Goal: Task Accomplishment & Management: Manage account settings

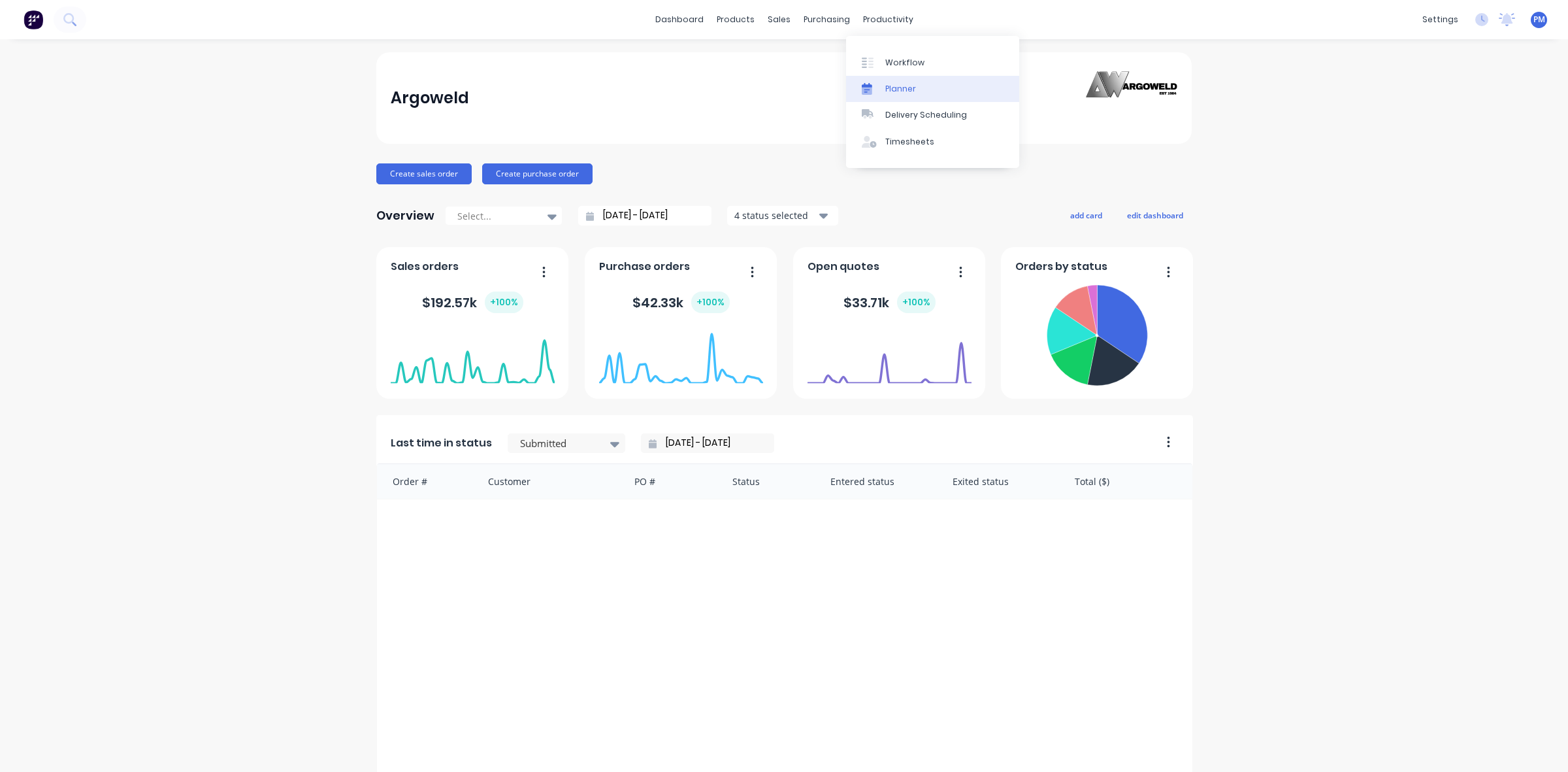
click at [891, 83] on div "Planner" at bounding box center [901, 89] width 31 height 12
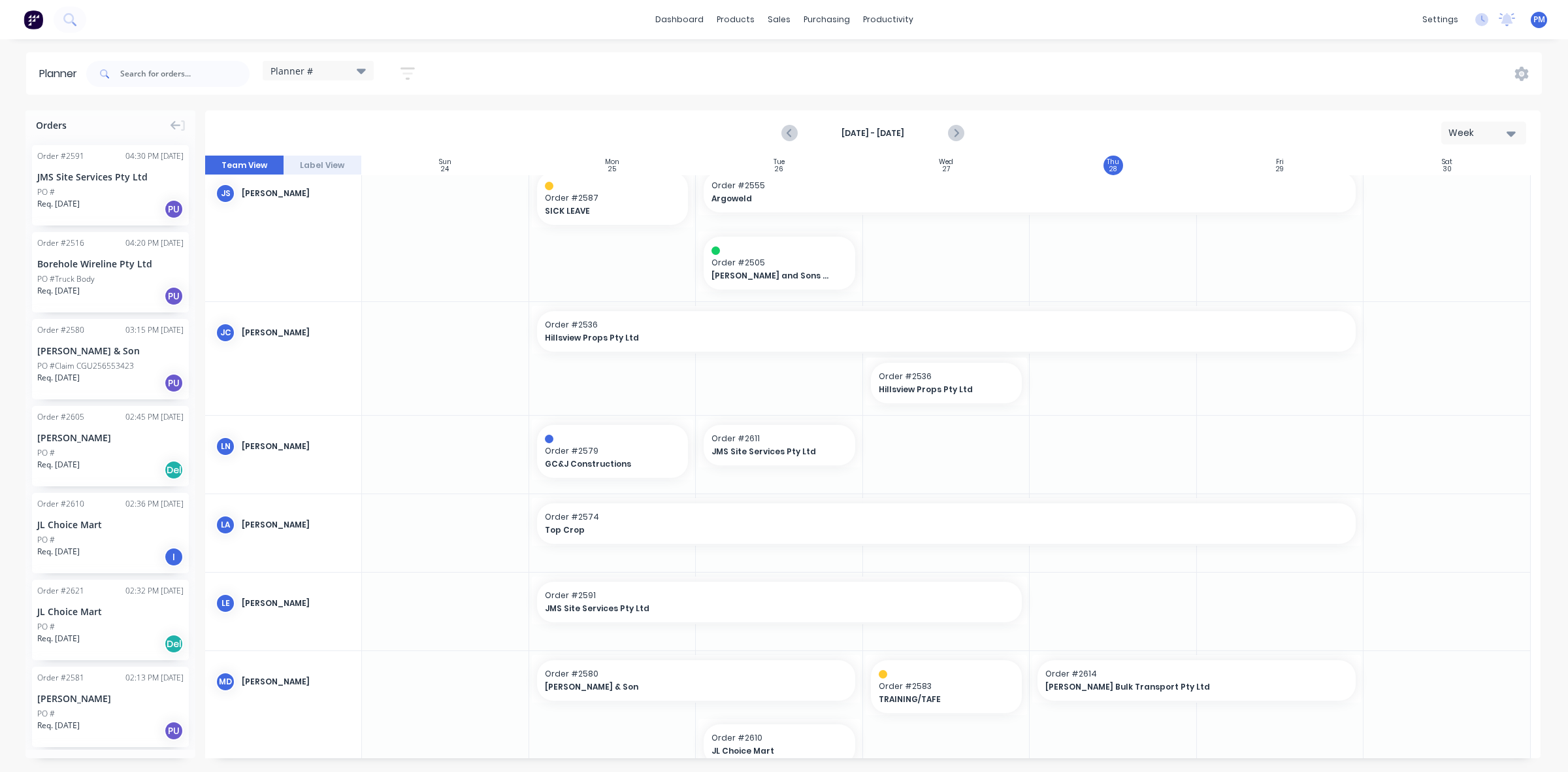
scroll to position [245, 0]
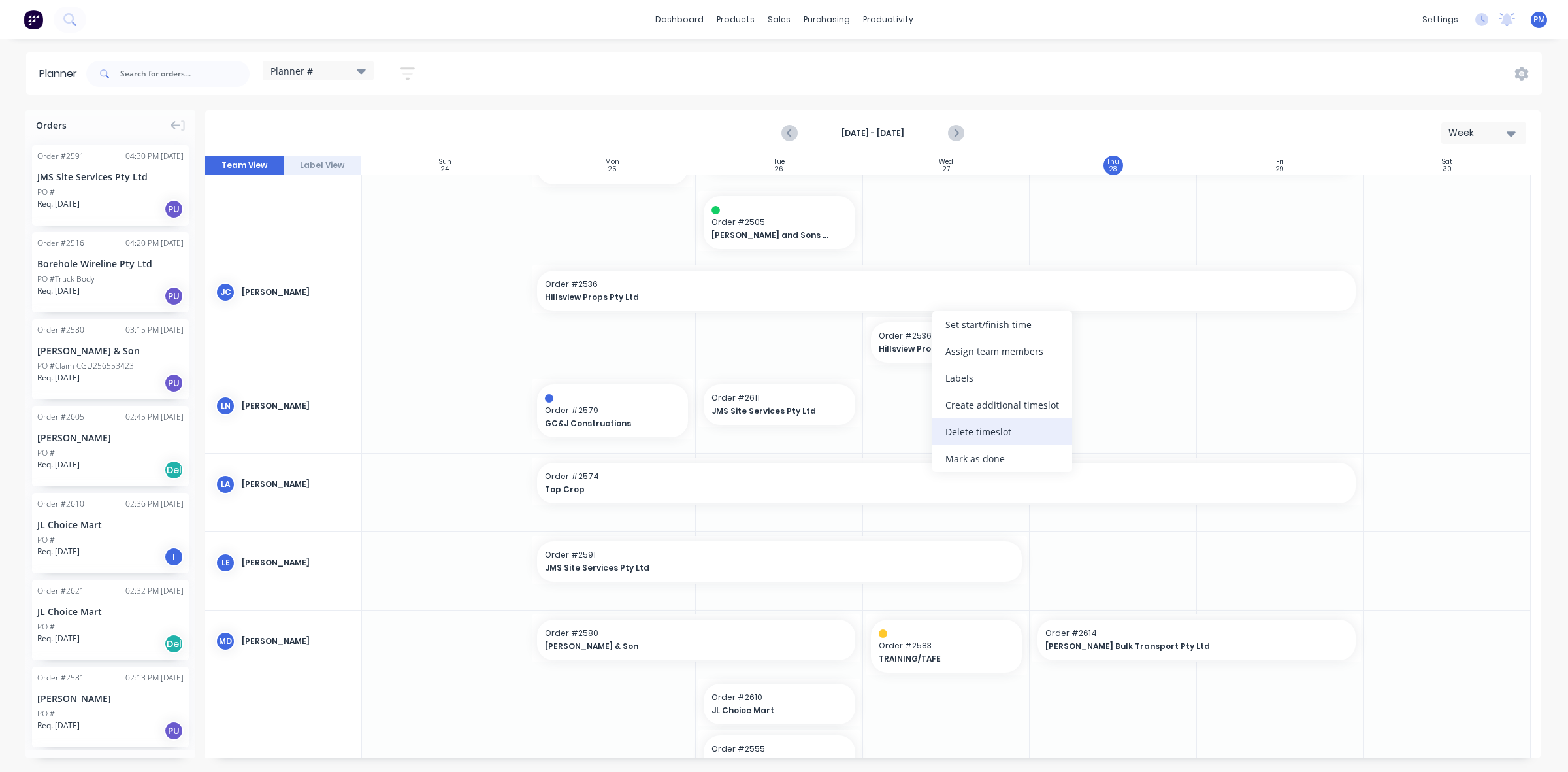
click at [973, 431] on div "Delete timeslot" at bounding box center [1003, 431] width 140 height 26
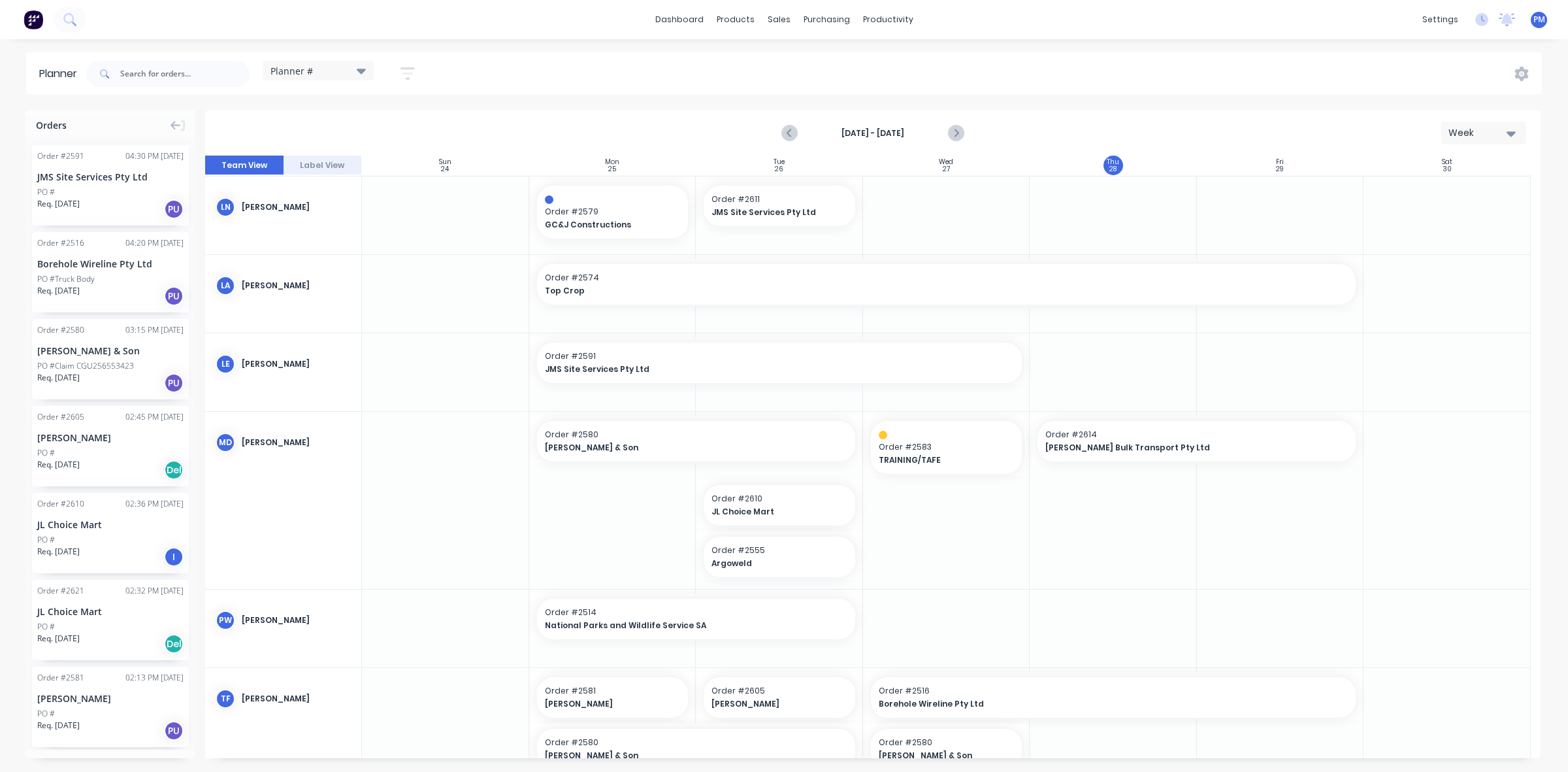
scroll to position [490, 0]
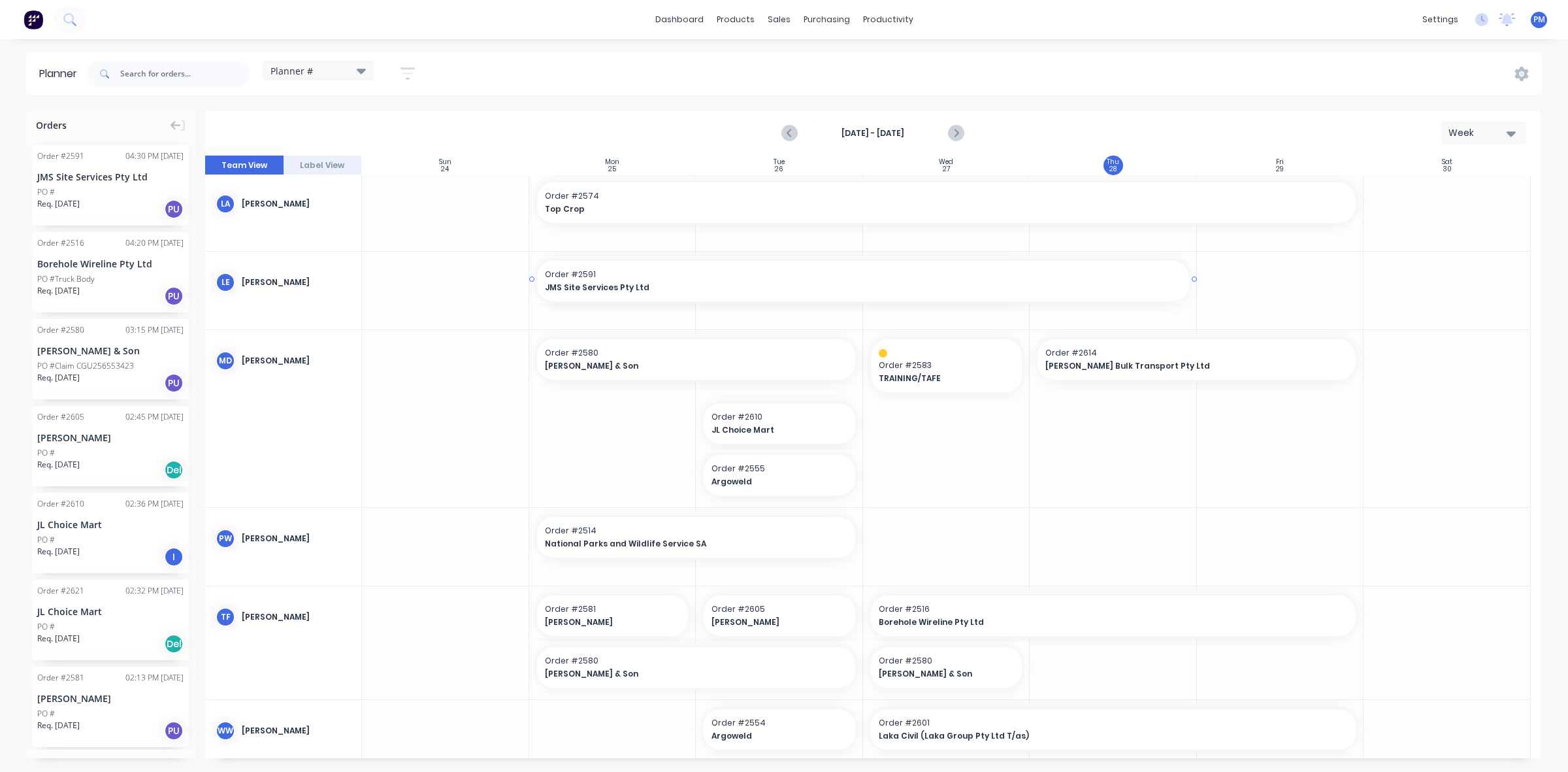
drag, startPoint x: 1023, startPoint y: 280, endPoint x: 1089, endPoint y: 275, distance: 66.2
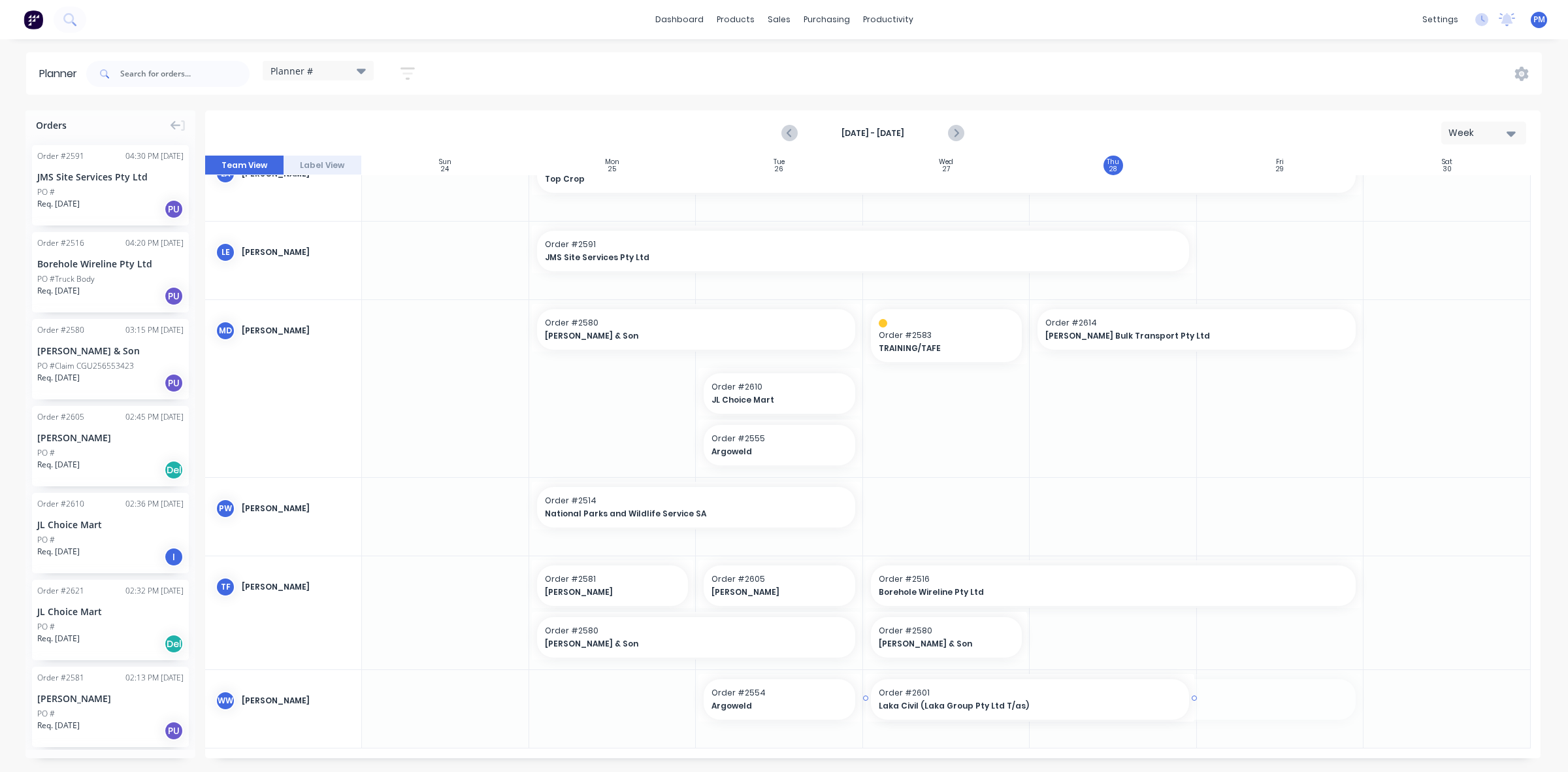
drag, startPoint x: 1357, startPoint y: 697, endPoint x: 1197, endPoint y: 697, distance: 160.0
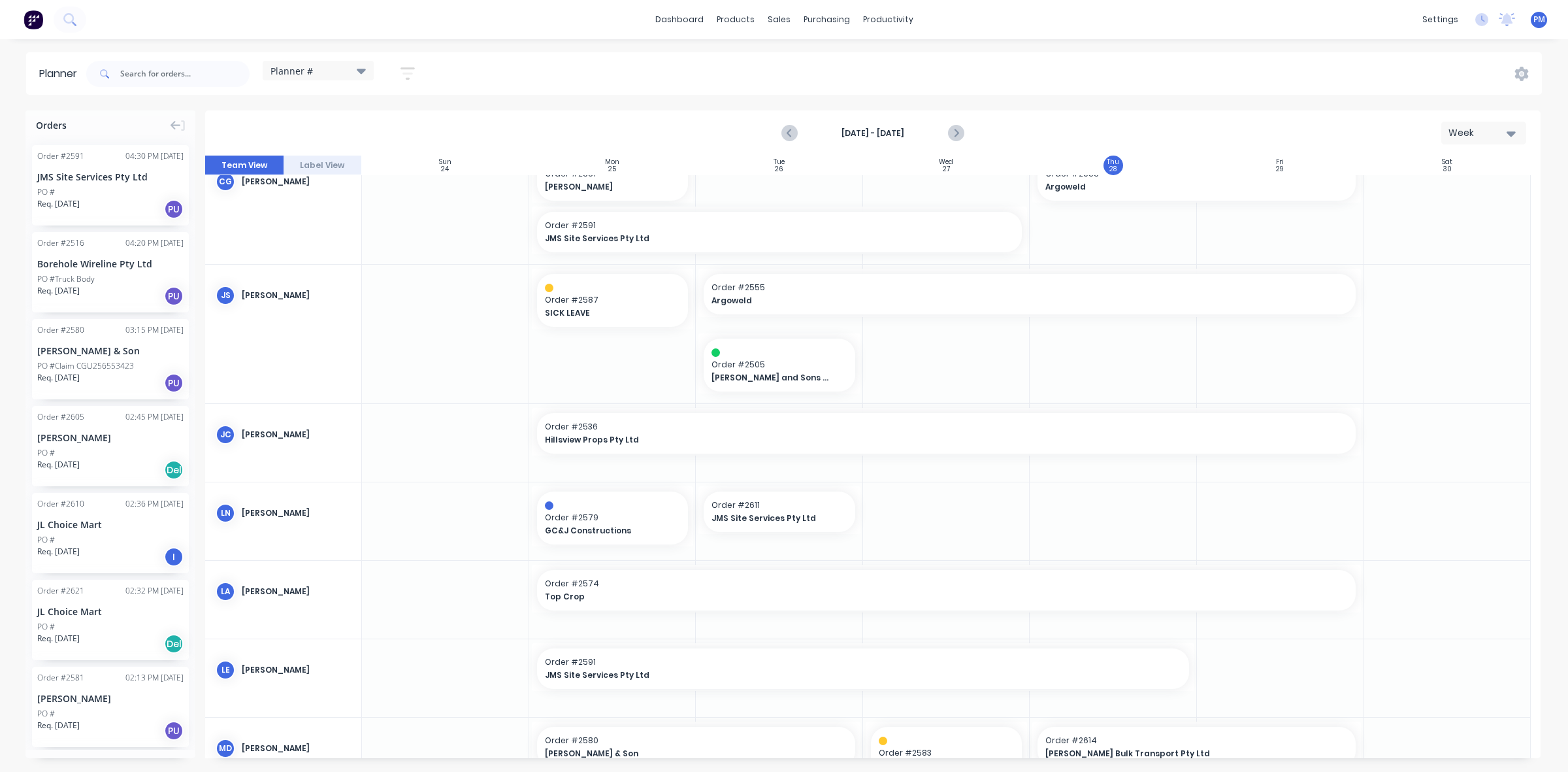
scroll to position [0, 0]
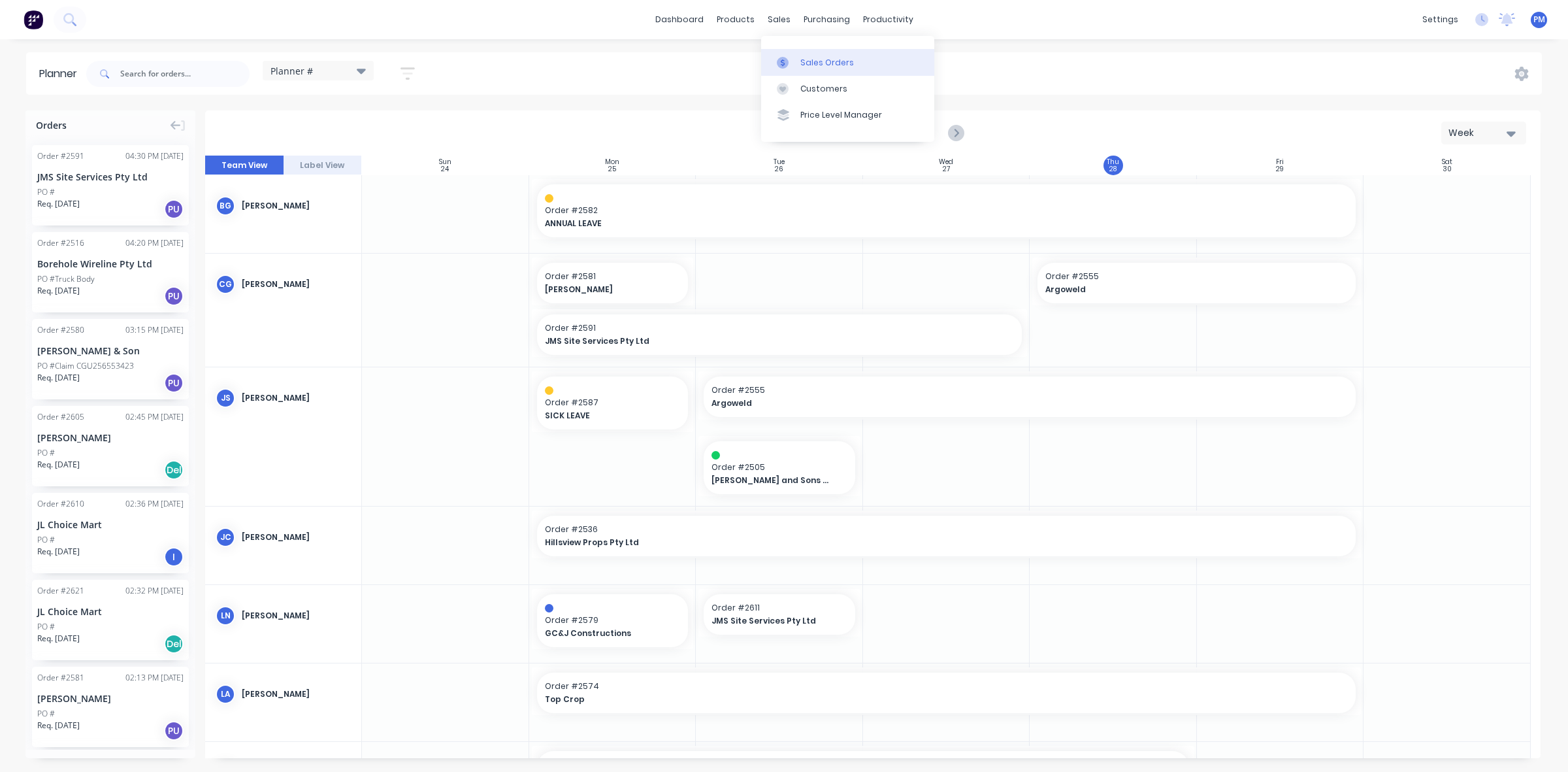
click at [803, 61] on div "Sales Orders" at bounding box center [827, 63] width 54 height 12
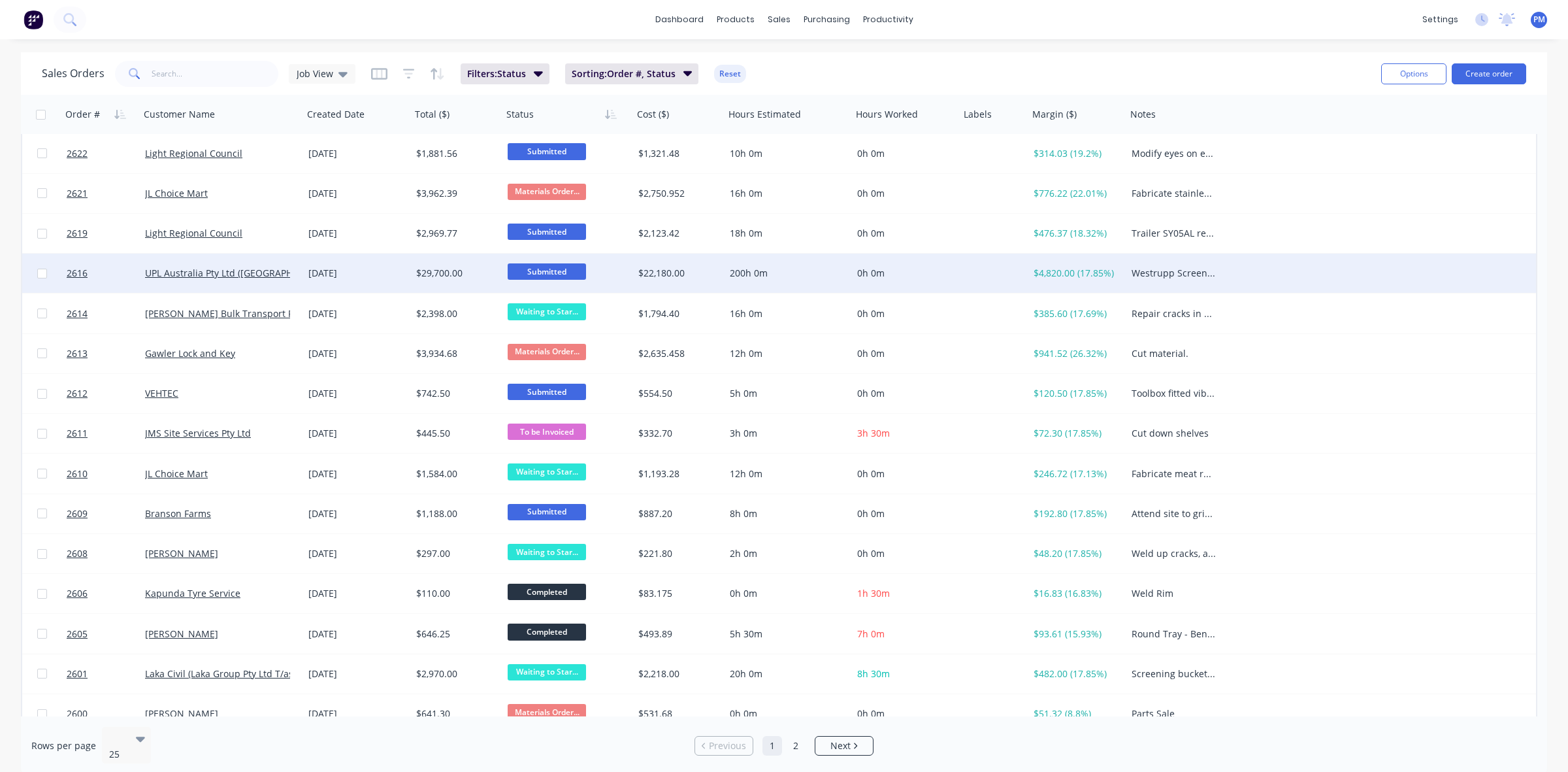
scroll to position [163, 0]
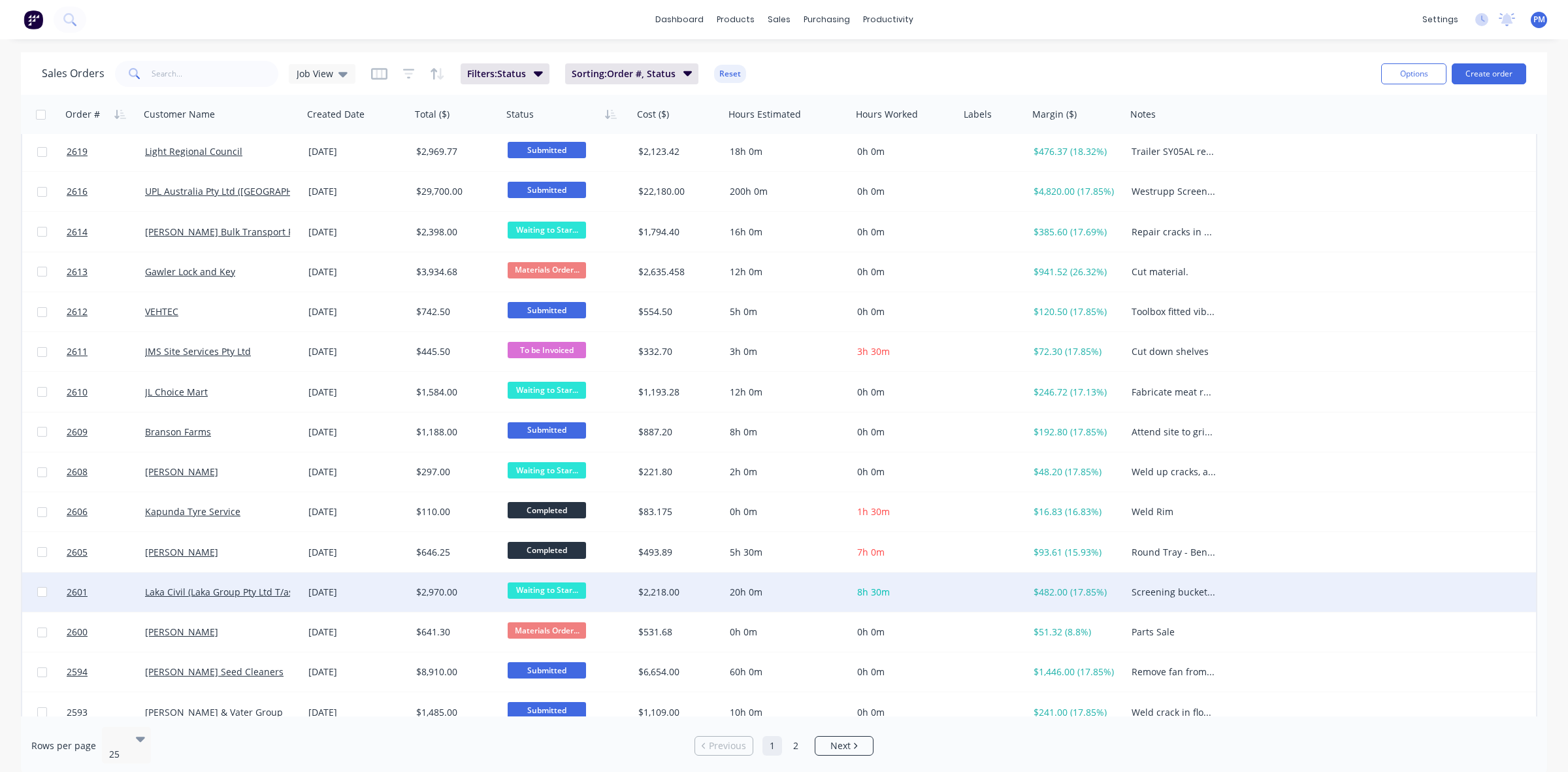
click at [552, 590] on span "Waiting to Star..." at bounding box center [547, 591] width 78 height 16
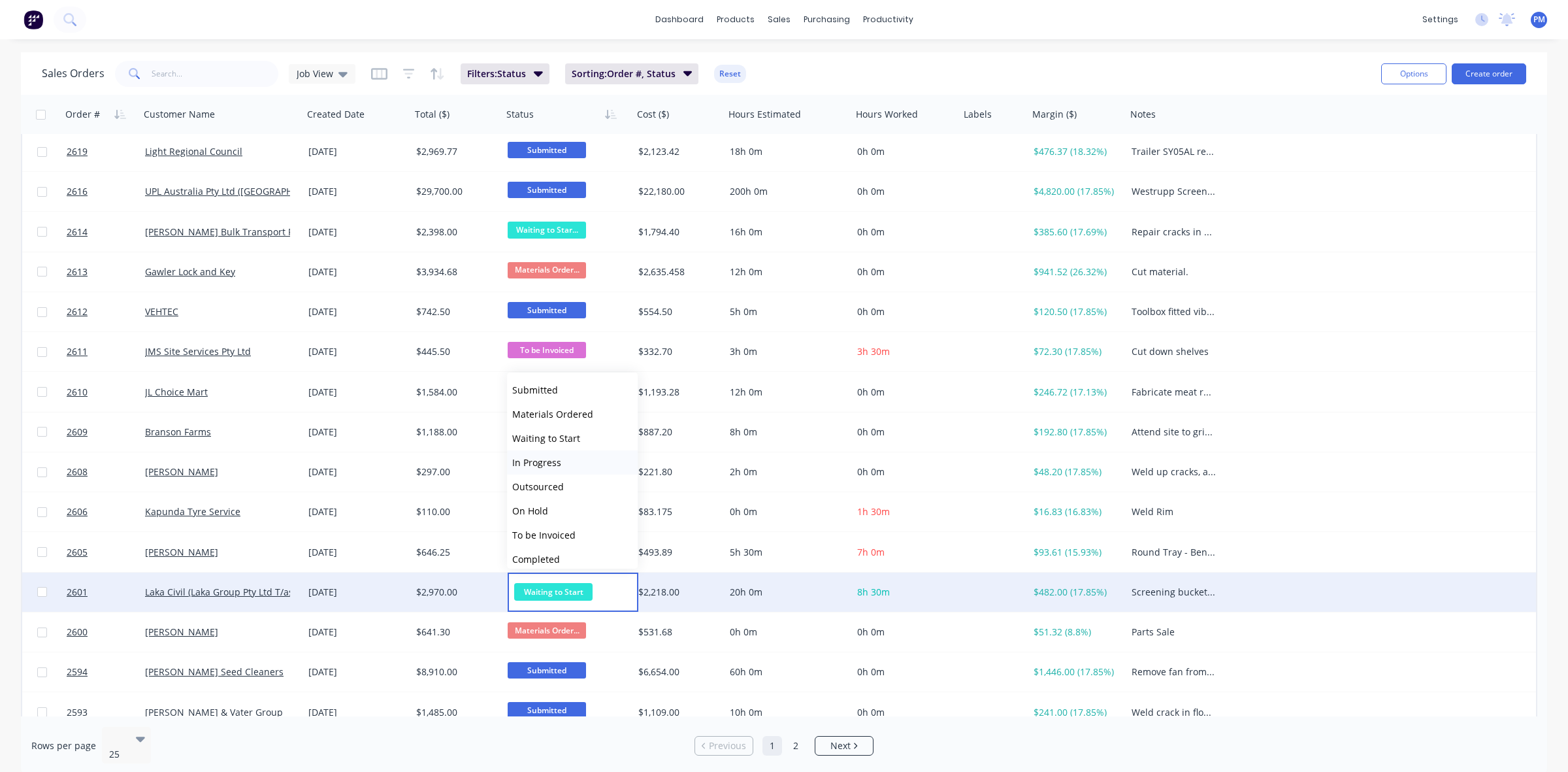
click at [540, 462] on span "In Progress" at bounding box center [536, 462] width 49 height 12
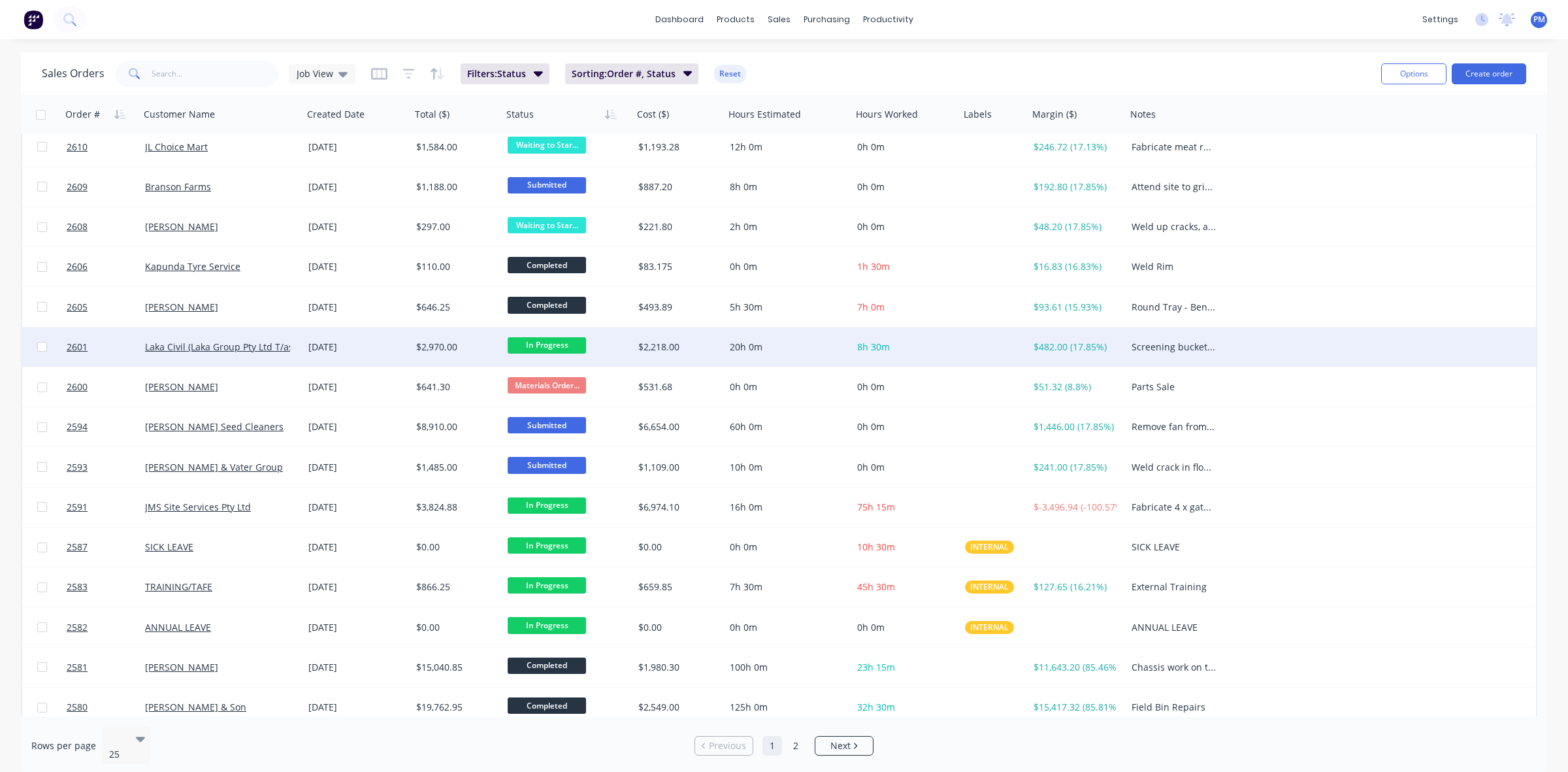
scroll to position [418, 0]
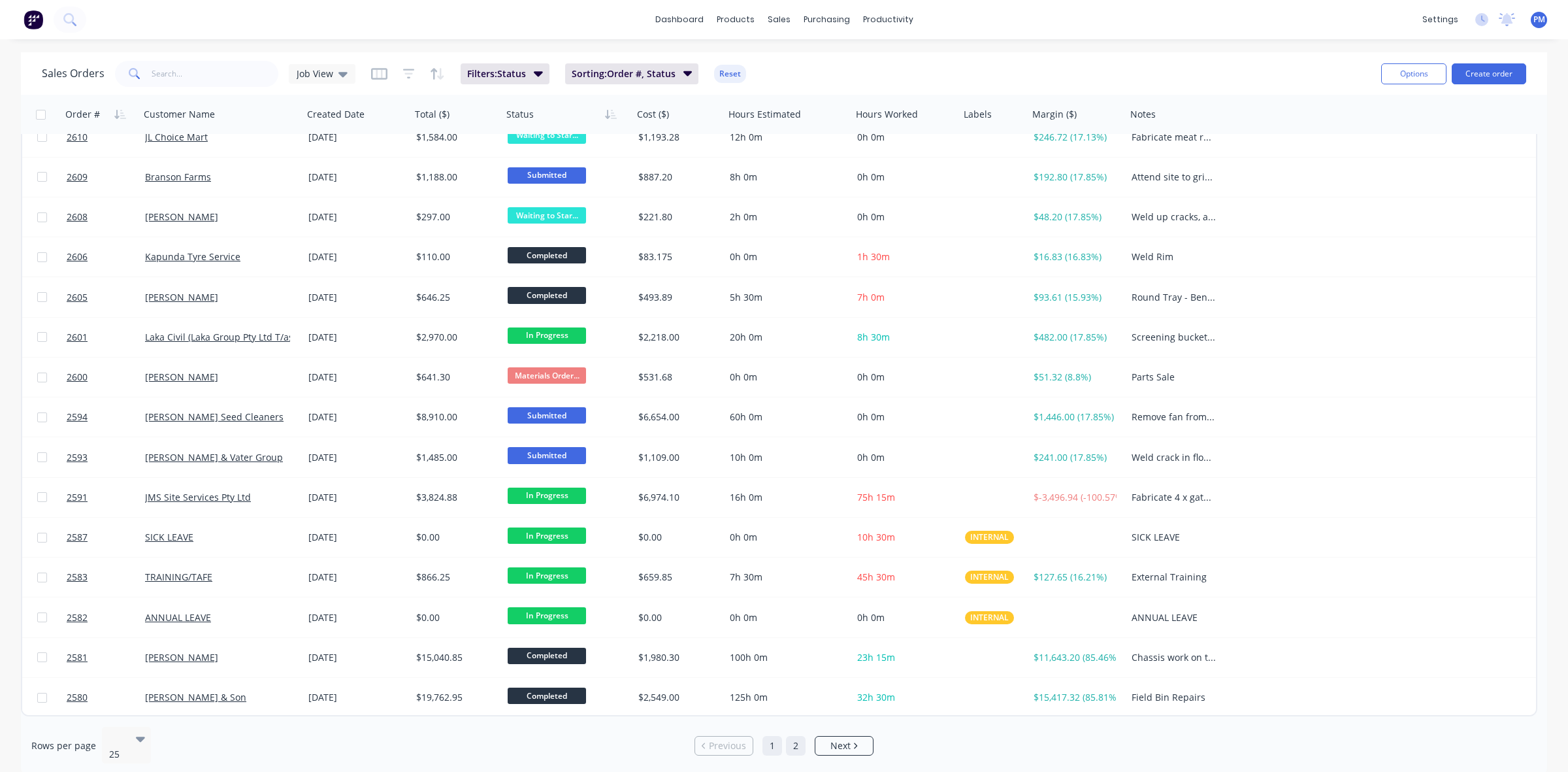
click at [795, 740] on link "2" at bounding box center [796, 746] width 20 height 20
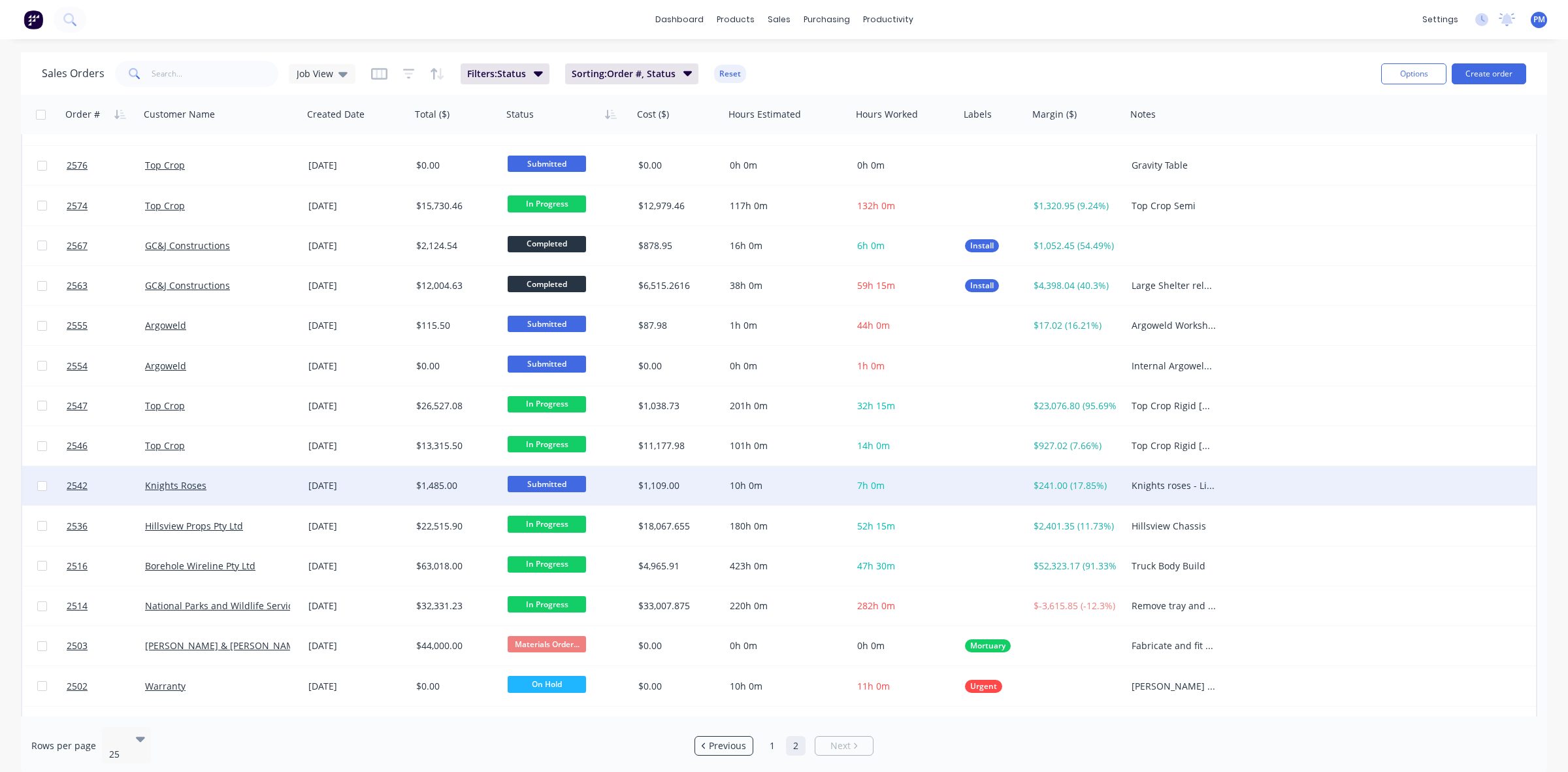
scroll to position [58, 0]
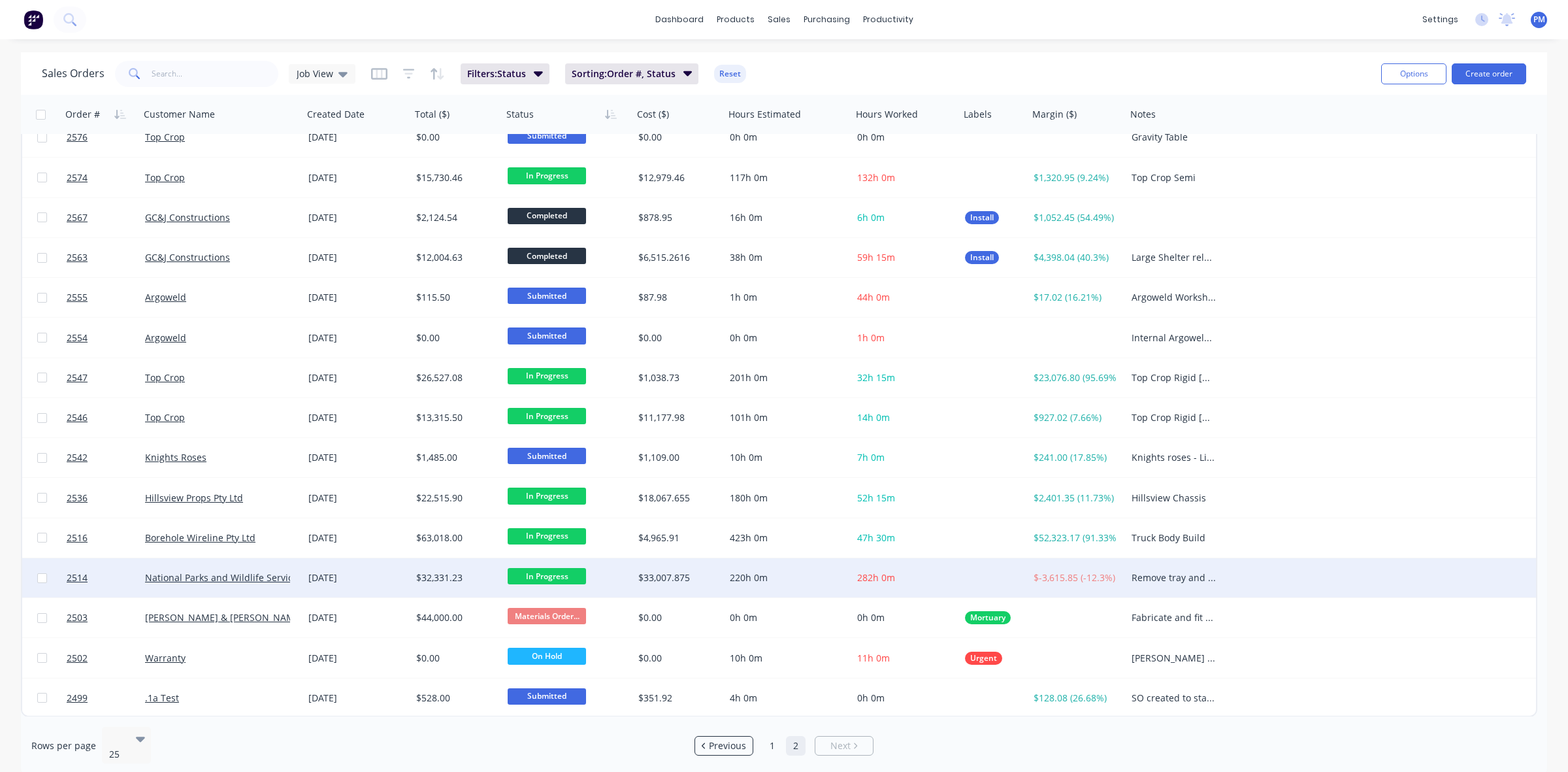
click at [534, 575] on span "In Progress" at bounding box center [547, 576] width 78 height 16
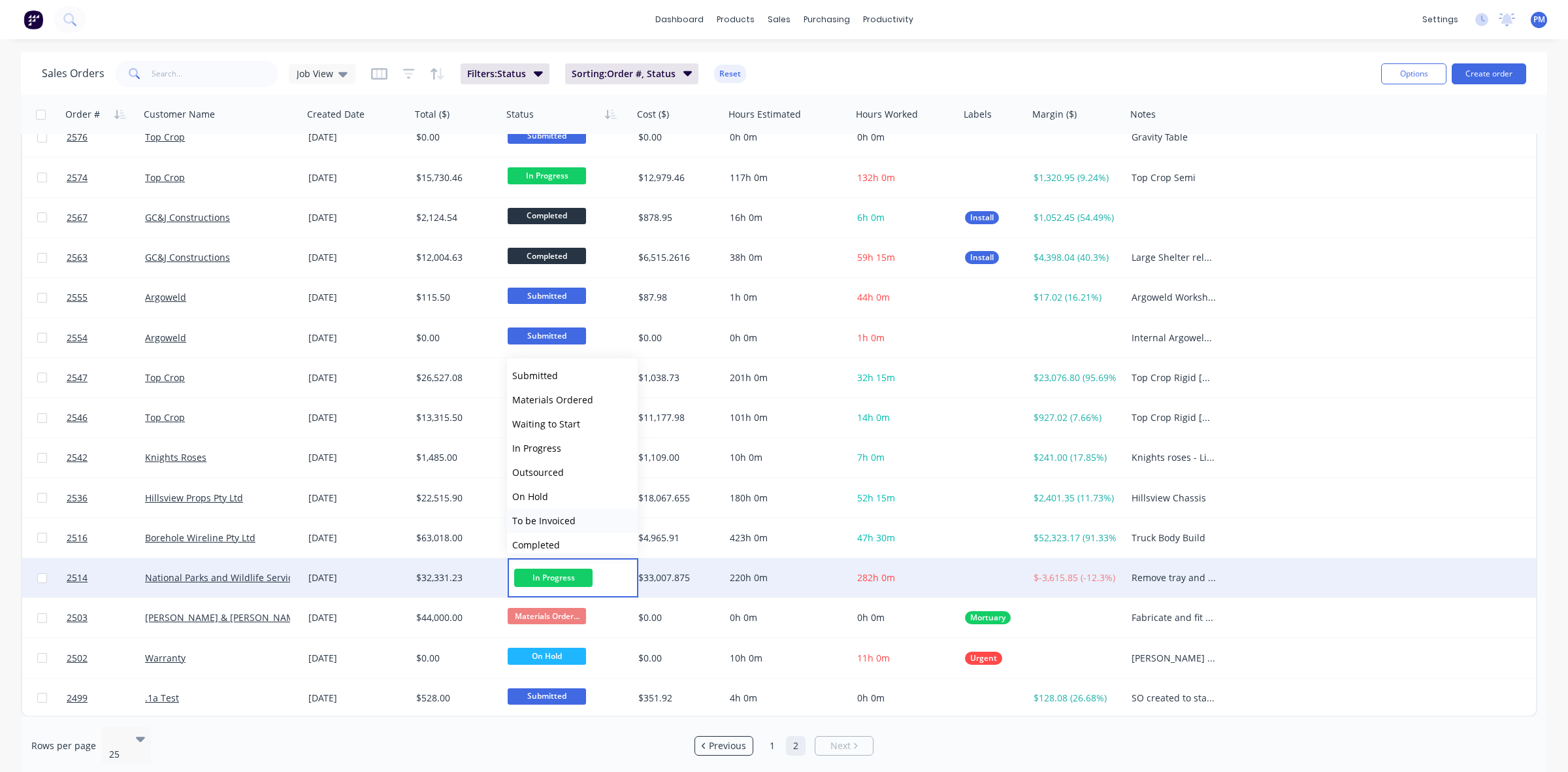
click at [539, 517] on span "To be Invoiced" at bounding box center [544, 520] width 64 height 12
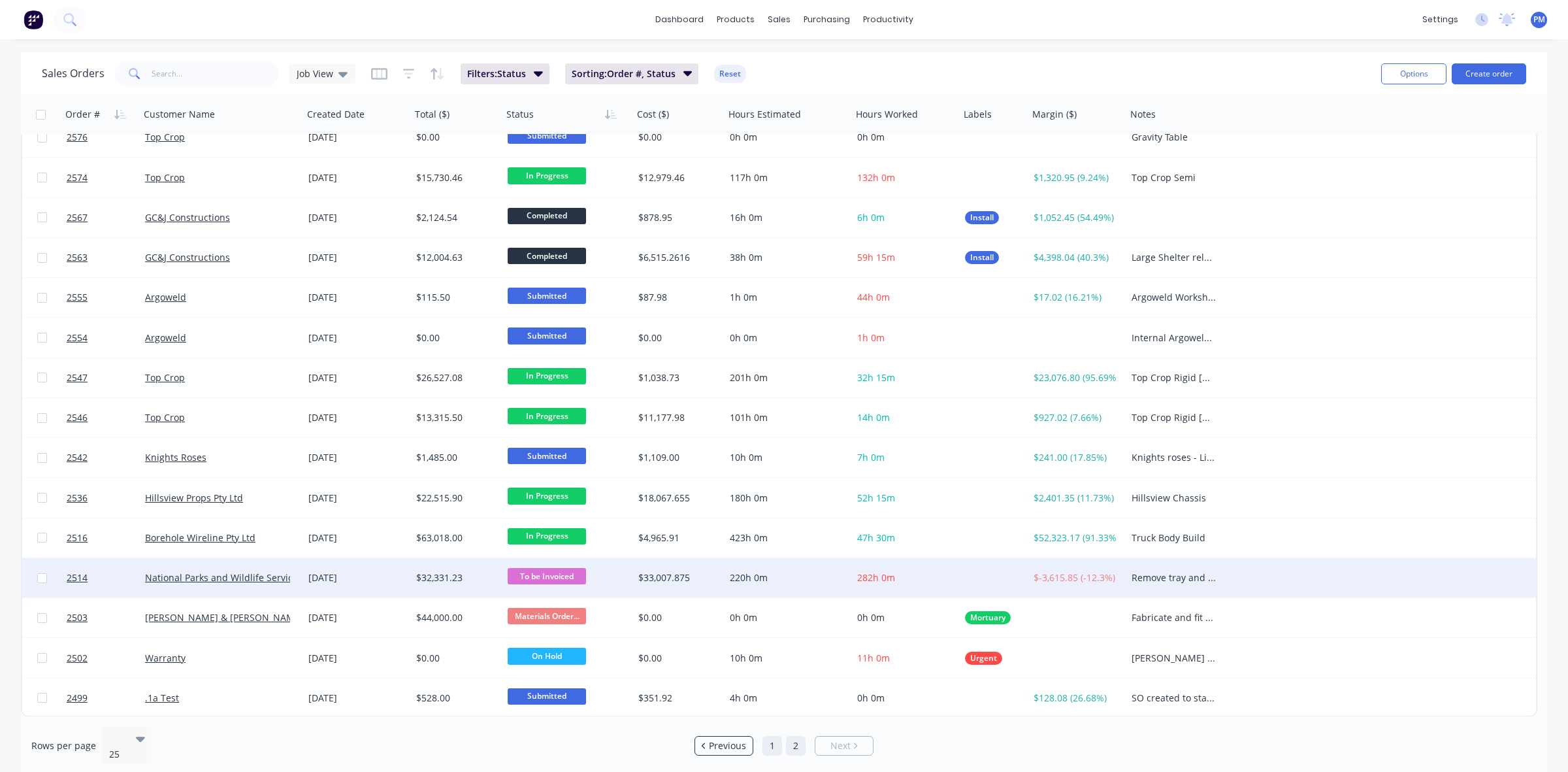
click at [772, 736] on link "1" at bounding box center [773, 746] width 20 height 20
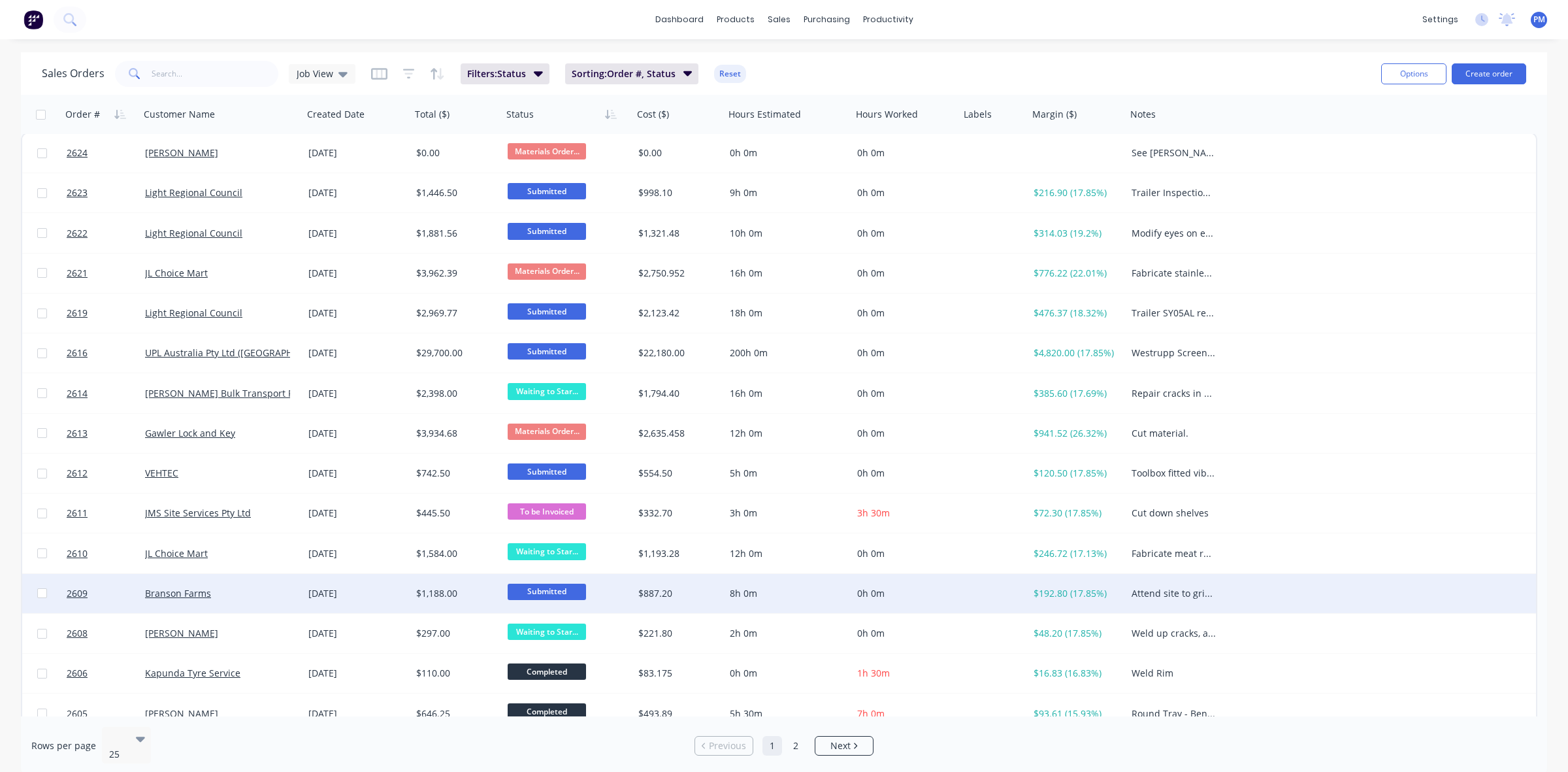
scroll to position [0, 0]
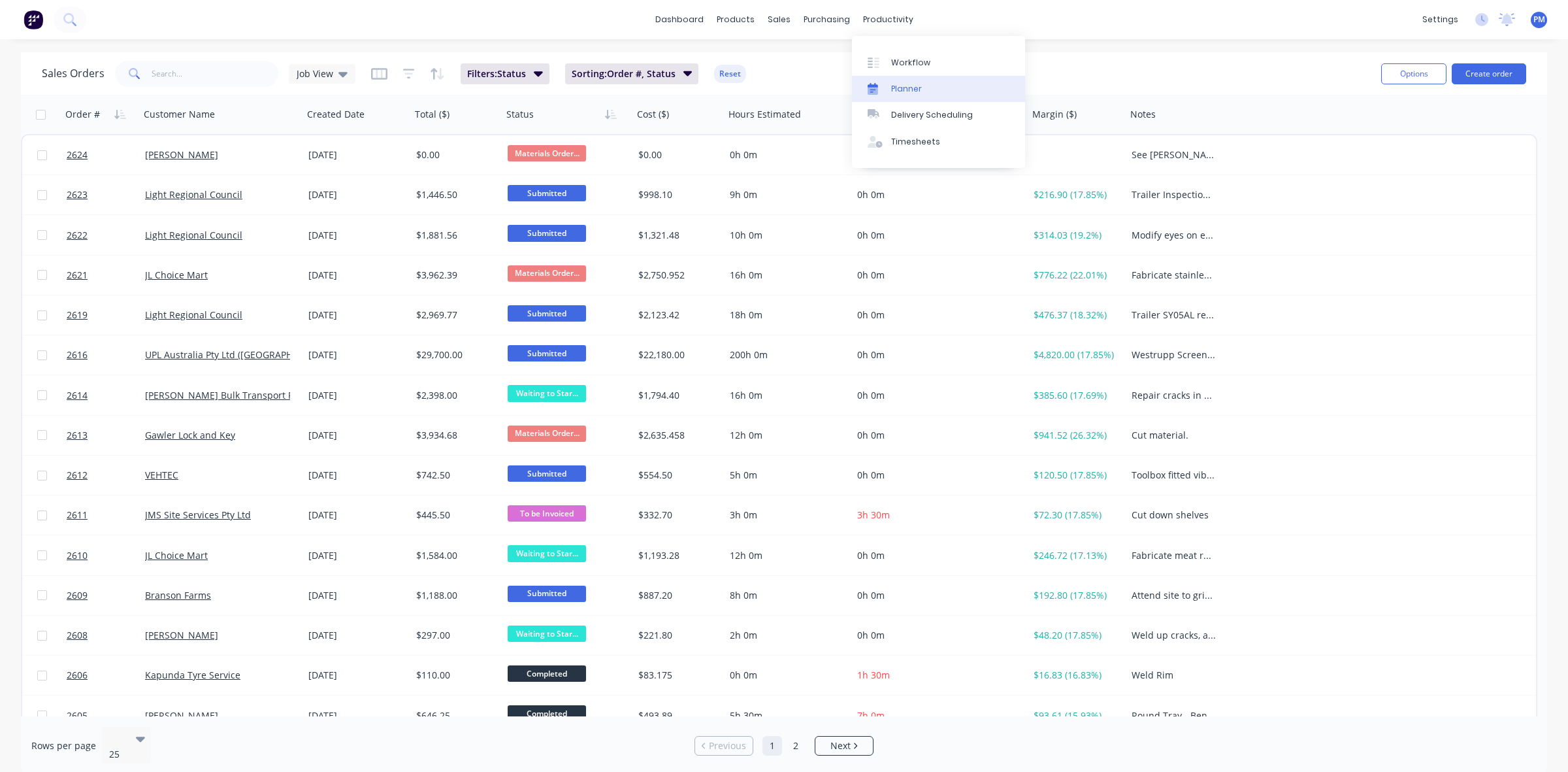
click at [898, 80] on link "Planner" at bounding box center [939, 89] width 173 height 26
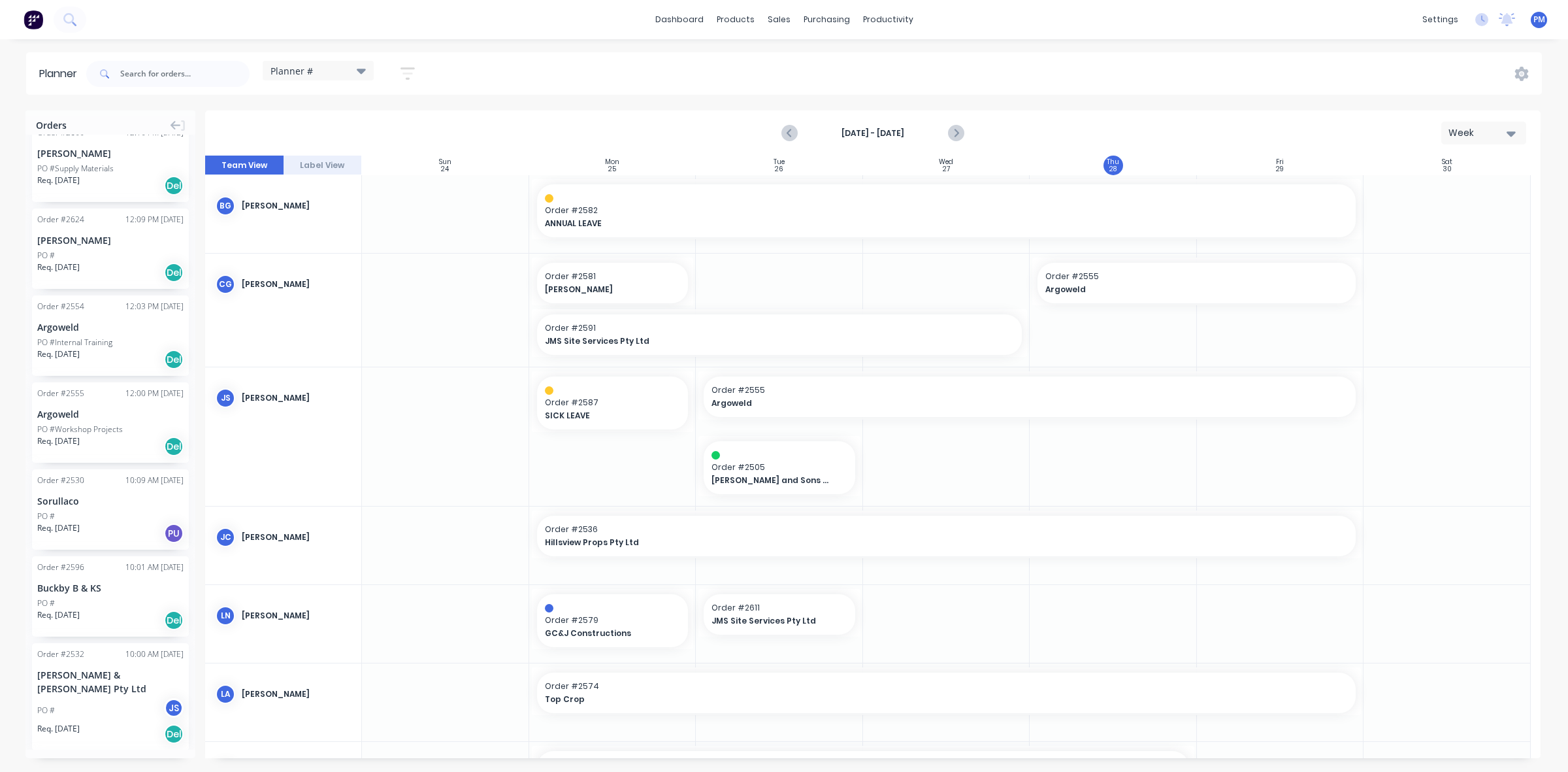
scroll to position [980, 0]
drag, startPoint x: 111, startPoint y: 318, endPoint x: 935, endPoint y: 636, distance: 883.2
drag, startPoint x: 1023, startPoint y: 610, endPoint x: 1075, endPoint y: 610, distance: 52.0
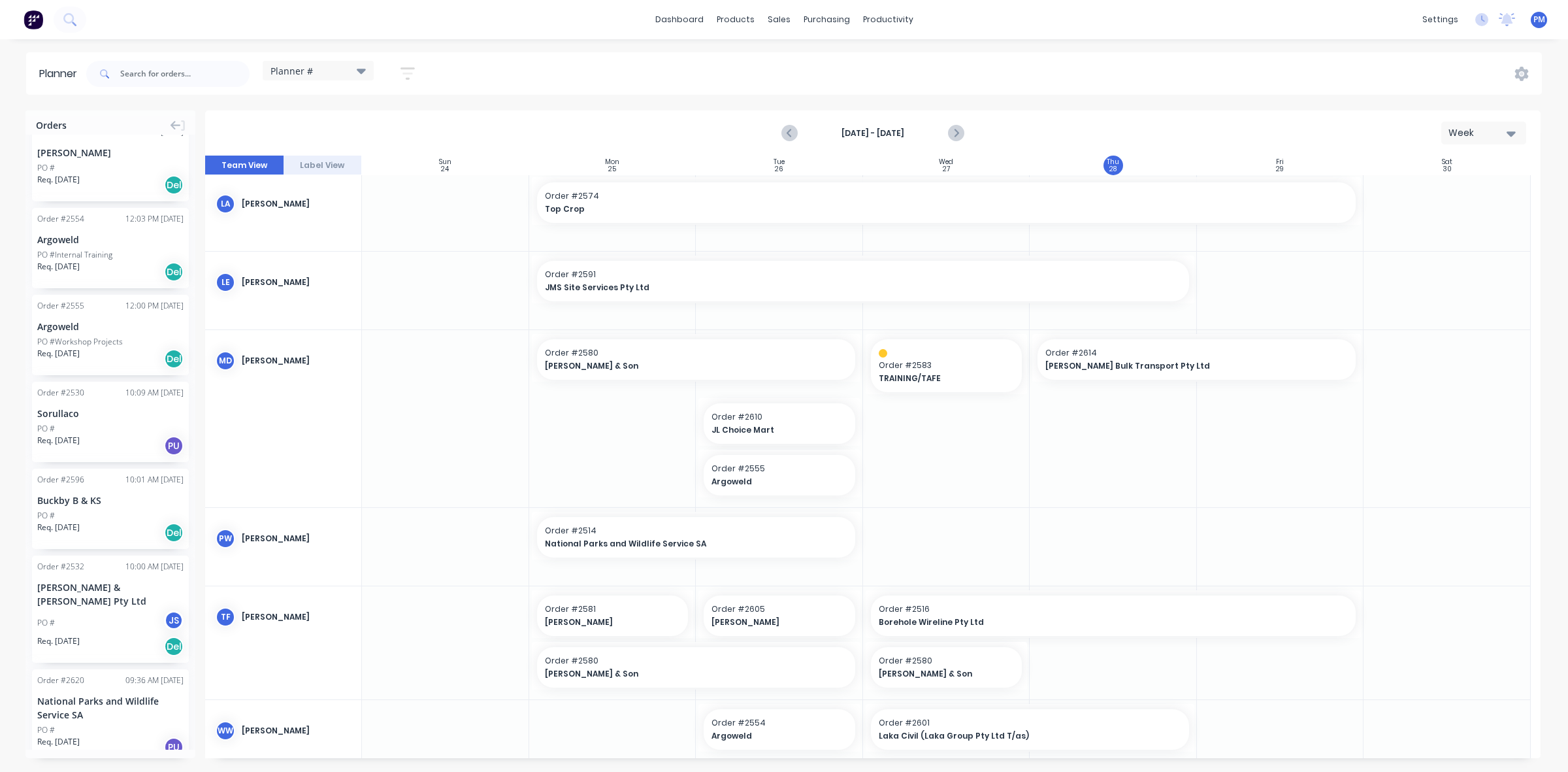
scroll to position [520, 0]
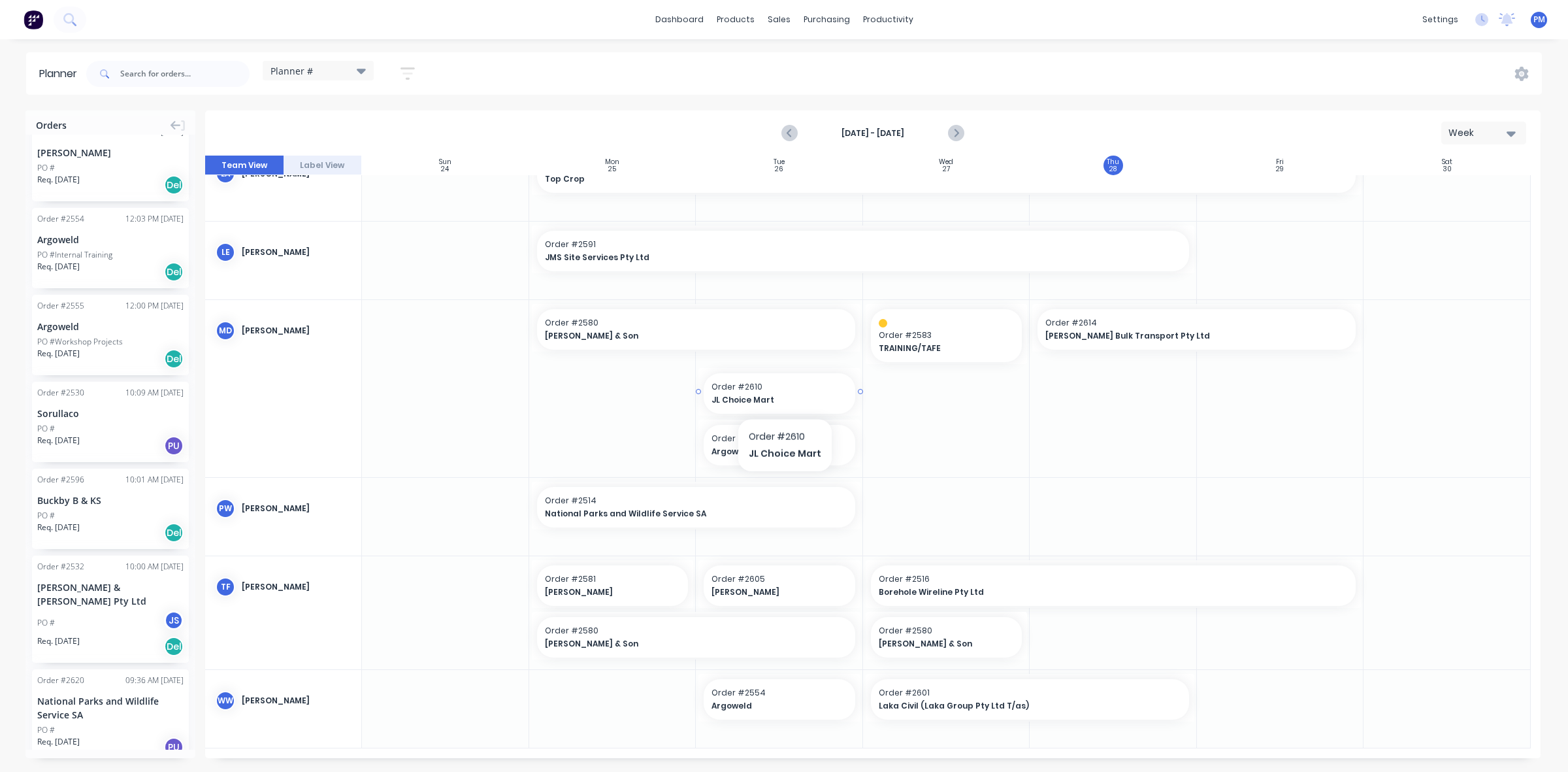
click at [783, 395] on span "JL Choice Mart" at bounding box center [773, 400] width 122 height 12
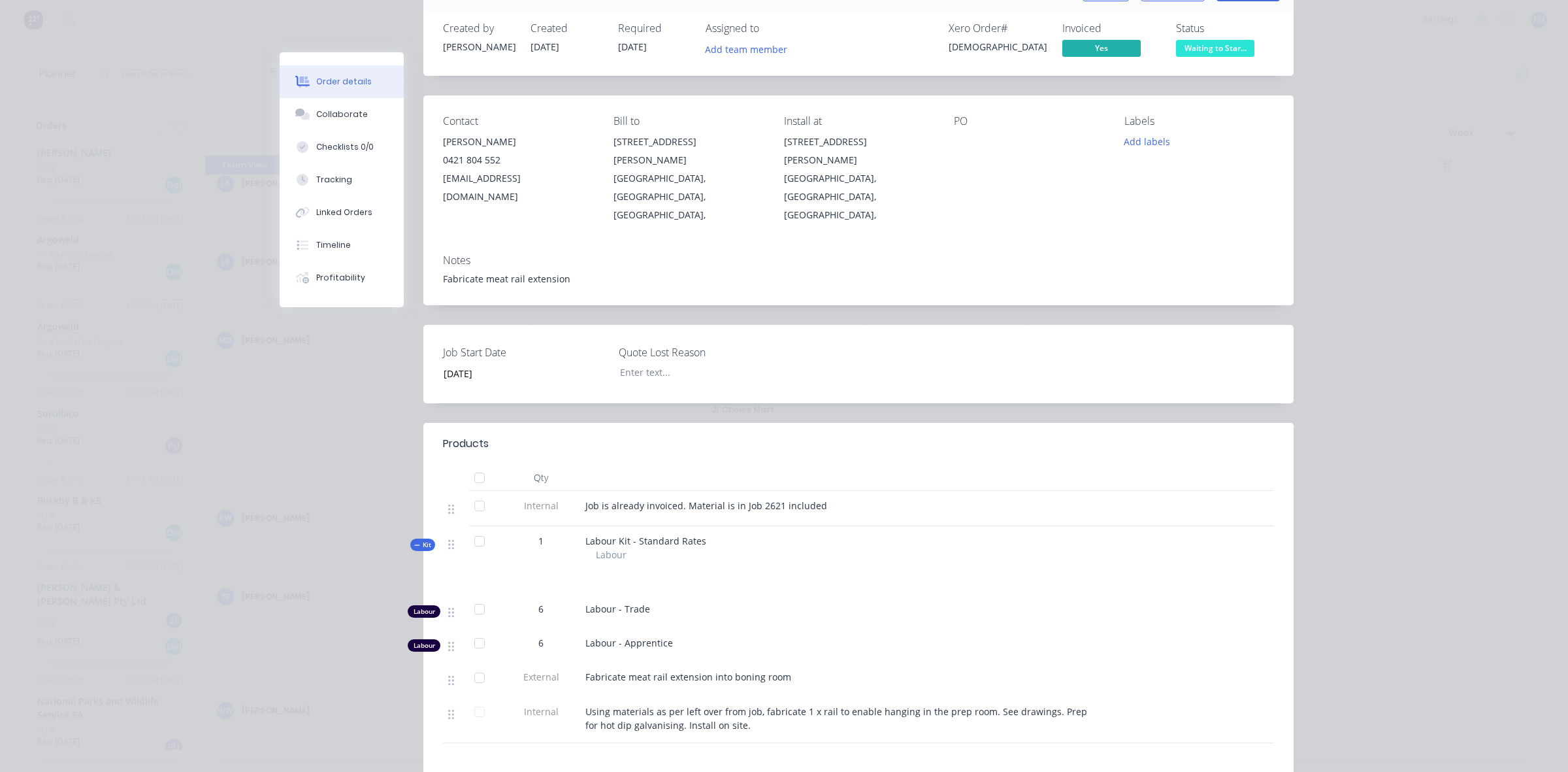
scroll to position [0, 0]
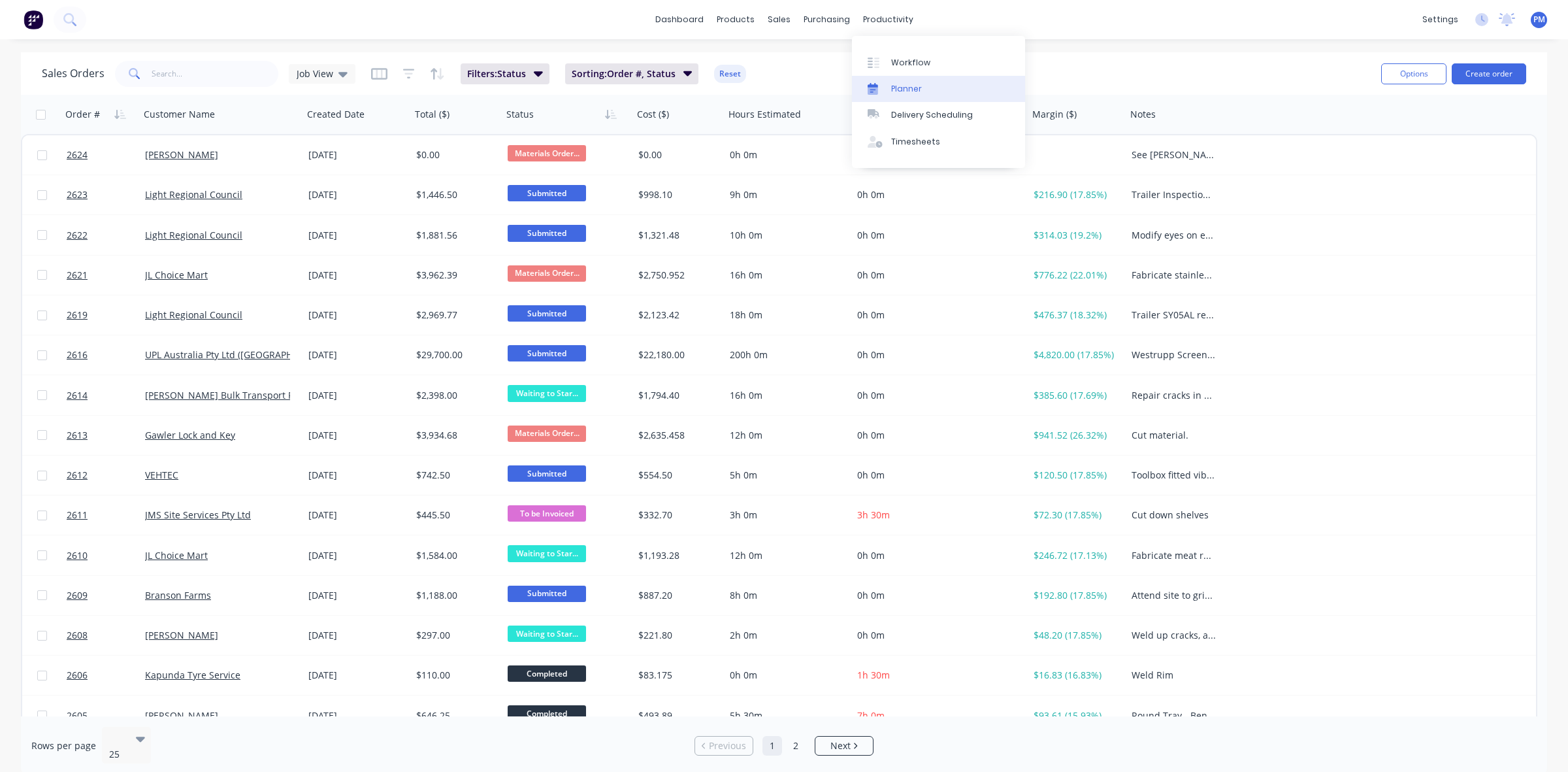
click at [898, 83] on div "Planner" at bounding box center [906, 89] width 31 height 12
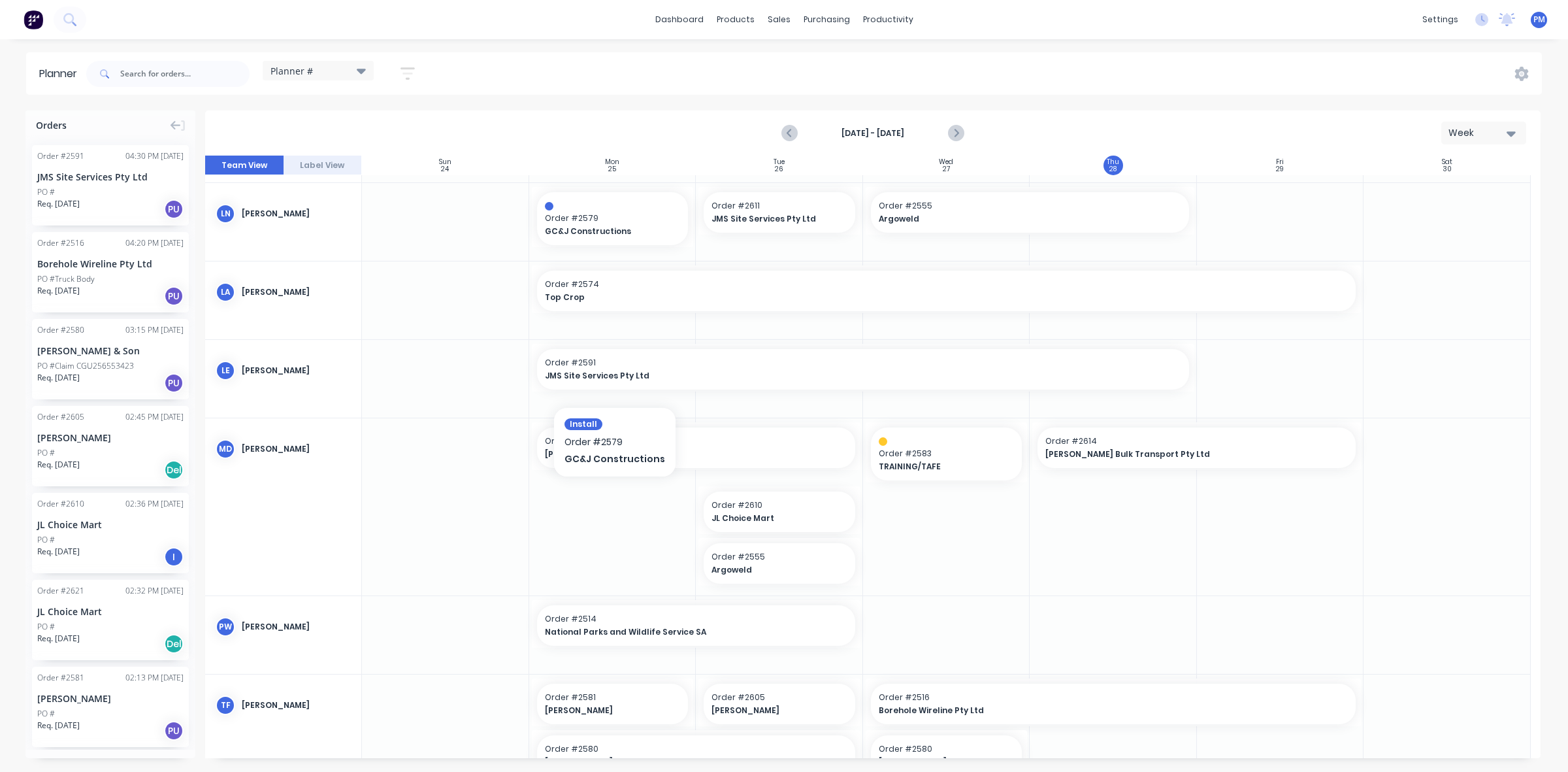
scroll to position [408, 0]
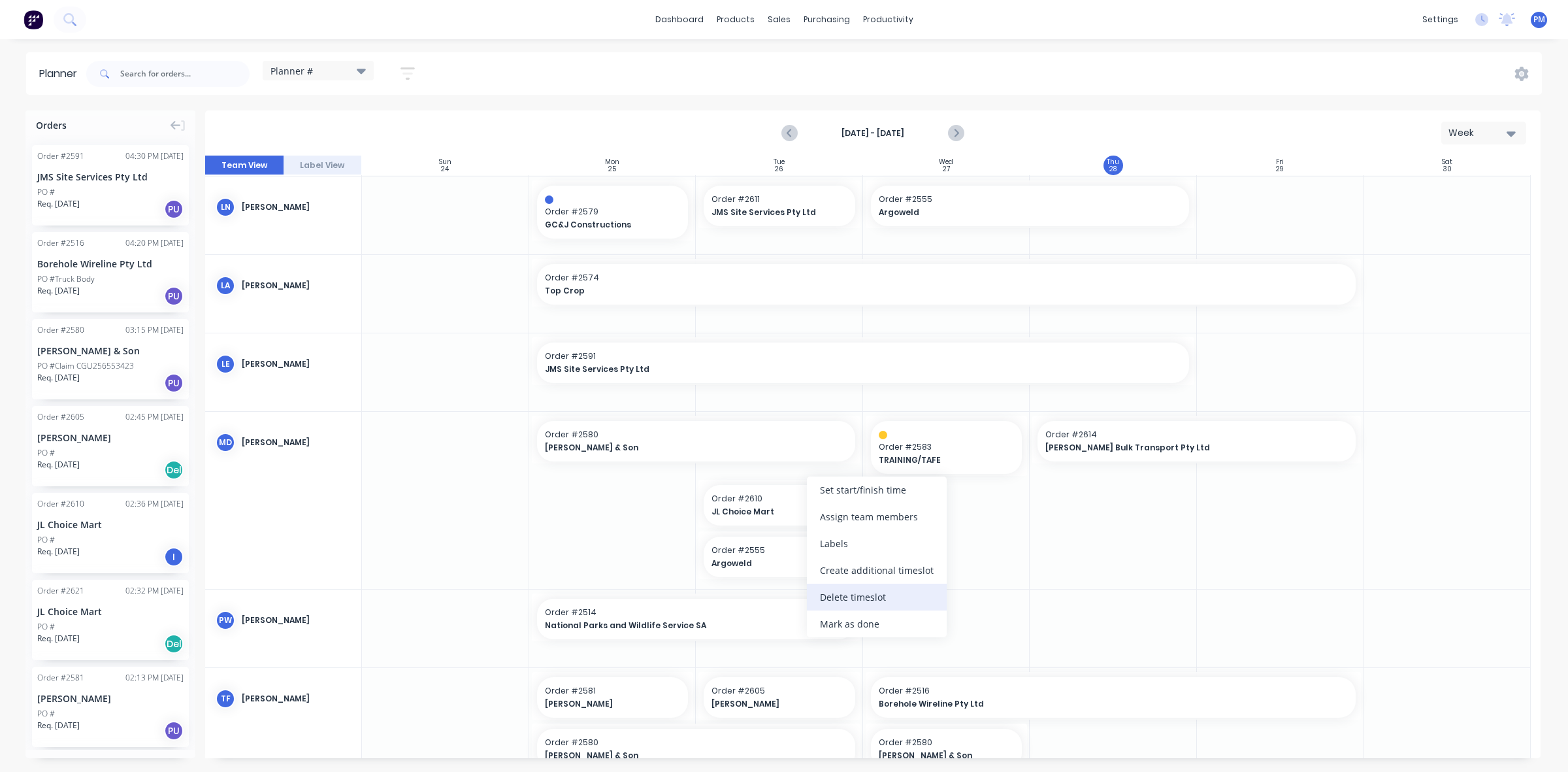
click at [854, 596] on div "Delete timeslot" at bounding box center [877, 596] width 140 height 26
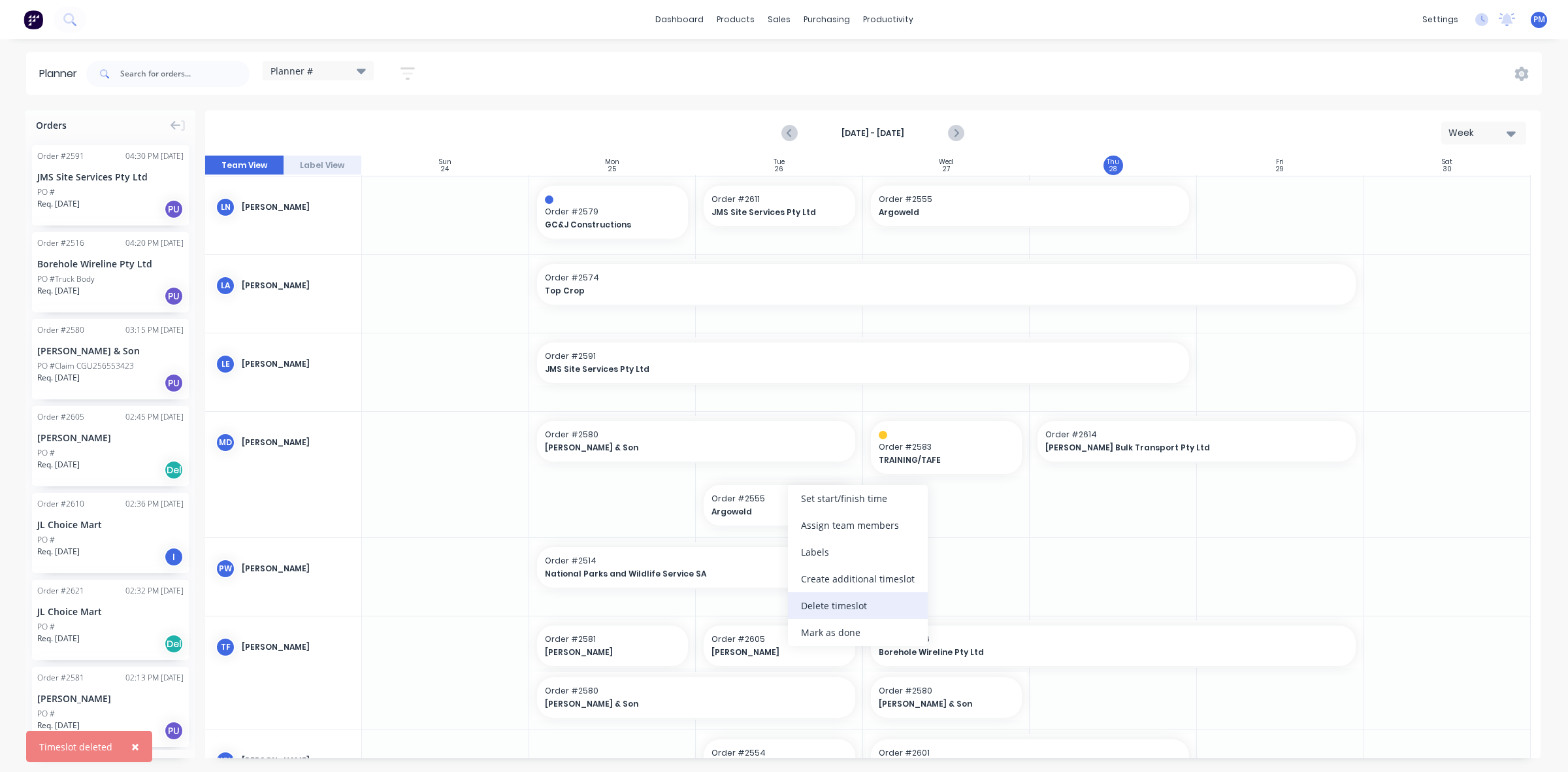
click at [811, 600] on div "Delete timeslot" at bounding box center [858, 605] width 140 height 26
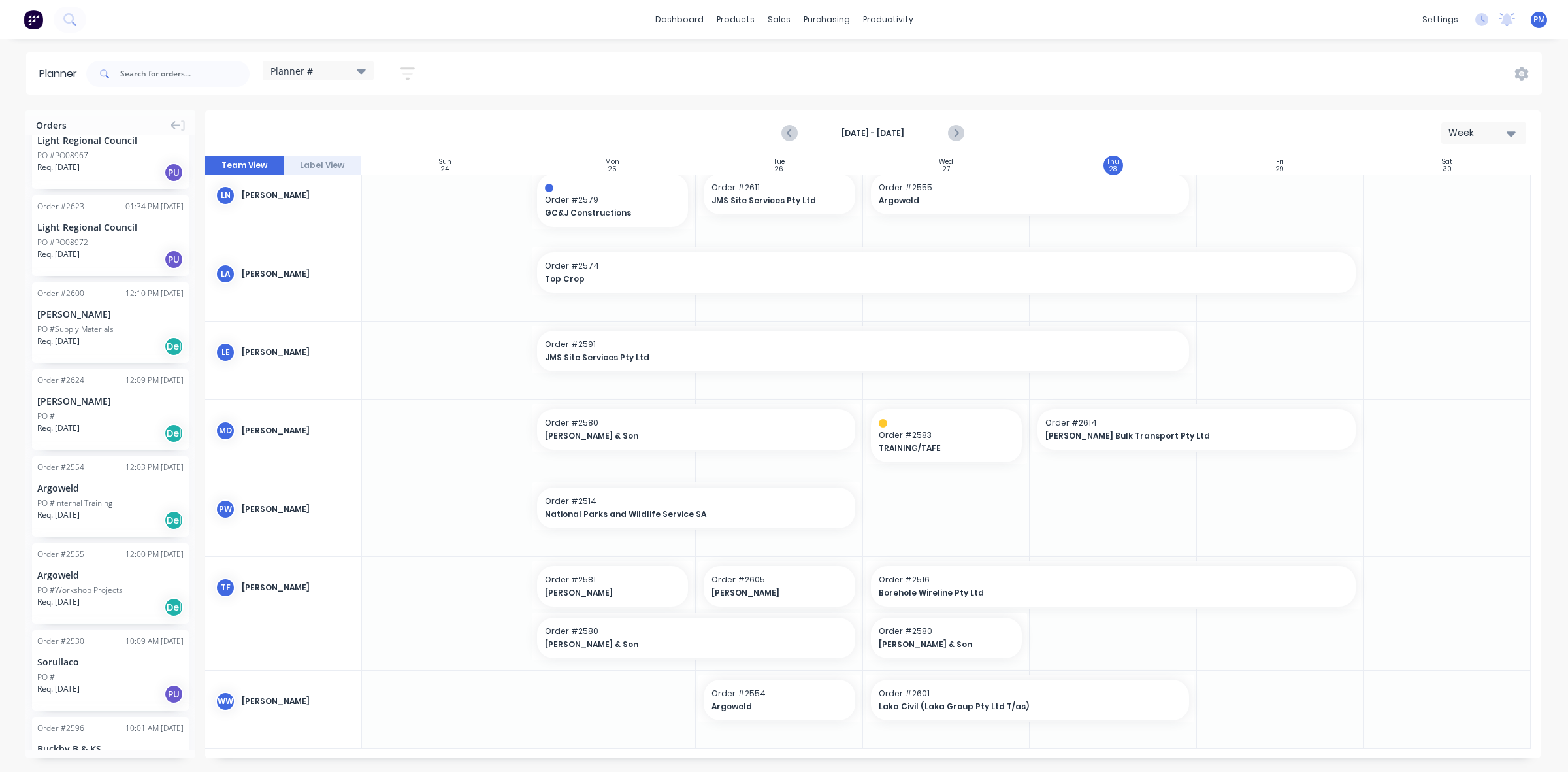
scroll to position [735, 0]
drag, startPoint x: 119, startPoint y: 566, endPoint x: 935, endPoint y: 527, distance: 816.9
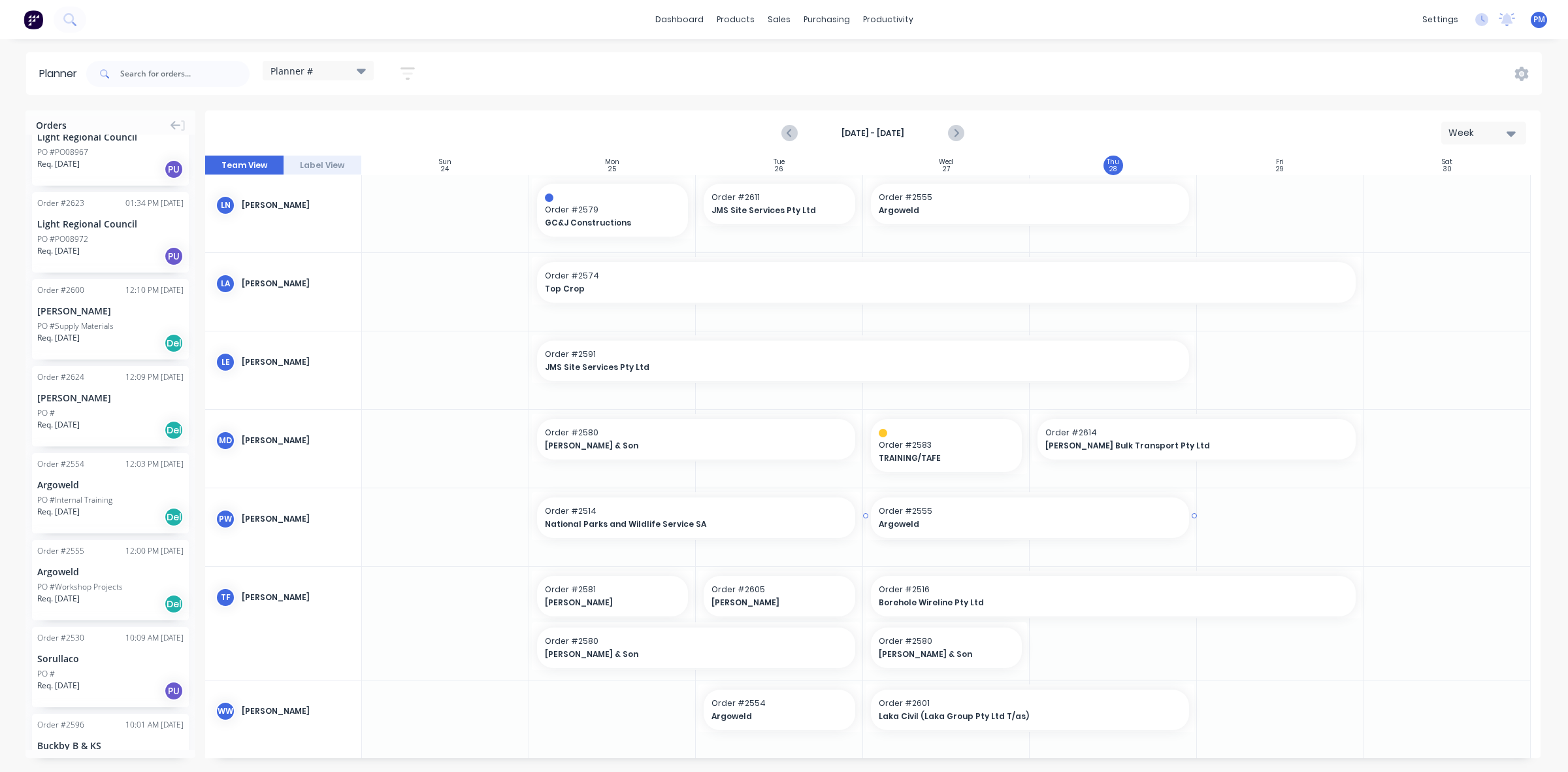
drag, startPoint x: 1024, startPoint y: 514, endPoint x: 1090, endPoint y: 511, distance: 66.1
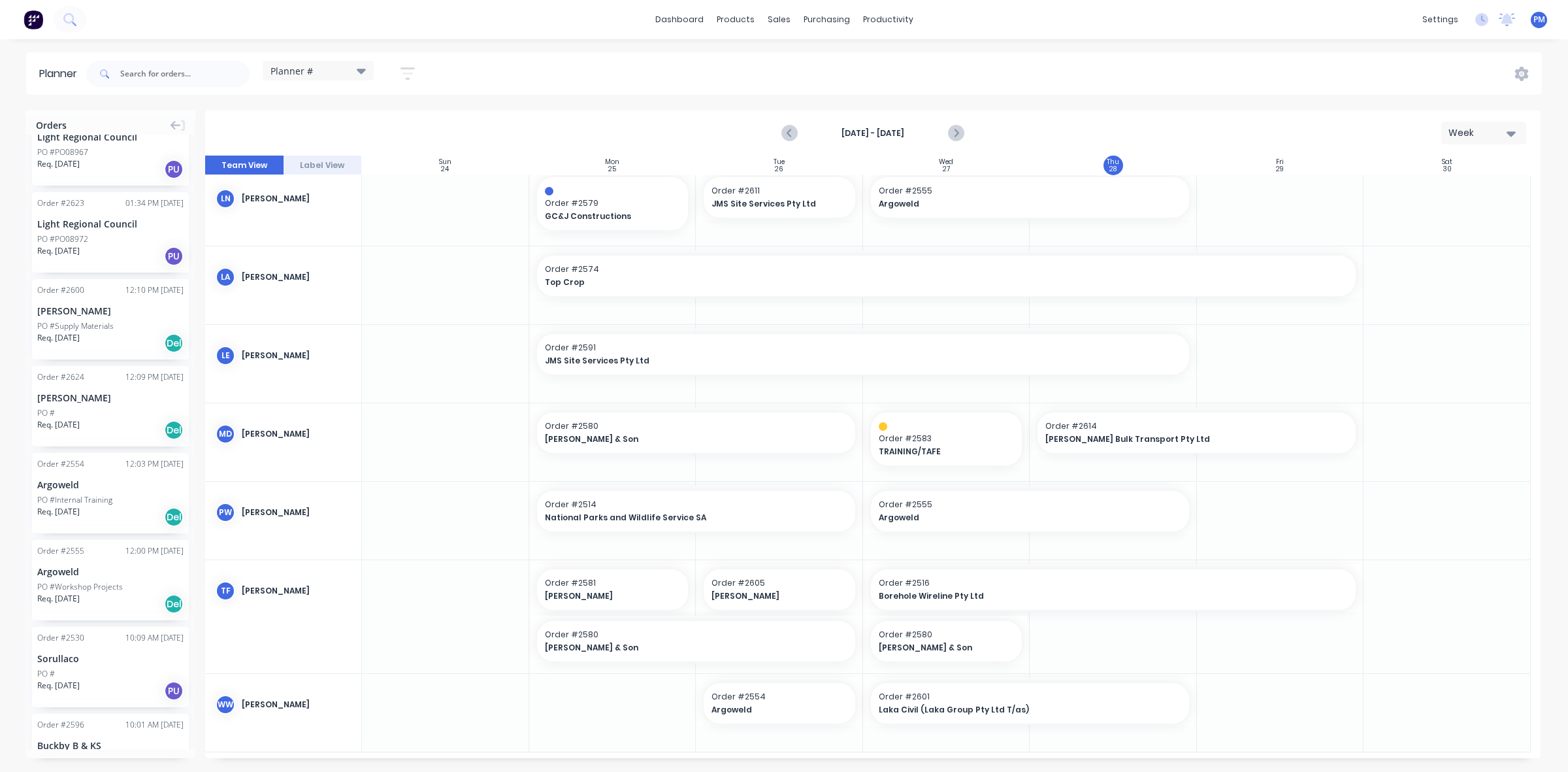
scroll to position [420, 0]
click at [906, 141] on div "Timesheets" at bounding box center [916, 142] width 49 height 12
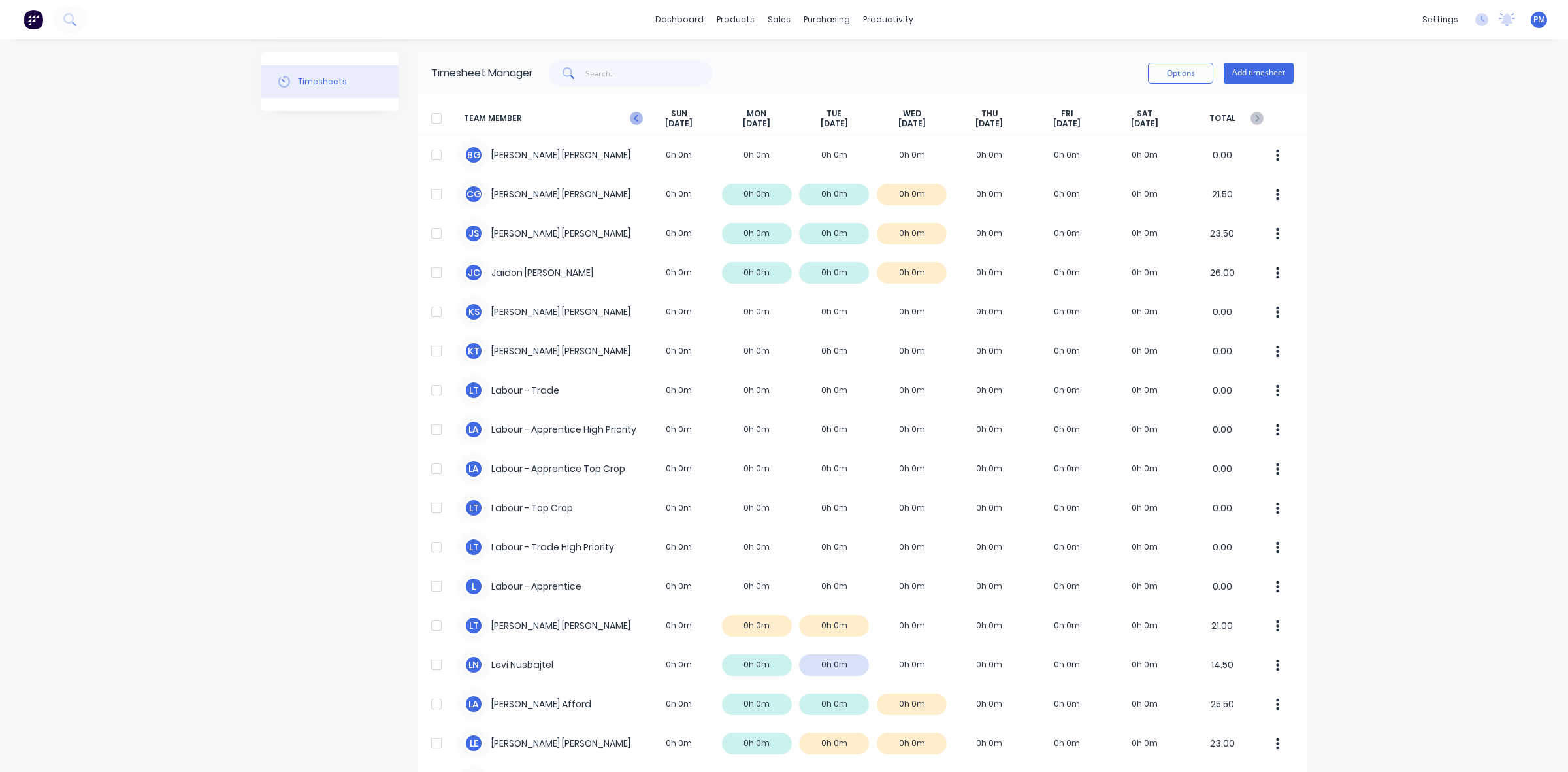
click at [633, 118] on icon "button" at bounding box center [637, 118] width 13 height 13
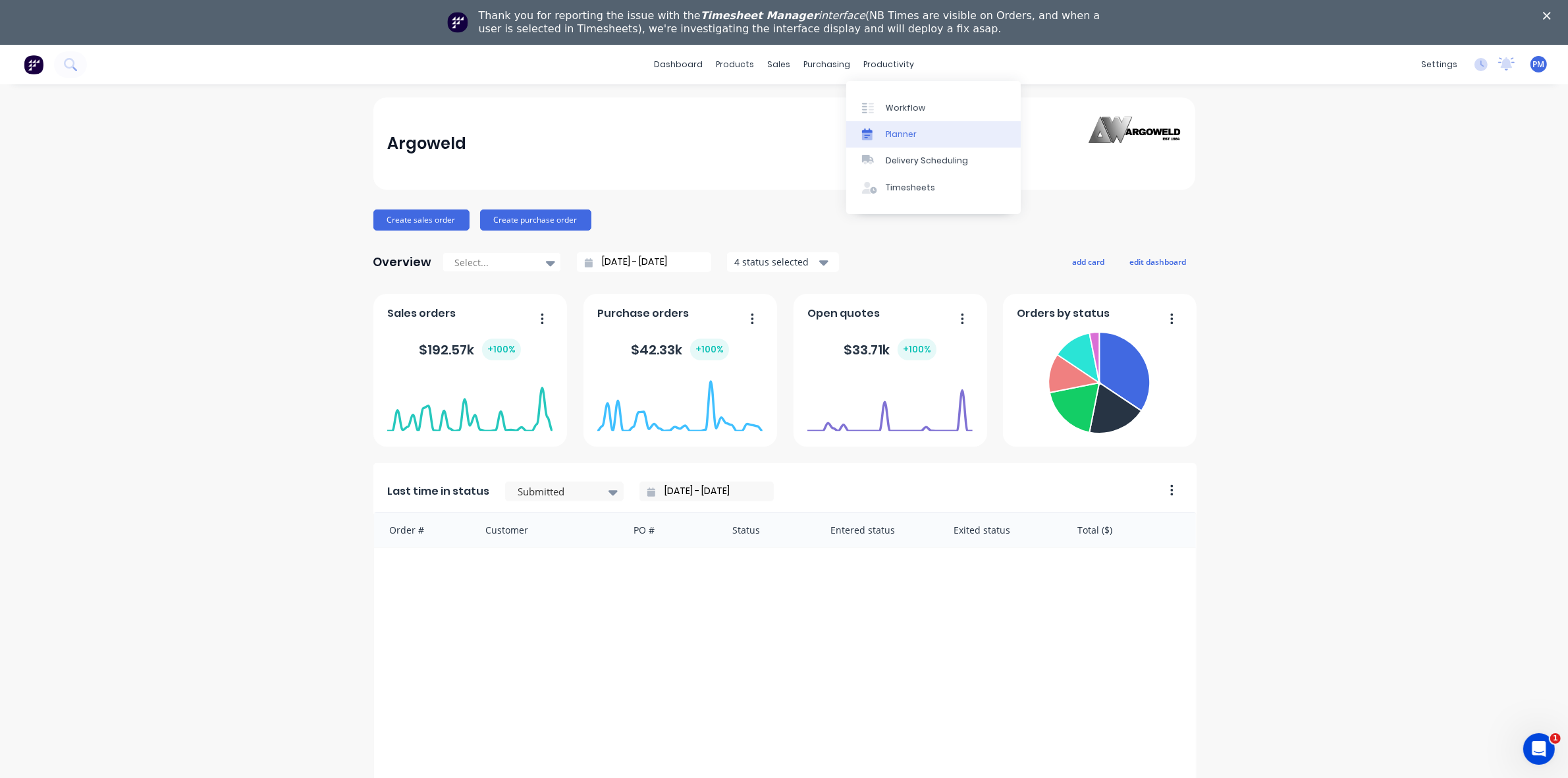
click at [900, 126] on link "Planner" at bounding box center [934, 135] width 175 height 27
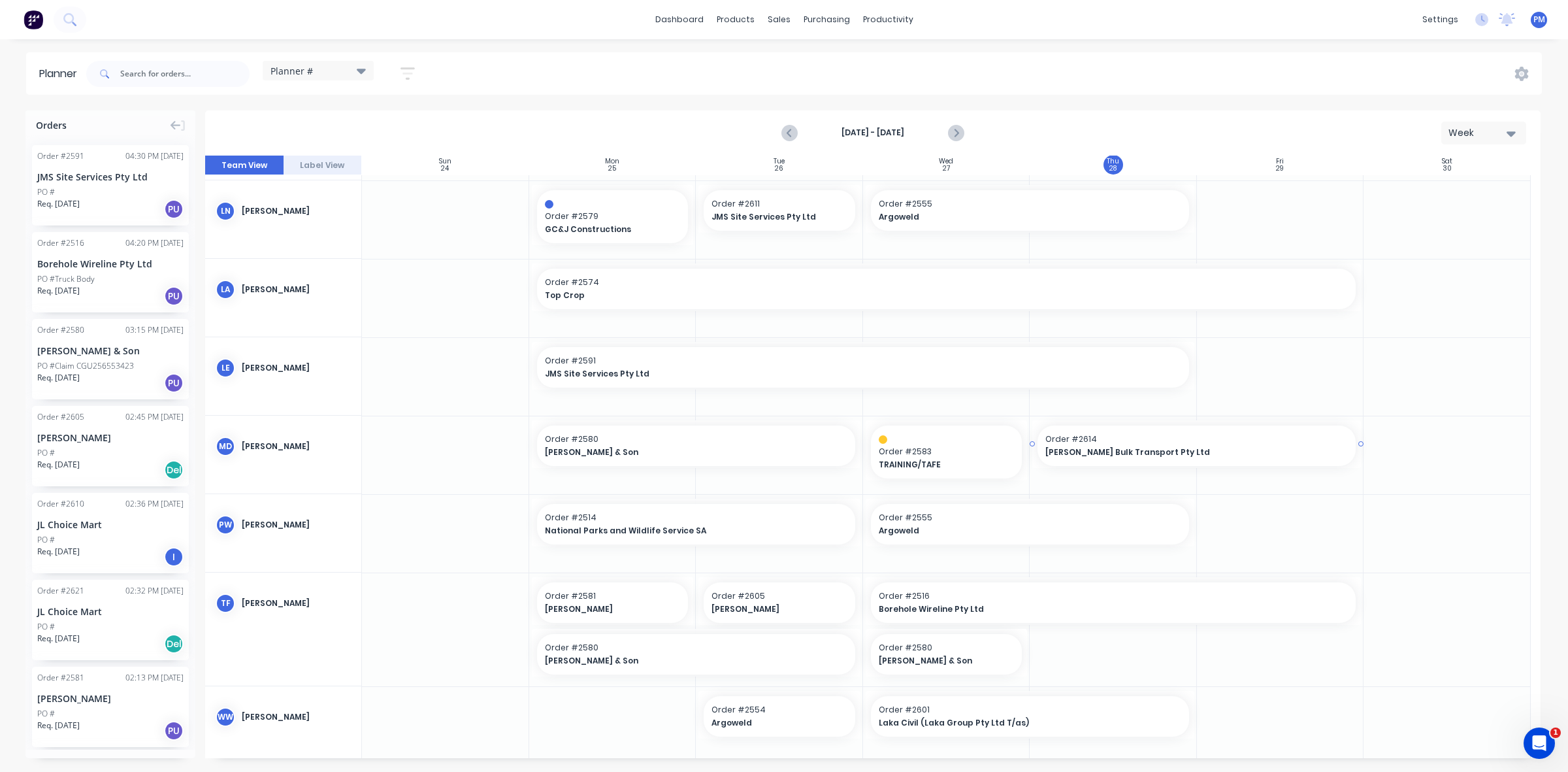
scroll to position [420, 0]
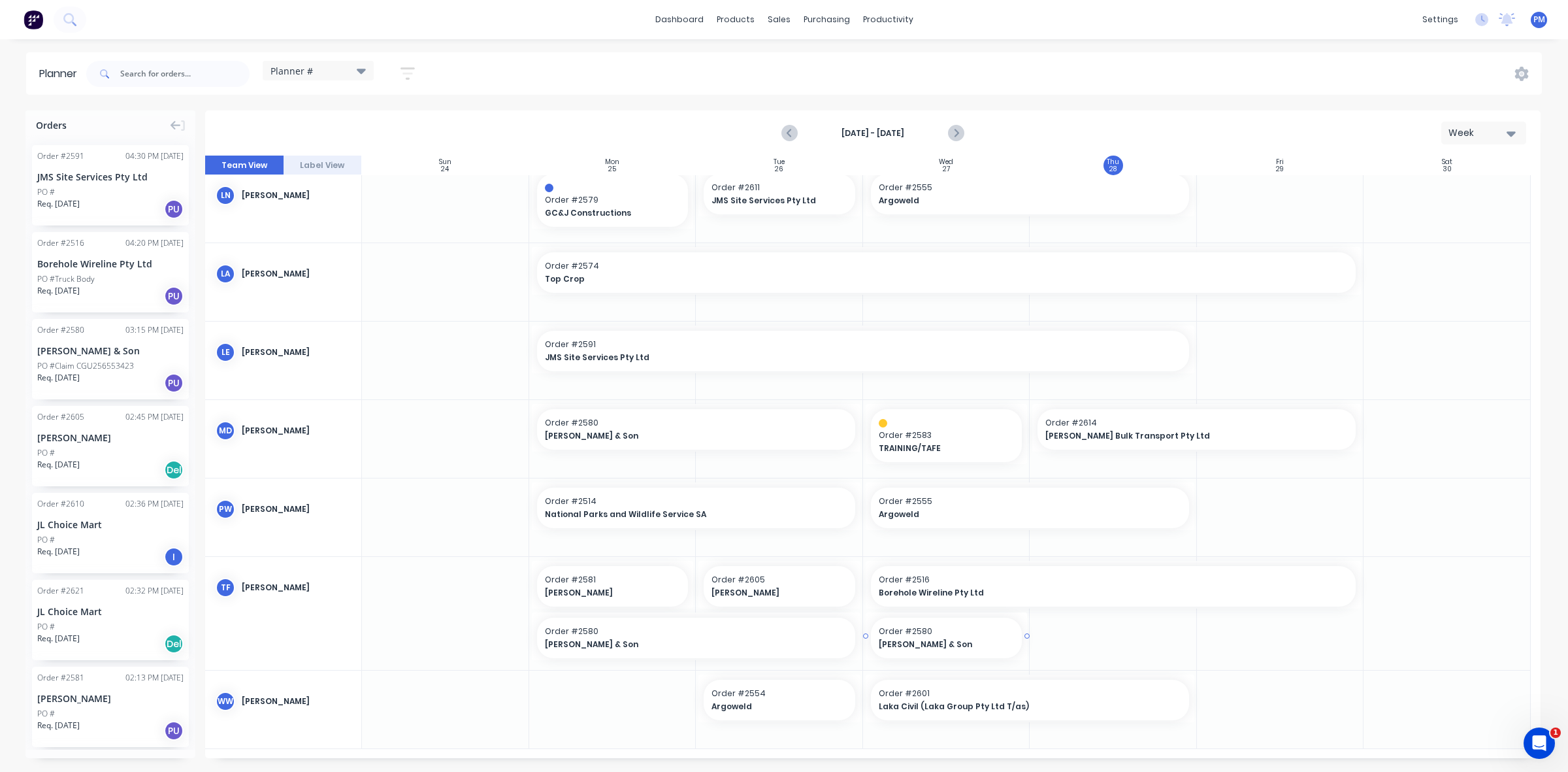
click at [953, 635] on span "Order # 2580" at bounding box center [947, 631] width 136 height 12
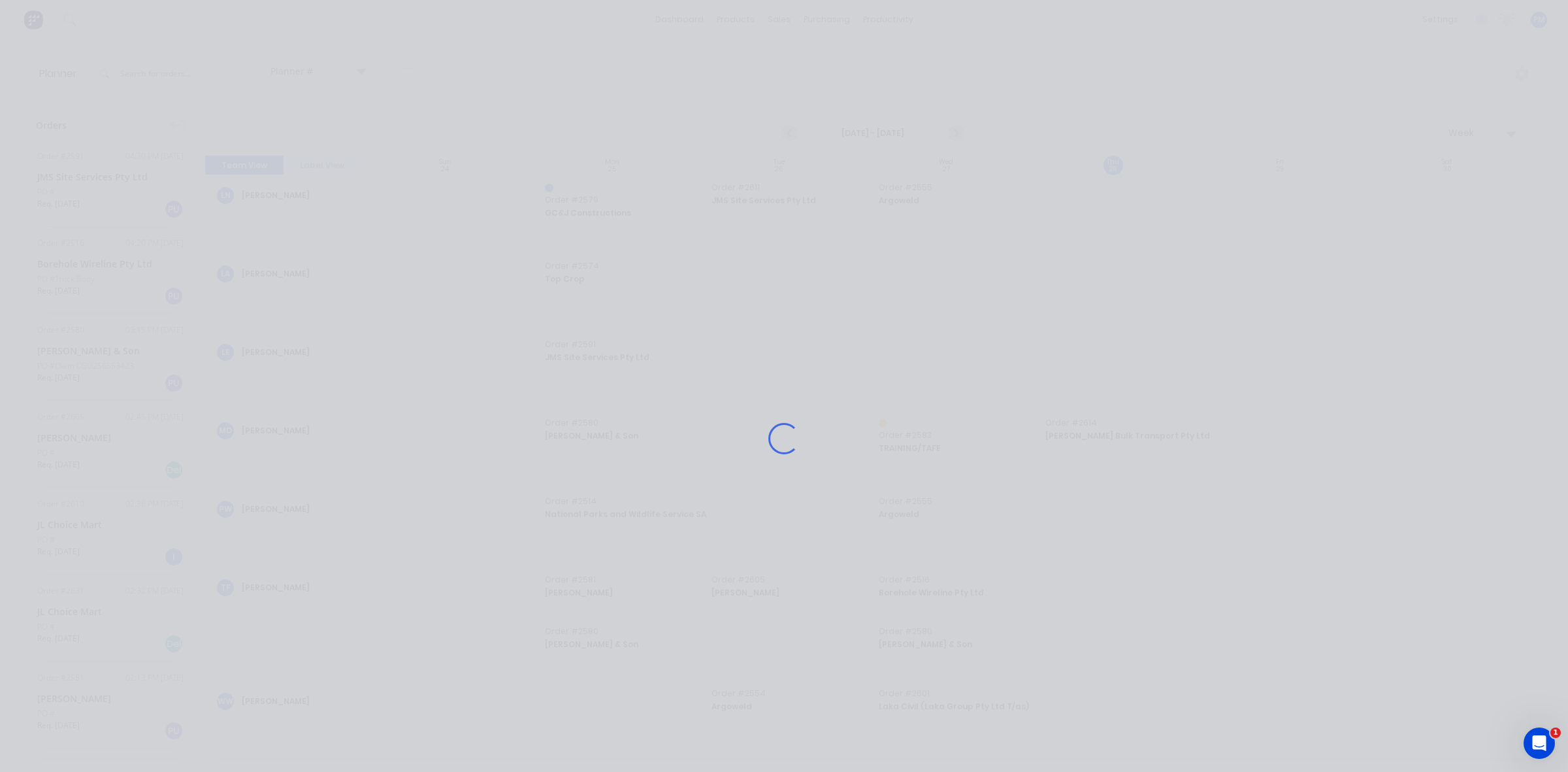
scroll to position [411, 0]
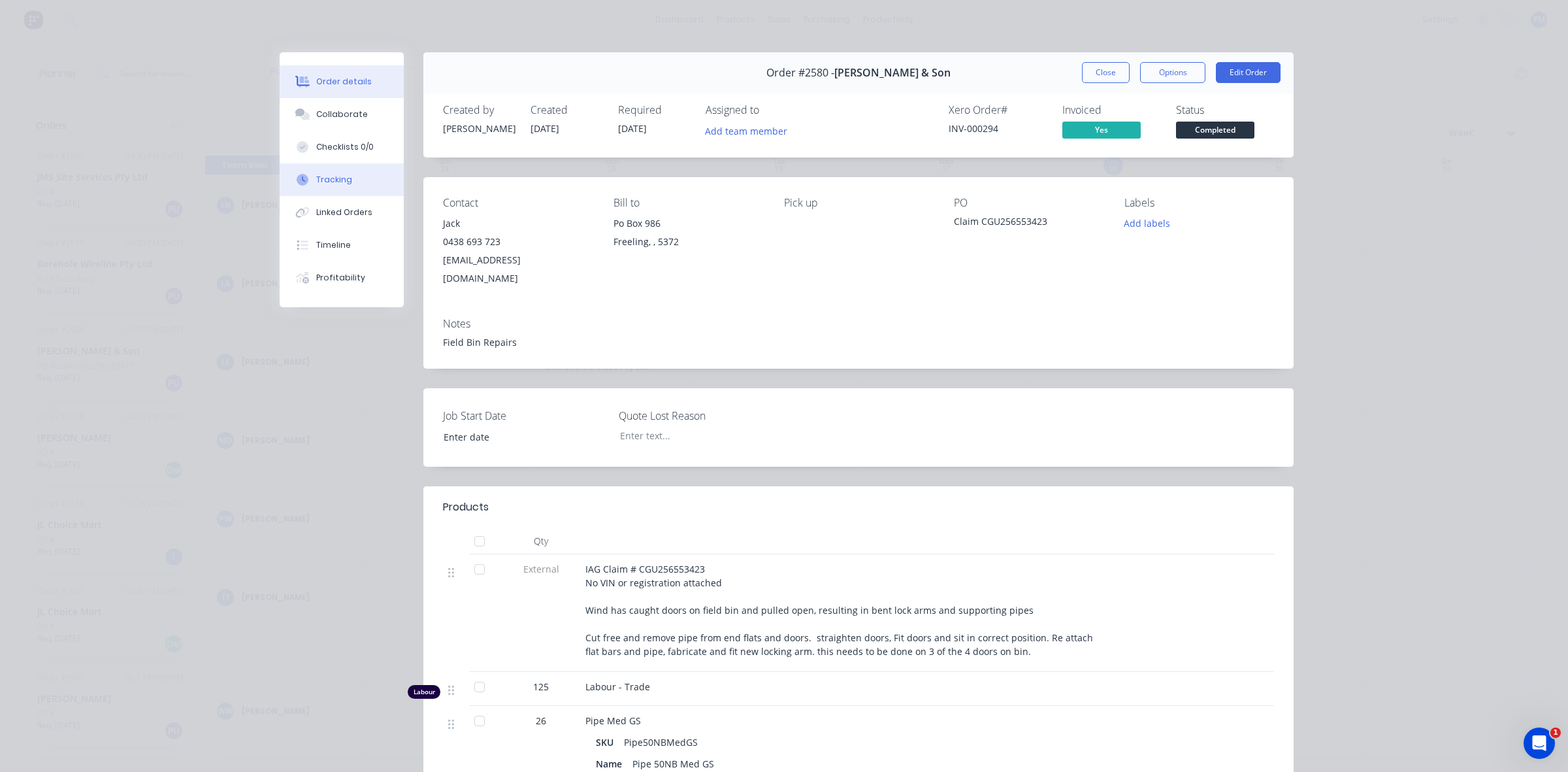
click at [324, 181] on div "Tracking" at bounding box center [334, 180] width 36 height 12
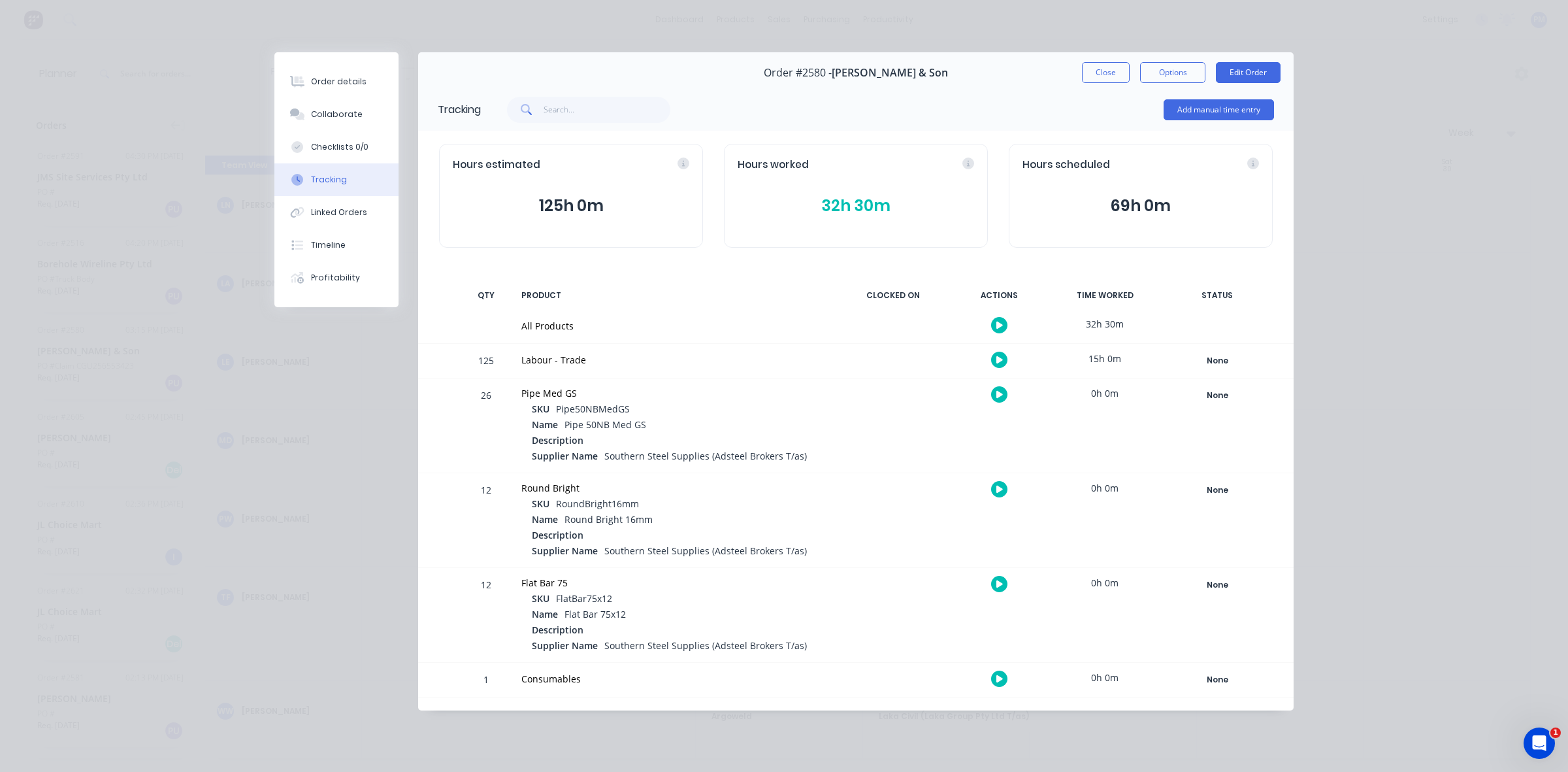
click at [854, 205] on button "32h 30m" at bounding box center [855, 206] width 237 height 25
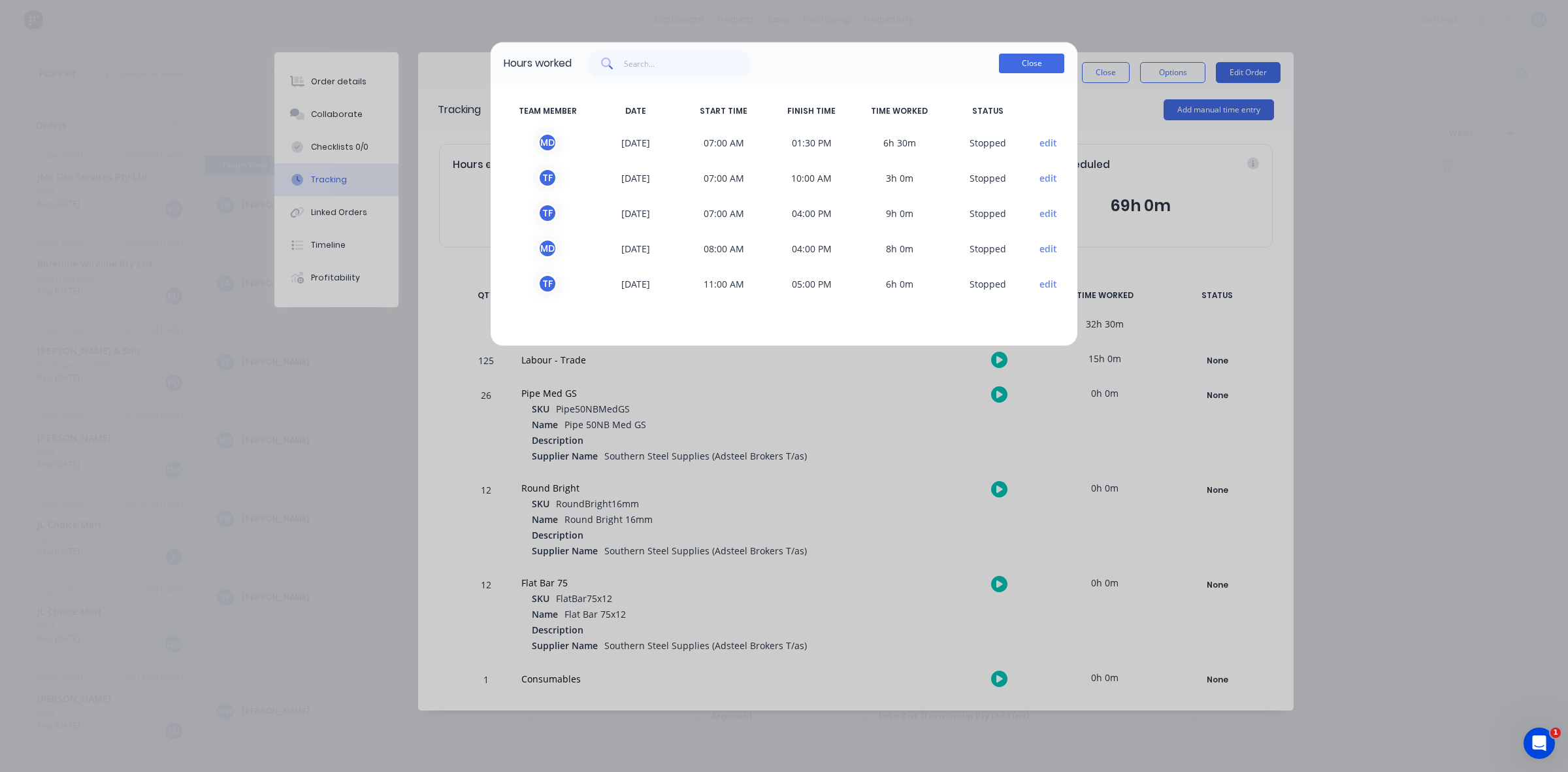
click at [1024, 65] on button "Close" at bounding box center [1031, 64] width 65 height 20
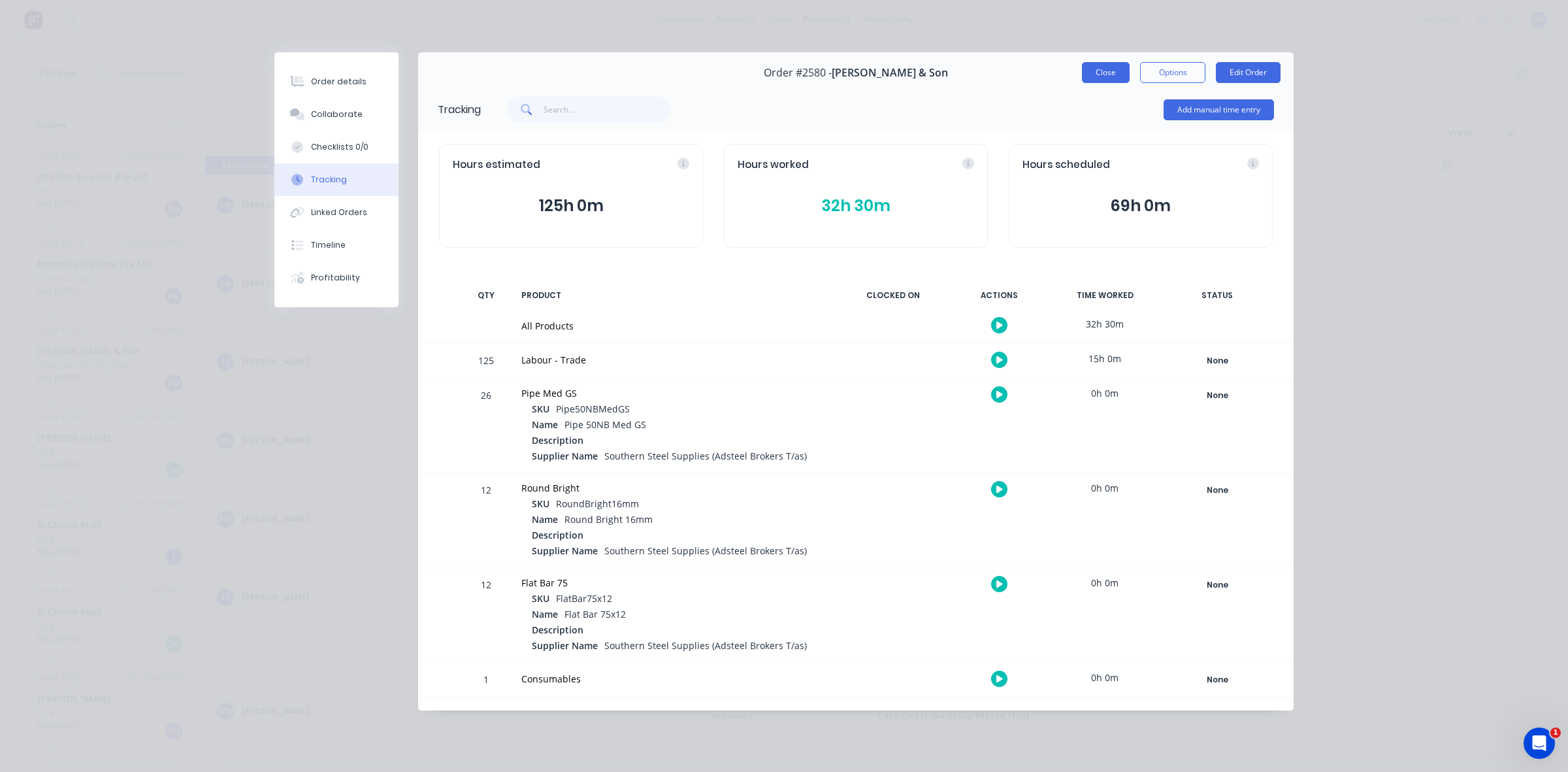
click at [1099, 71] on button "Close" at bounding box center [1106, 72] width 48 height 21
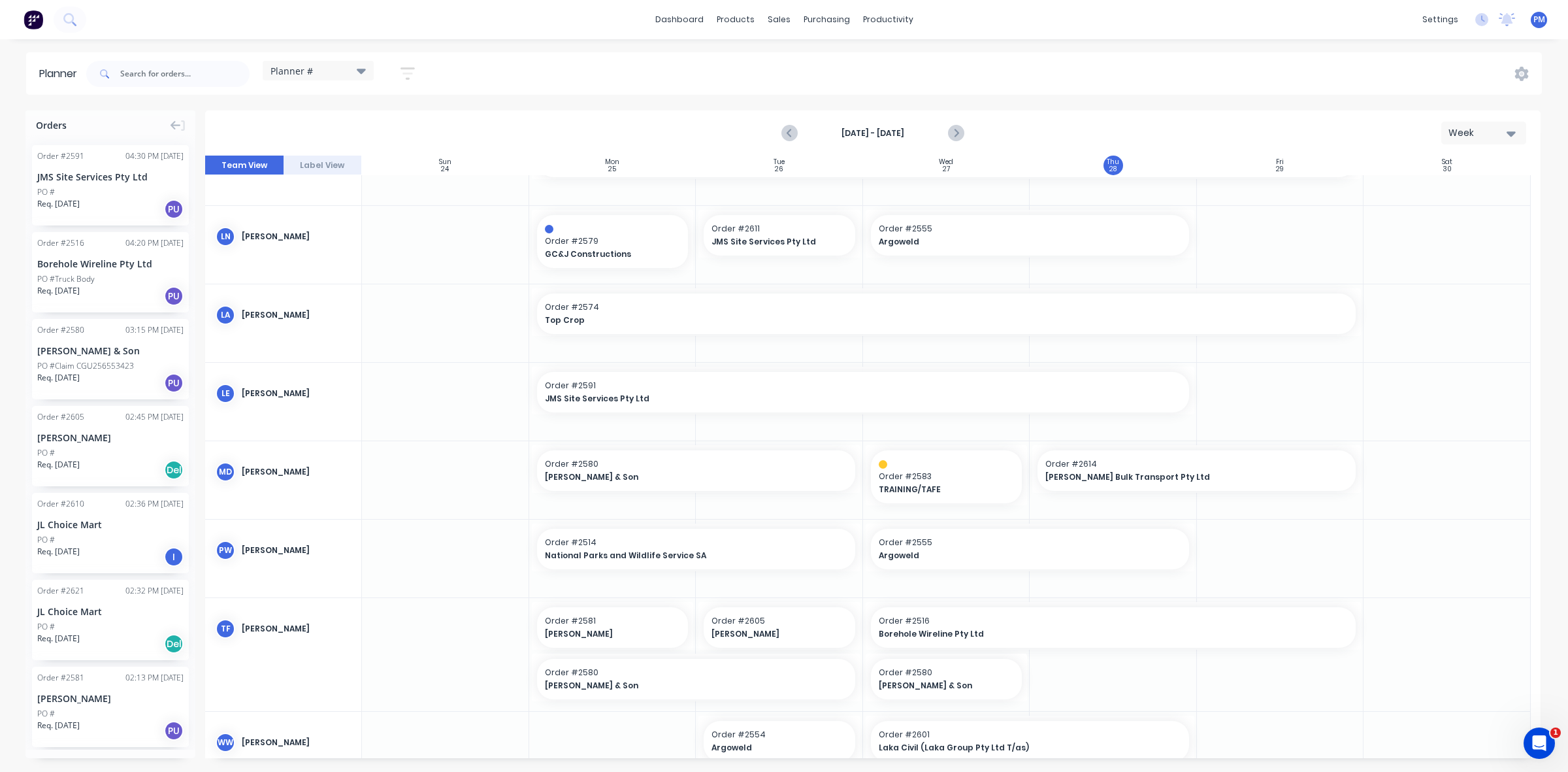
scroll to position [338, 0]
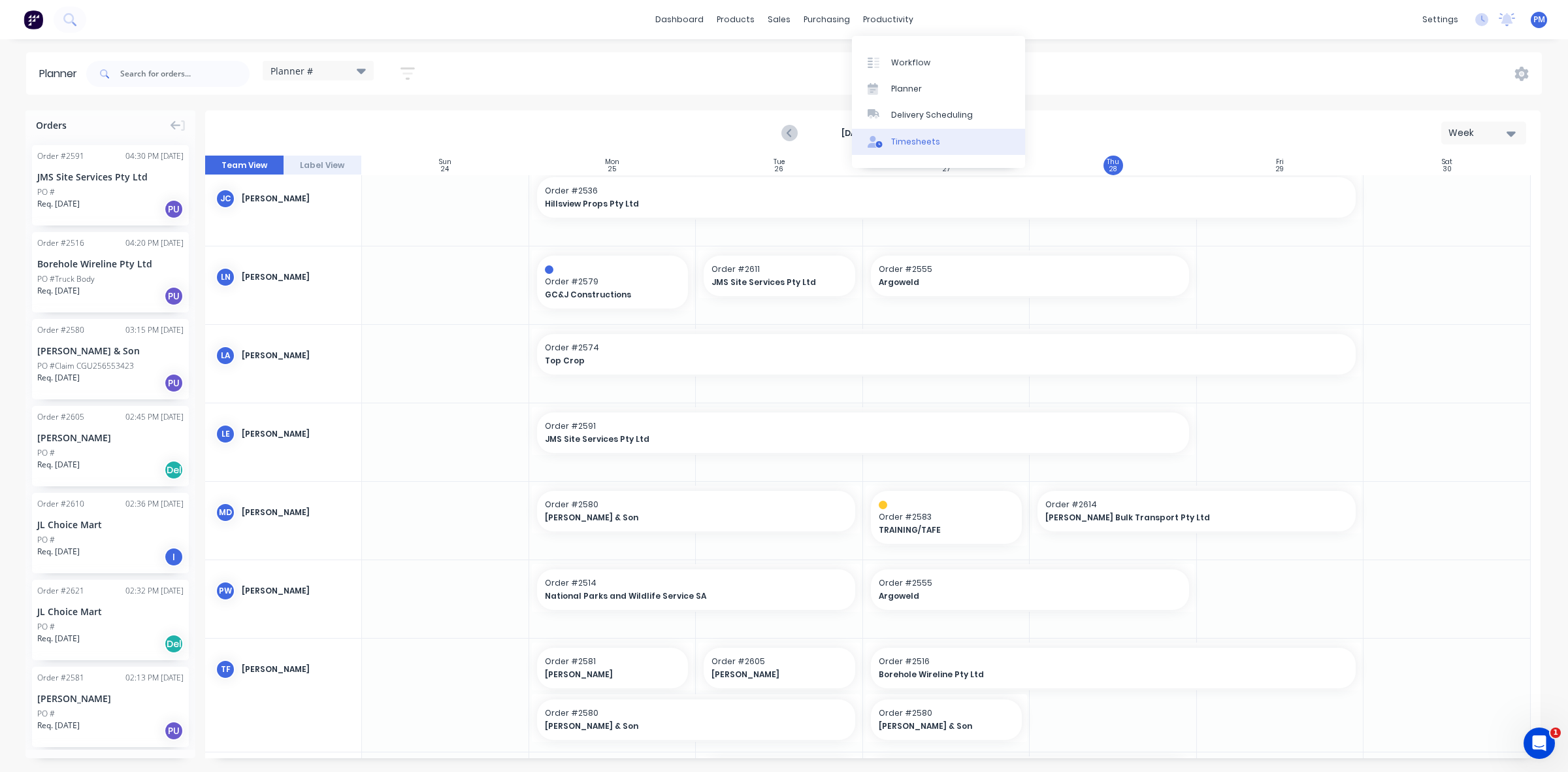
click at [906, 143] on div "Timesheets" at bounding box center [916, 142] width 49 height 12
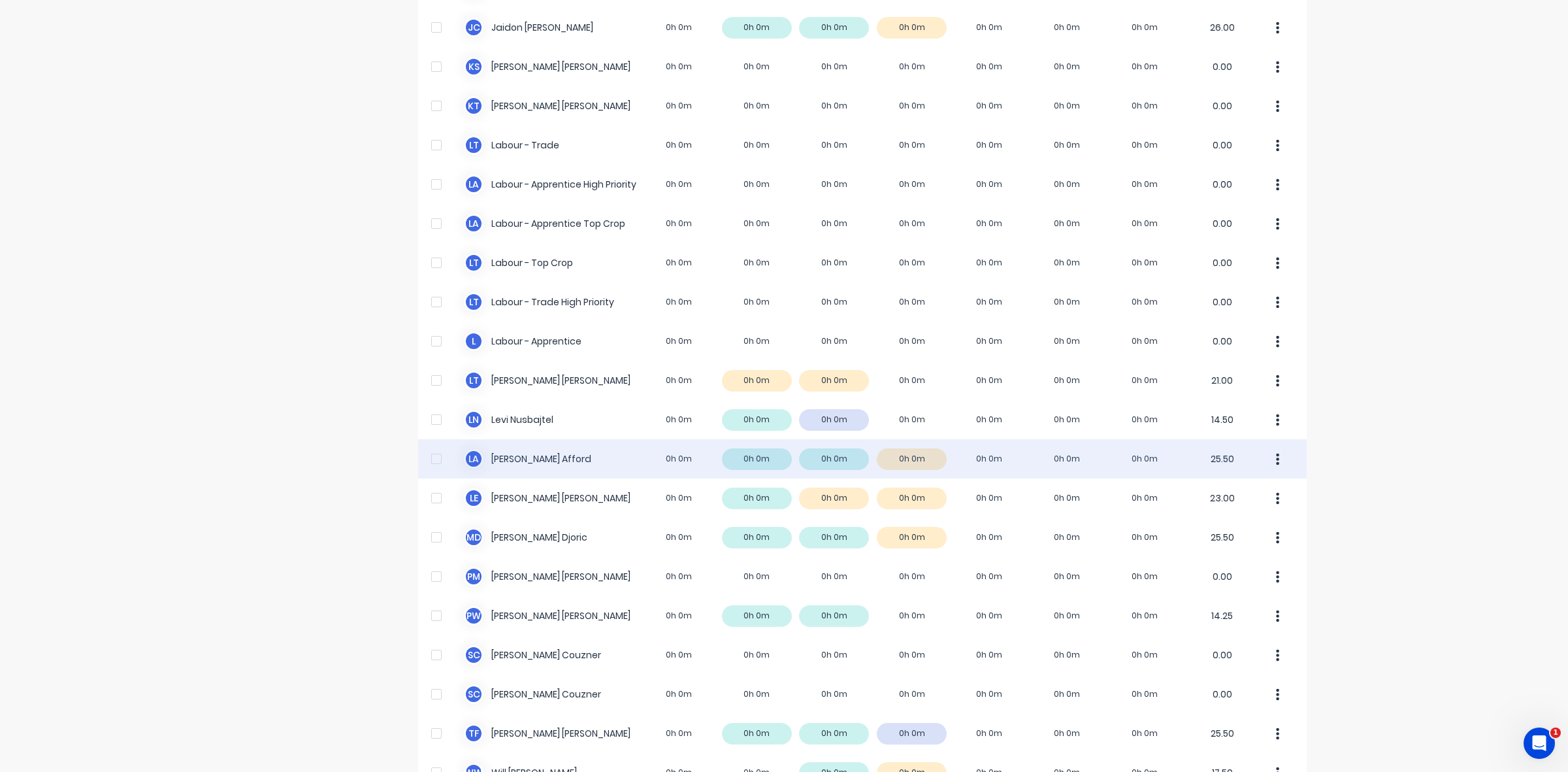
scroll to position [326, 0]
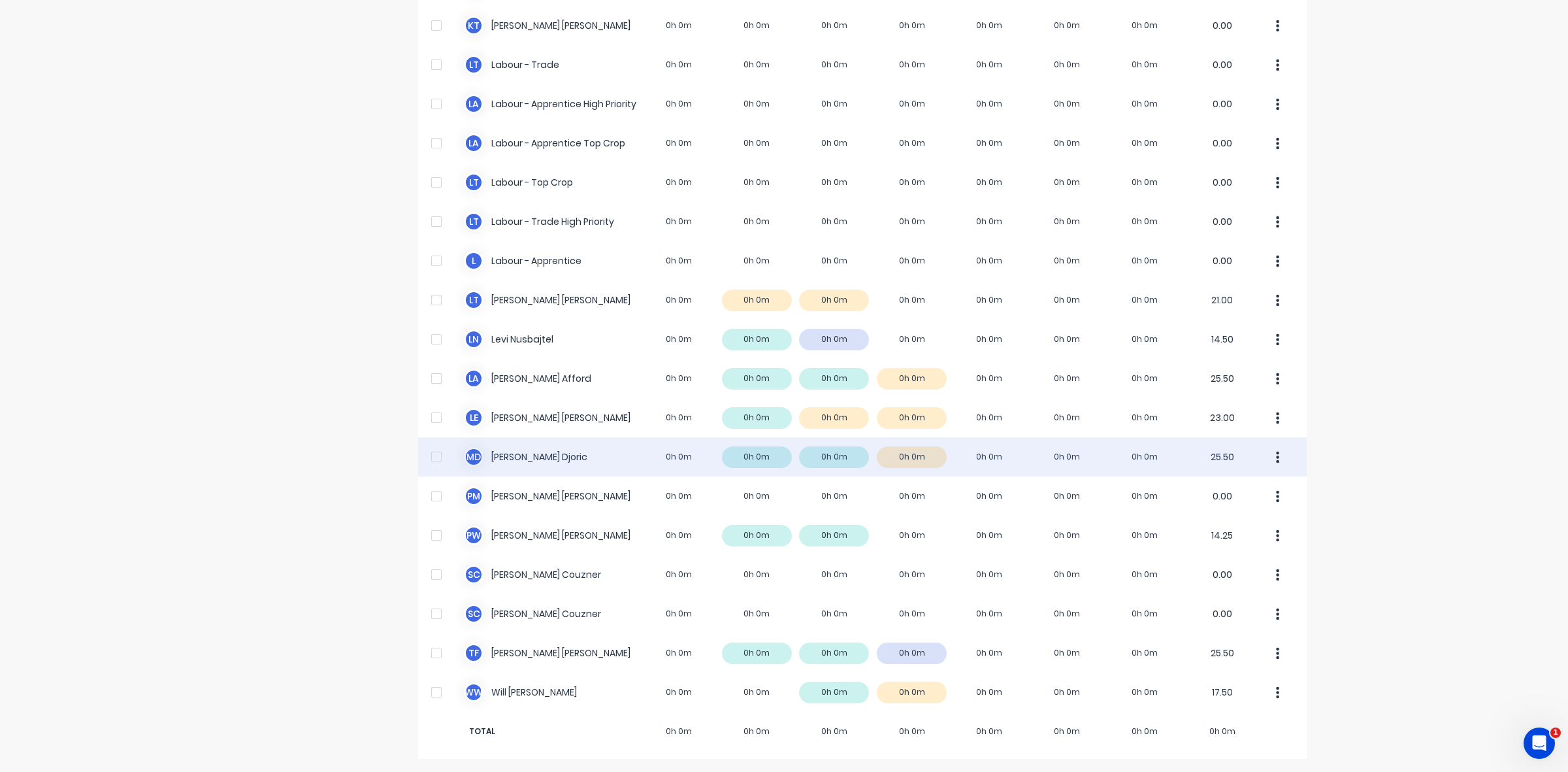
click at [841, 458] on div "M D [PERSON_NAME] 0h 0m 0h 0m 0h 0m 0h 0m 0h 0m 0h 0m 0h 0m 25.50" at bounding box center [862, 457] width 888 height 40
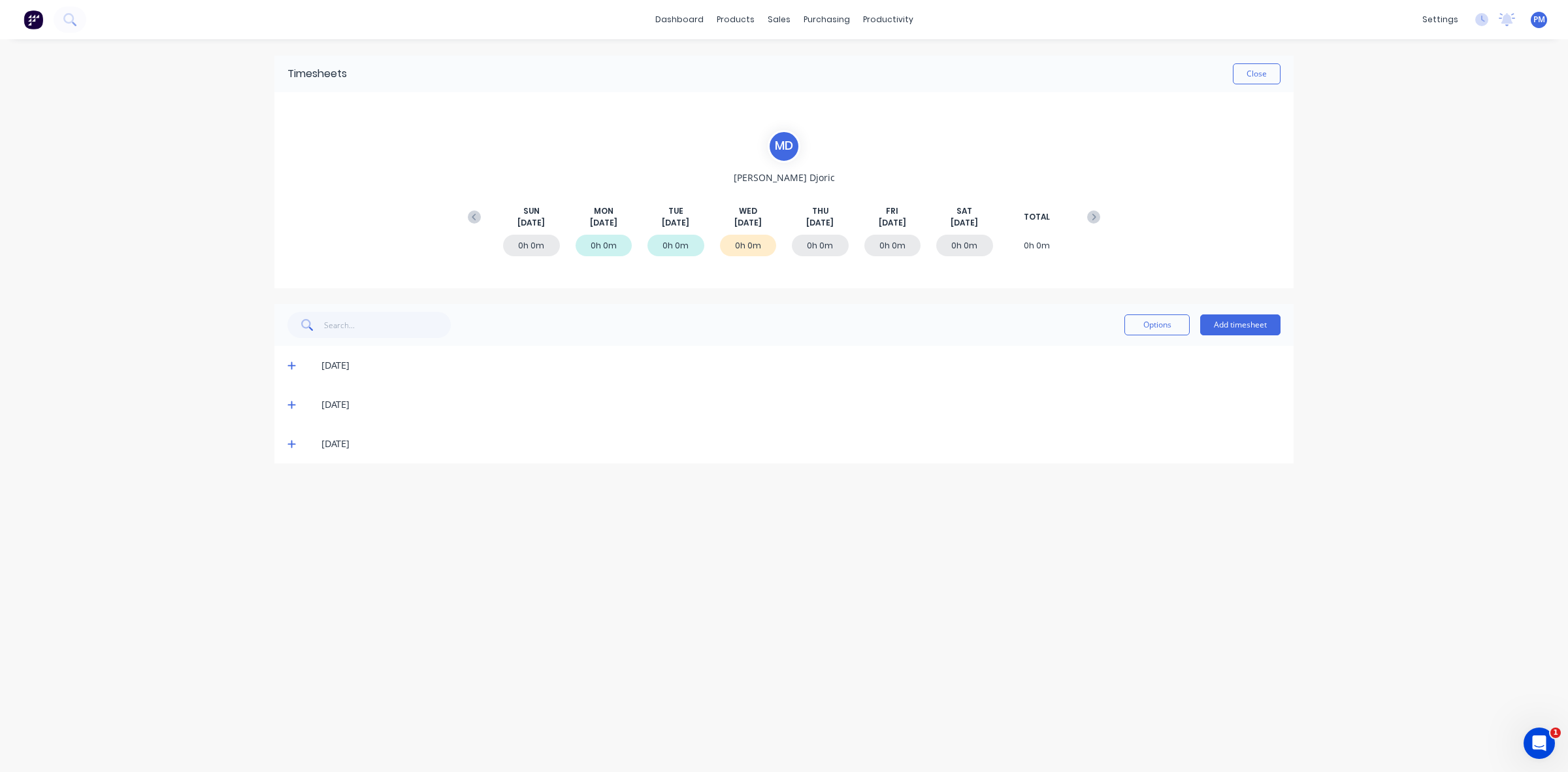
click at [291, 405] on icon at bounding box center [292, 404] width 8 height 9
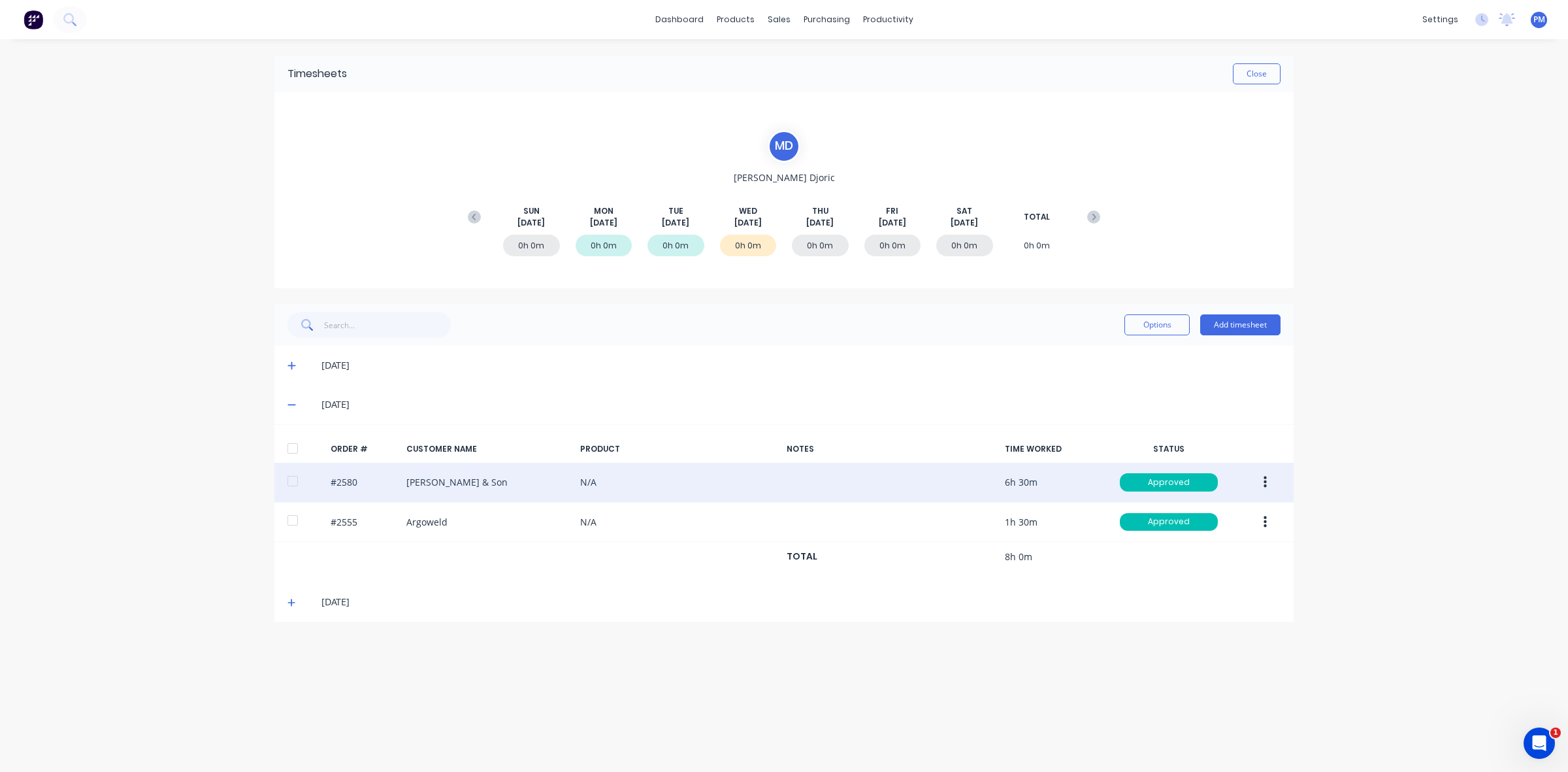
click at [1269, 484] on button "button" at bounding box center [1265, 482] width 31 height 24
click at [1194, 566] on div "Edit" at bounding box center [1219, 568] width 101 height 19
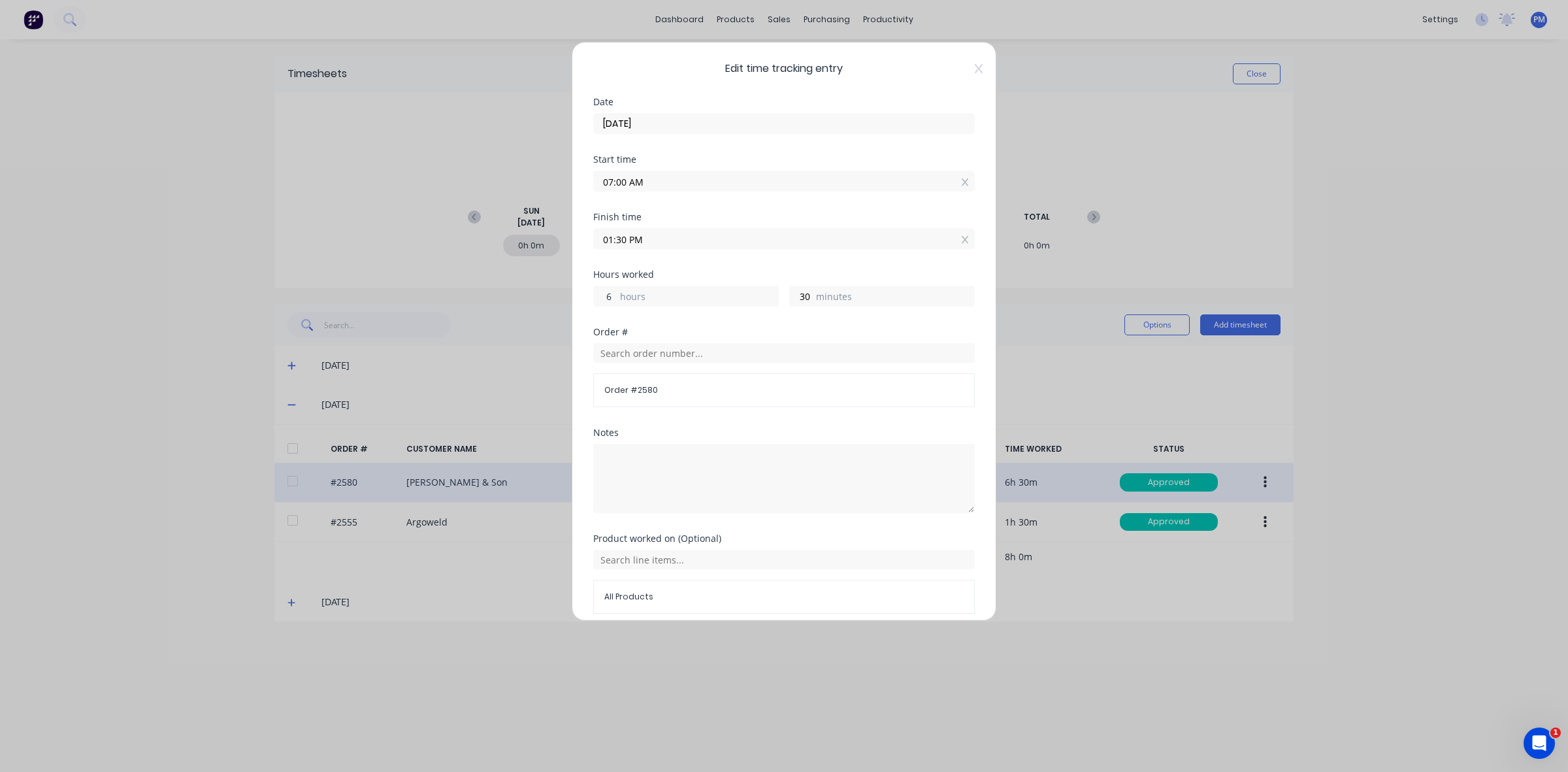
drag, startPoint x: 611, startPoint y: 293, endPoint x: 602, endPoint y: 293, distance: 9.0
click at [602, 293] on input "6" at bounding box center [605, 296] width 23 height 20
type input "8"
type input "03:30 PM"
drag, startPoint x: 806, startPoint y: 294, endPoint x: 786, endPoint y: 293, distance: 20.0
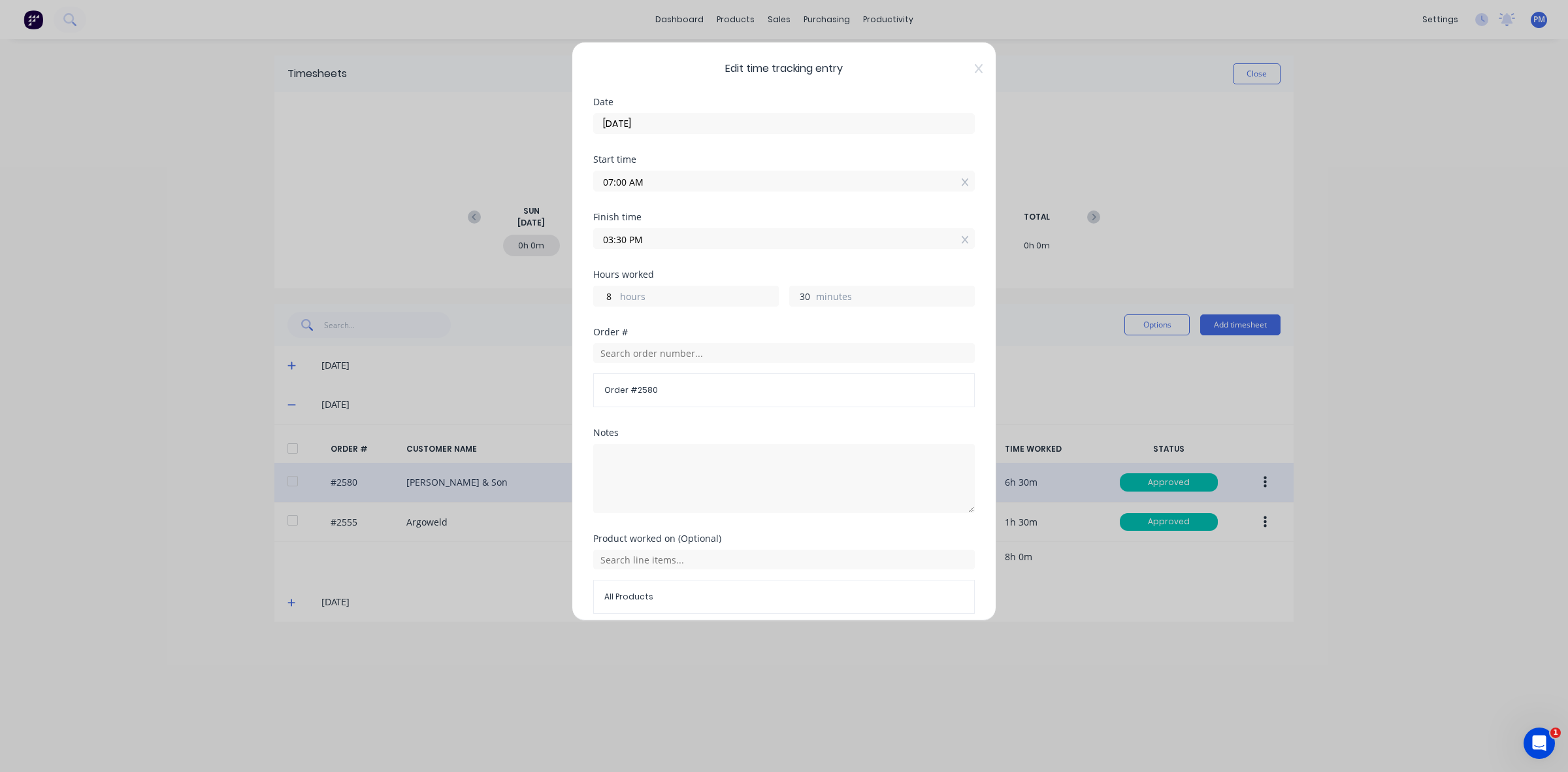
click at [790, 293] on input "30" at bounding box center [802, 296] width 23 height 20
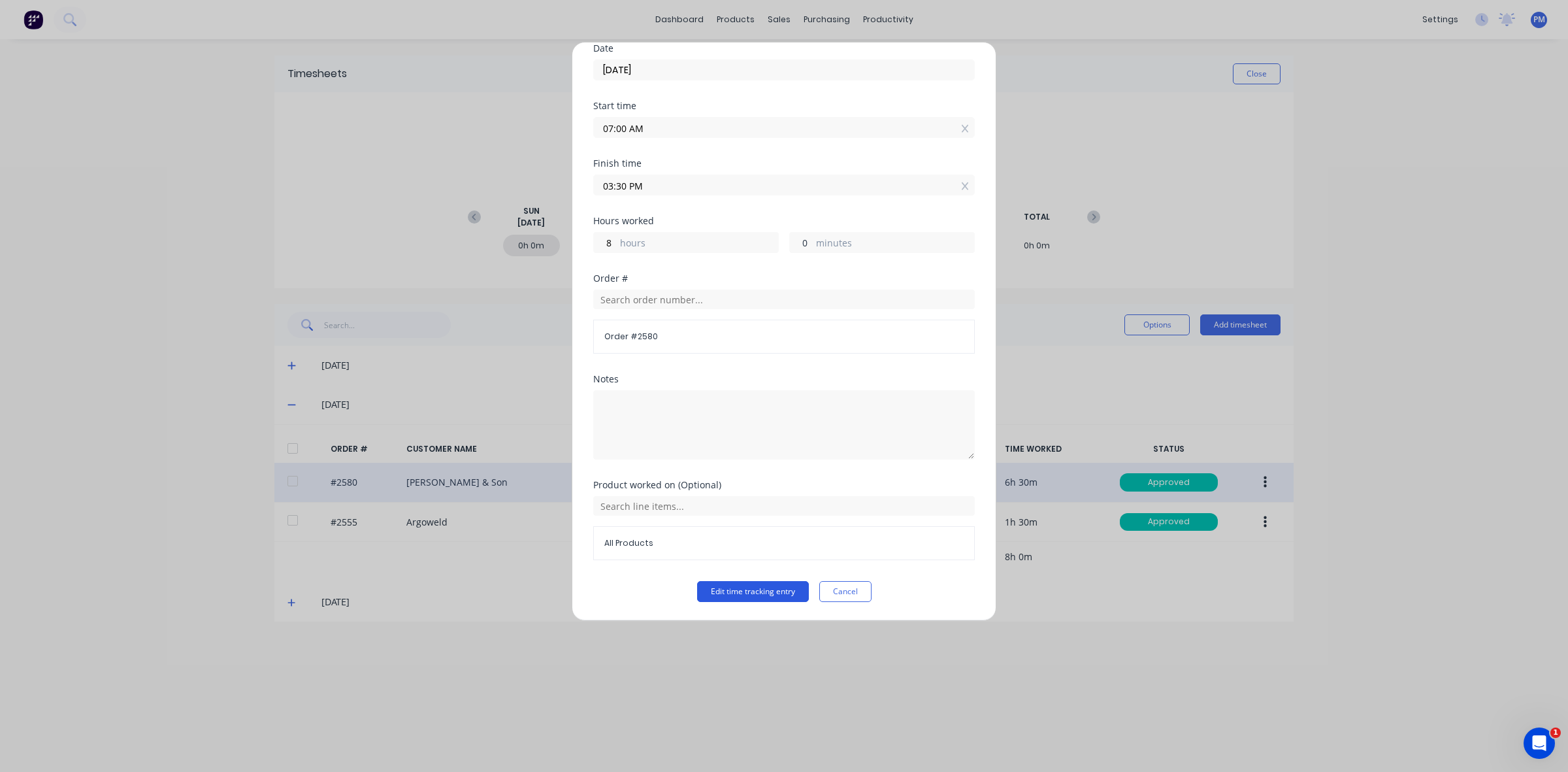
type input "0"
type input "03:00 PM"
click at [769, 590] on button "Edit time tracking entry" at bounding box center [752, 591] width 111 height 21
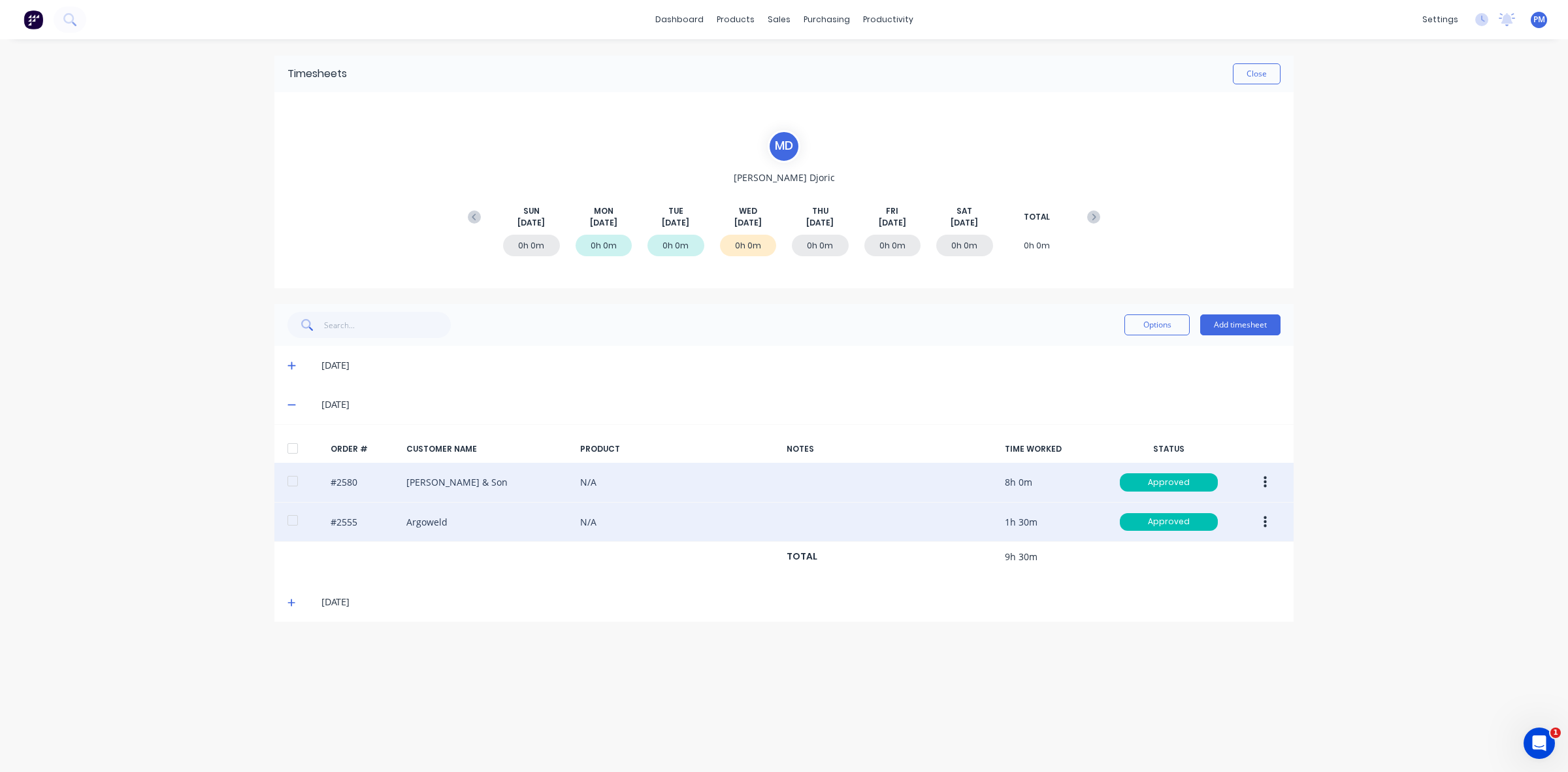
click at [1262, 518] on button "button" at bounding box center [1265, 522] width 31 height 24
click at [1231, 658] on div "Delete" at bounding box center [1219, 661] width 101 height 19
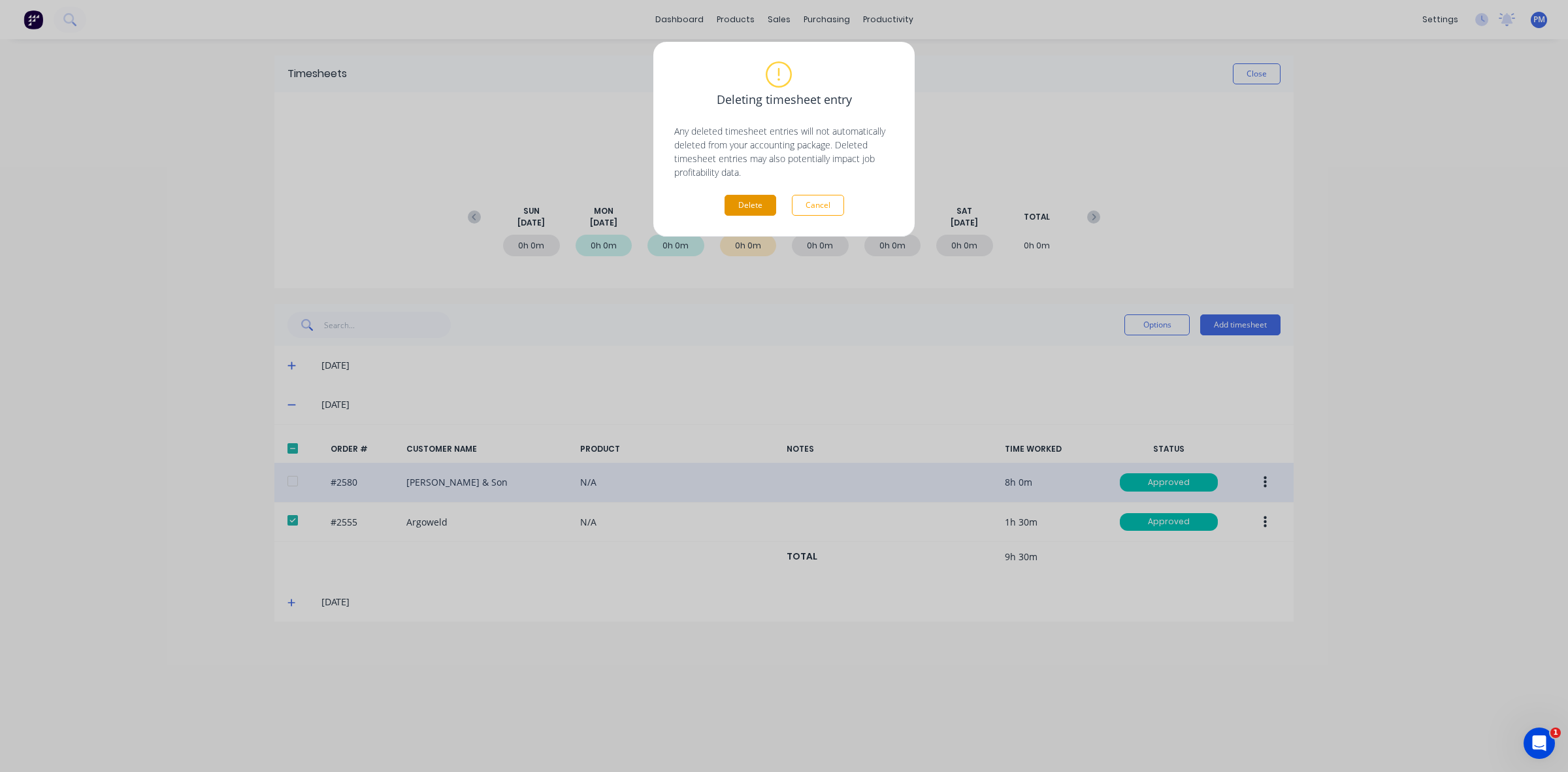
click at [744, 200] on button "Delete" at bounding box center [751, 205] width 52 height 21
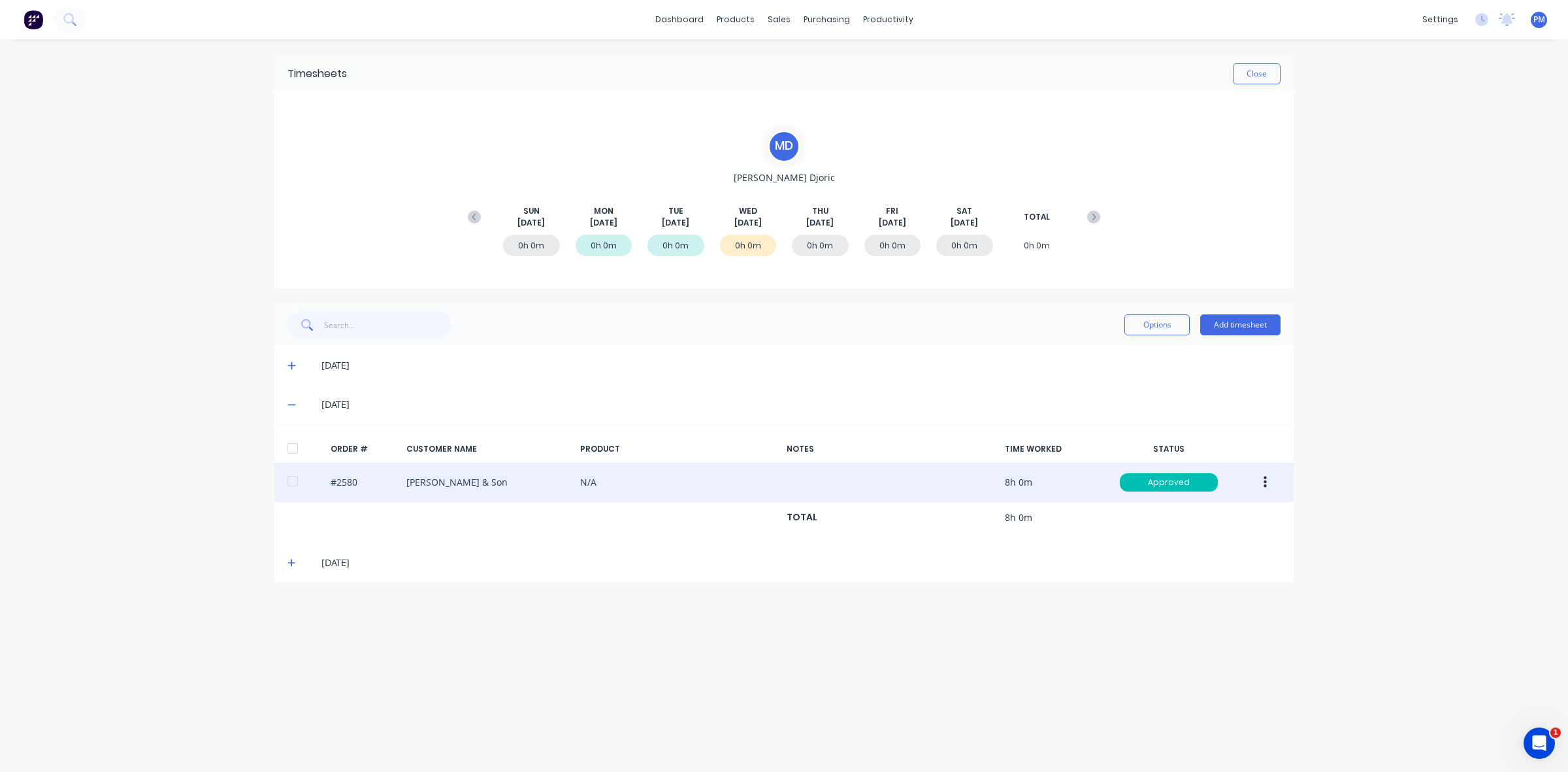
click at [290, 402] on icon at bounding box center [292, 404] width 8 height 9
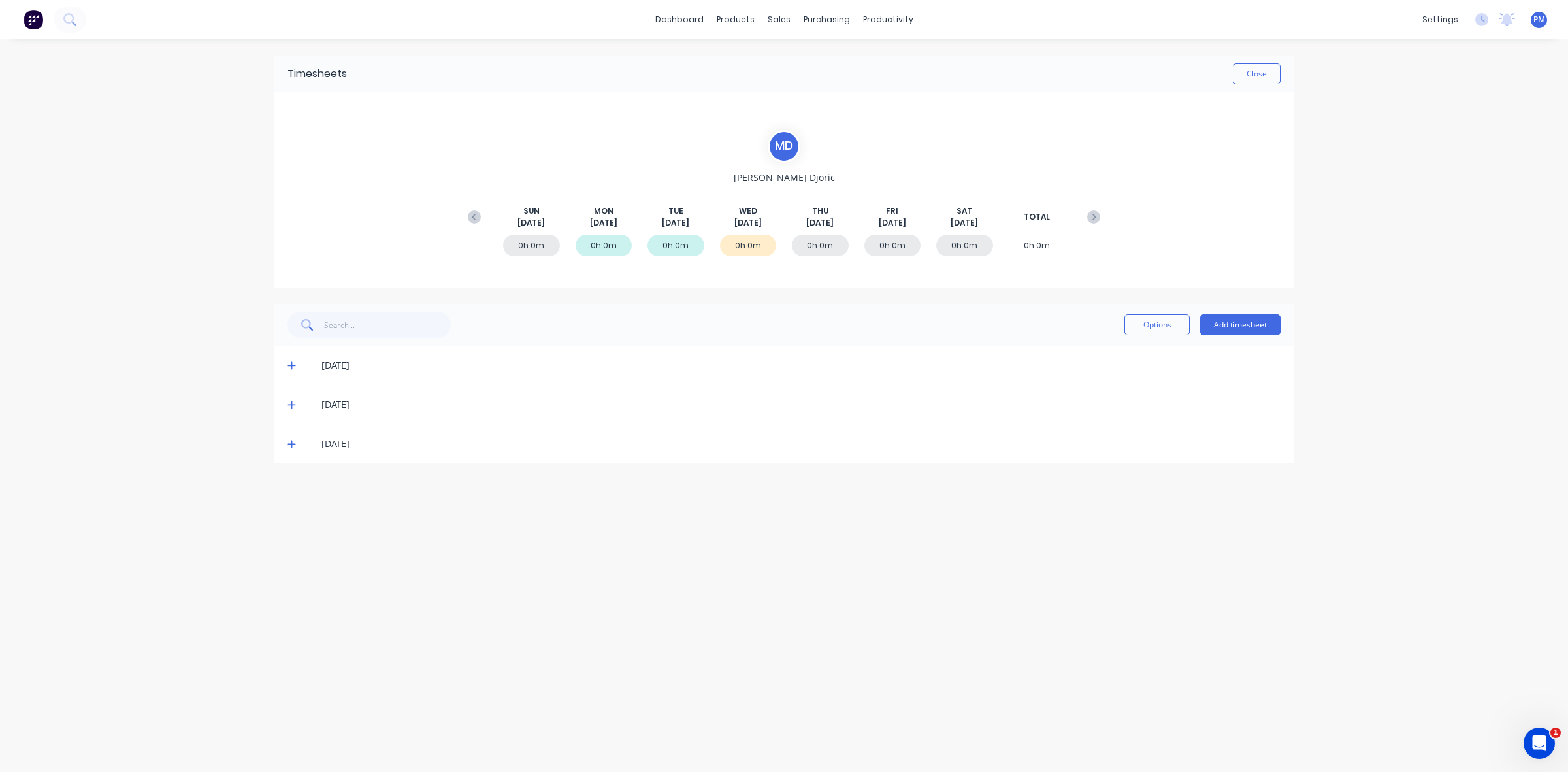
click at [291, 445] on icon at bounding box center [292, 445] width 8 height 8
click at [291, 444] on icon at bounding box center [292, 445] width 8 height 2
click at [1258, 79] on button "Close" at bounding box center [1257, 73] width 48 height 21
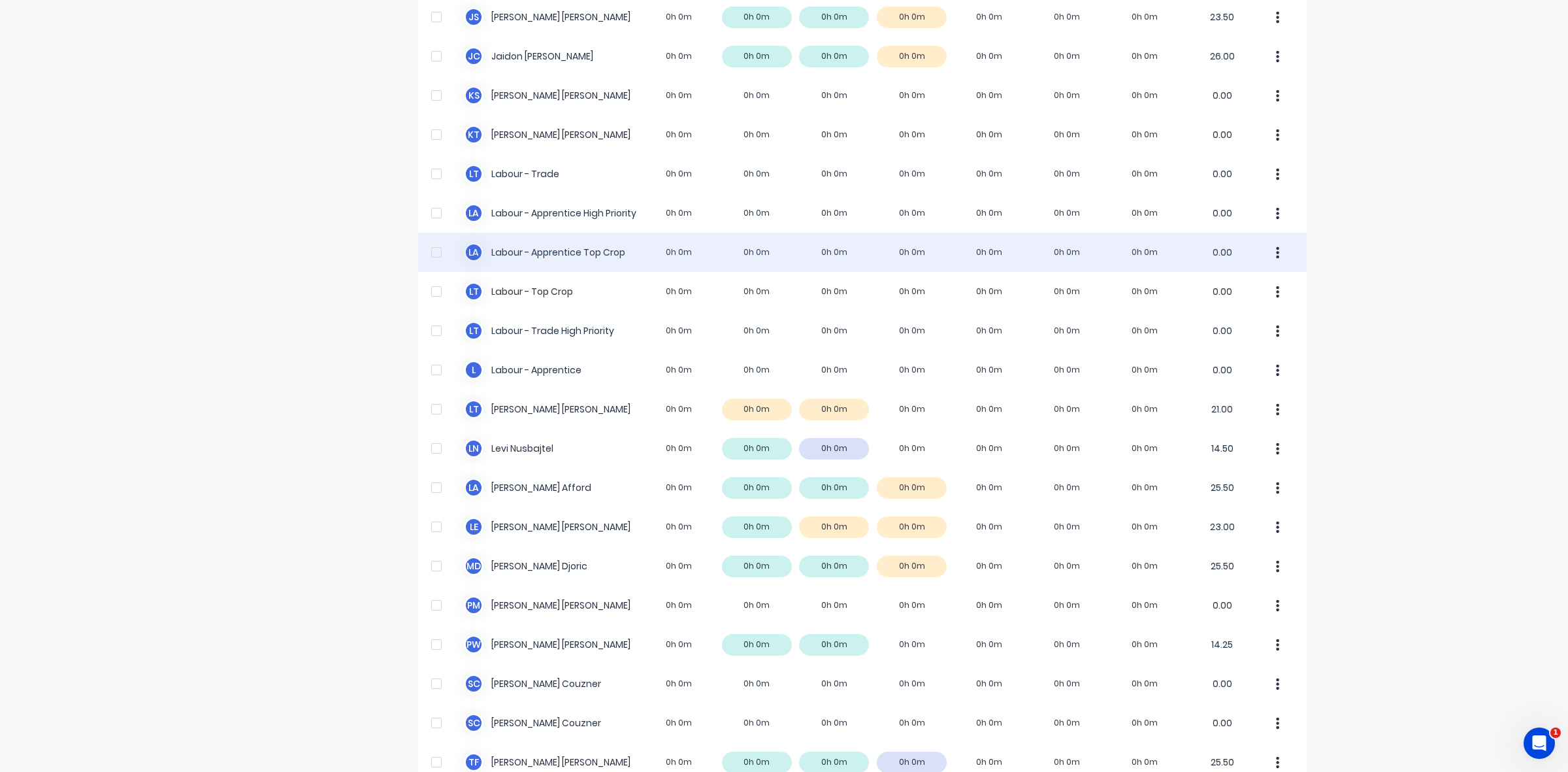
scroll to position [326, 0]
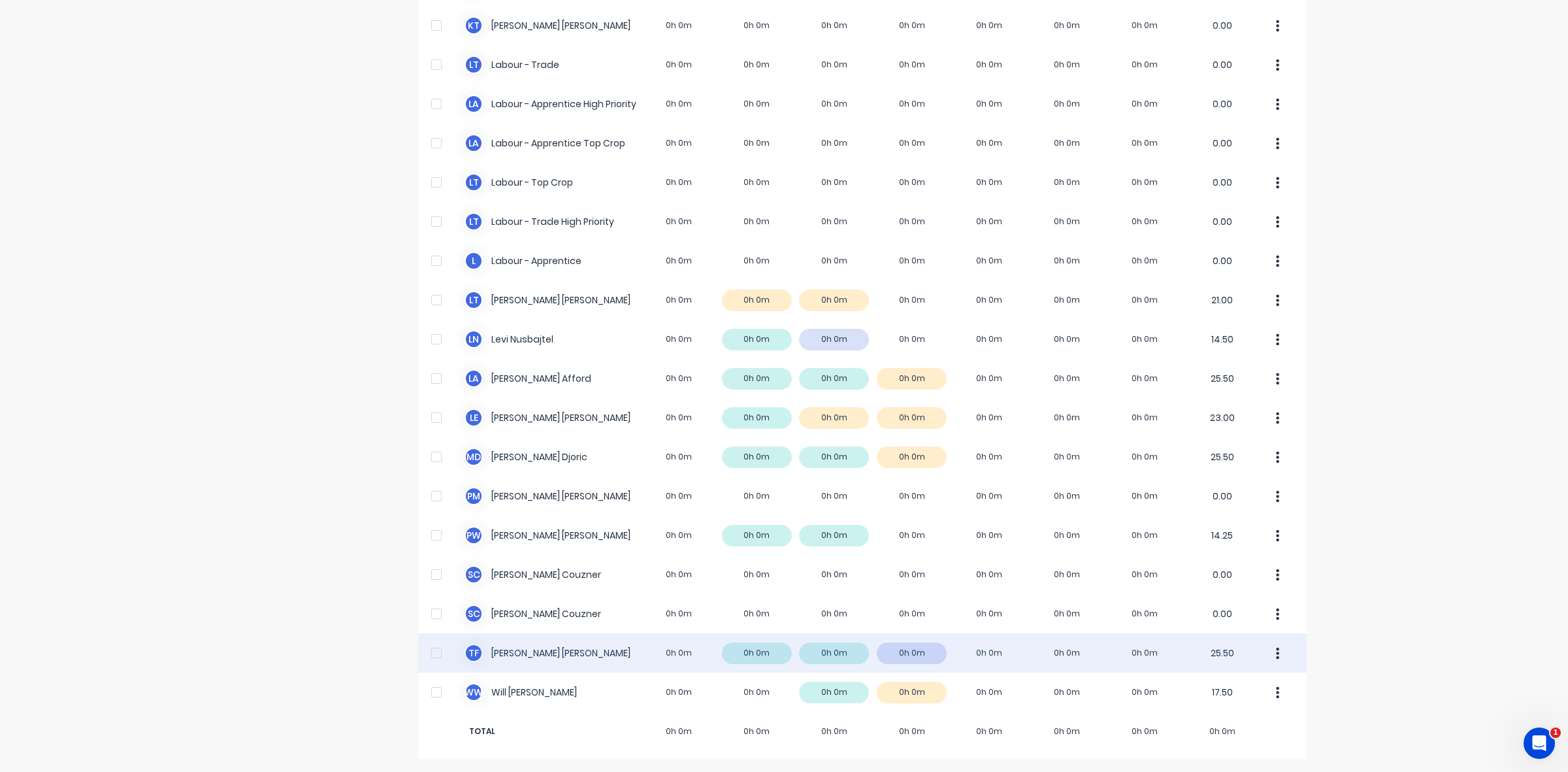
click at [923, 652] on div "T F [PERSON_NAME] 0h 0m 0h 0m 0h 0m 0h 0m 0h 0m 0h 0m 0h 0m 25.50" at bounding box center [862, 653] width 888 height 40
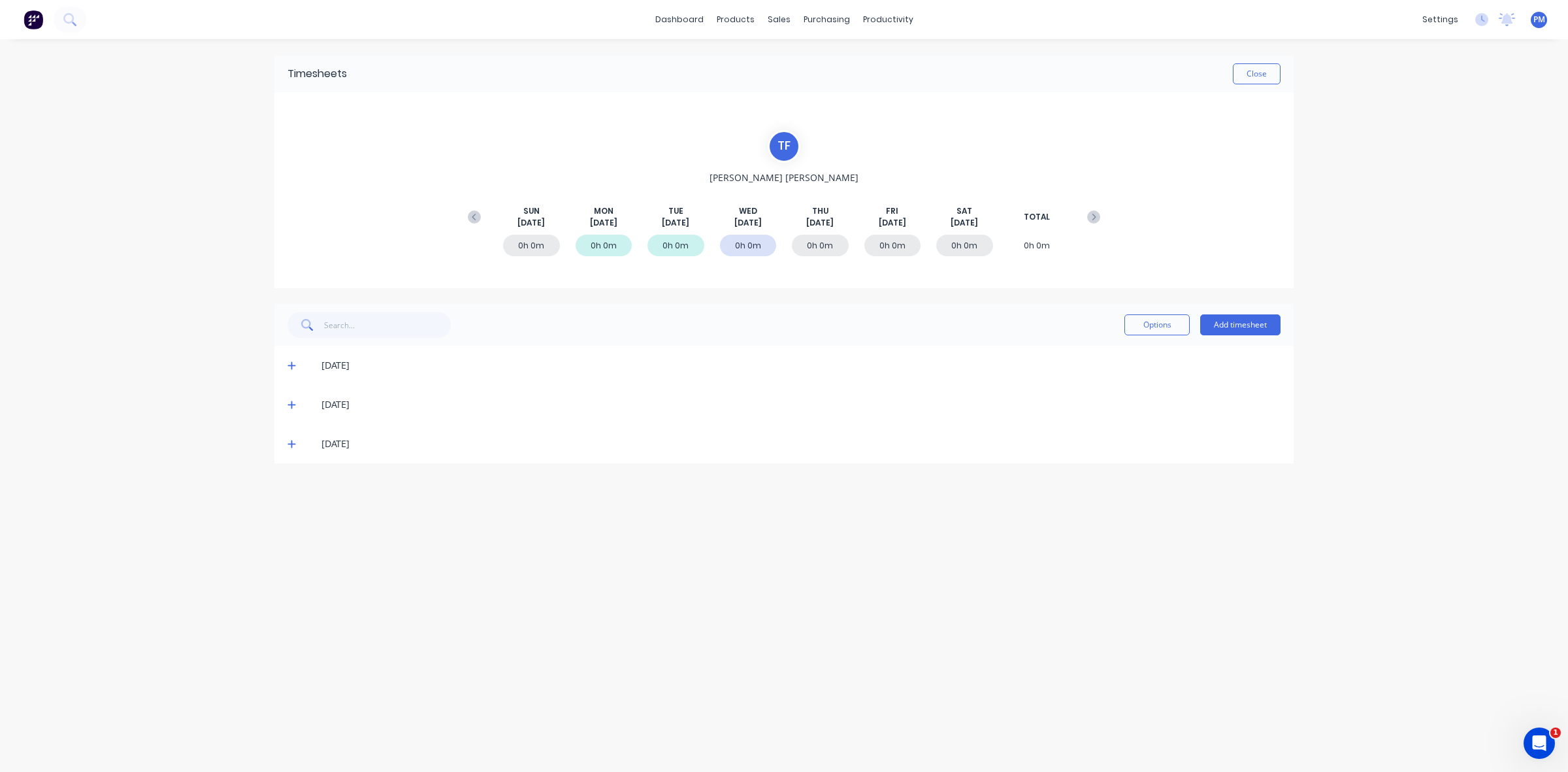
click at [288, 442] on icon at bounding box center [292, 443] width 8 height 9
click at [1250, 74] on button "Close" at bounding box center [1257, 73] width 48 height 21
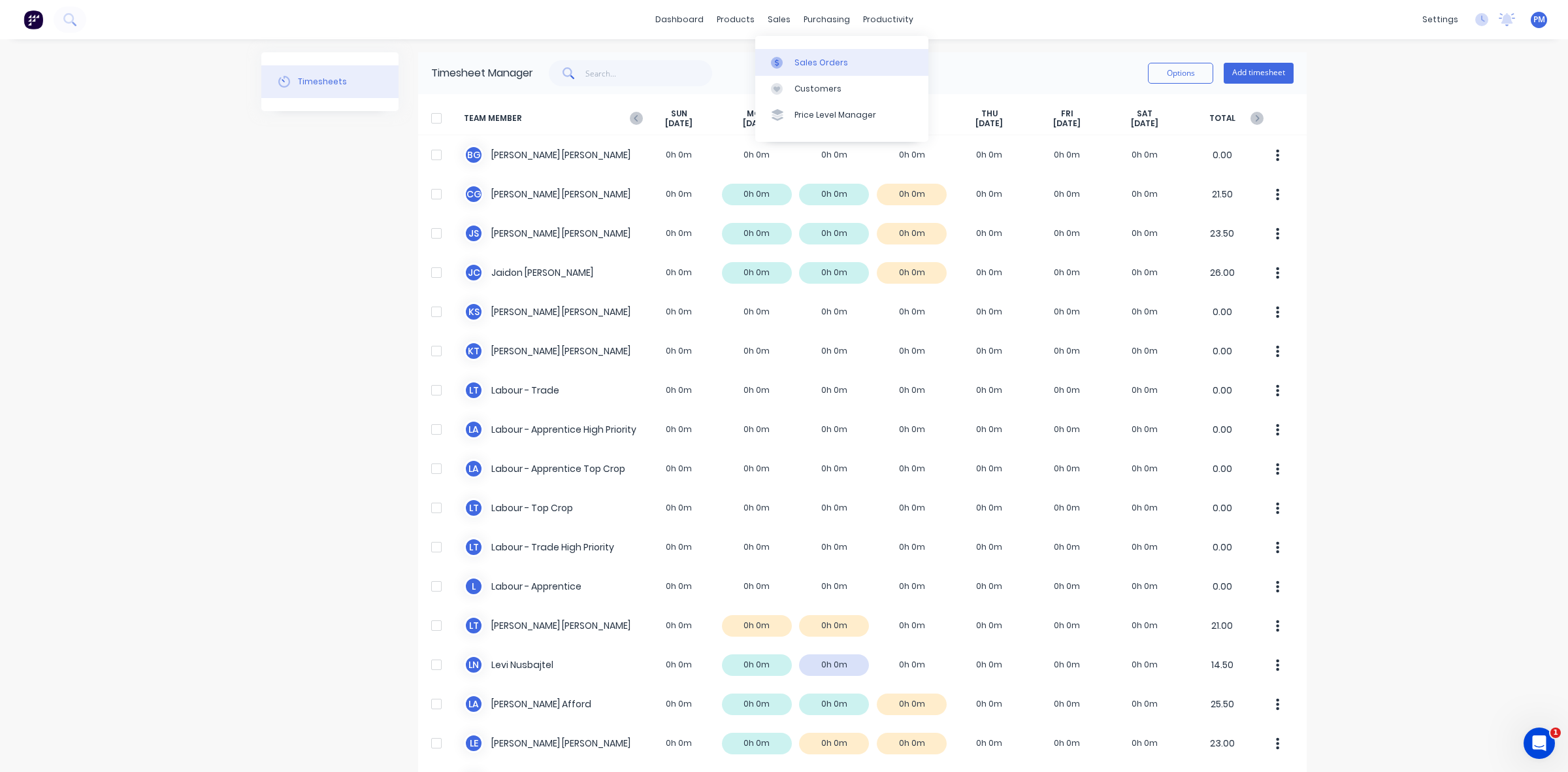
click at [802, 60] on div "Sales Orders" at bounding box center [821, 63] width 54 height 12
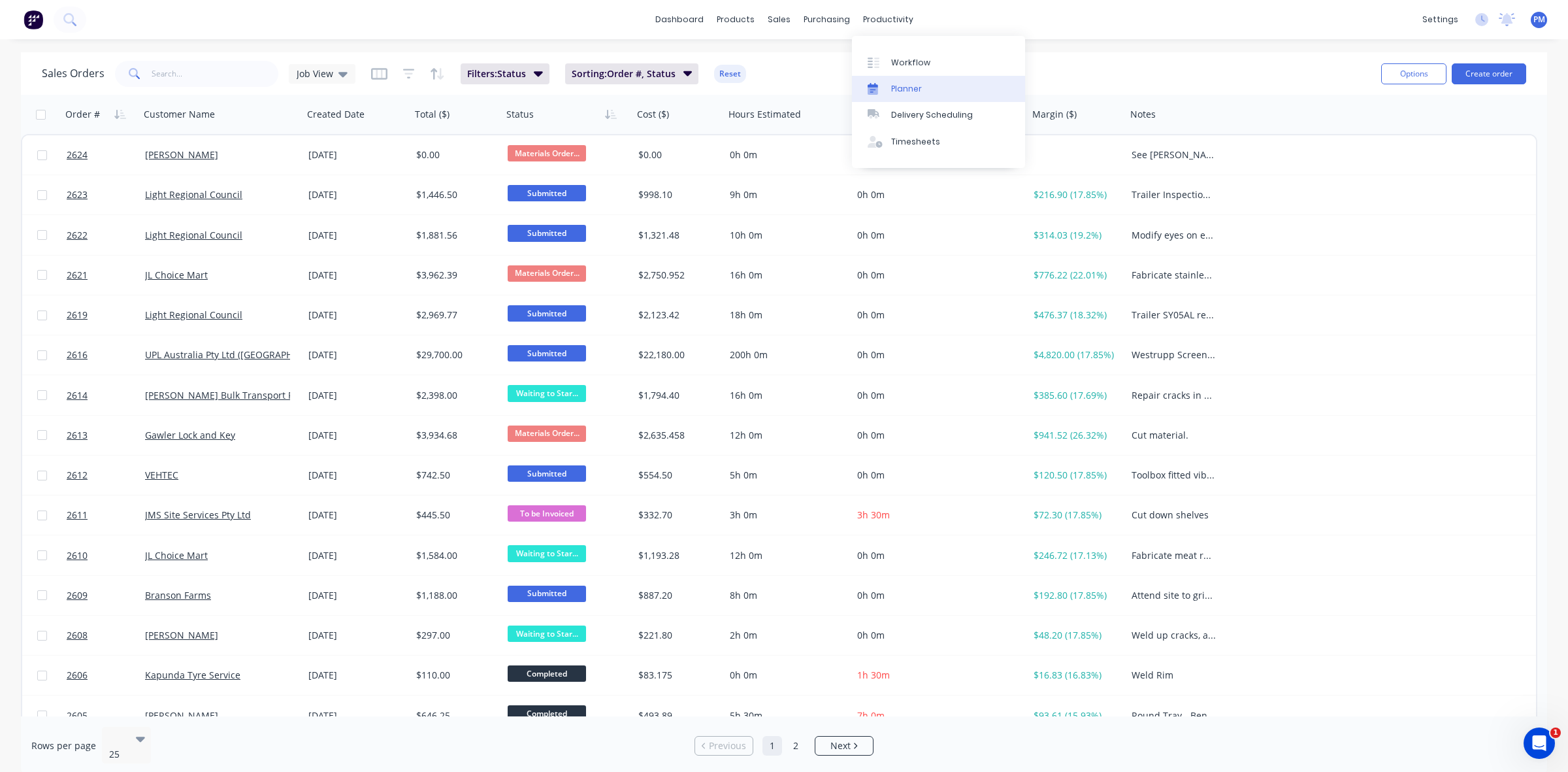
click at [895, 86] on div "Planner" at bounding box center [906, 89] width 31 height 12
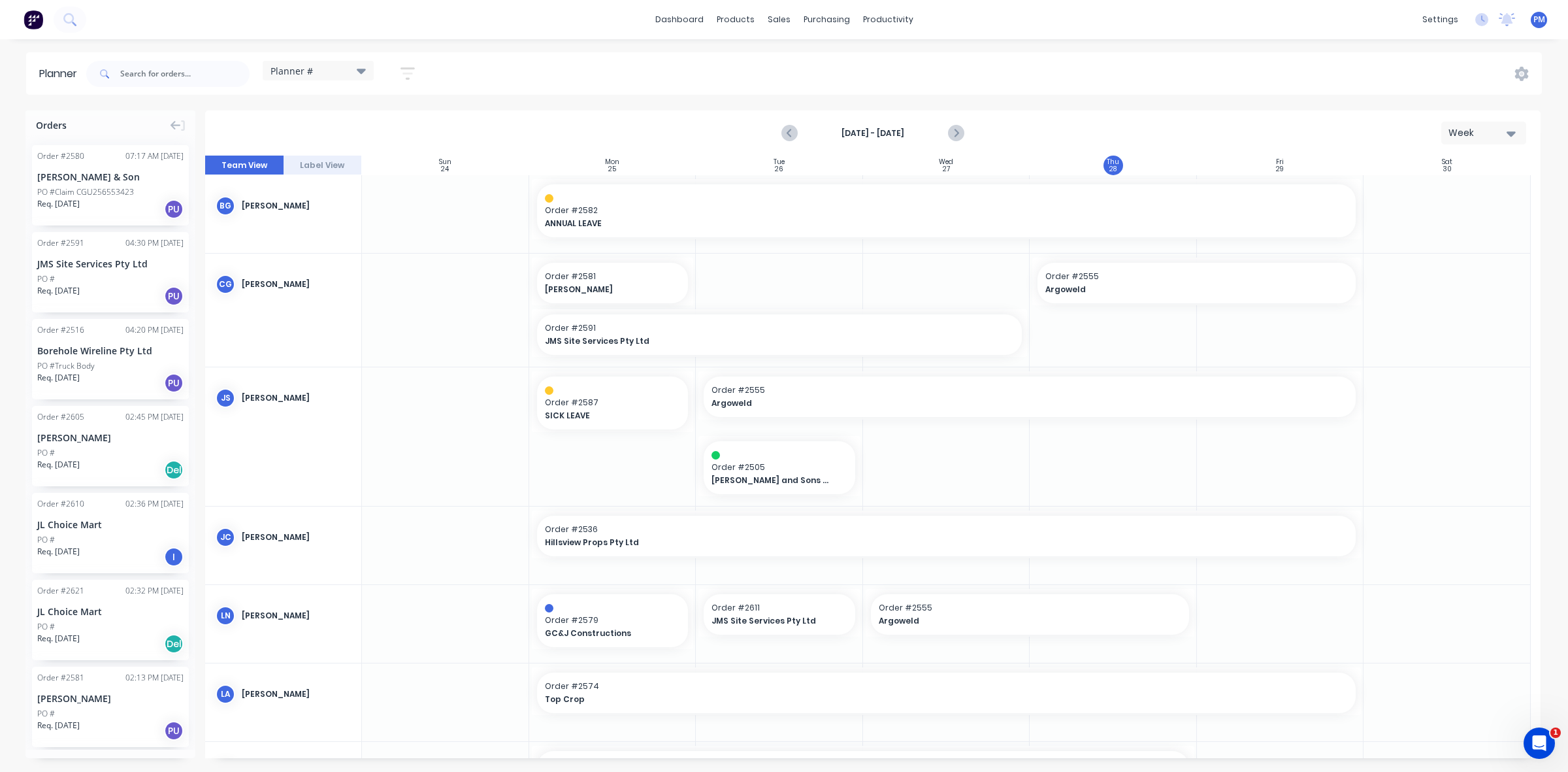
click at [1078, 325] on div at bounding box center [1114, 309] width 167 height 113
click at [1152, 370] on div "Delete timeslot" at bounding box center [1191, 377] width 140 height 26
drag, startPoint x: 1024, startPoint y: 332, endPoint x: 1090, endPoint y: 332, distance: 66.0
drag, startPoint x: 530, startPoint y: 332, endPoint x: 638, endPoint y: 334, distance: 108.0
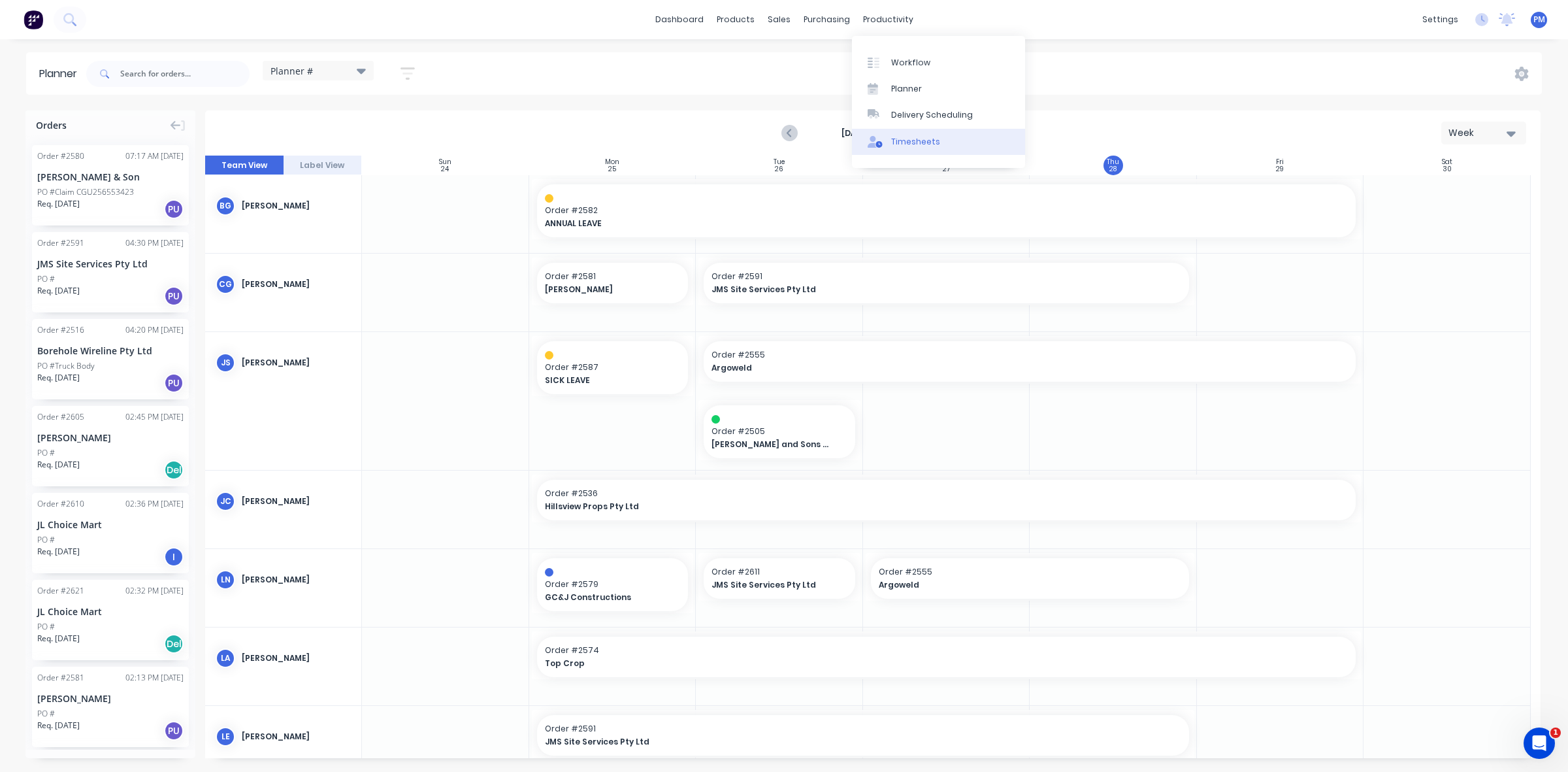
click at [905, 139] on div "Timesheets" at bounding box center [916, 142] width 49 height 12
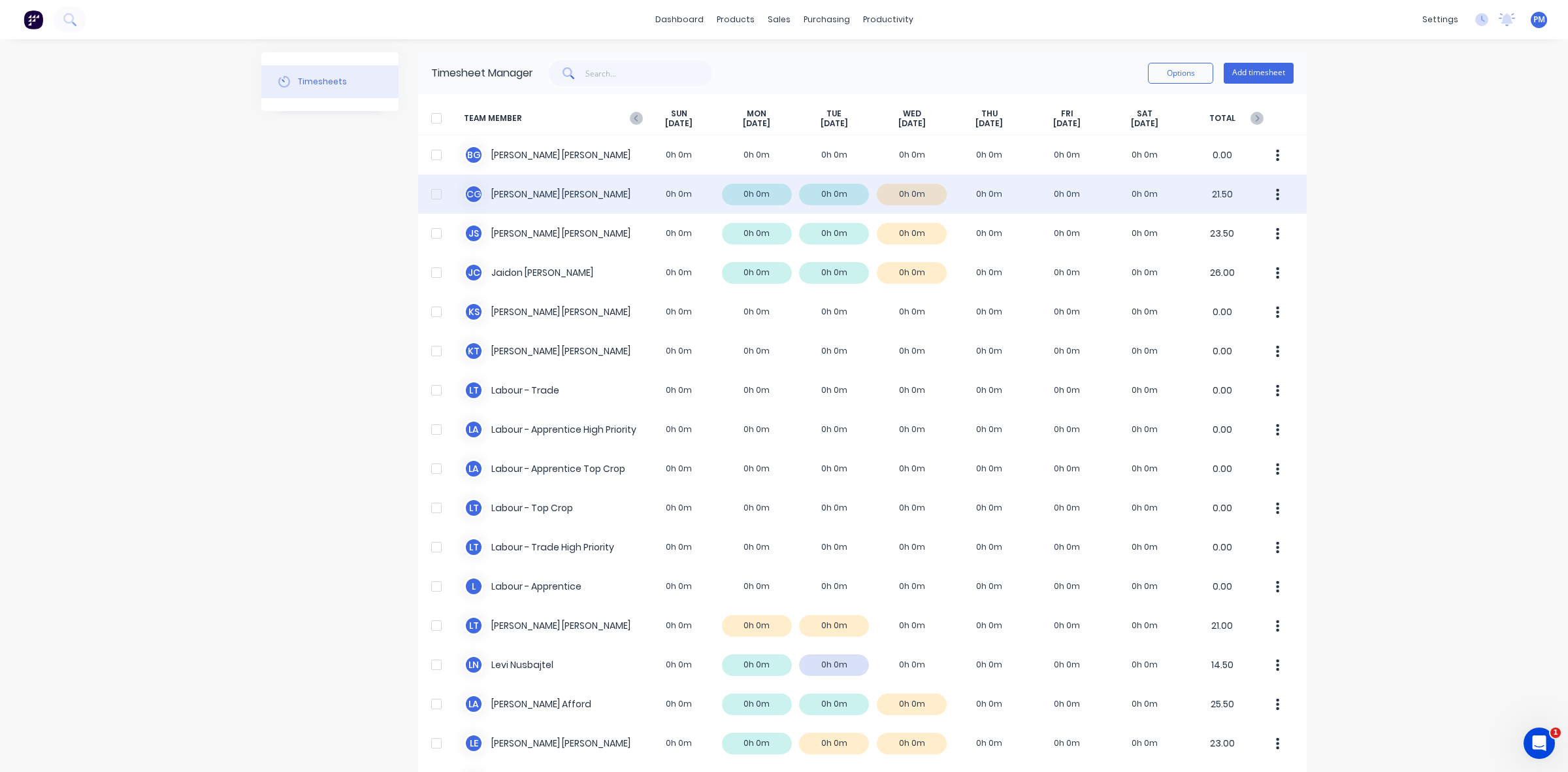
click at [771, 191] on div "C G [PERSON_NAME] 0h 0m 0h 0m 0h 0m 0h 0m 0h 0m 0h 0m 0h 0m 21.50" at bounding box center [862, 195] width 888 height 40
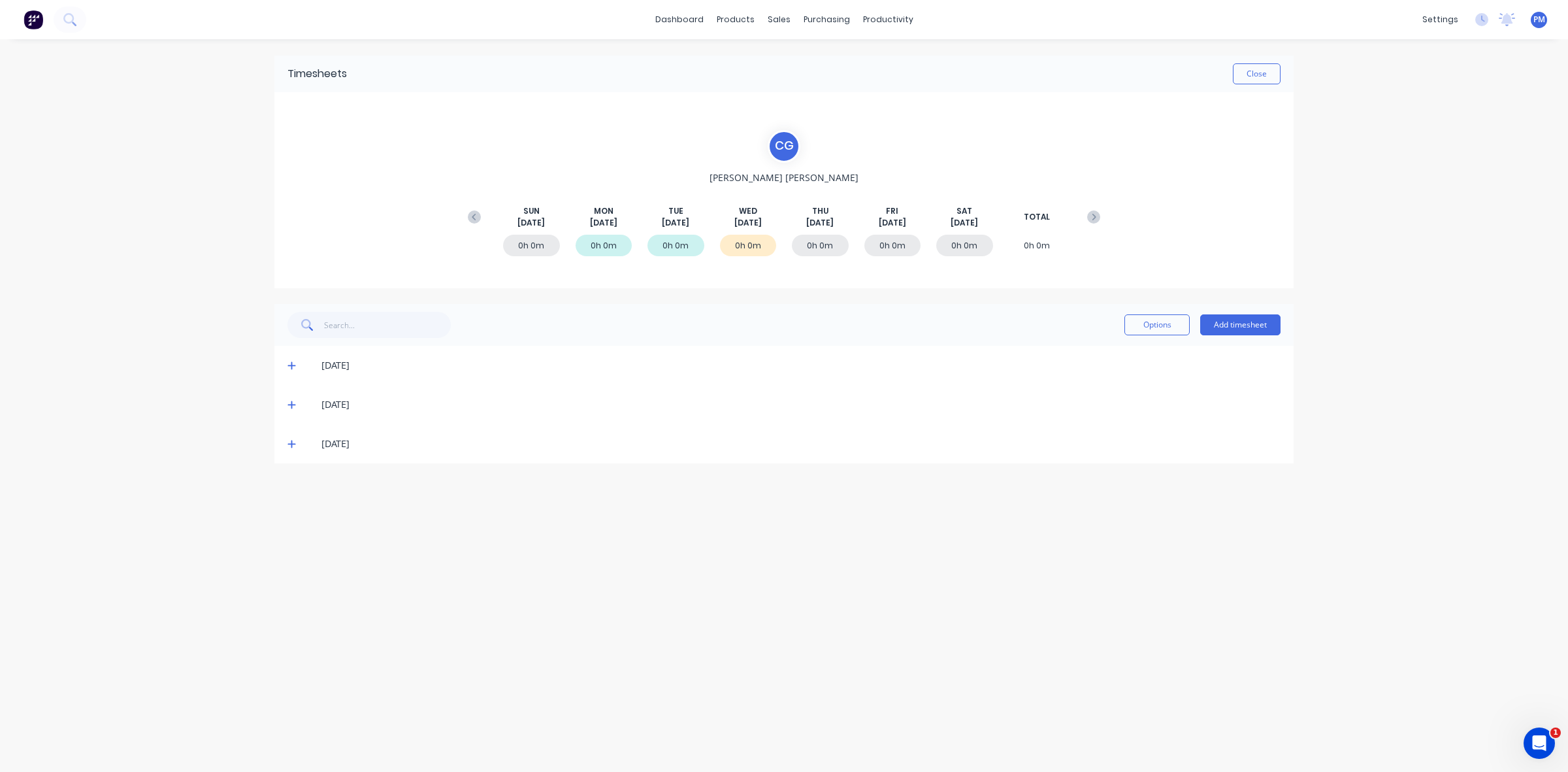
click at [292, 364] on icon at bounding box center [292, 365] width 8 height 9
click at [289, 403] on icon at bounding box center [292, 404] width 8 height 9
click at [293, 445] on icon at bounding box center [292, 443] width 8 height 9
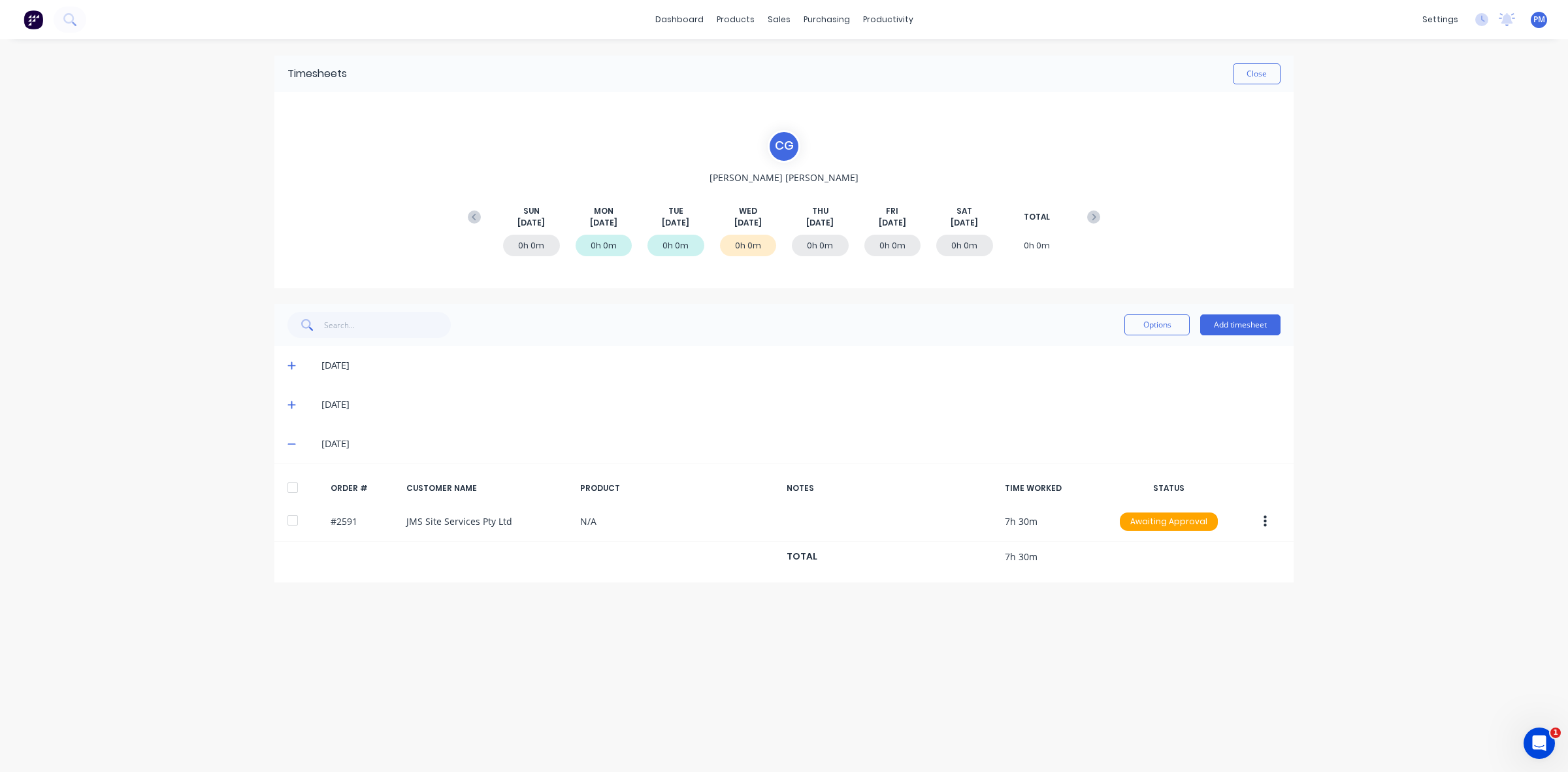
click at [293, 445] on icon at bounding box center [292, 443] width 8 height 9
click at [1255, 78] on button "Close" at bounding box center [1257, 73] width 48 height 21
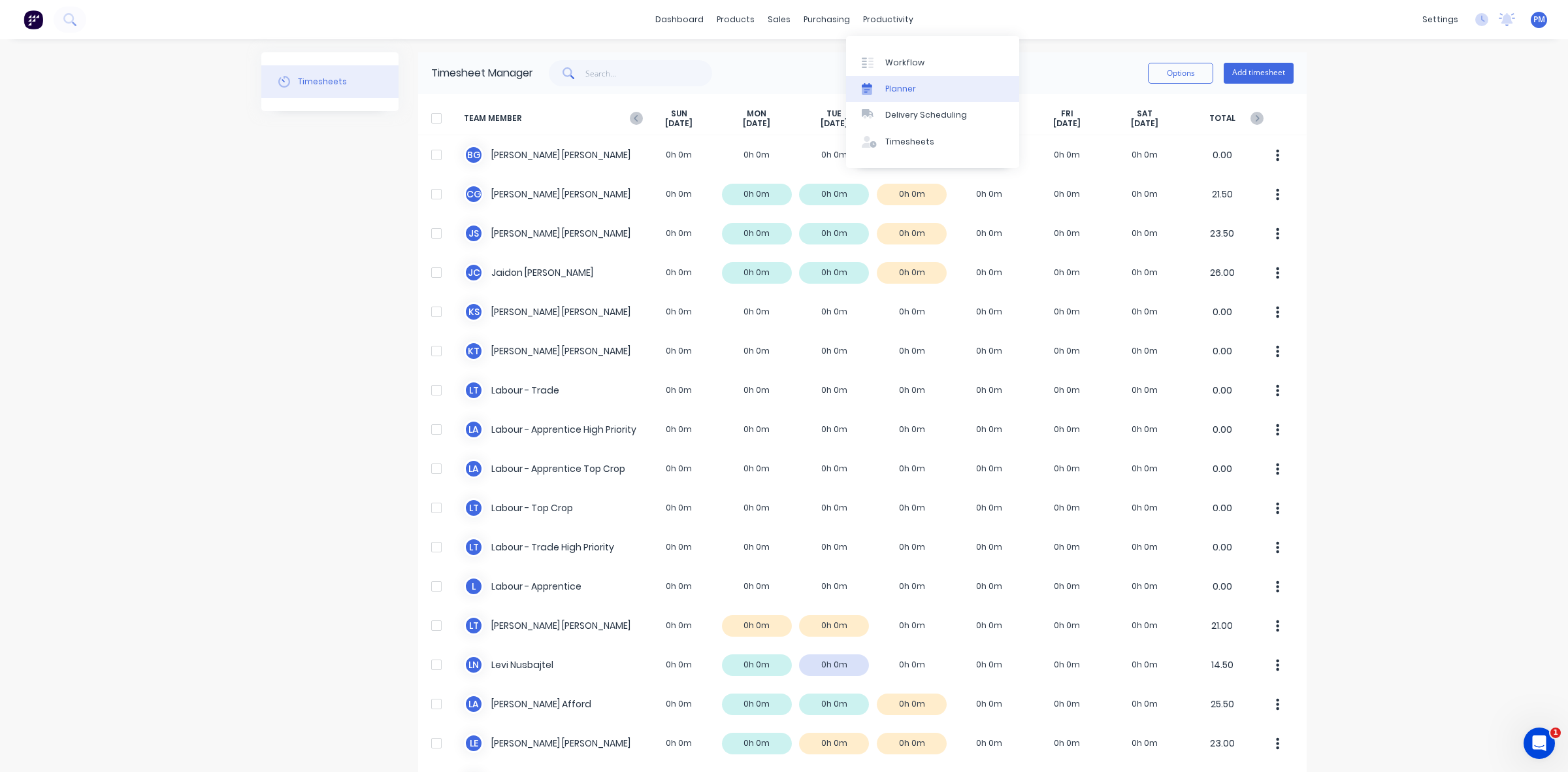
click at [903, 92] on div "Planner" at bounding box center [901, 89] width 31 height 12
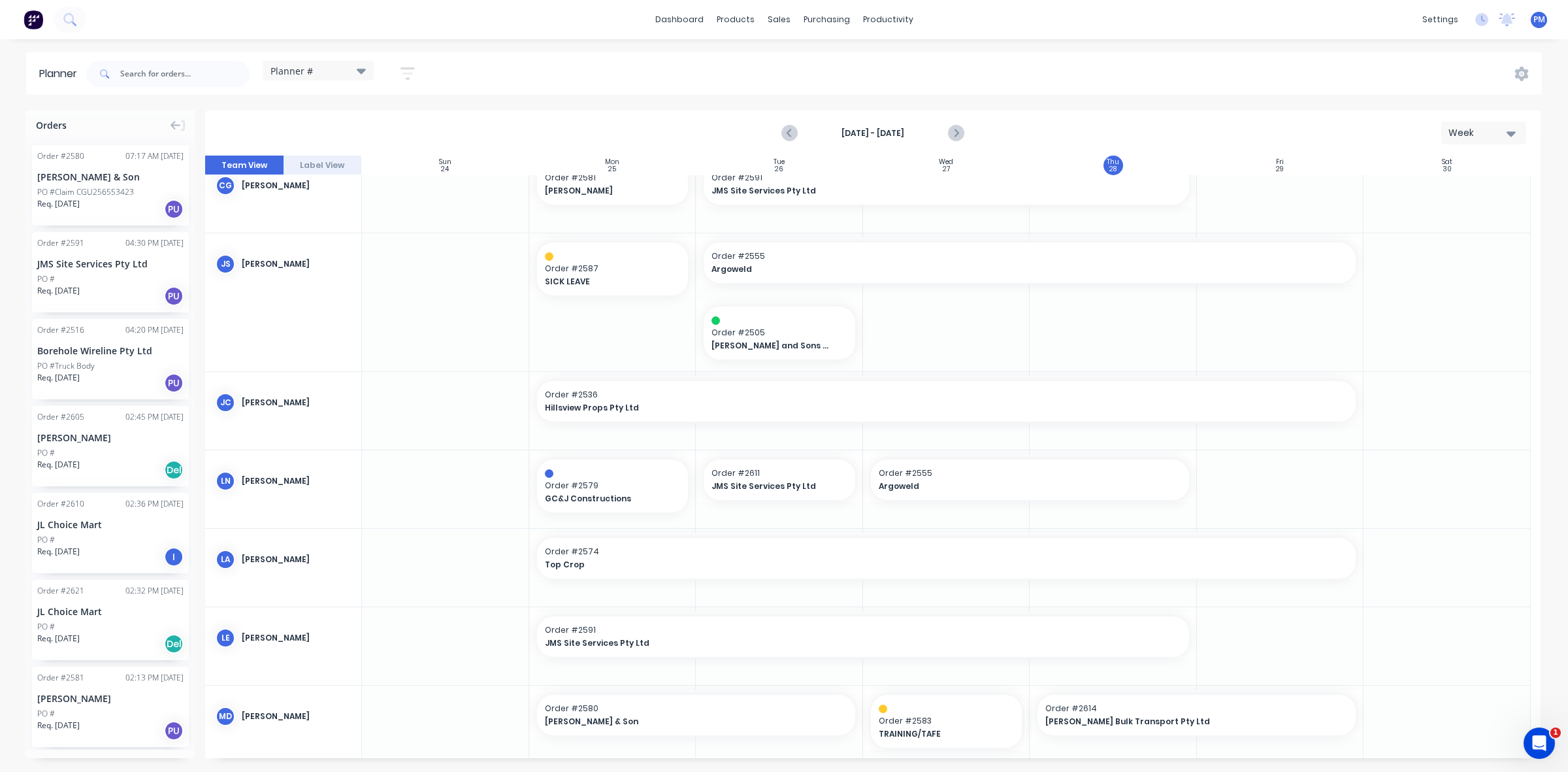
scroll to position [59, 0]
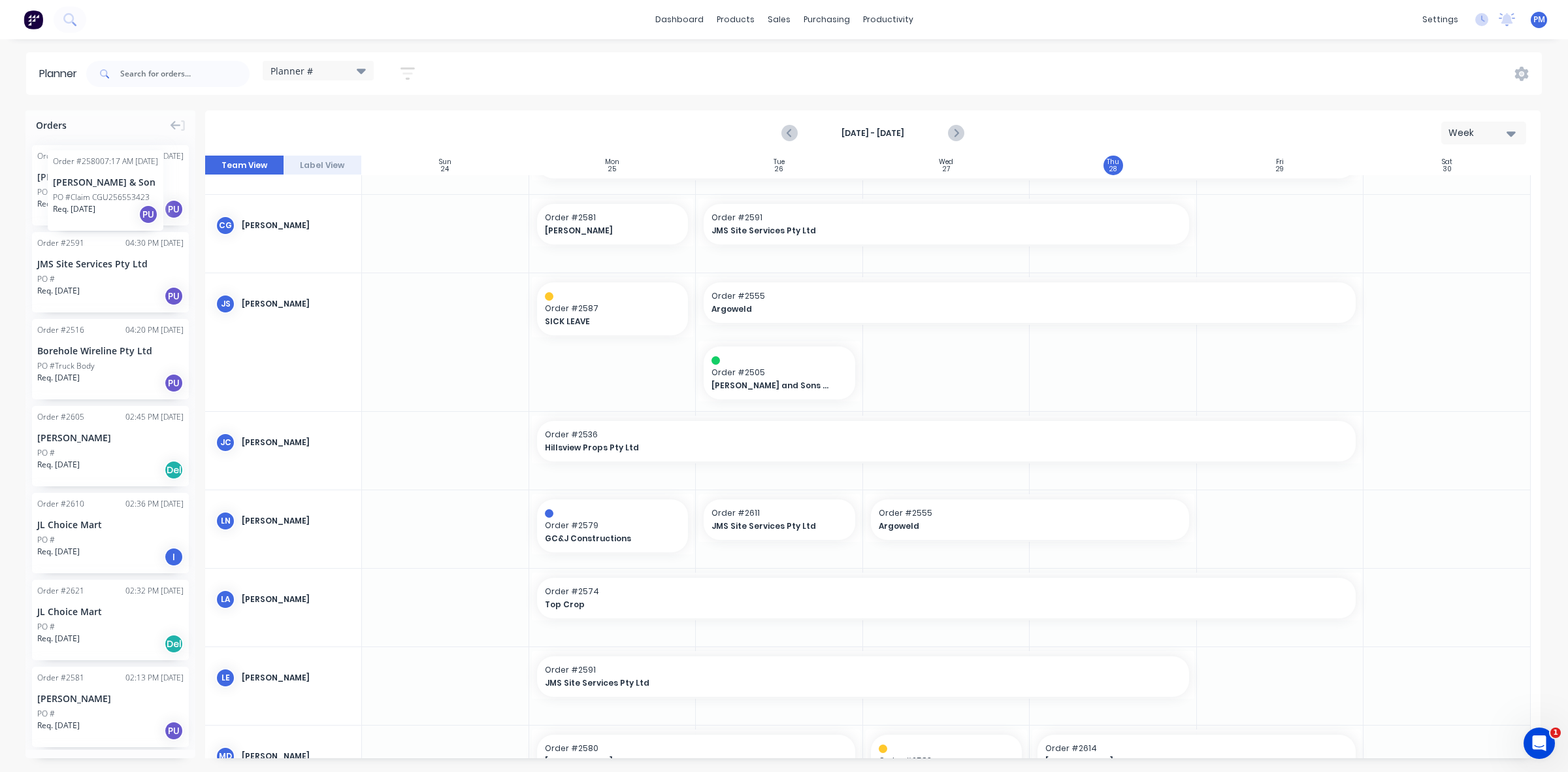
drag, startPoint x: 98, startPoint y: 183, endPoint x: 48, endPoint y: 140, distance: 65.9
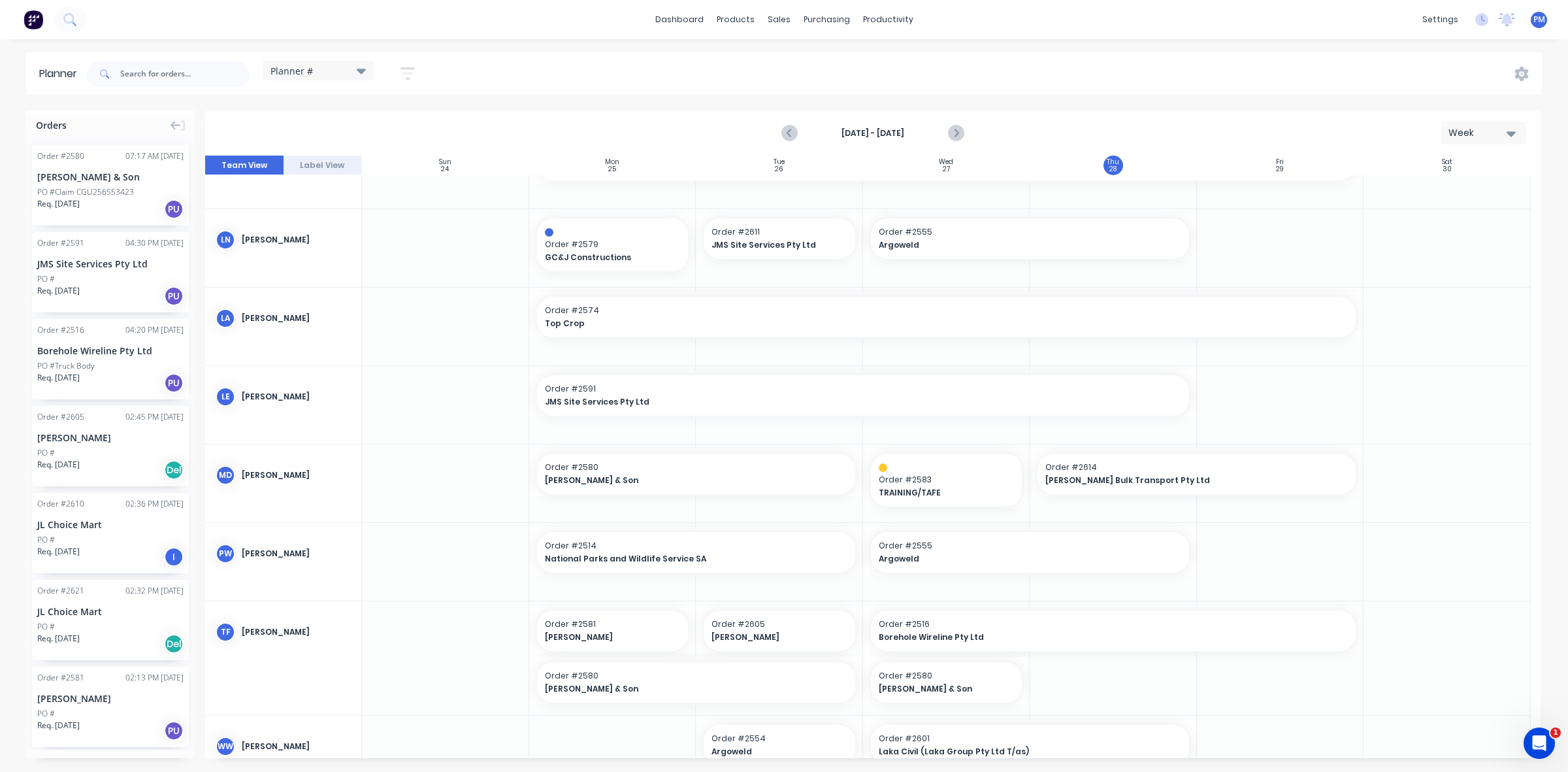
scroll to position [384, 0]
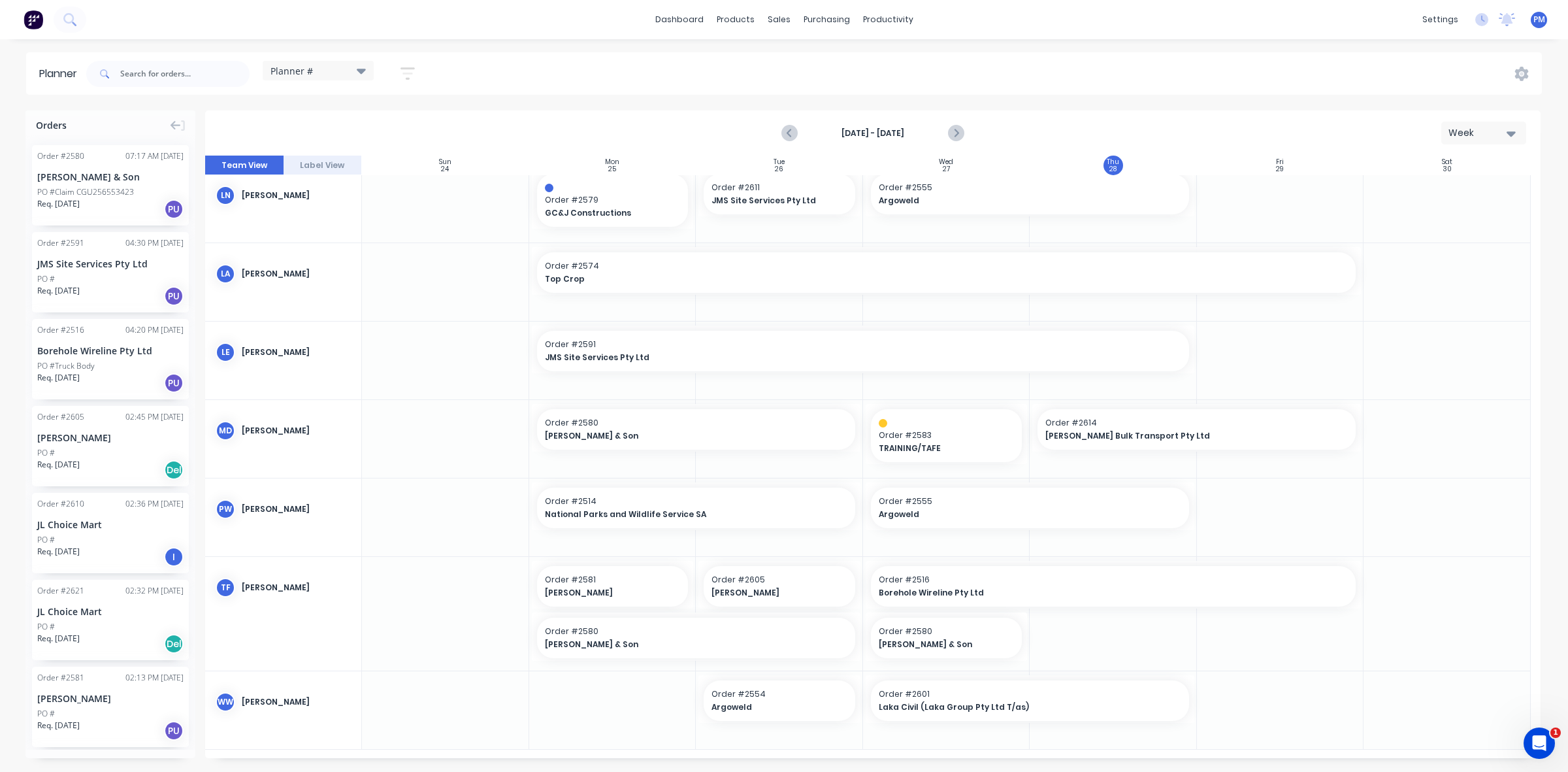
click at [921, 740] on div at bounding box center [947, 710] width 167 height 78
drag, startPoint x: 861, startPoint y: 696, endPoint x: 964, endPoint y: 693, distance: 103.0
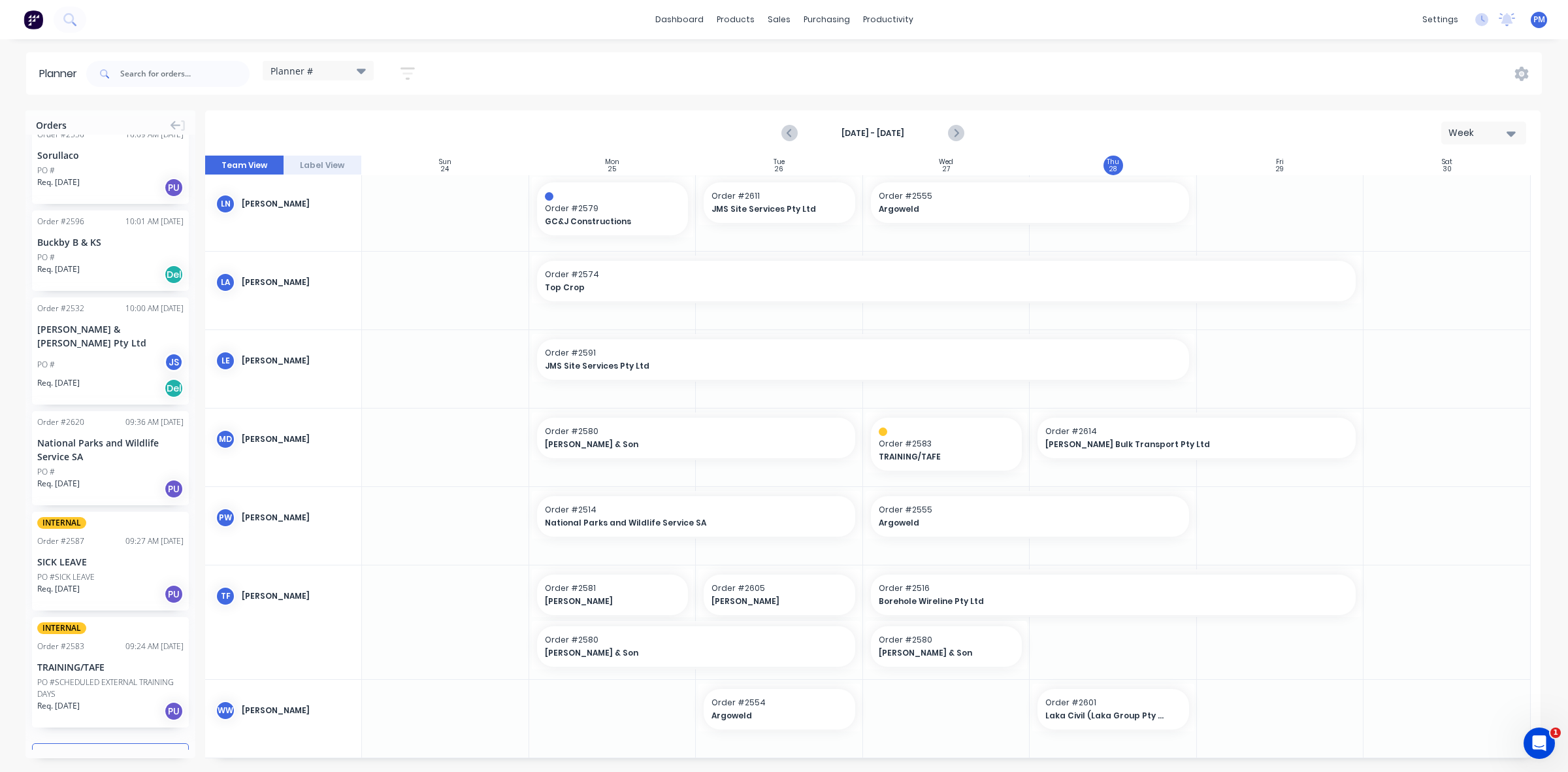
scroll to position [1250, 0]
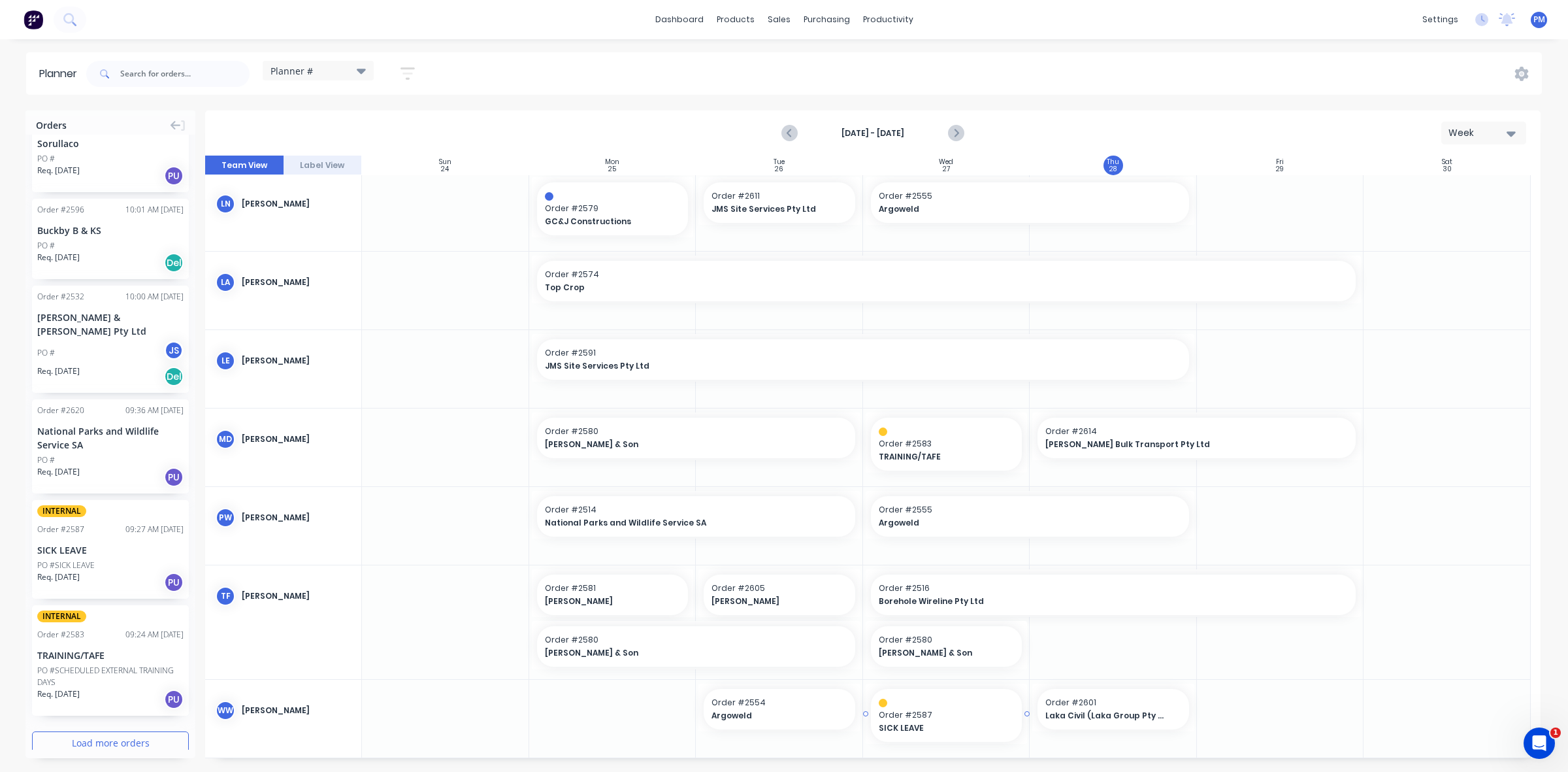
drag, startPoint x: 82, startPoint y: 505, endPoint x: 933, endPoint y: 713, distance: 876.1
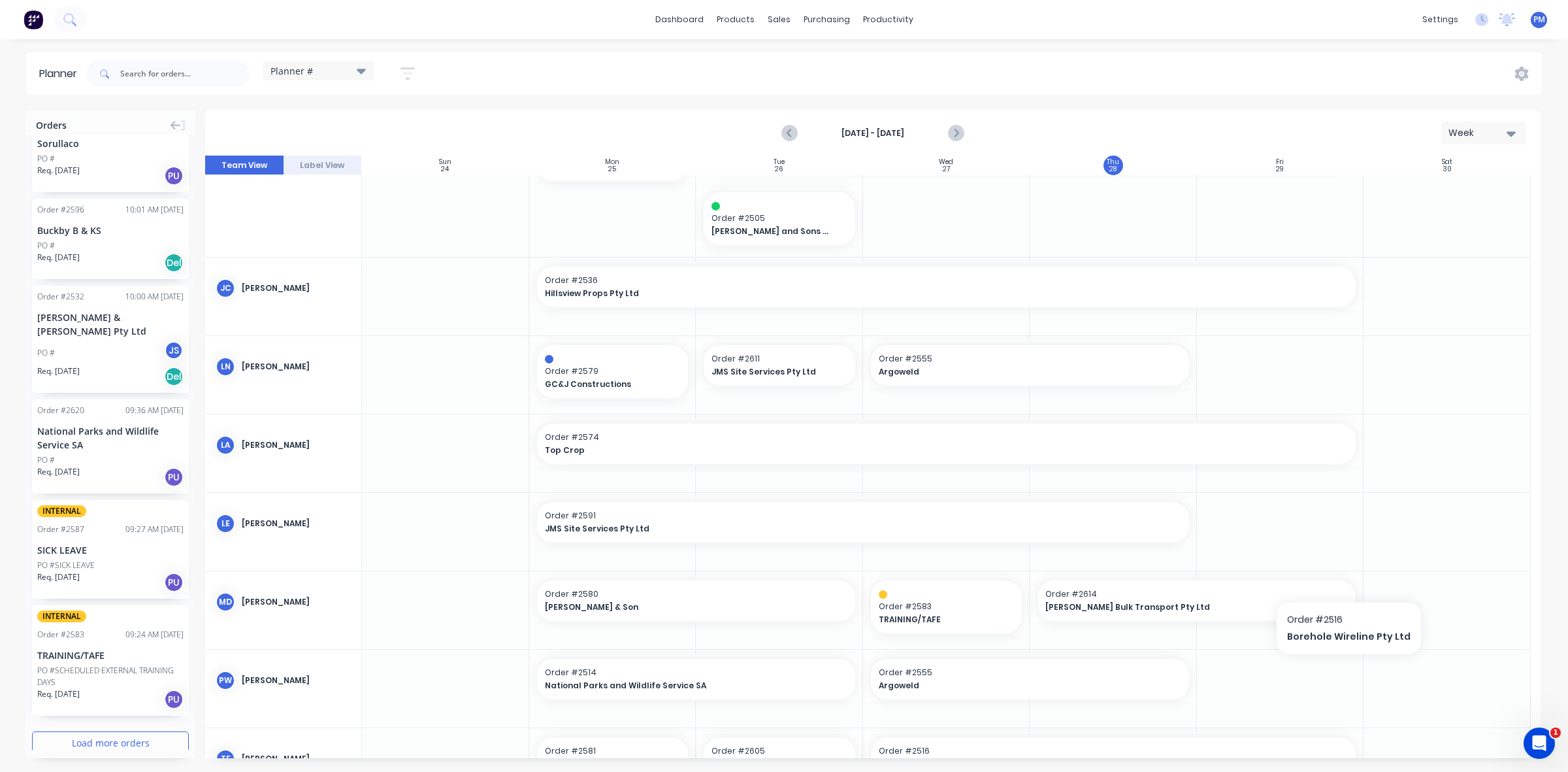
scroll to position [212, 0]
drag, startPoint x: 1356, startPoint y: 288, endPoint x: 982, endPoint y: 290, distance: 374.0
drag, startPoint x: 49, startPoint y: 525, endPoint x: 1074, endPoint y: 301, distance: 1049.2
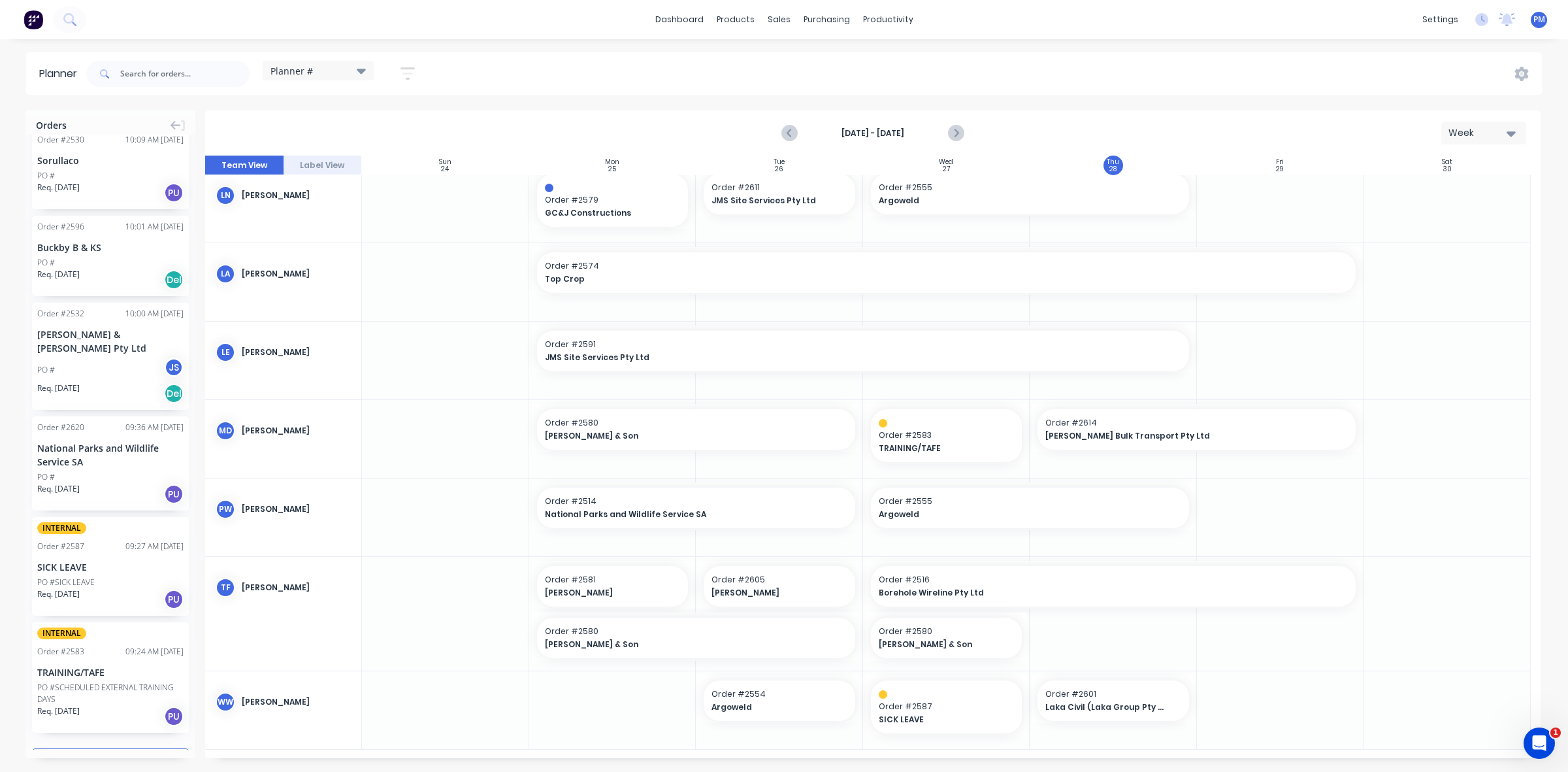
scroll to position [1250, 0]
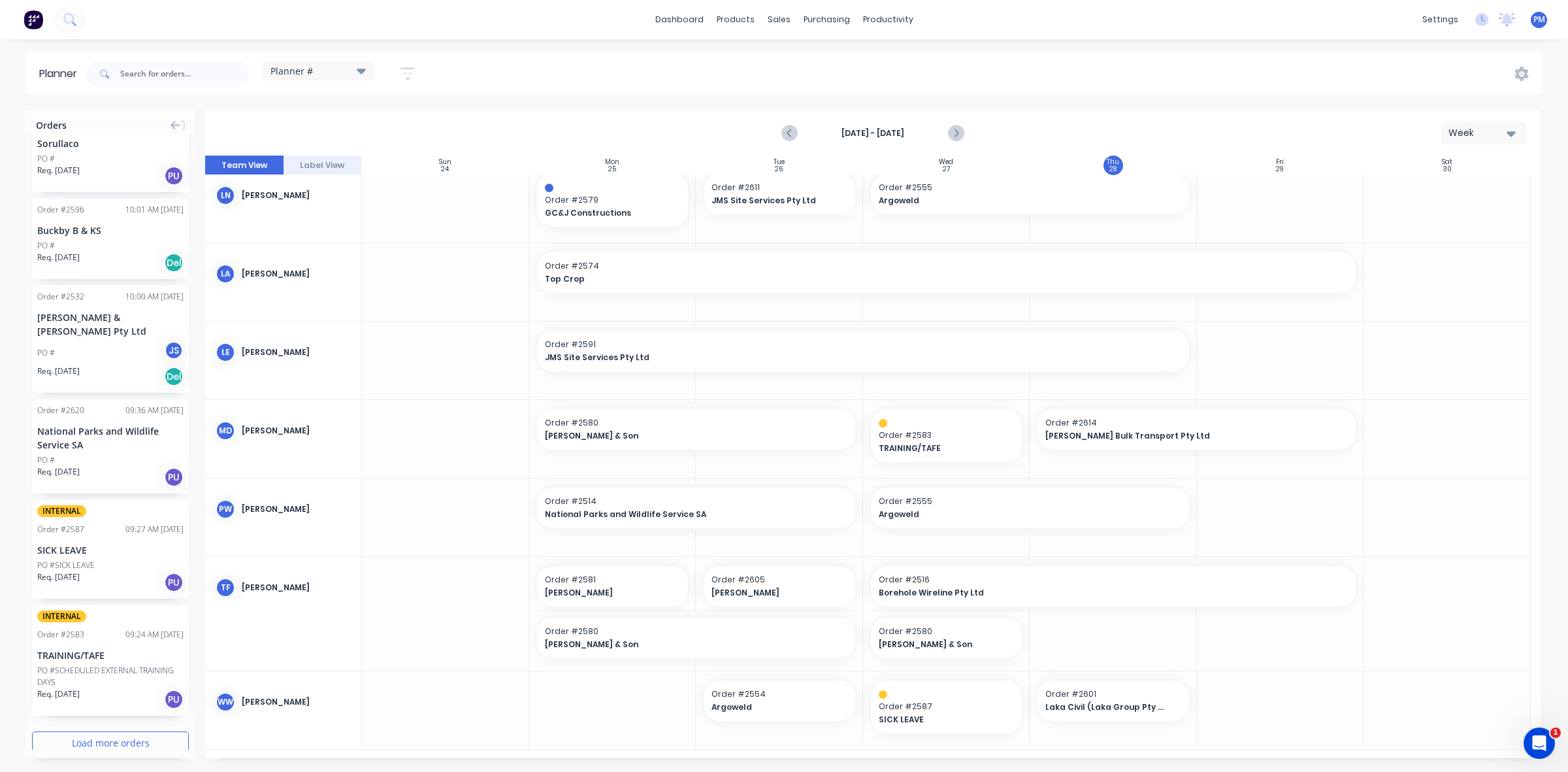
click at [78, 732] on button "Load more orders" at bounding box center [111, 743] width 157 height 23
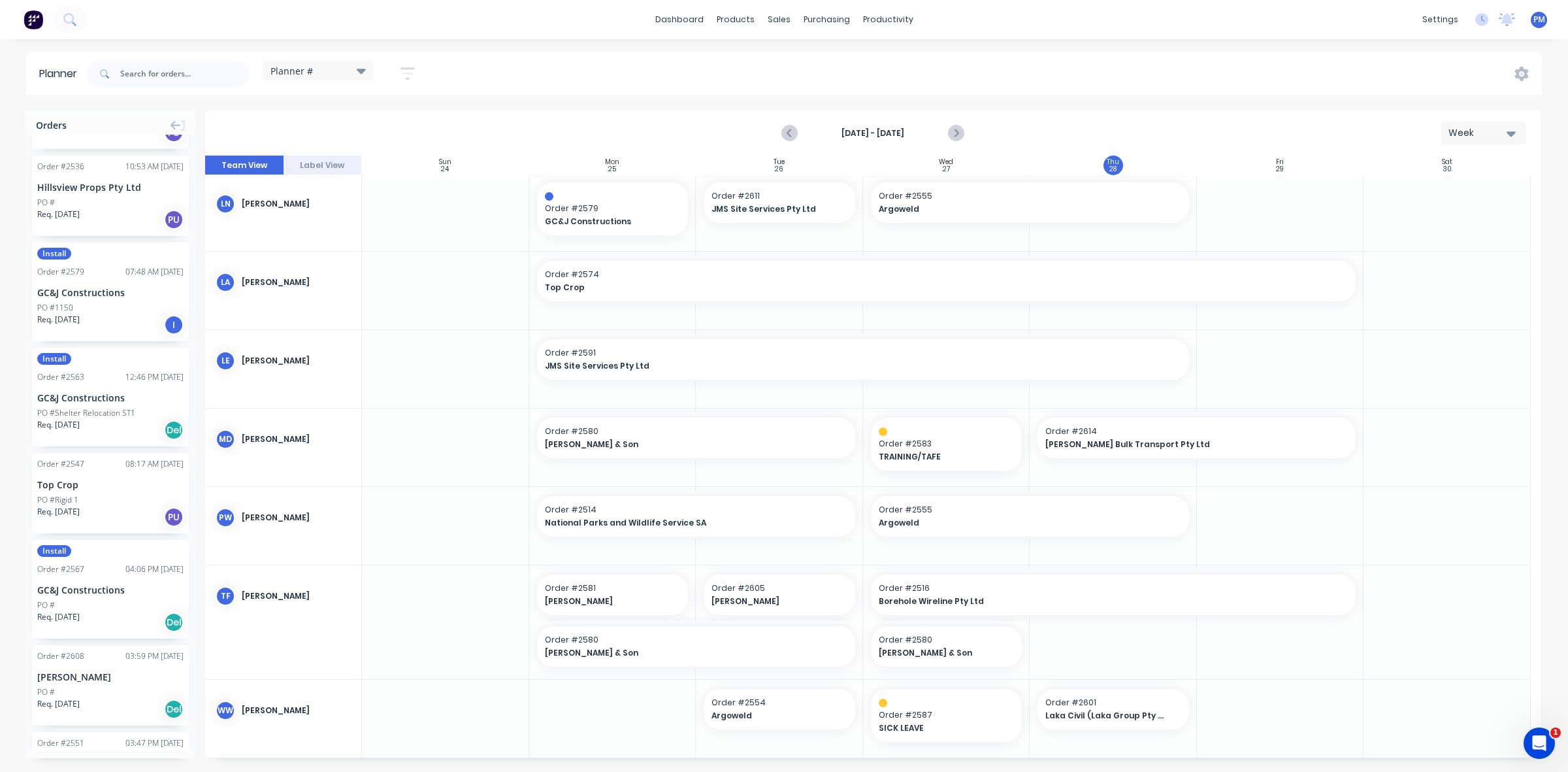
scroll to position [3115, 0]
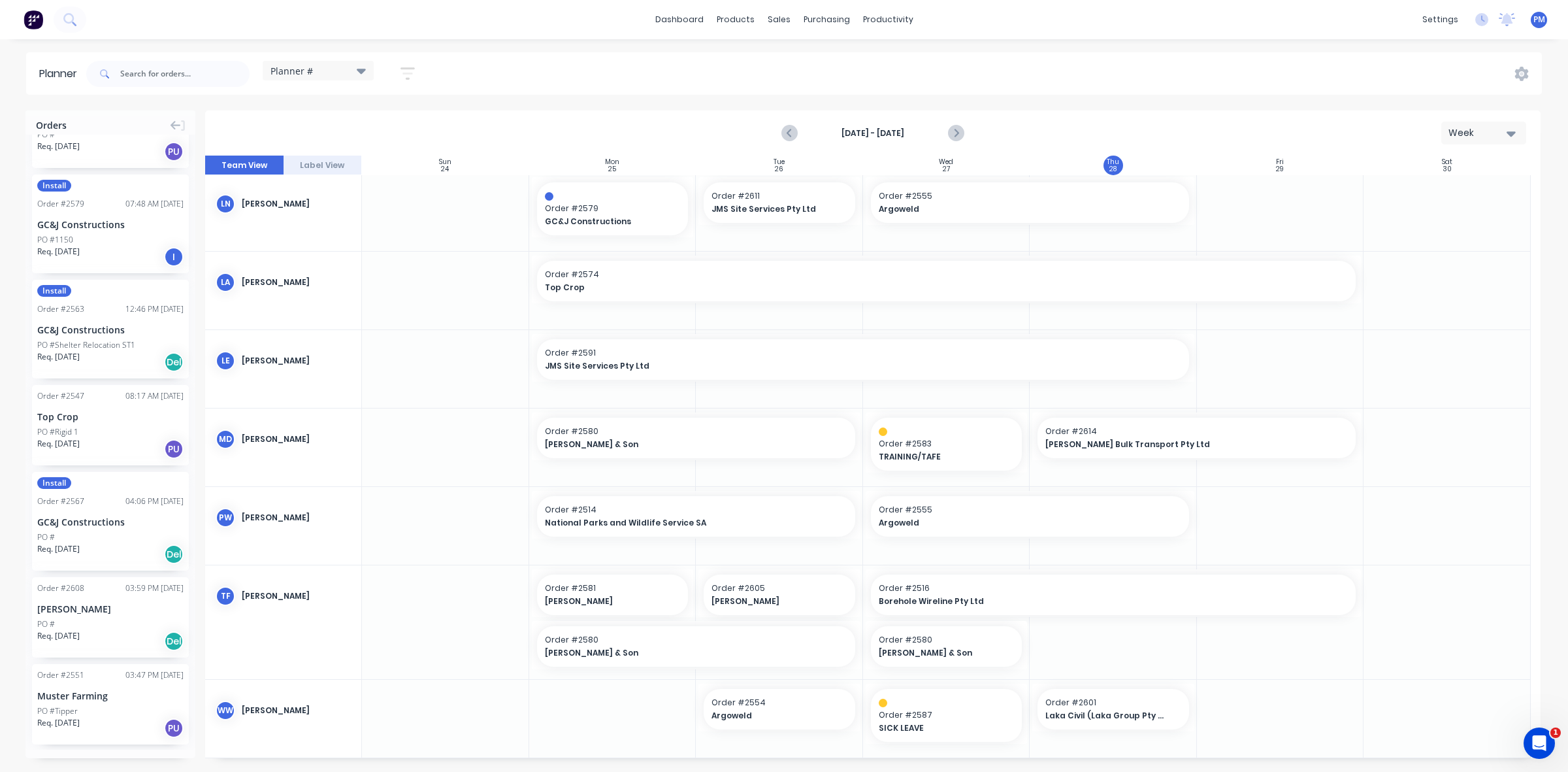
click at [106, 760] on button "Load more orders" at bounding box center [111, 771] width 157 height 23
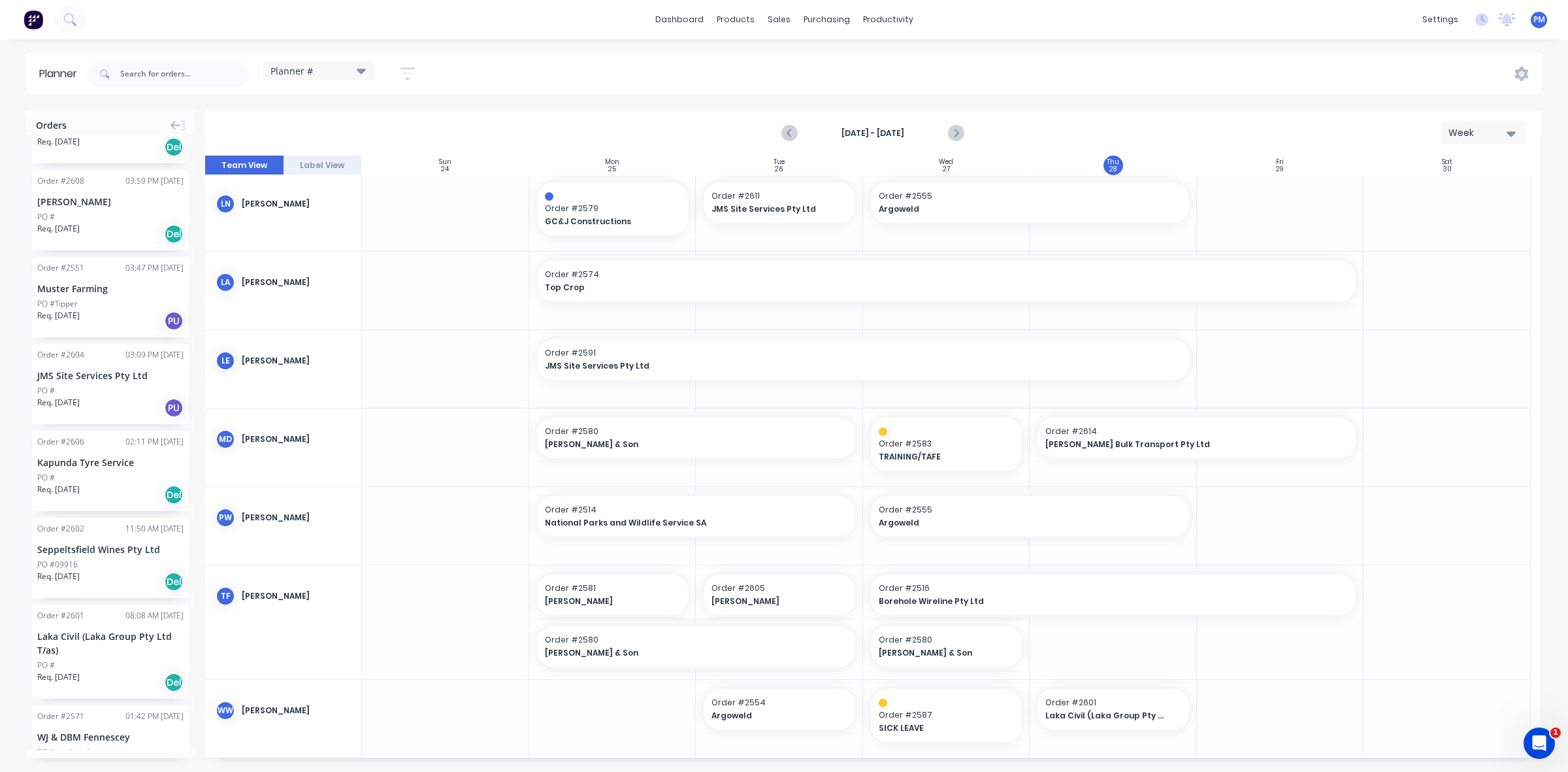
scroll to position [3523, 0]
drag, startPoint x: 96, startPoint y: 588, endPoint x: 1077, endPoint y: 641, distance: 982.4
drag, startPoint x: 1354, startPoint y: 591, endPoint x: 1007, endPoint y: 591, distance: 347.0
click at [1109, 593] on span "Order # 2601" at bounding box center [1114, 588] width 136 height 12
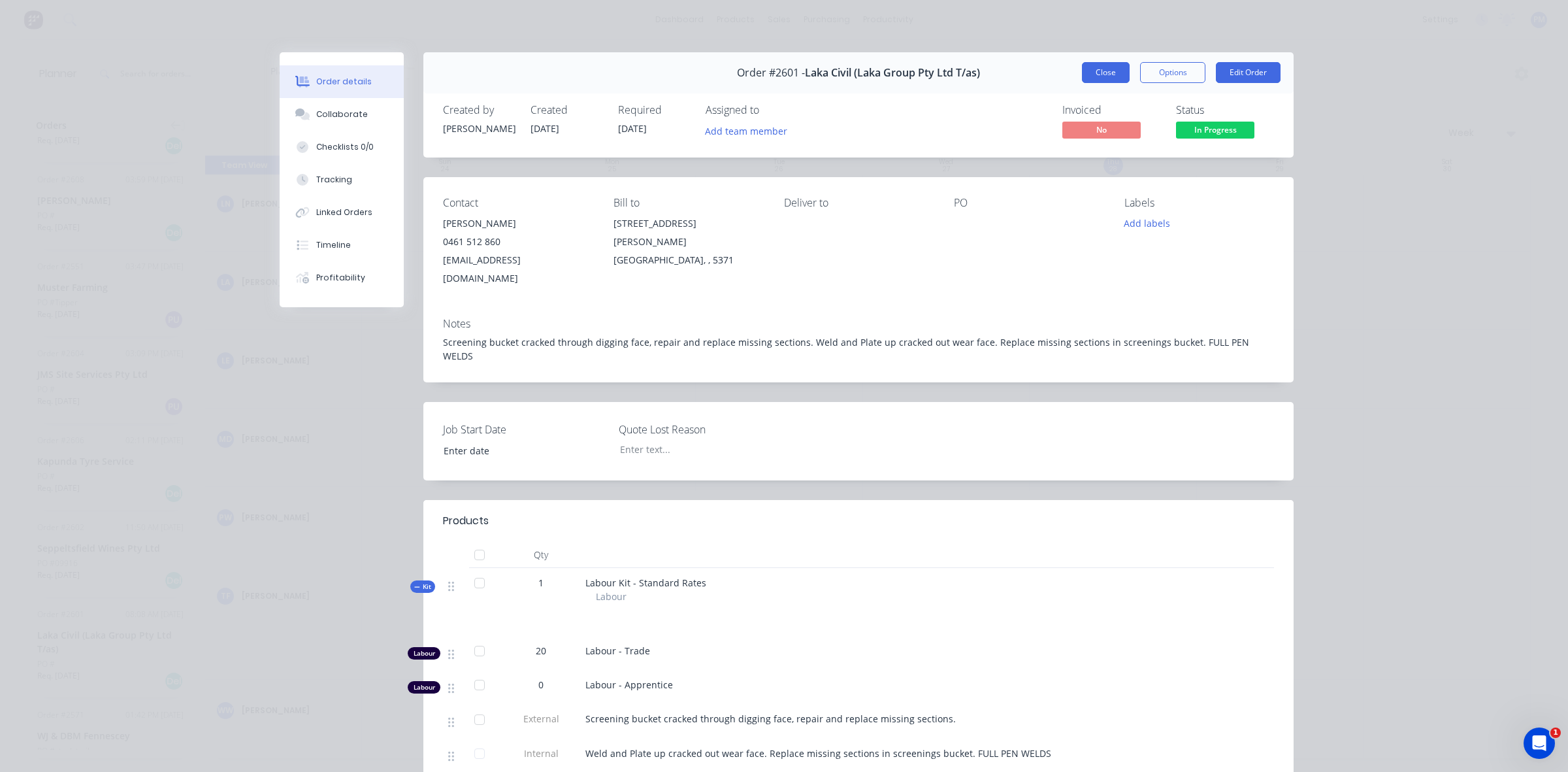
click at [1099, 77] on button "Close" at bounding box center [1106, 72] width 48 height 21
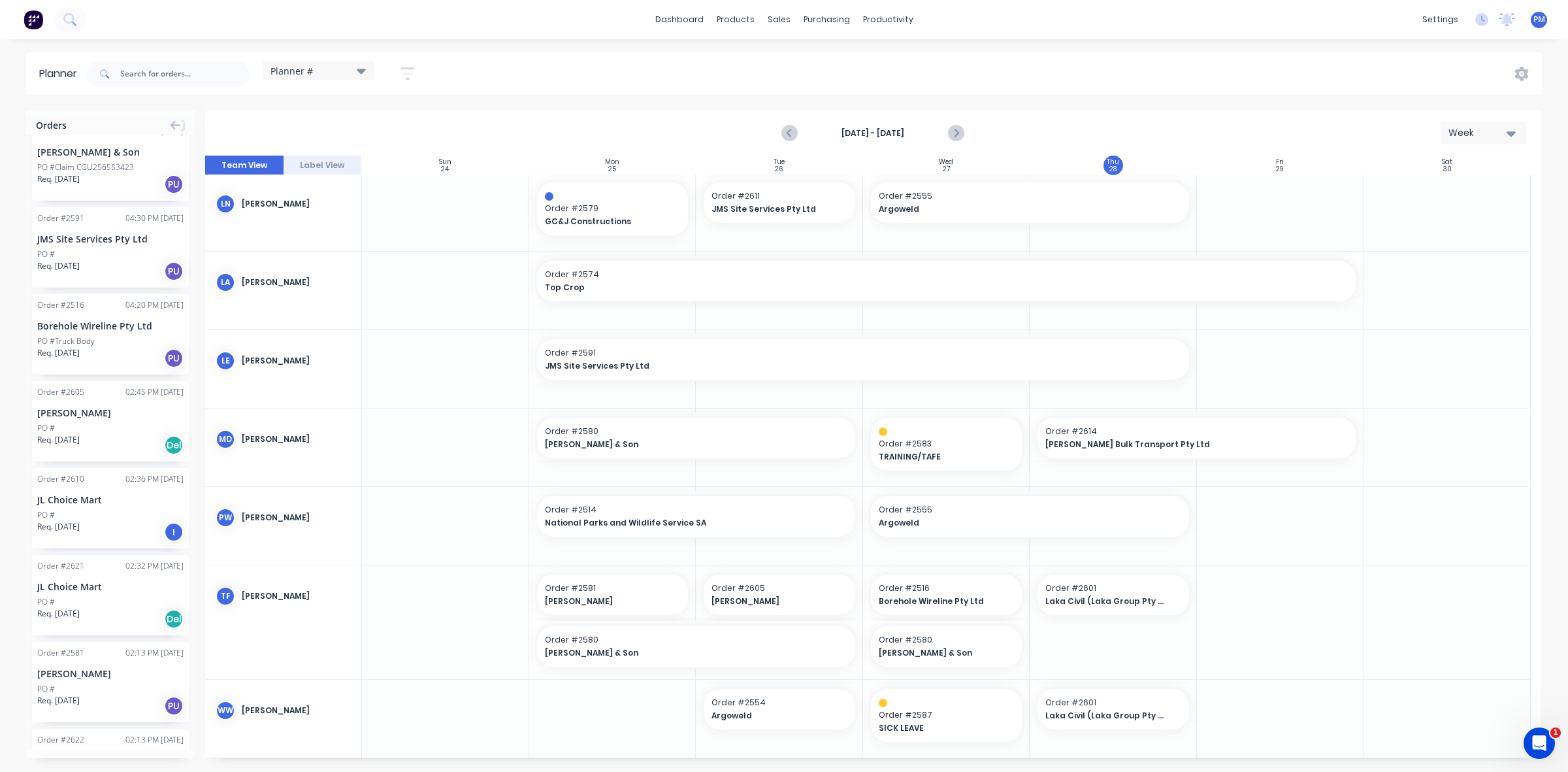
scroll to position [0, 0]
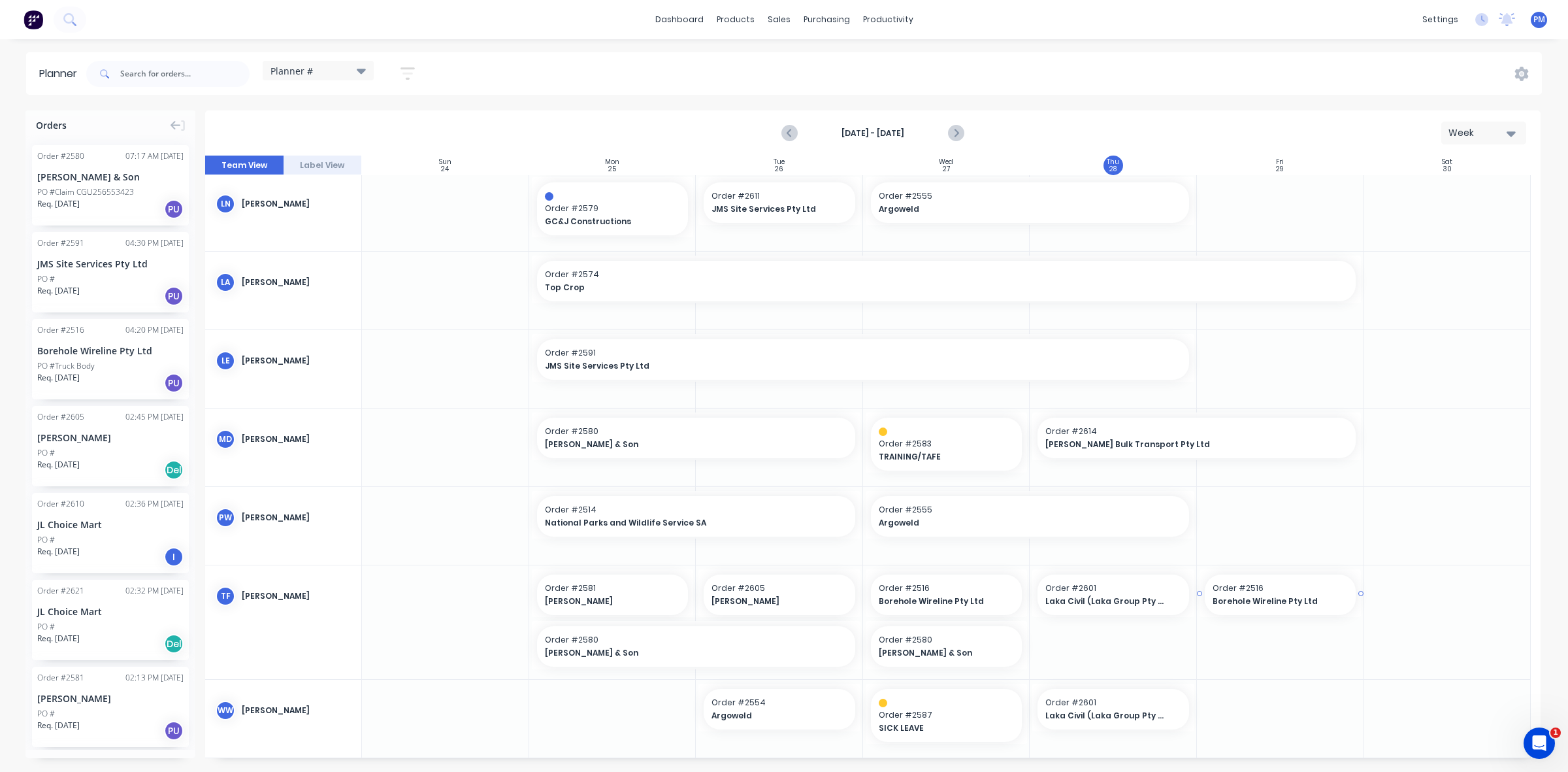
drag, startPoint x: 105, startPoint y: 351, endPoint x: 1237, endPoint y: 631, distance: 1166.1
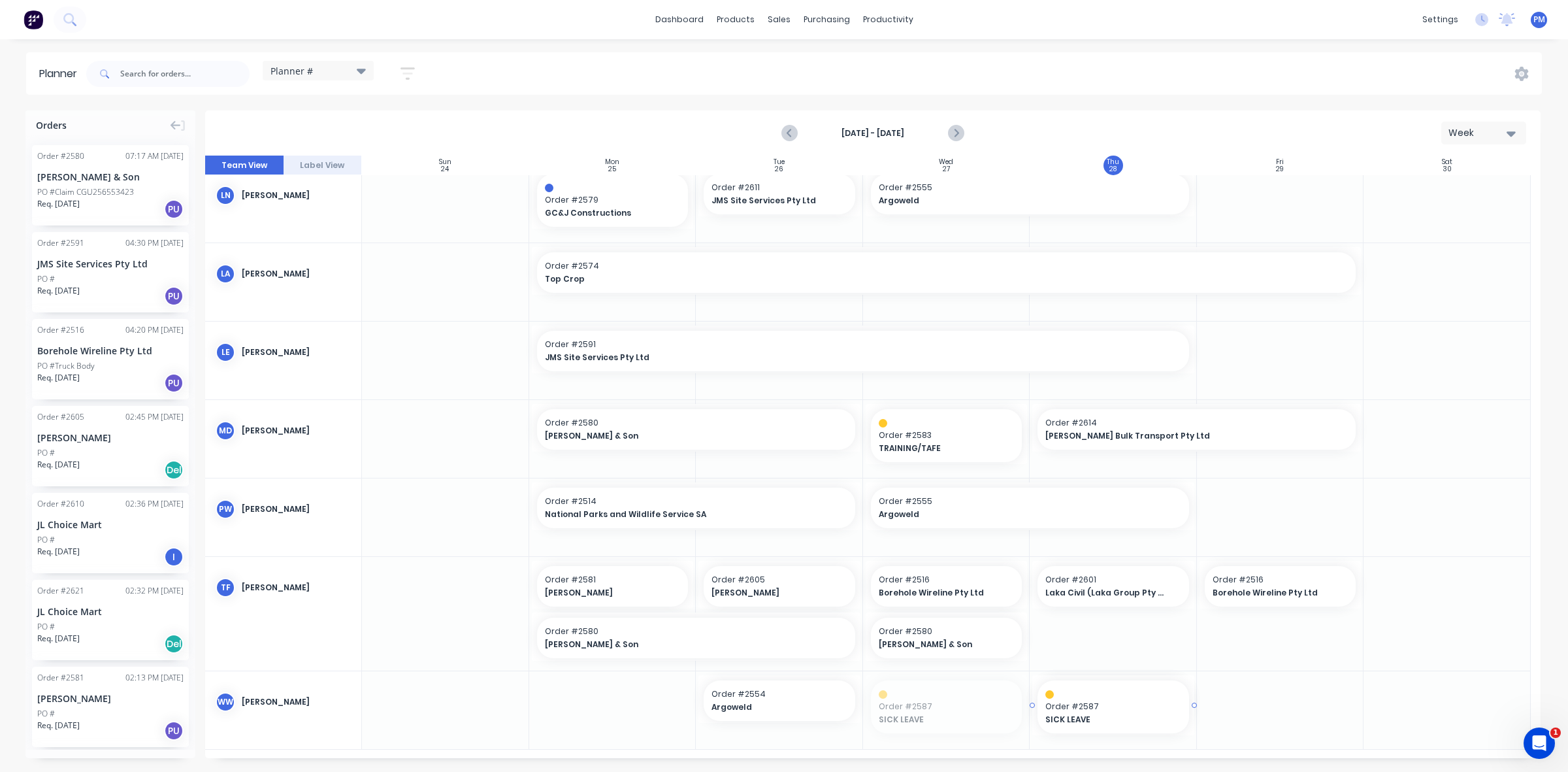
drag, startPoint x: 965, startPoint y: 700, endPoint x: 1128, endPoint y: 711, distance: 163.4
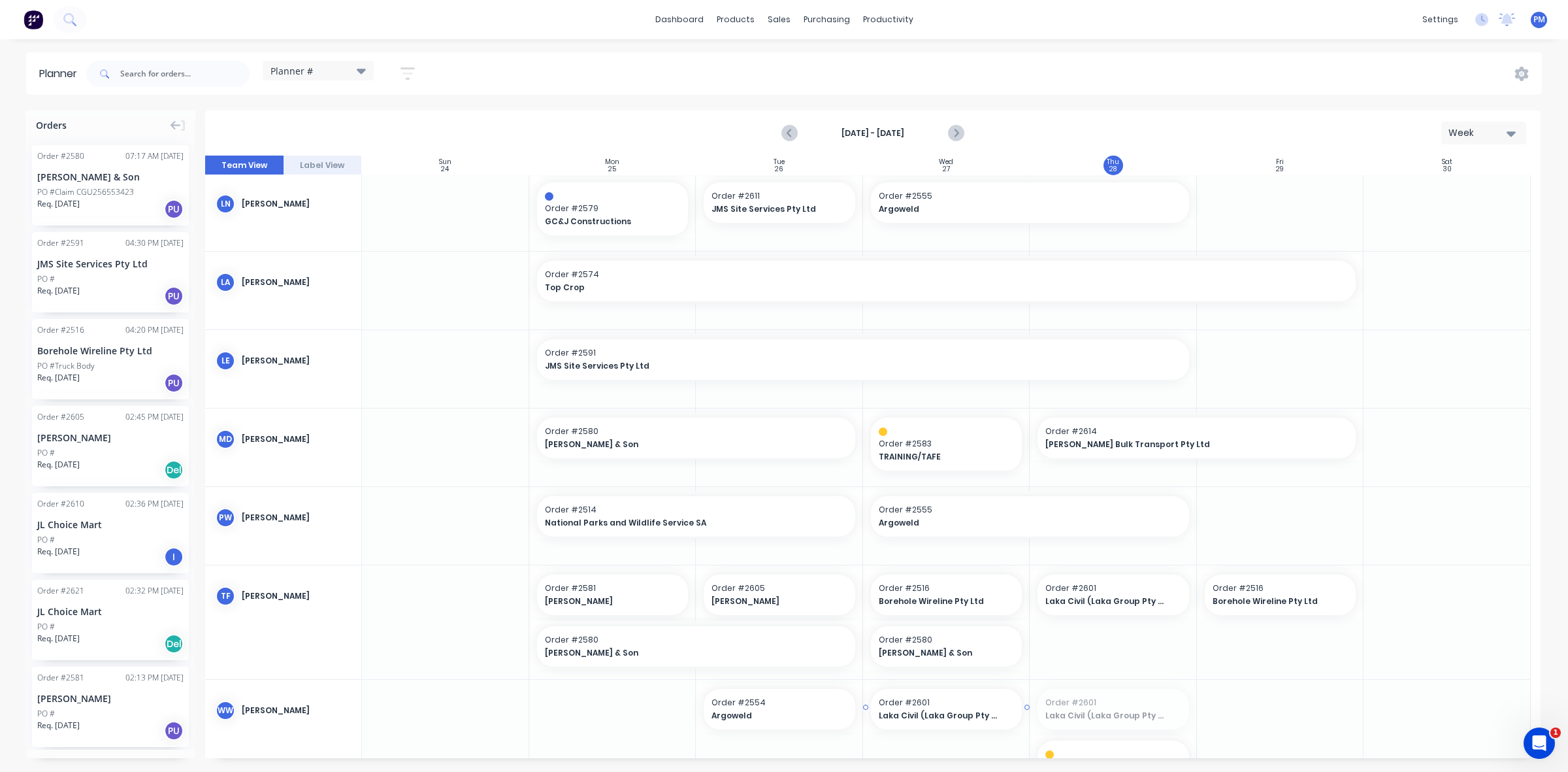
drag, startPoint x: 1092, startPoint y: 709, endPoint x: 992, endPoint y: 703, distance: 100.2
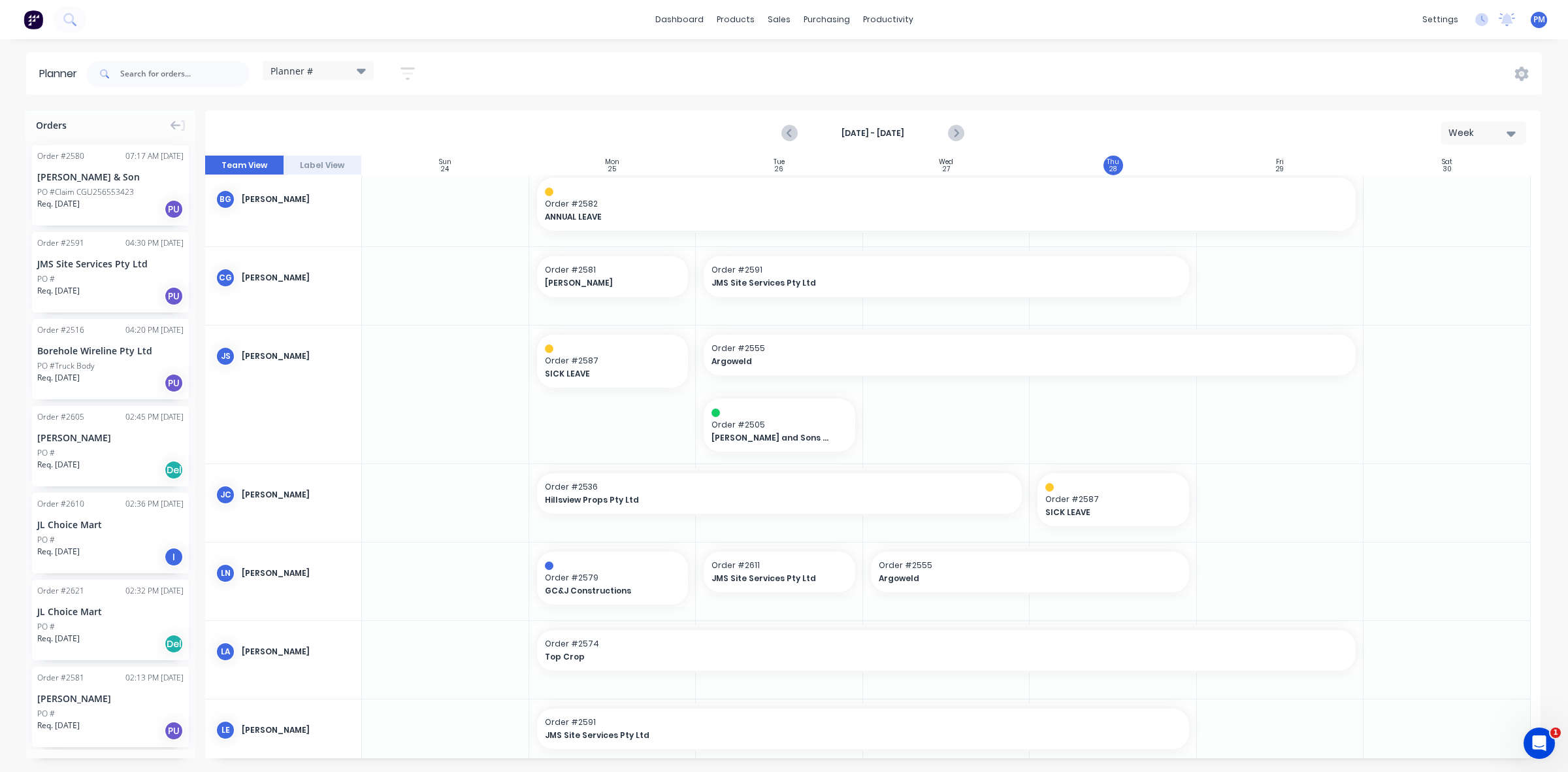
scroll to position [0, 0]
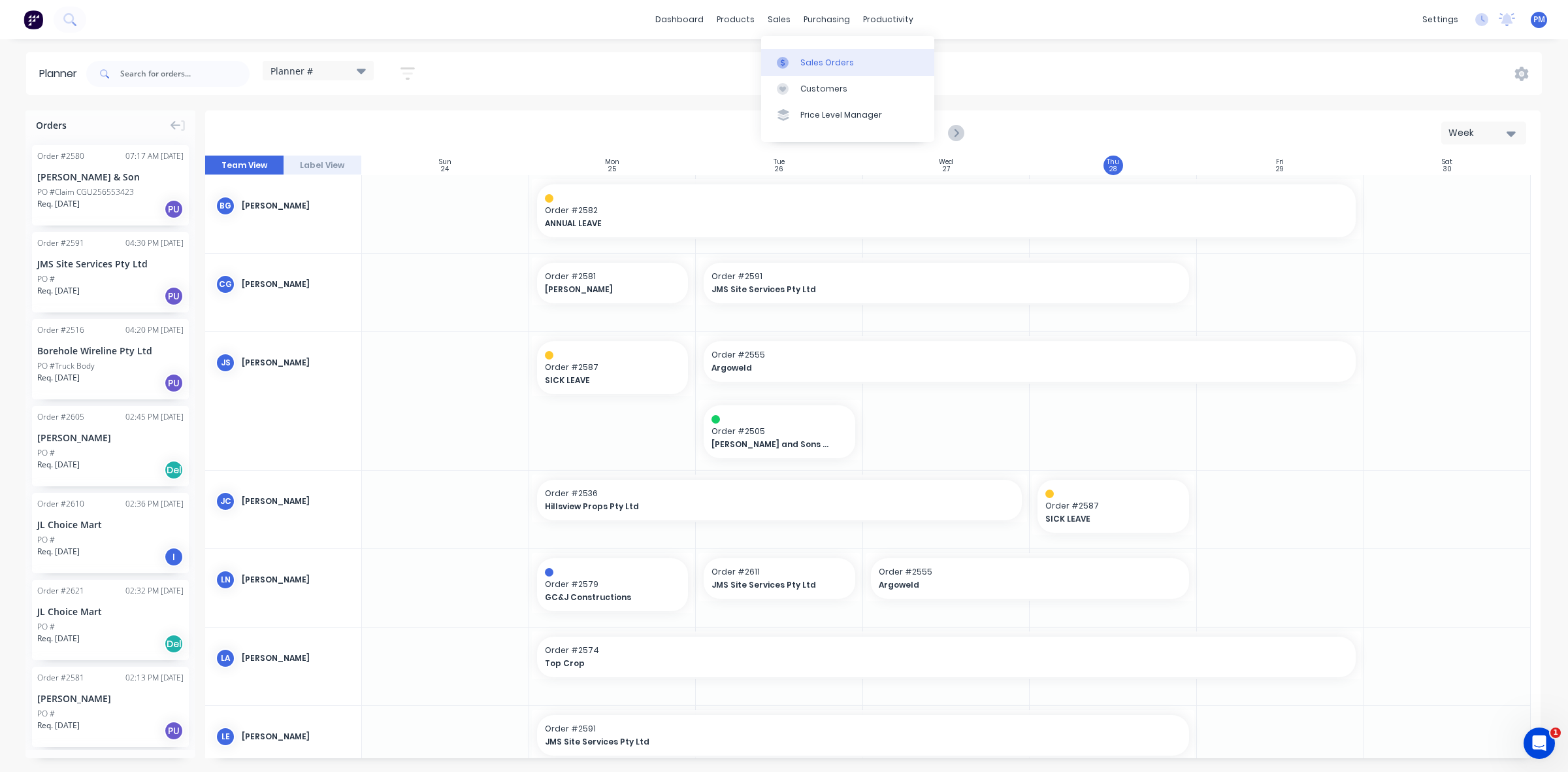
click at [801, 60] on div "Sales Orders" at bounding box center [827, 63] width 54 height 12
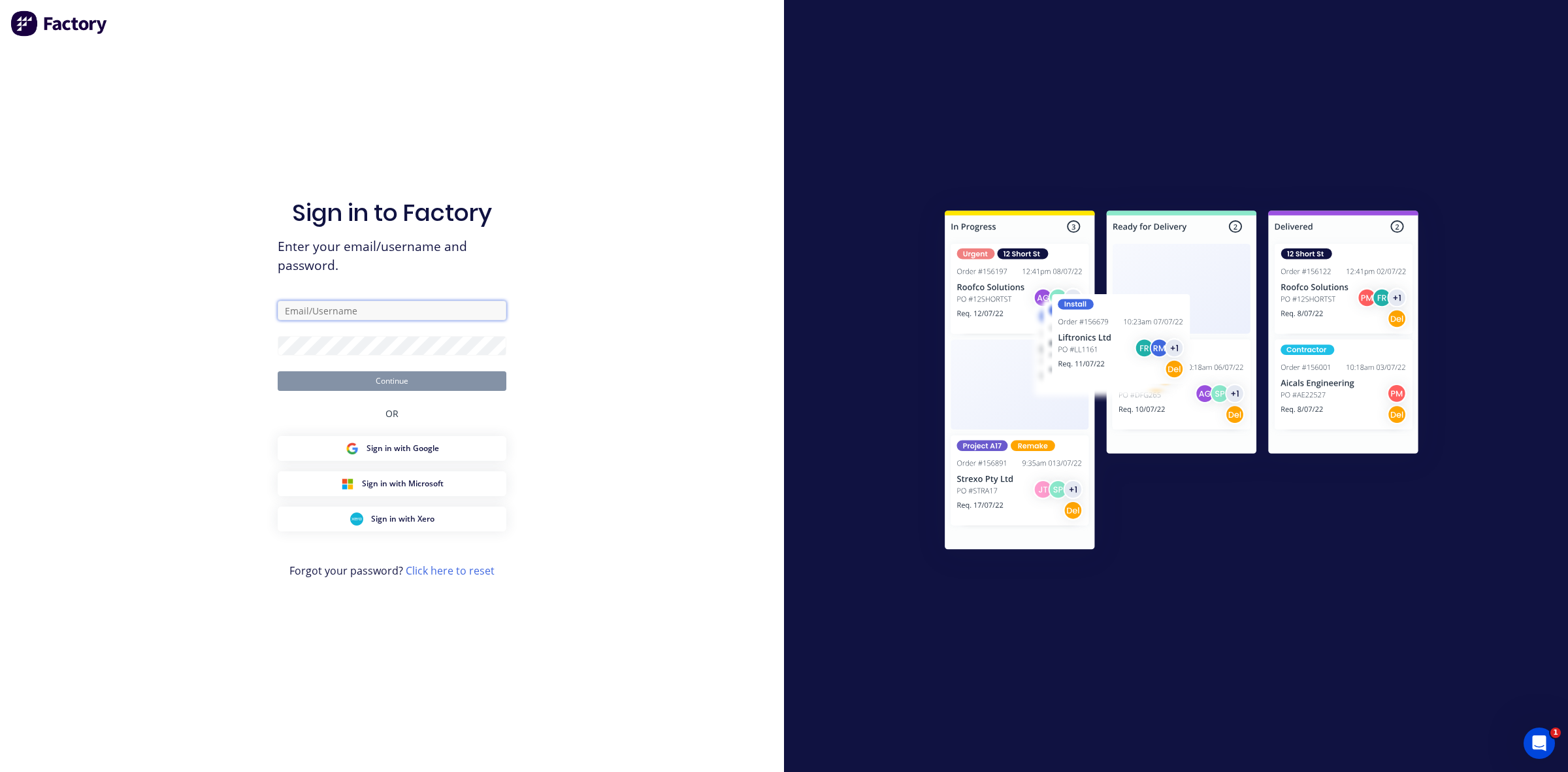
type input "[PERSON_NAME][EMAIL_ADDRESS][DOMAIN_NAME]"
click at [398, 378] on button "Continue" at bounding box center [392, 381] width 228 height 20
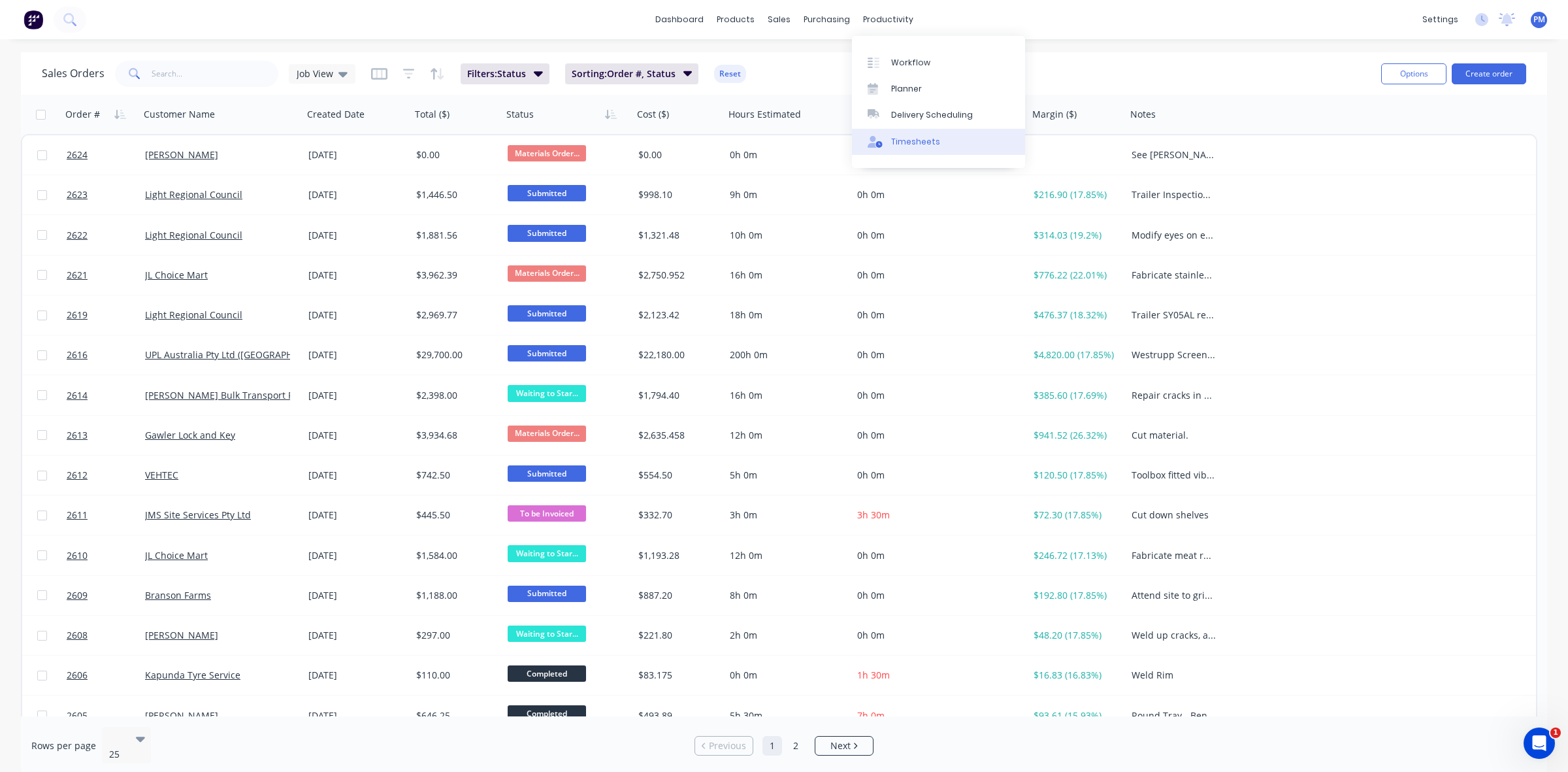
click at [906, 134] on link "Timesheets" at bounding box center [939, 142] width 173 height 26
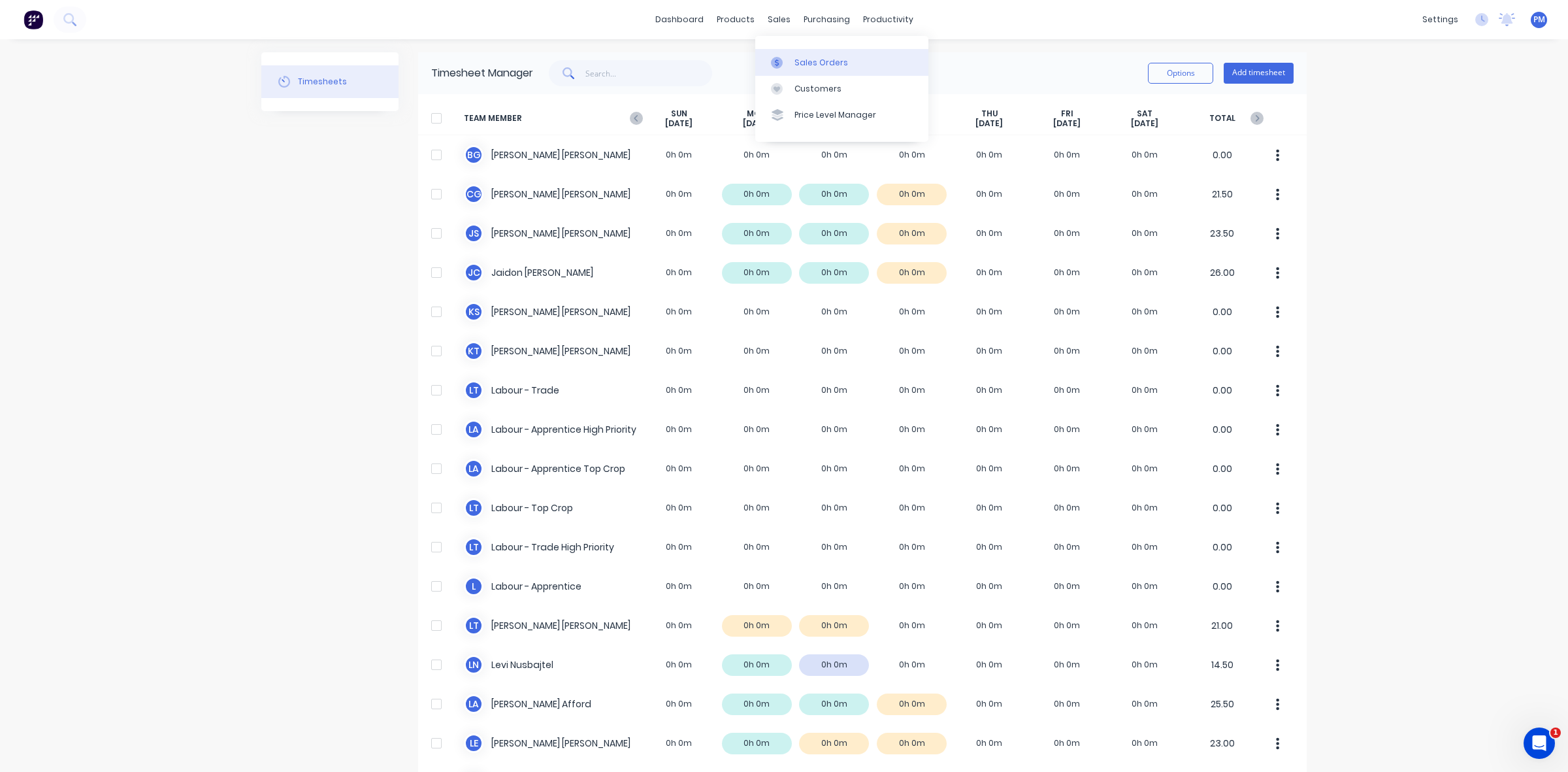
click at [804, 57] on div "Sales Orders" at bounding box center [821, 63] width 54 height 12
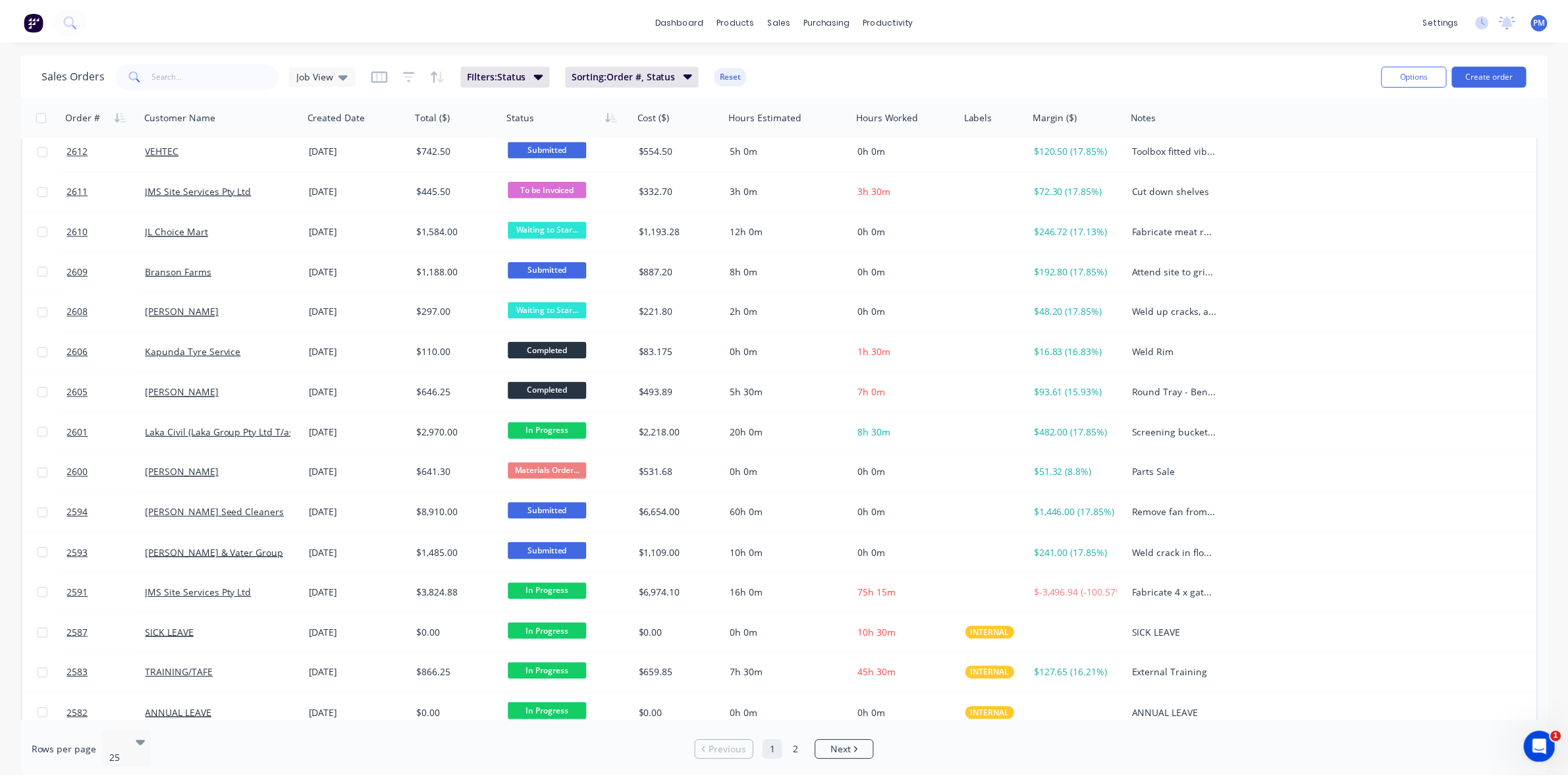
scroll to position [411, 0]
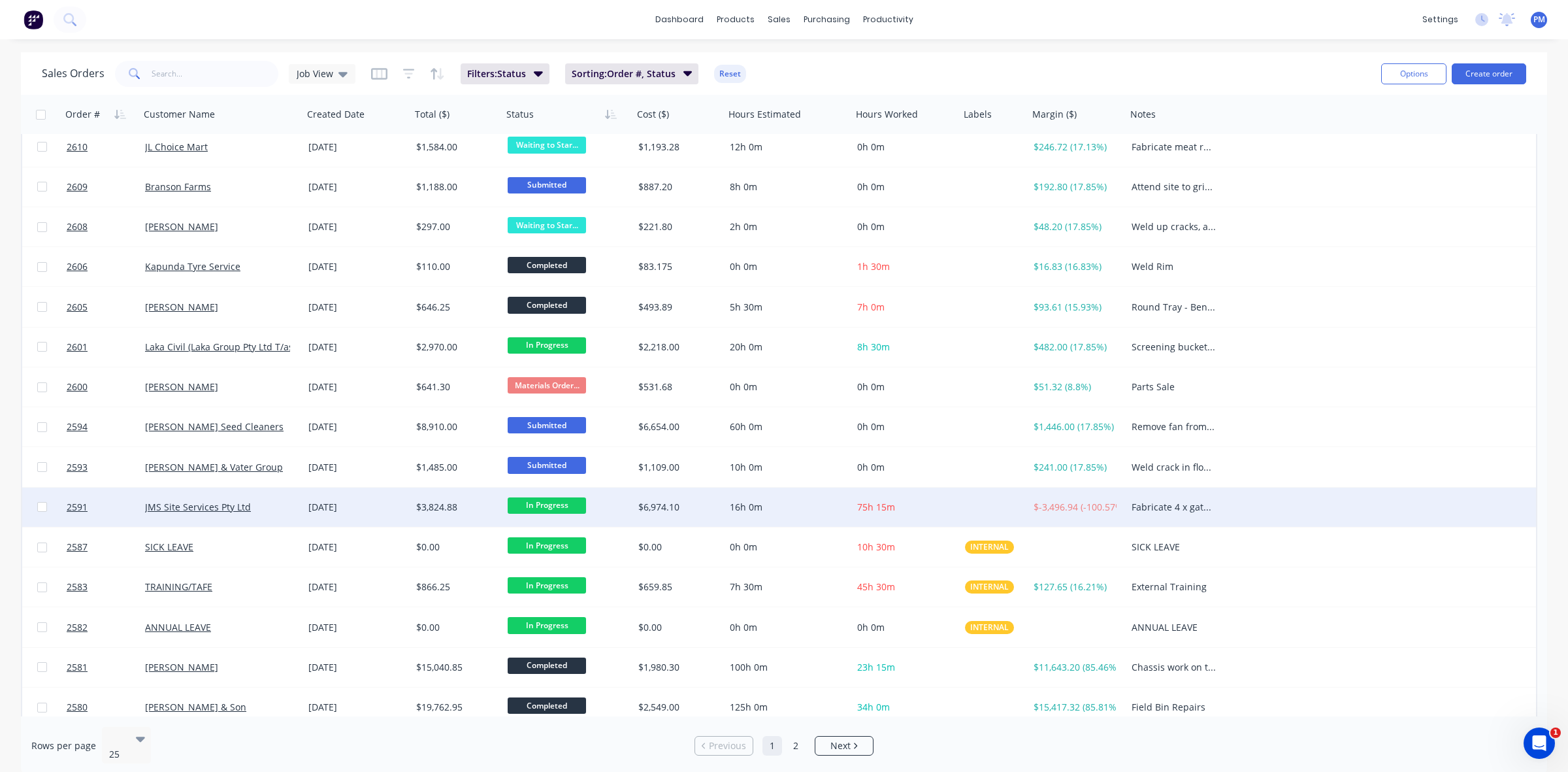
click at [279, 507] on div "JMS Site Services Pty Ltd" at bounding box center [218, 507] width 145 height 13
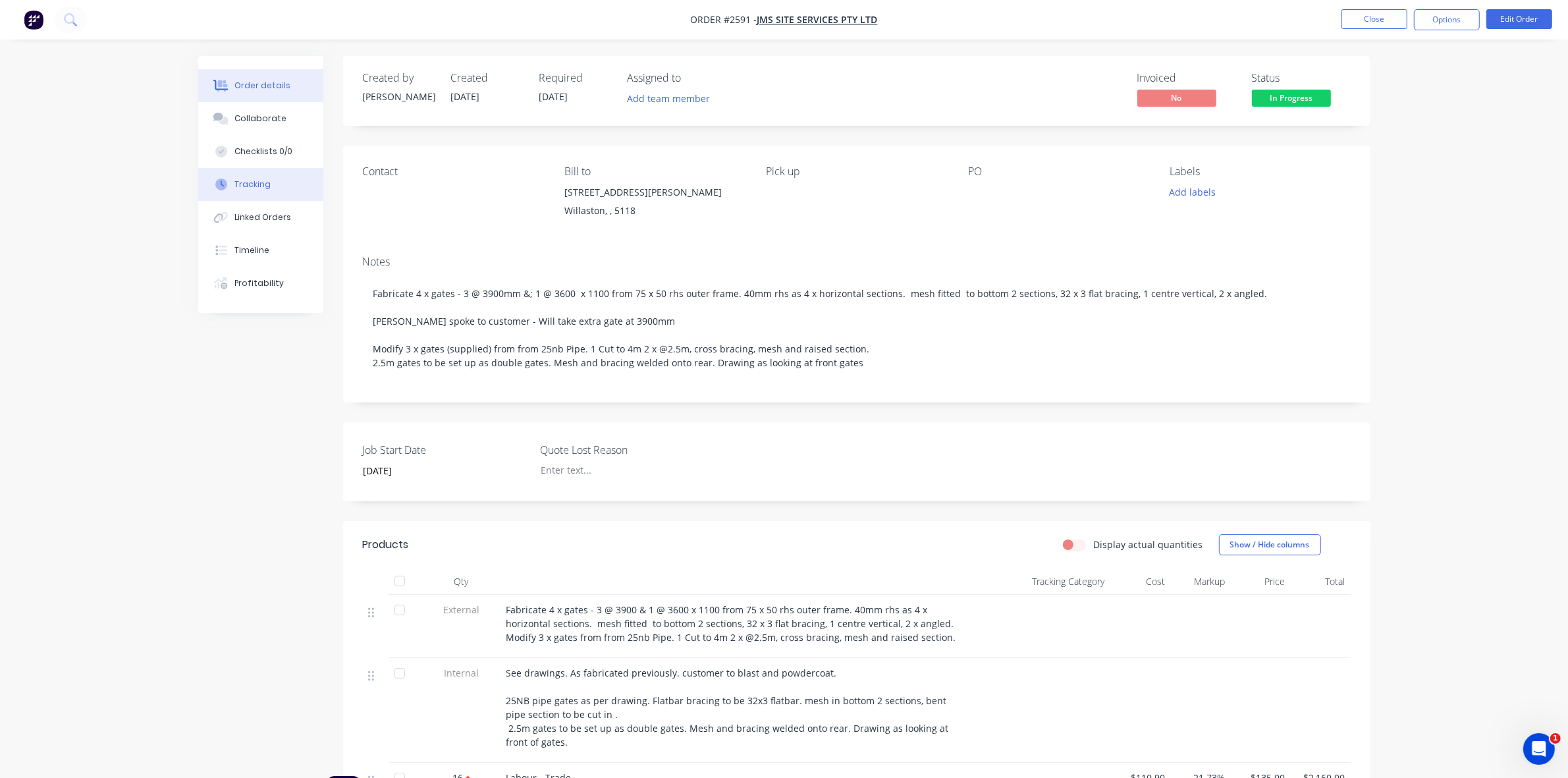
click at [252, 183] on div "Tracking" at bounding box center [253, 185] width 37 height 12
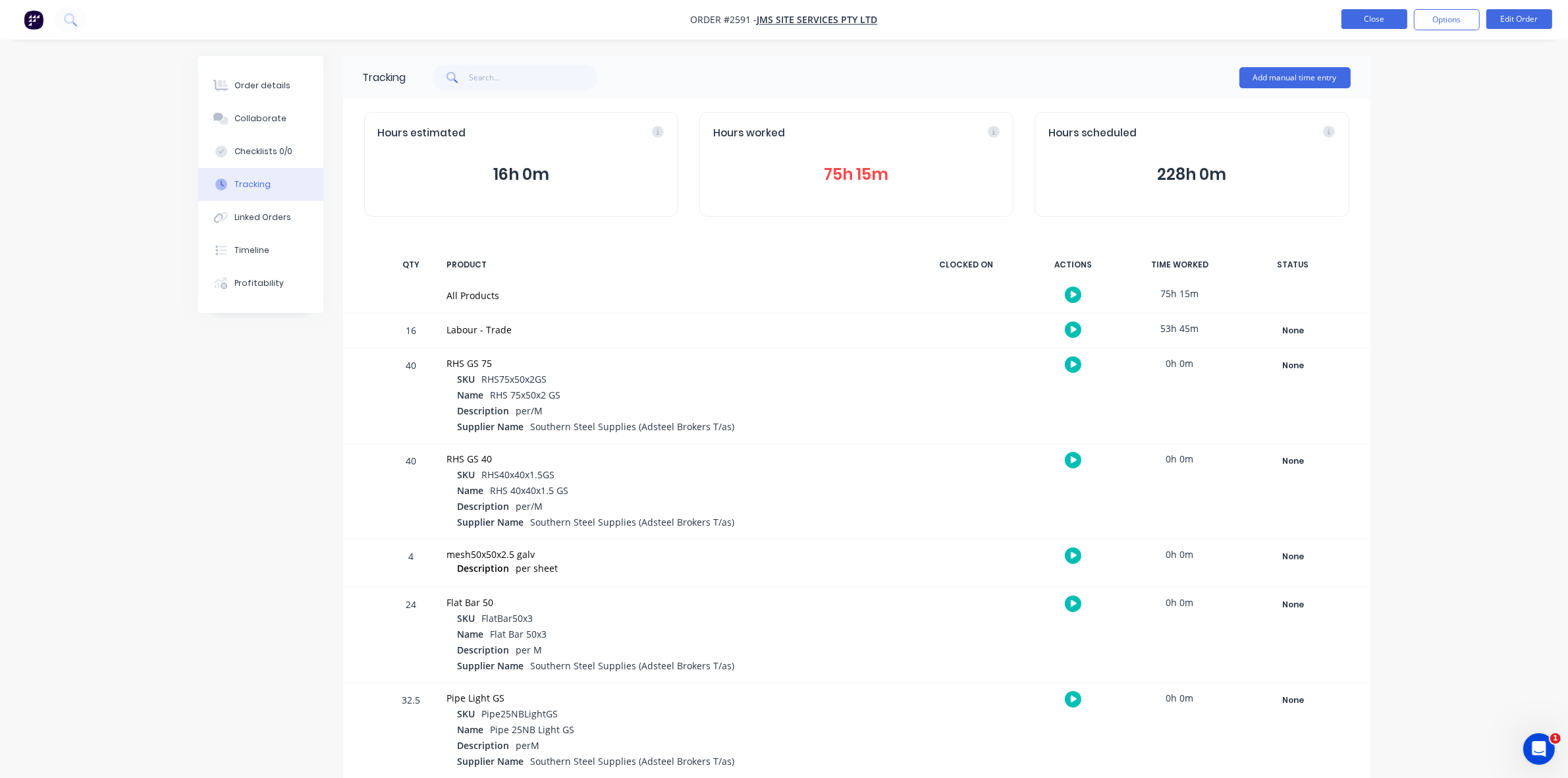
click at [1381, 22] on button "Close" at bounding box center [1374, 19] width 66 height 20
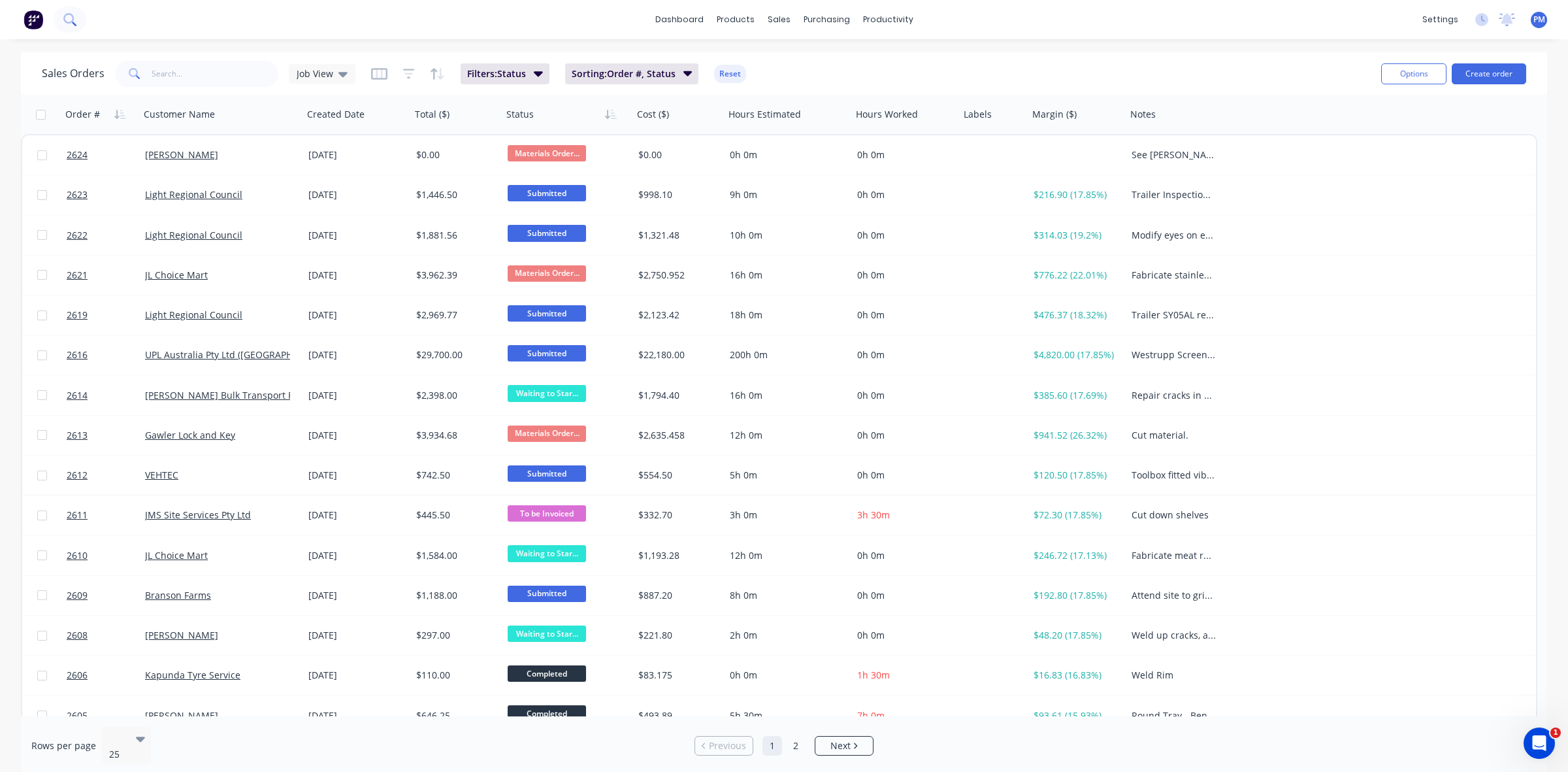
click at [76, 20] on icon at bounding box center [69, 19] width 12 height 12
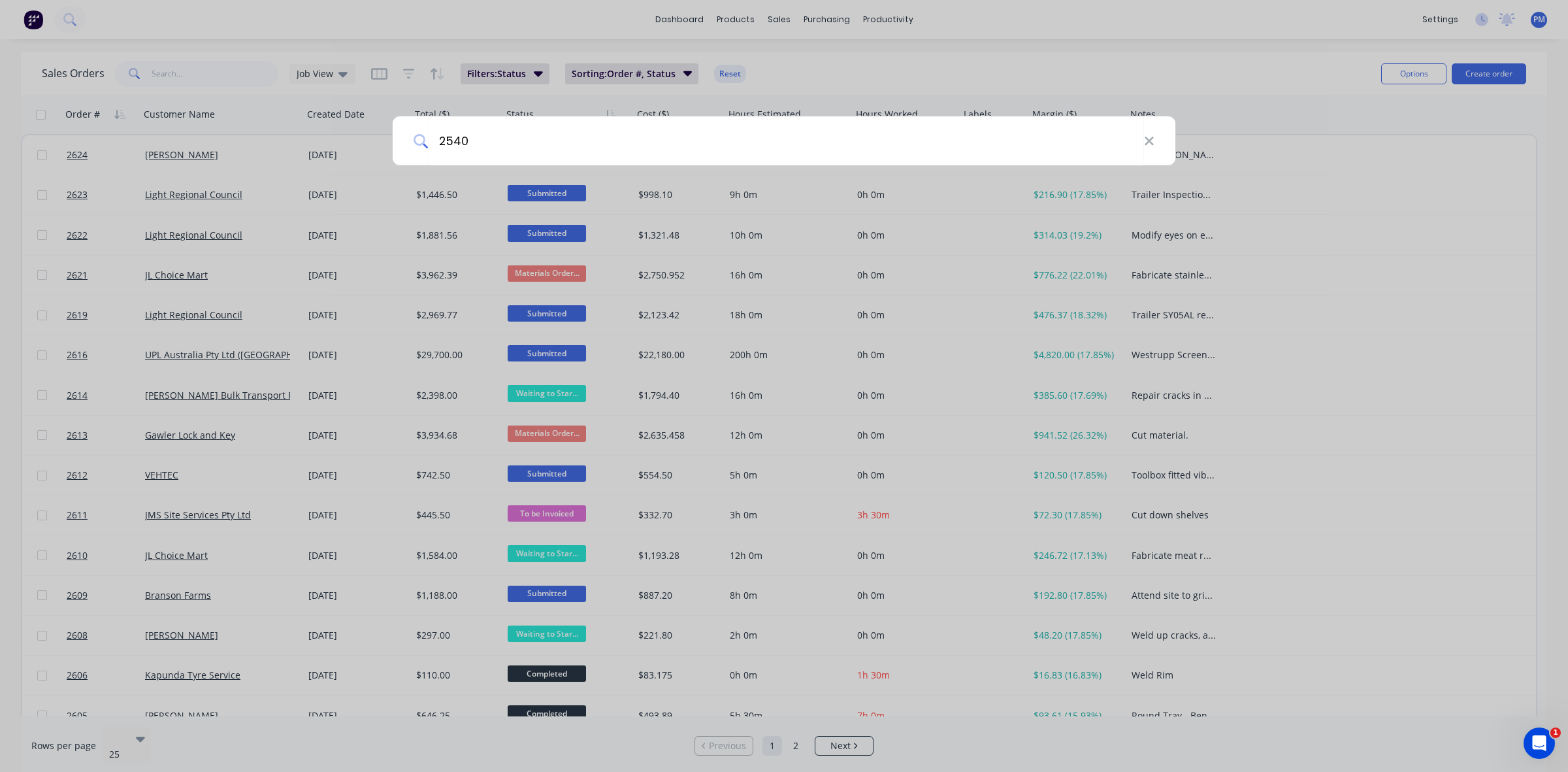
type input "2540"
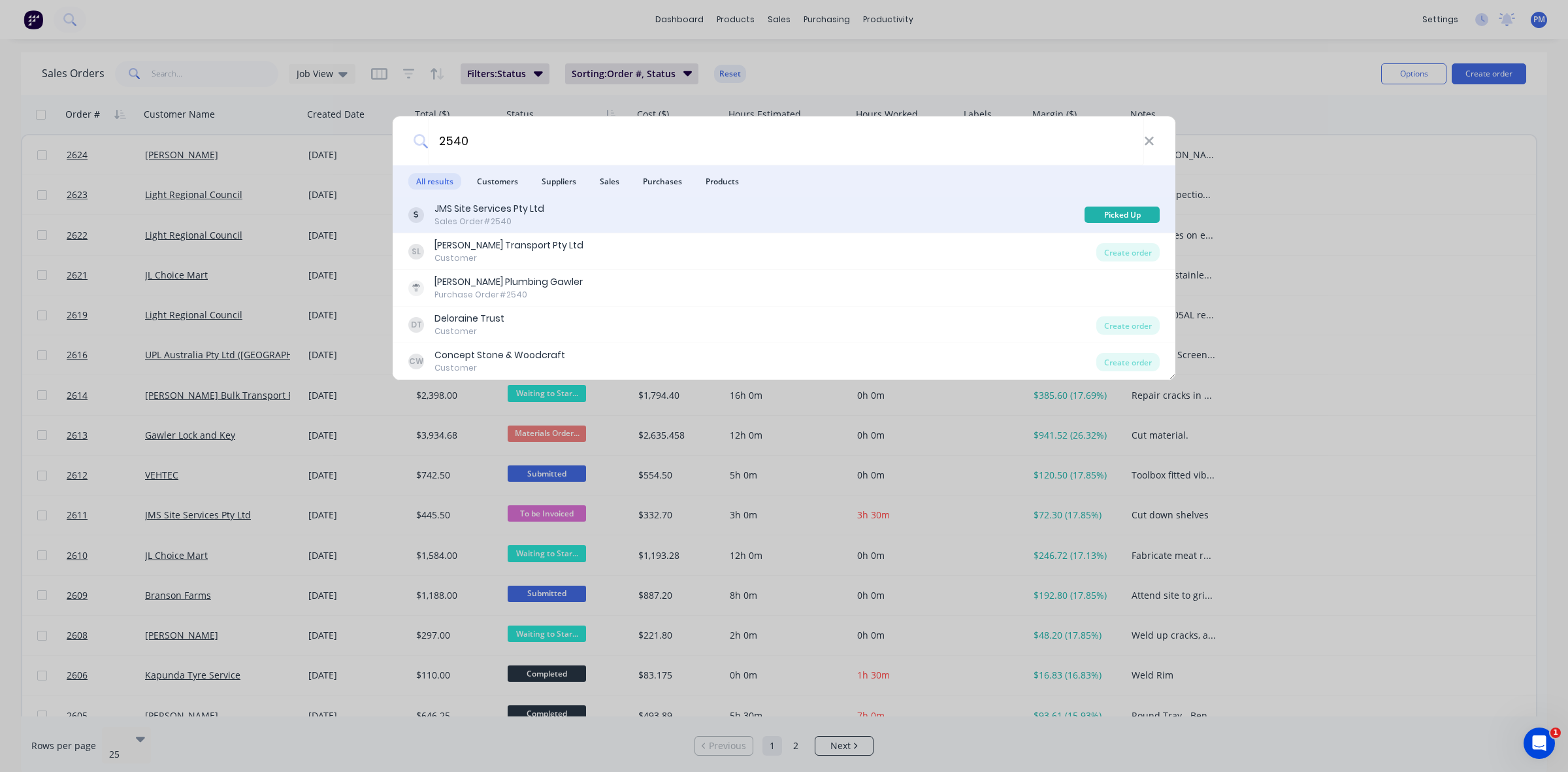
click at [517, 207] on div "JMS Site Services Pty Ltd" at bounding box center [489, 209] width 110 height 14
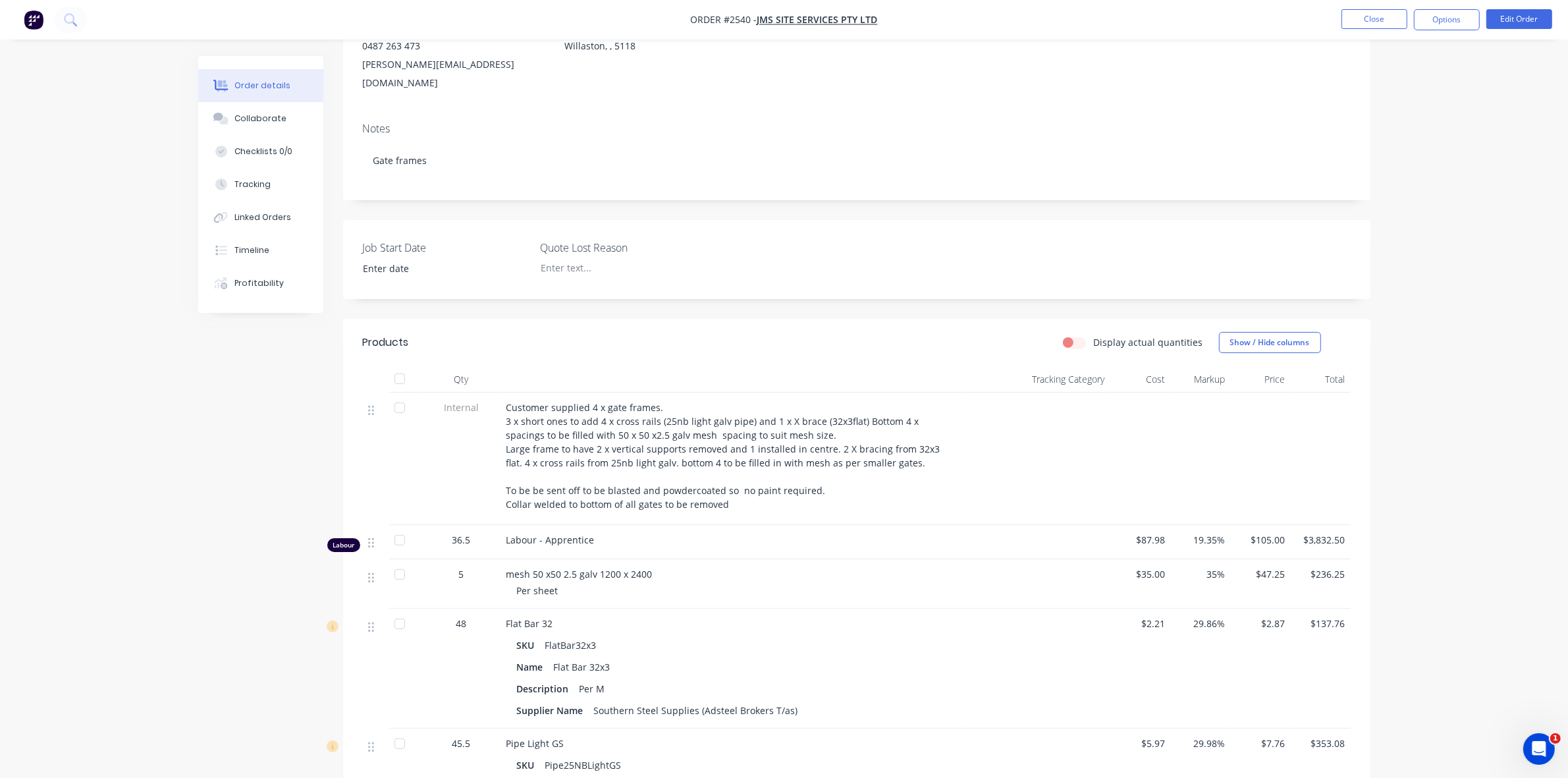
scroll to position [247, 0]
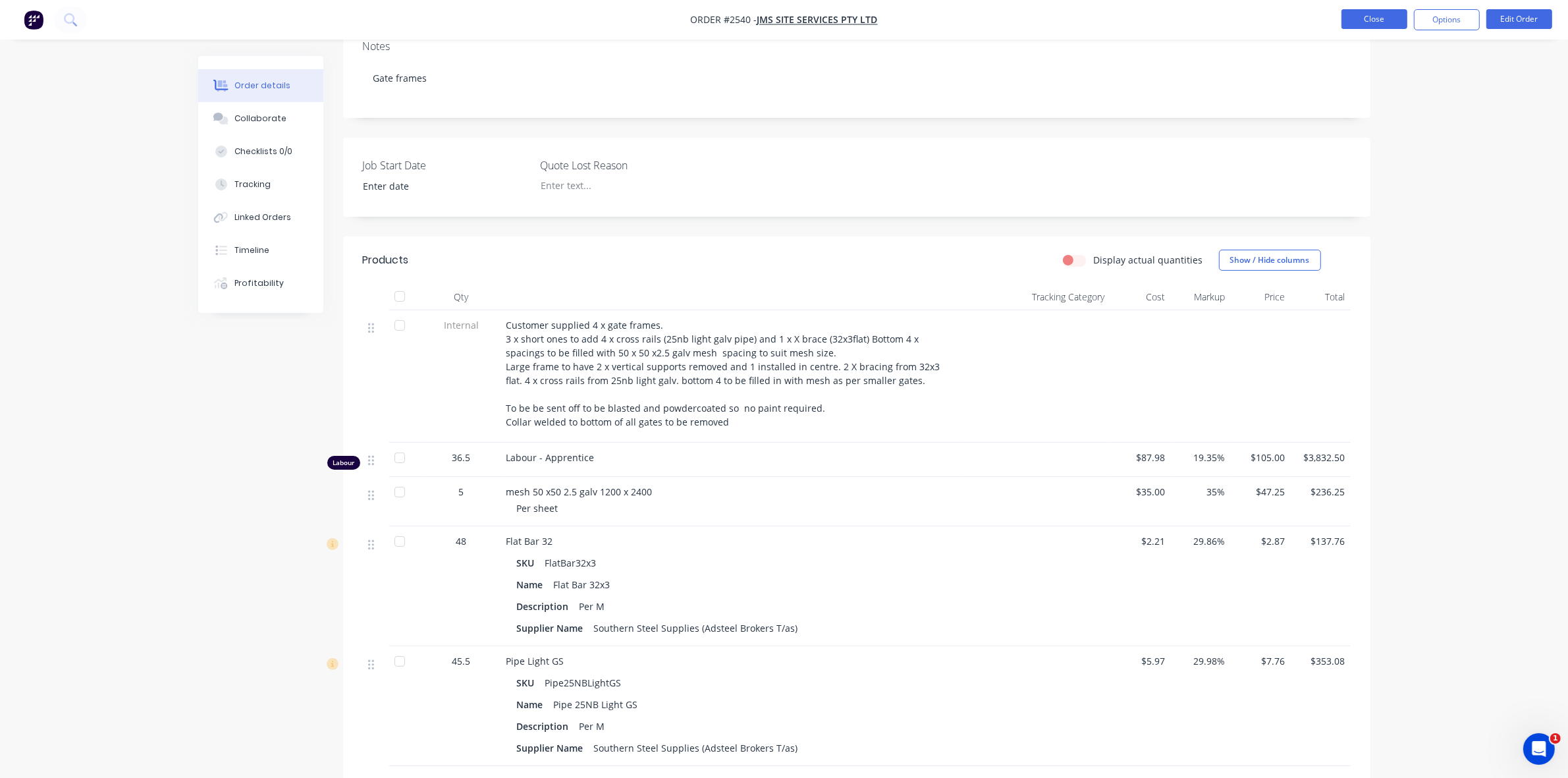
click at [1380, 17] on button "Close" at bounding box center [1374, 19] width 66 height 20
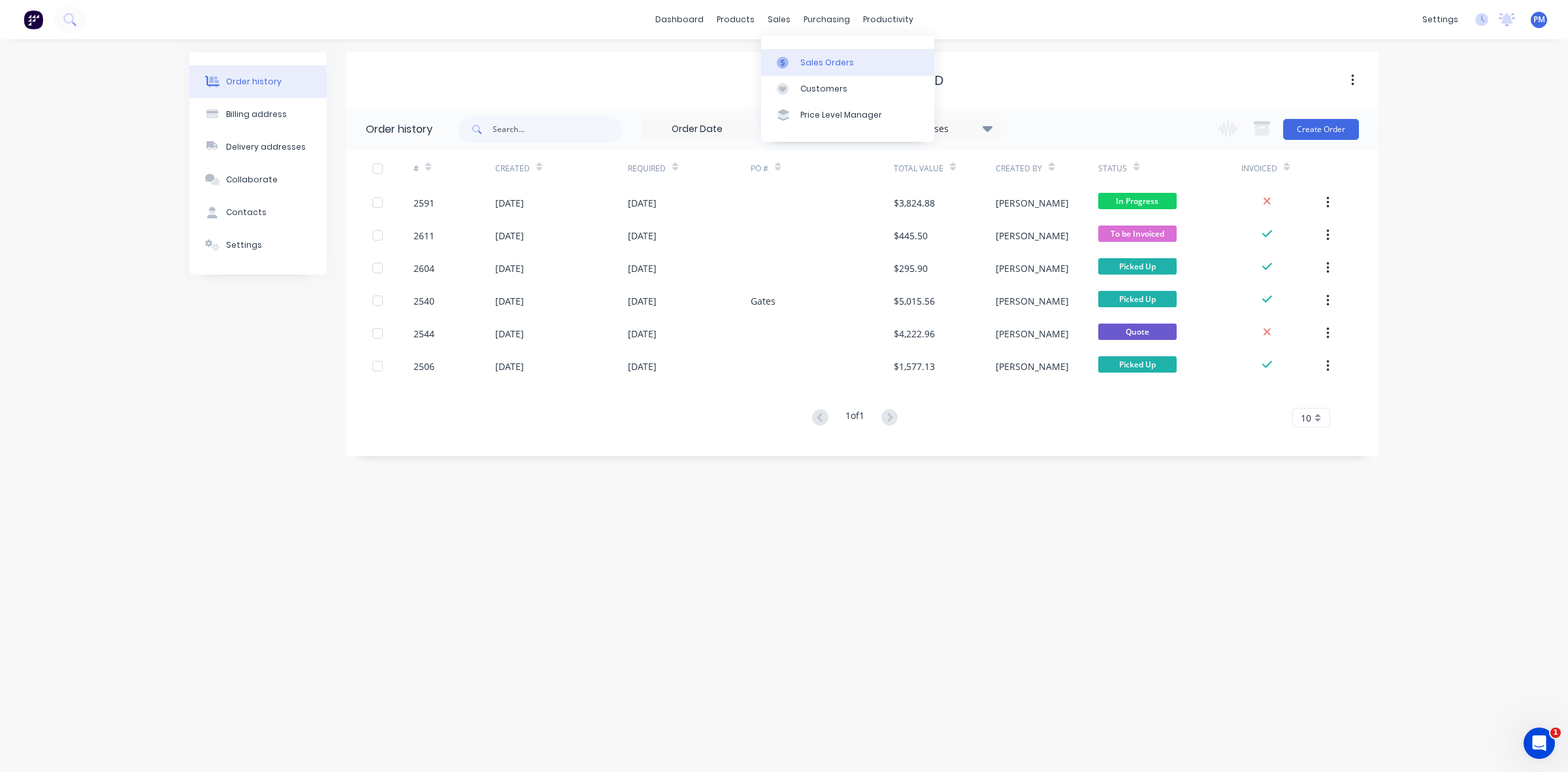
click at [811, 59] on div "Sales Orders" at bounding box center [827, 63] width 54 height 12
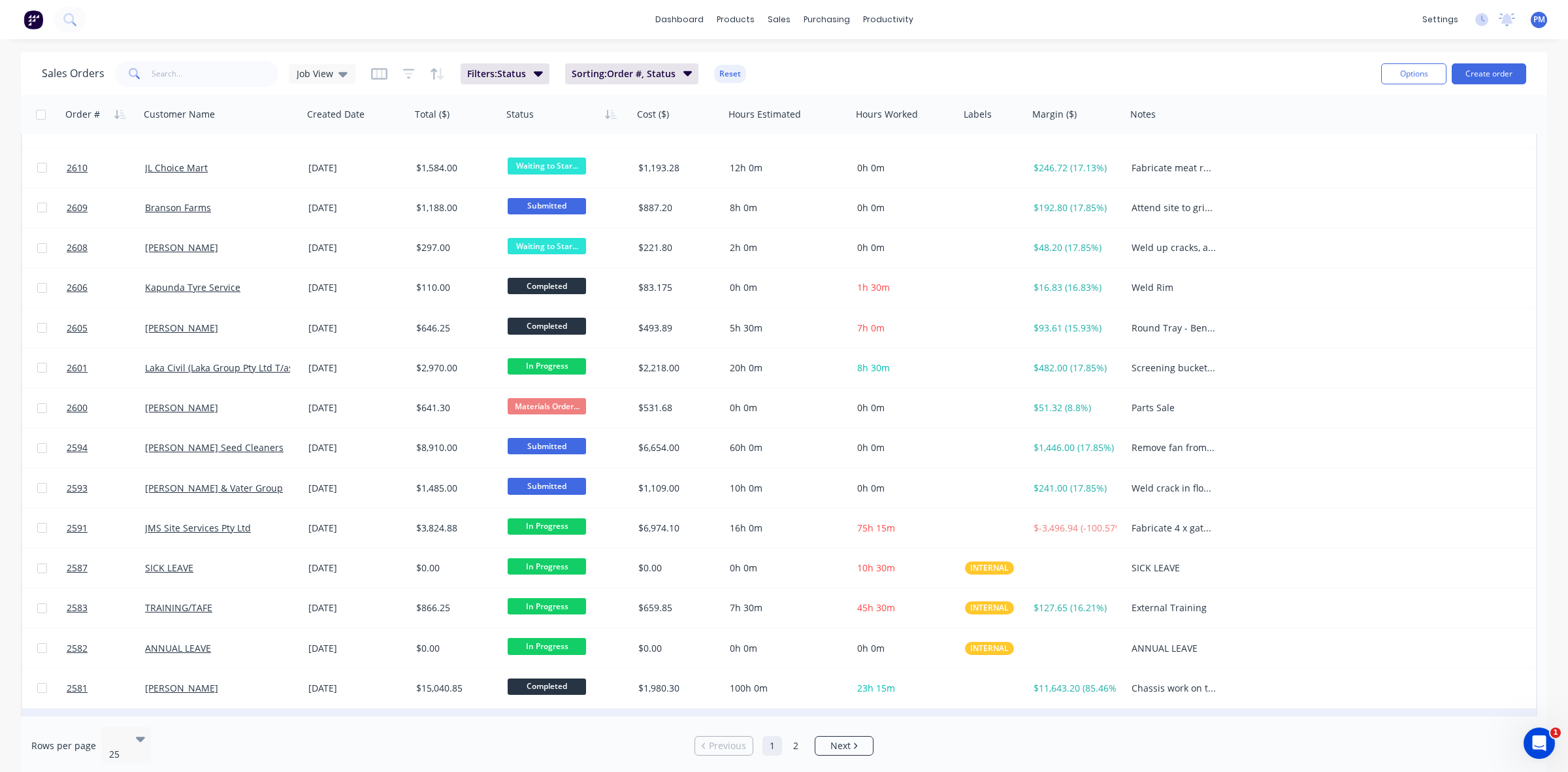
scroll to position [418, 0]
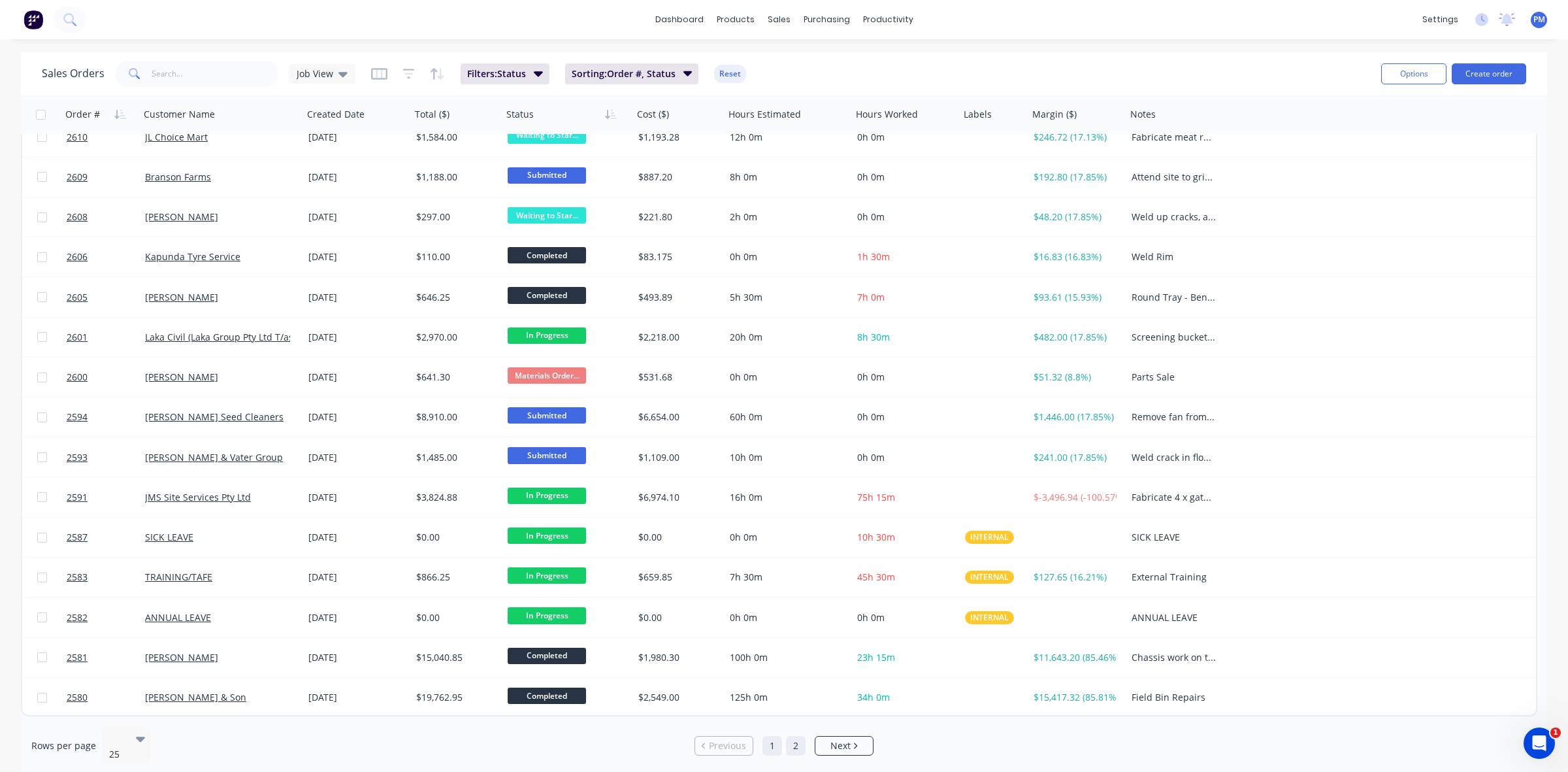
click at [794, 738] on link "2" at bounding box center [796, 746] width 20 height 20
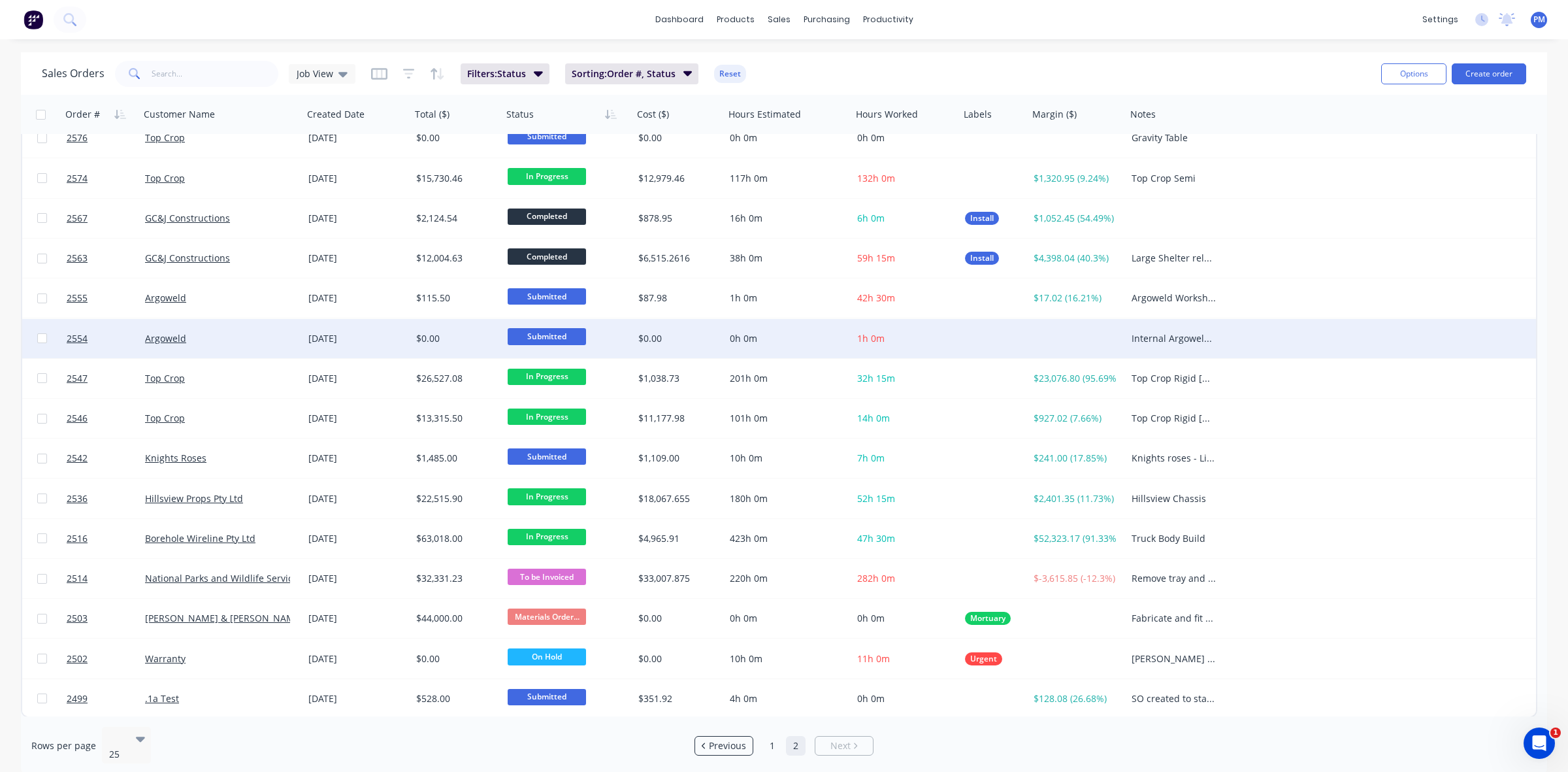
scroll to position [58, 0]
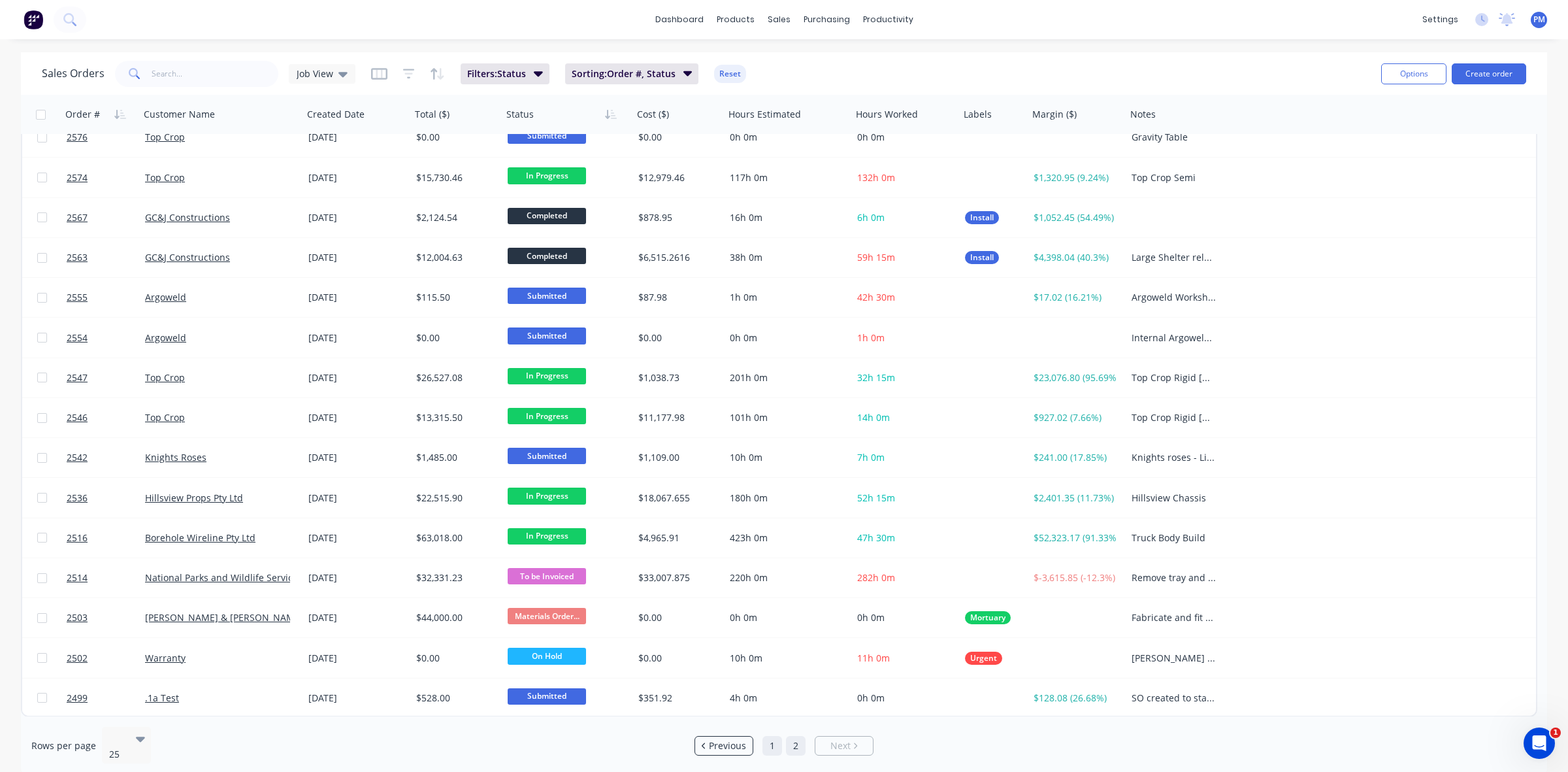
click at [772, 738] on link "1" at bounding box center [773, 746] width 20 height 20
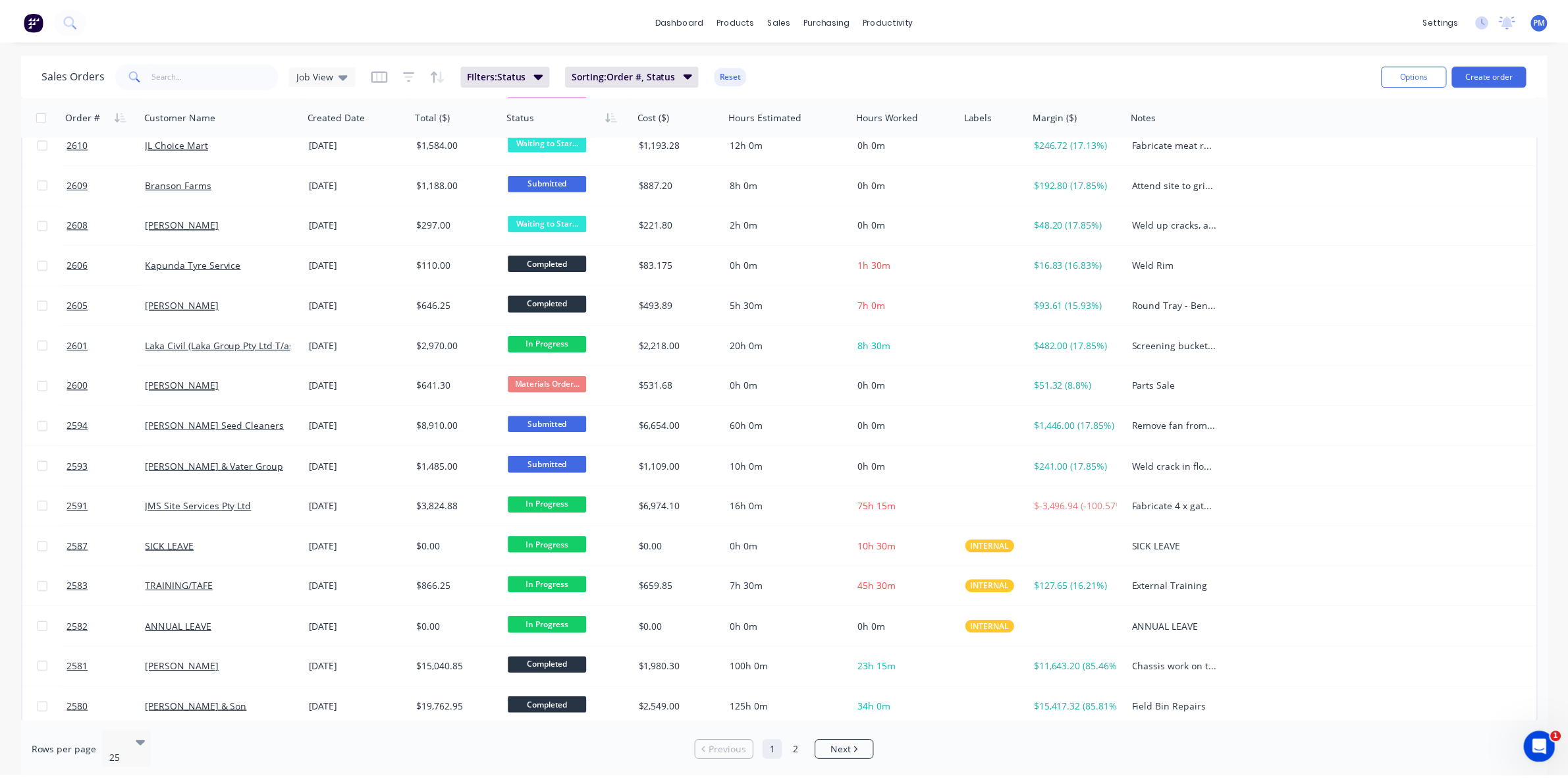
scroll to position [421, 0]
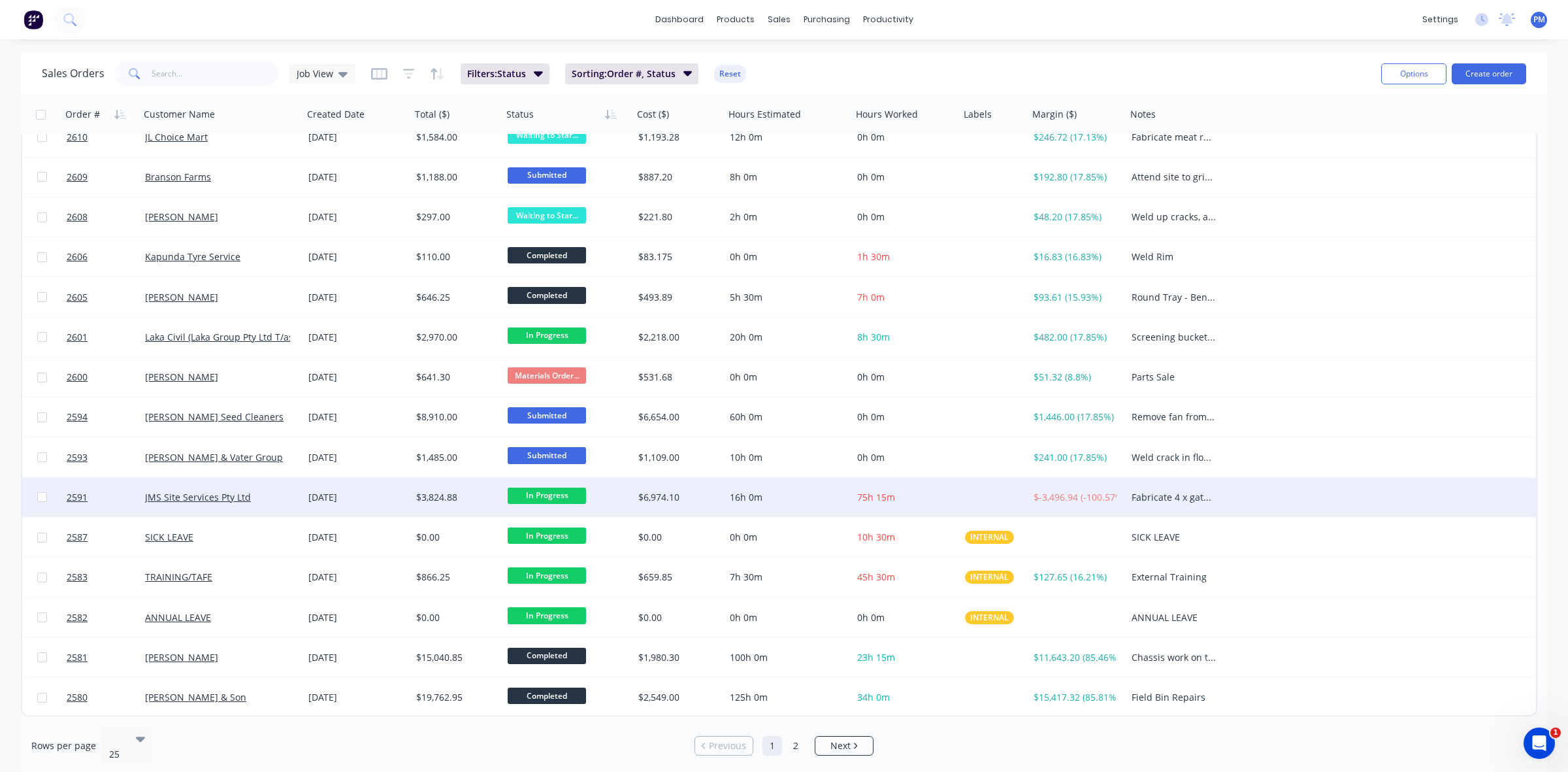
click at [280, 501] on div "JMS Site Services Pty Ltd" at bounding box center [218, 497] width 145 height 13
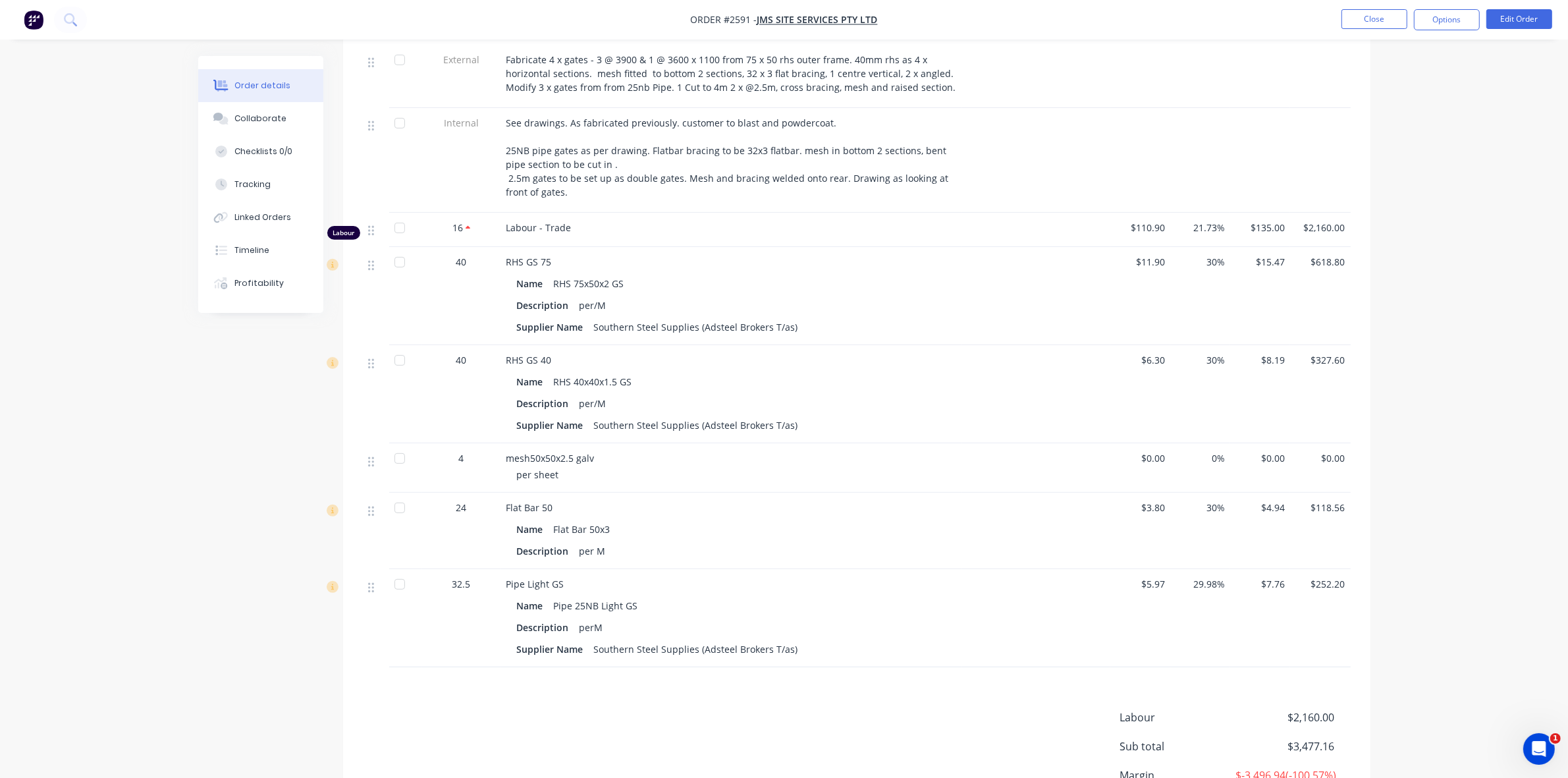
scroll to position [576, 0]
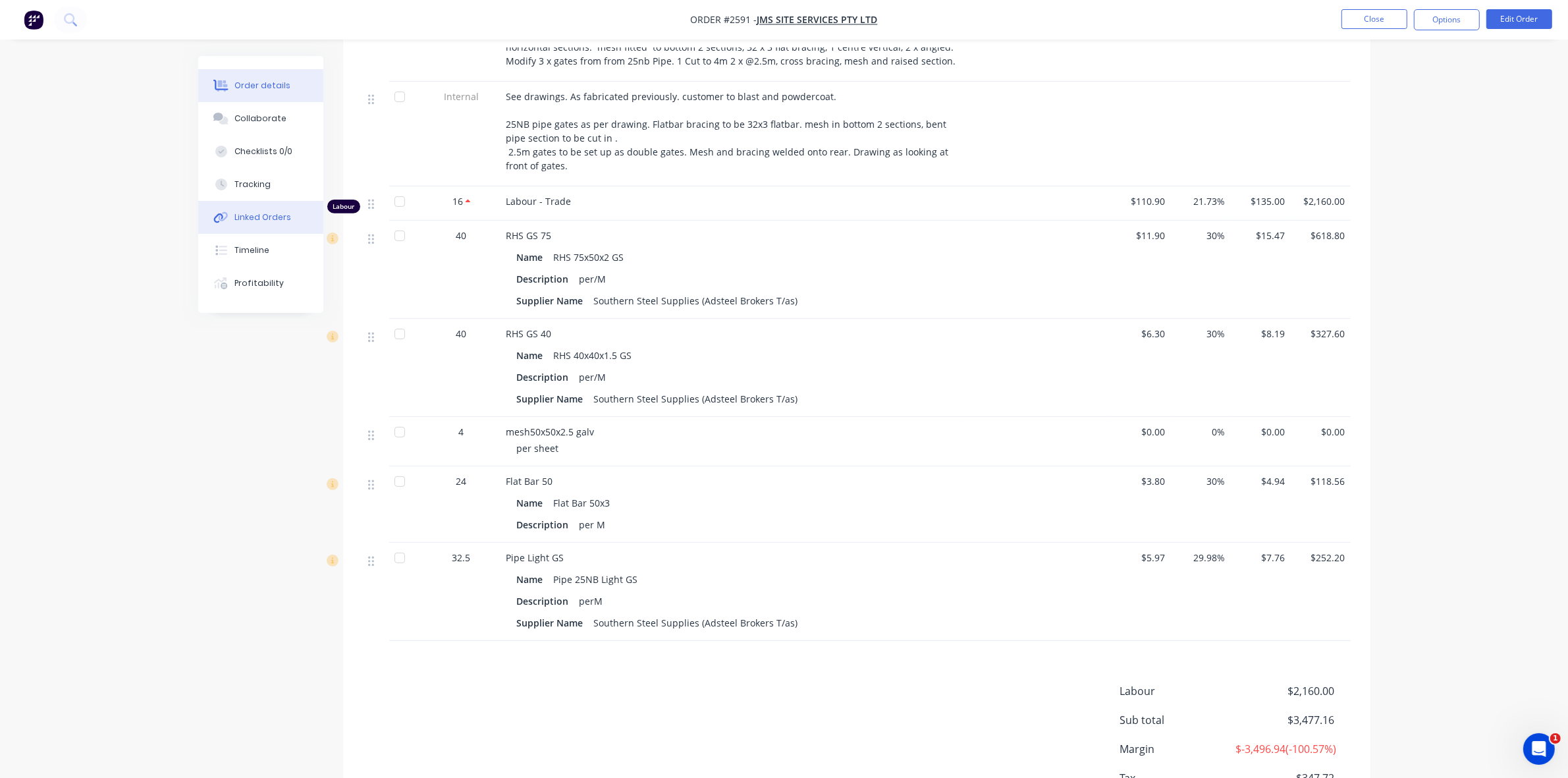
click at [261, 217] on div "Linked Orders" at bounding box center [263, 217] width 57 height 12
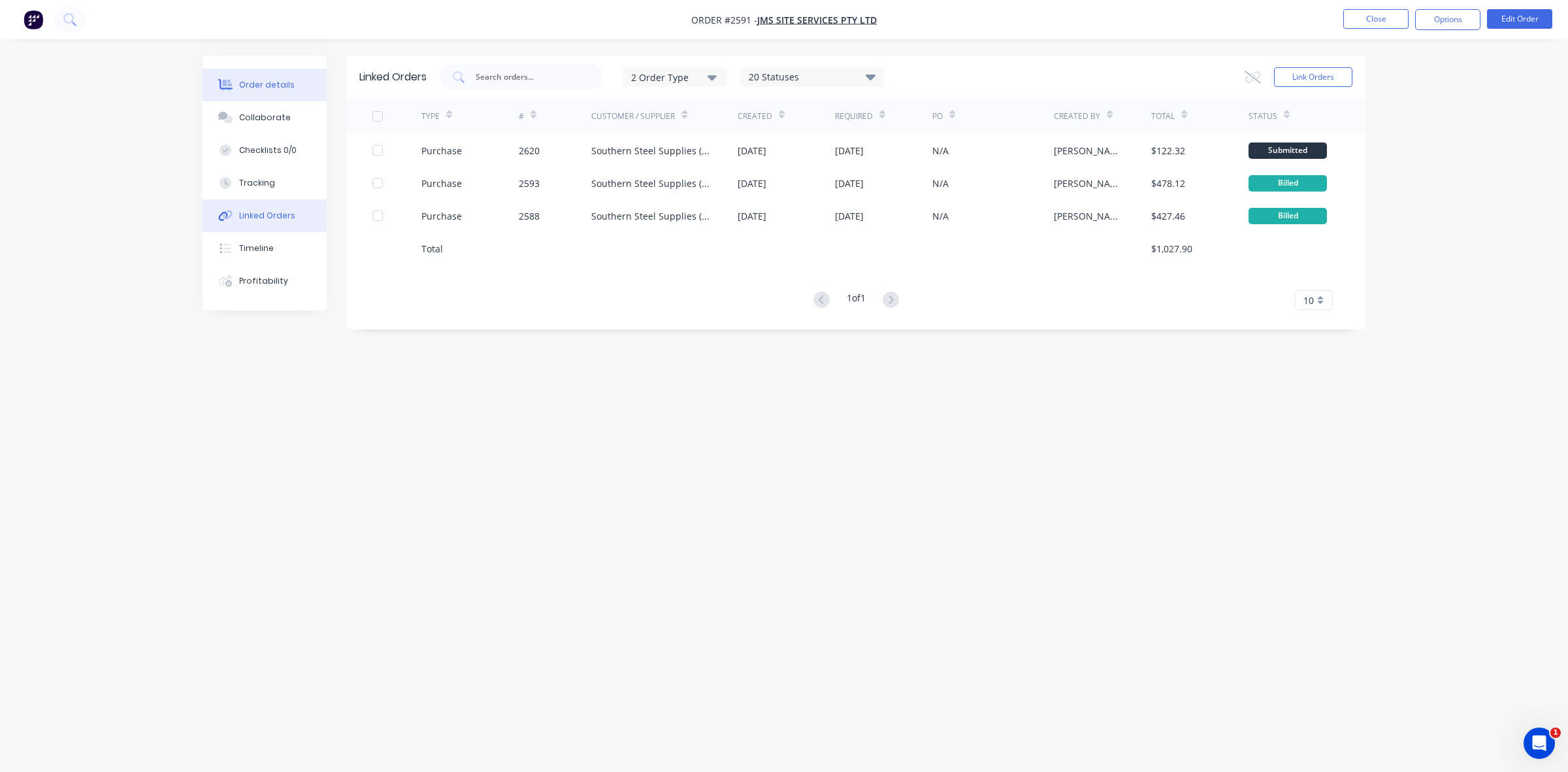
click at [262, 82] on div "Order details" at bounding box center [266, 85] width 55 height 12
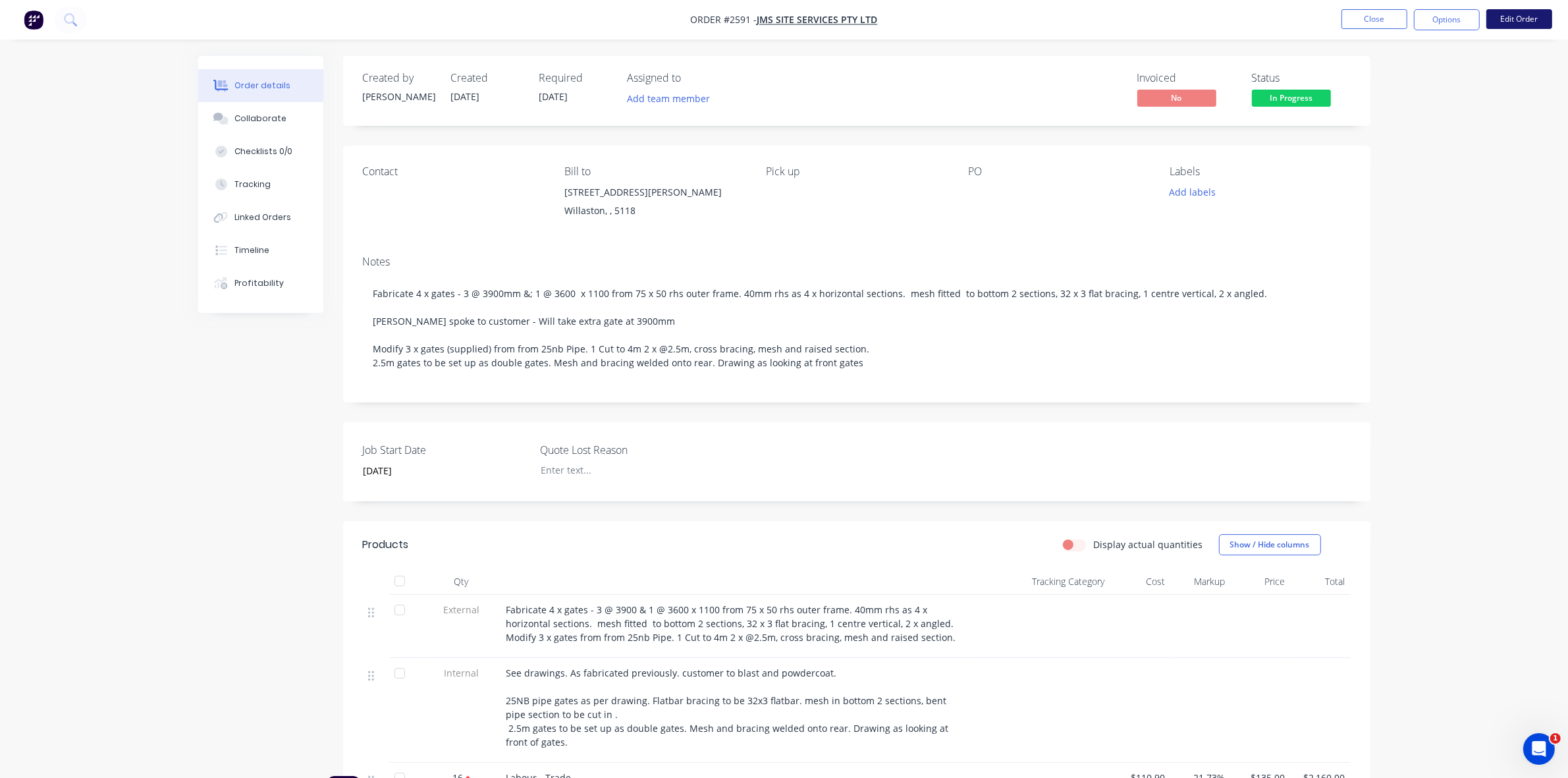
click at [1514, 17] on button "Edit Order" at bounding box center [1519, 19] width 66 height 20
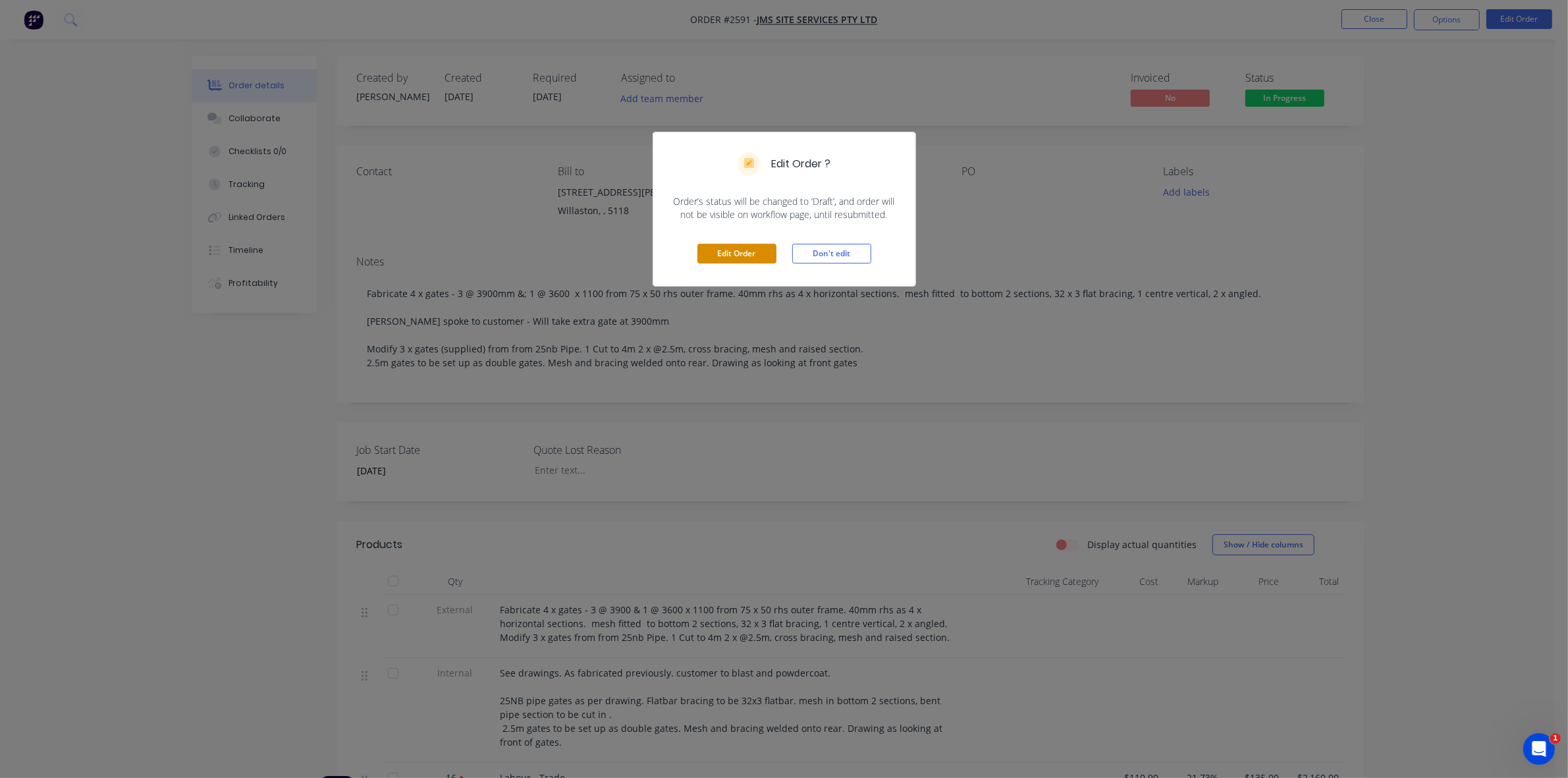
click at [746, 251] on button "Edit Order" at bounding box center [737, 254] width 79 height 20
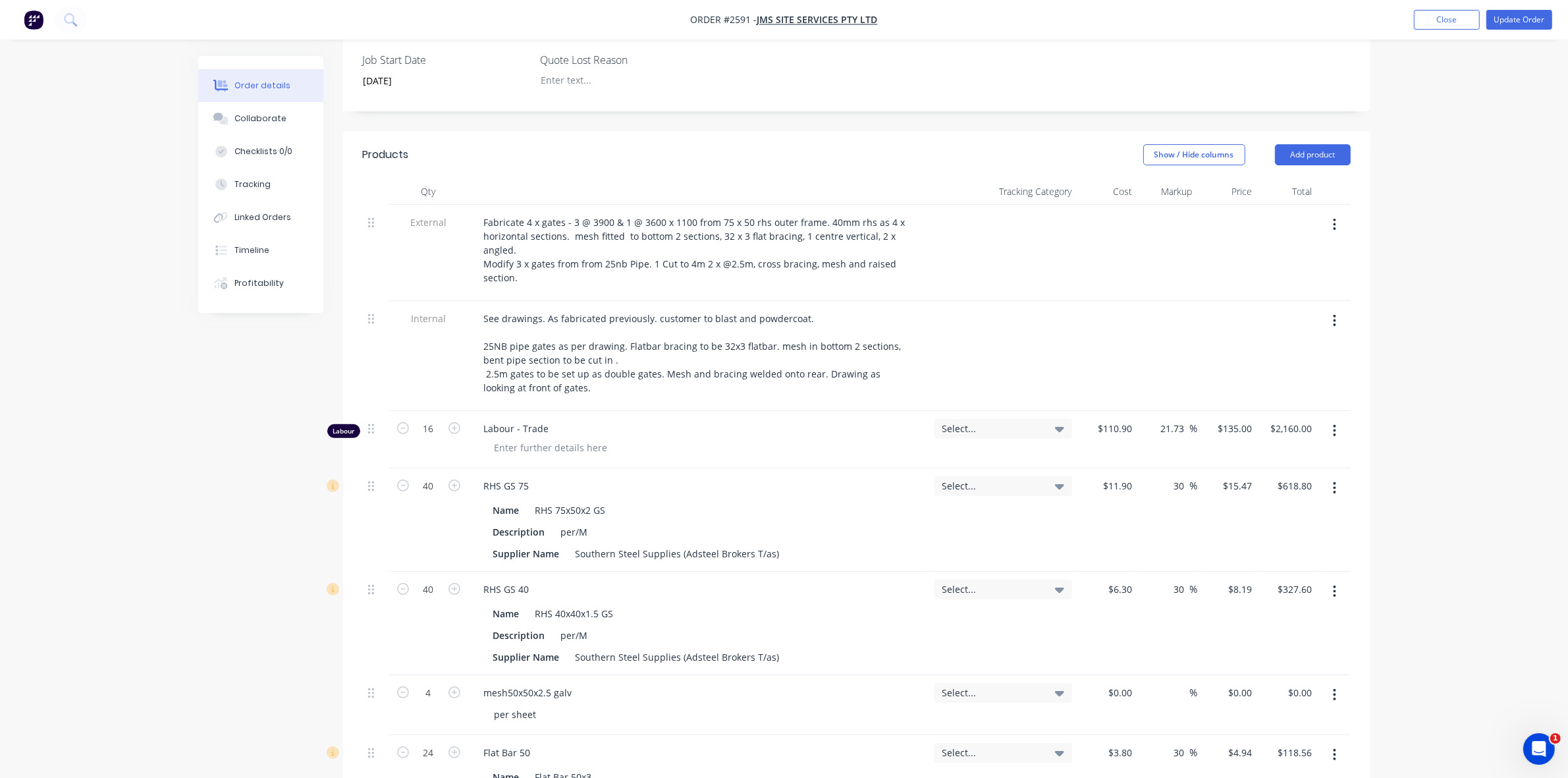
scroll to position [411, 0]
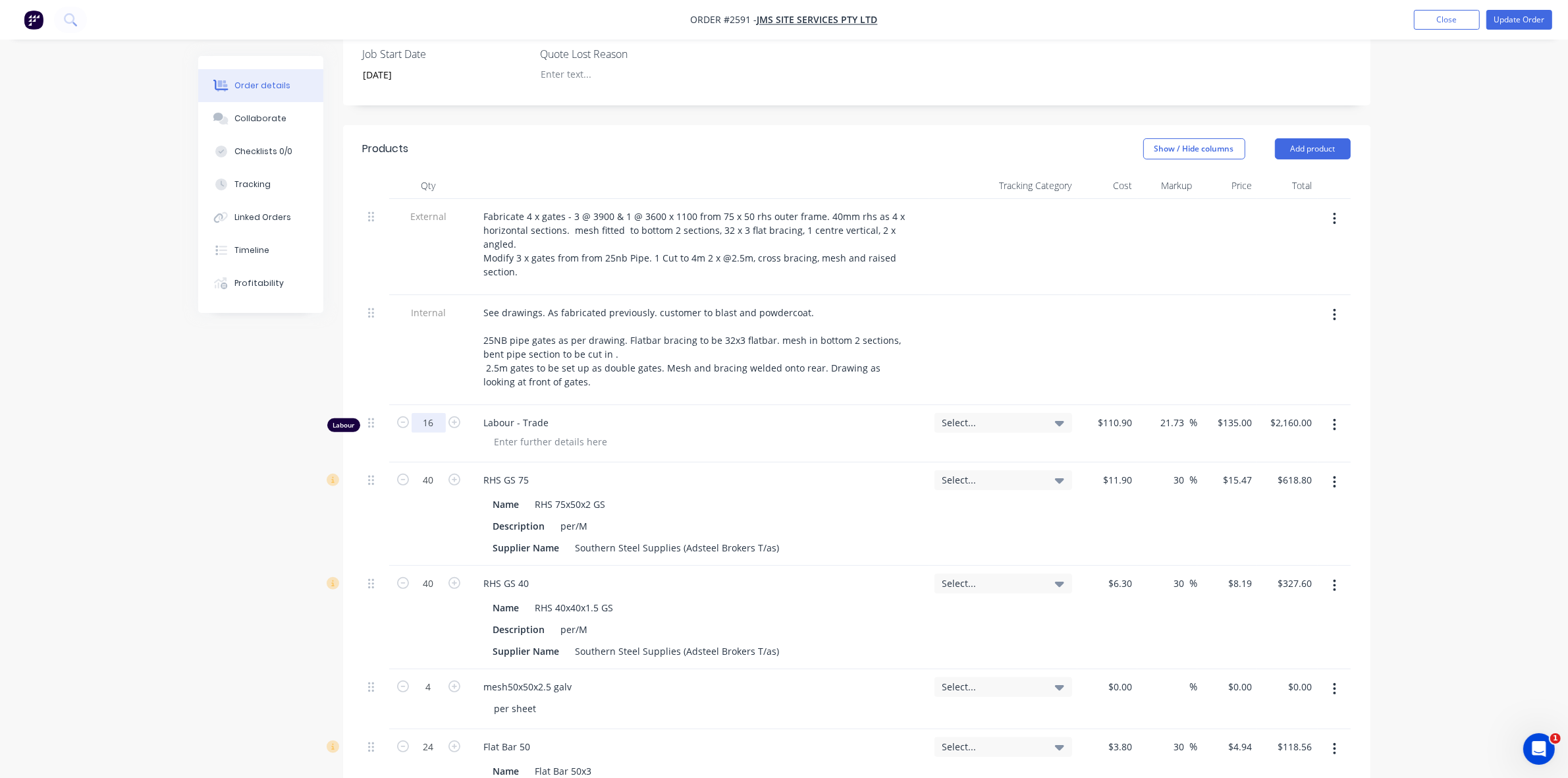
click at [431, 413] on input "16" at bounding box center [428, 423] width 34 height 20
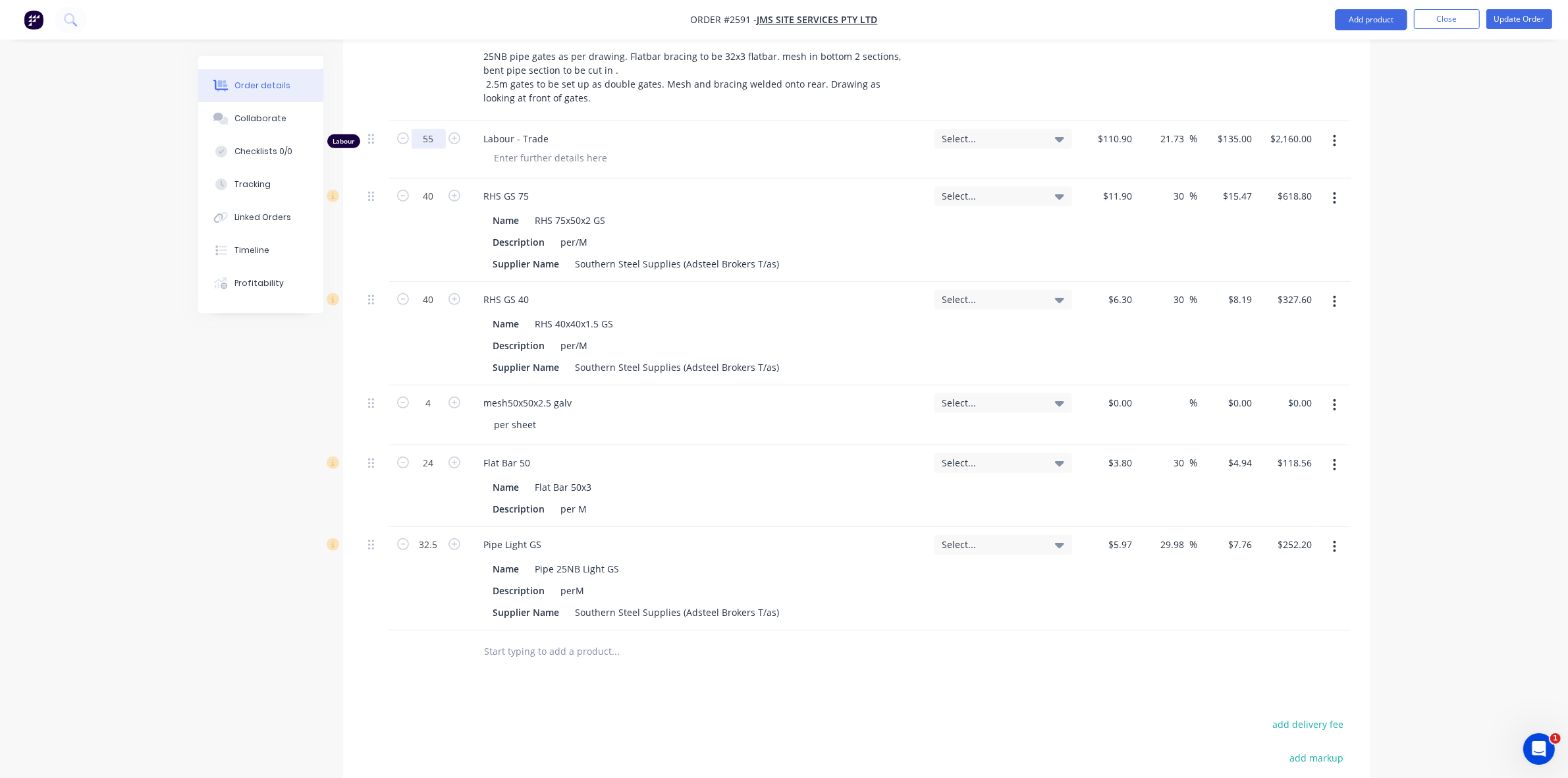
scroll to position [823, 0]
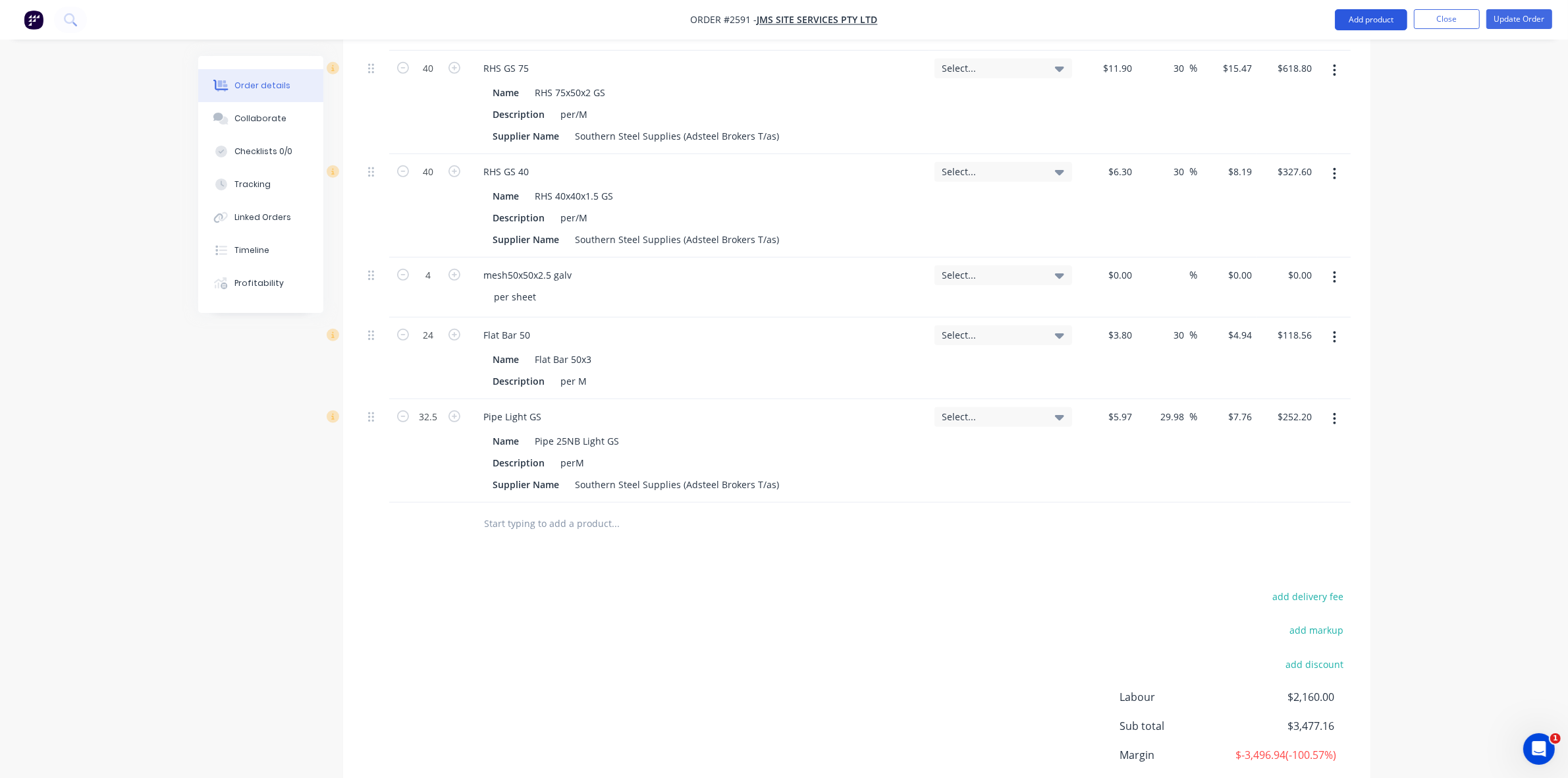
type input "55"
type input "$7,425.00"
click at [1383, 22] on button "Add product" at bounding box center [1371, 19] width 72 height 21
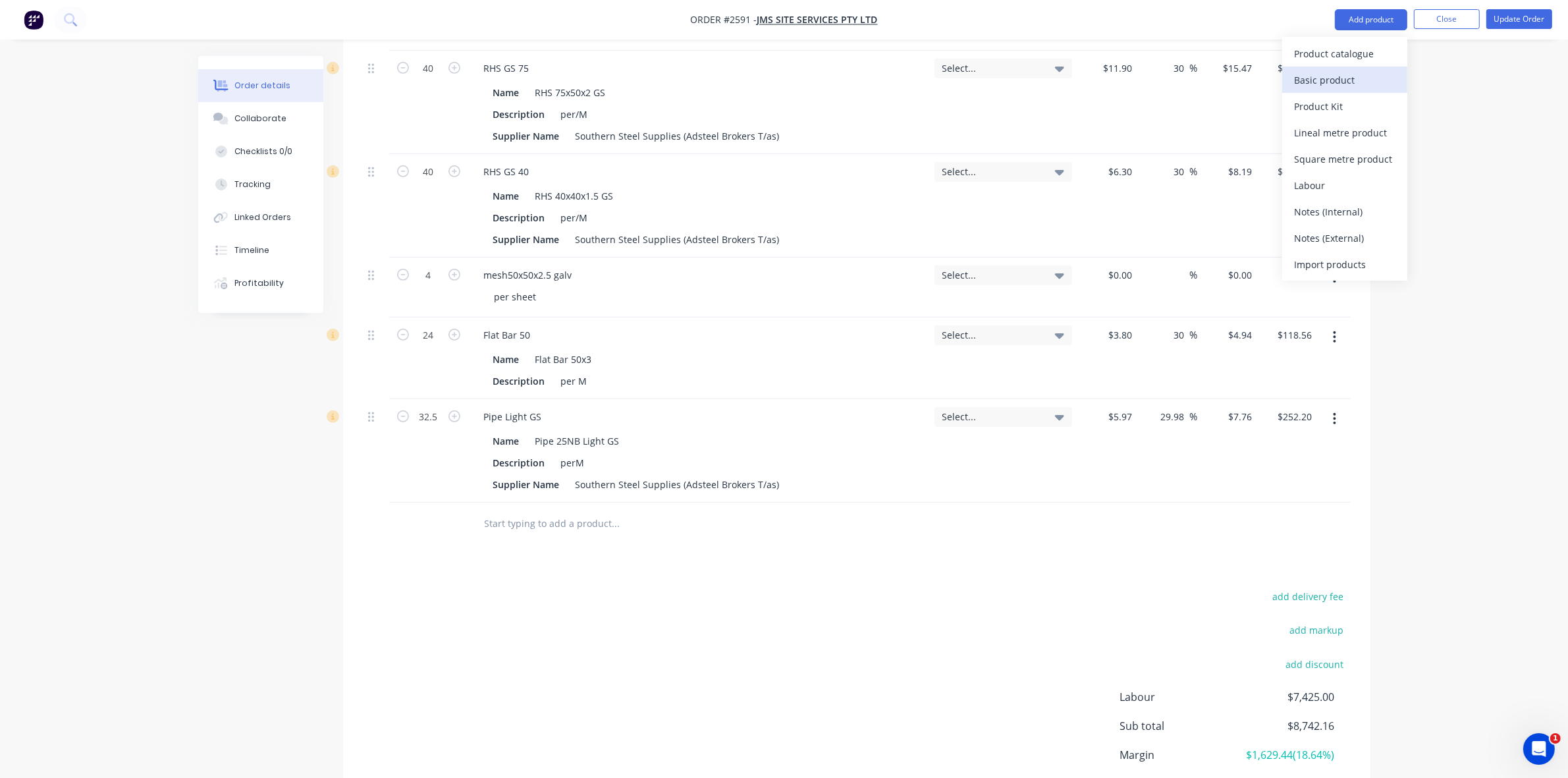
click at [1337, 81] on div "Basic product" at bounding box center [1345, 80] width 101 height 19
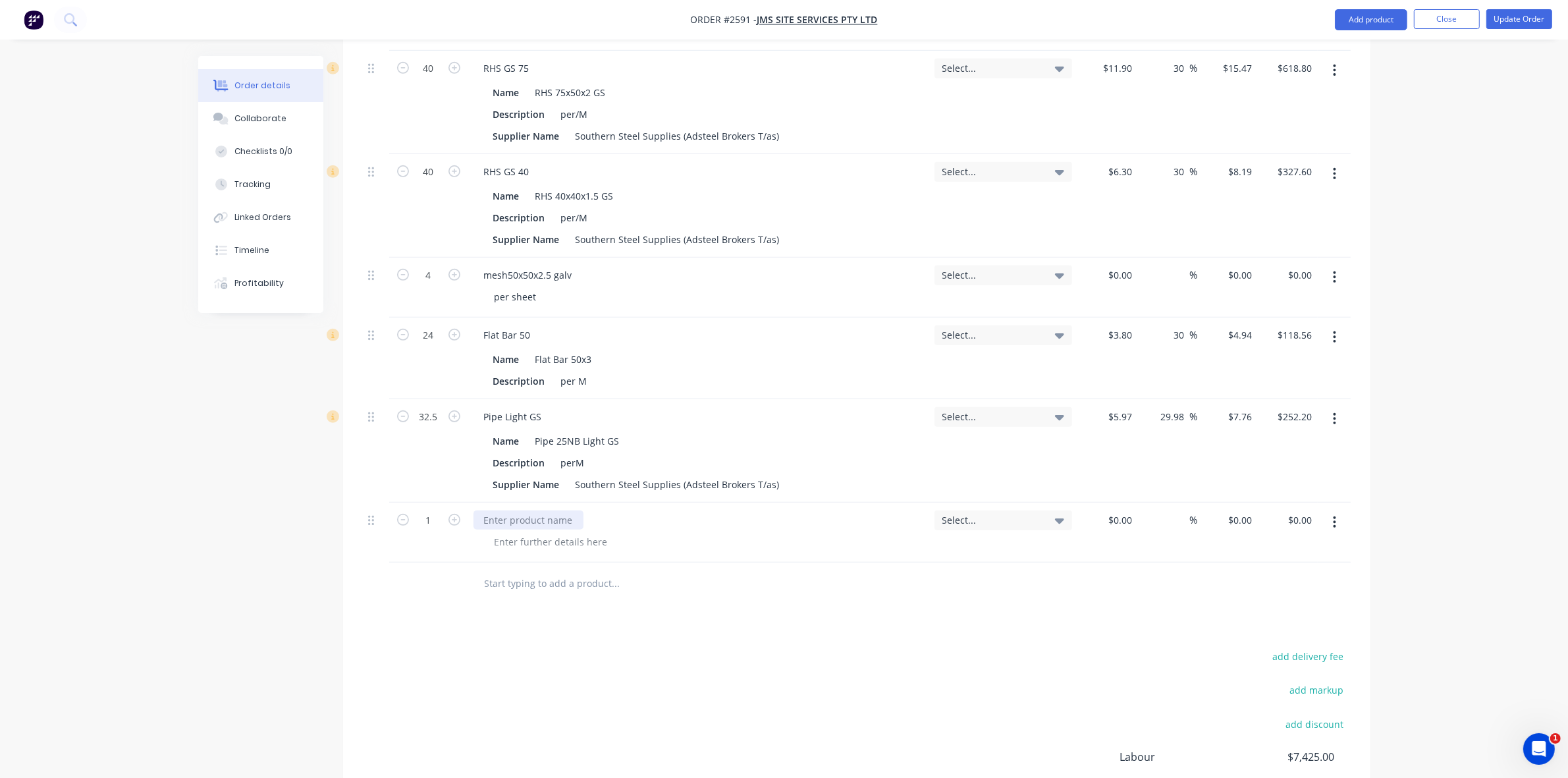
click at [494, 510] on div at bounding box center [529, 519] width 110 height 19
click at [1117, 507] on div "$0.00" at bounding box center [1107, 532] width 60 height 60
type input "$75.00"
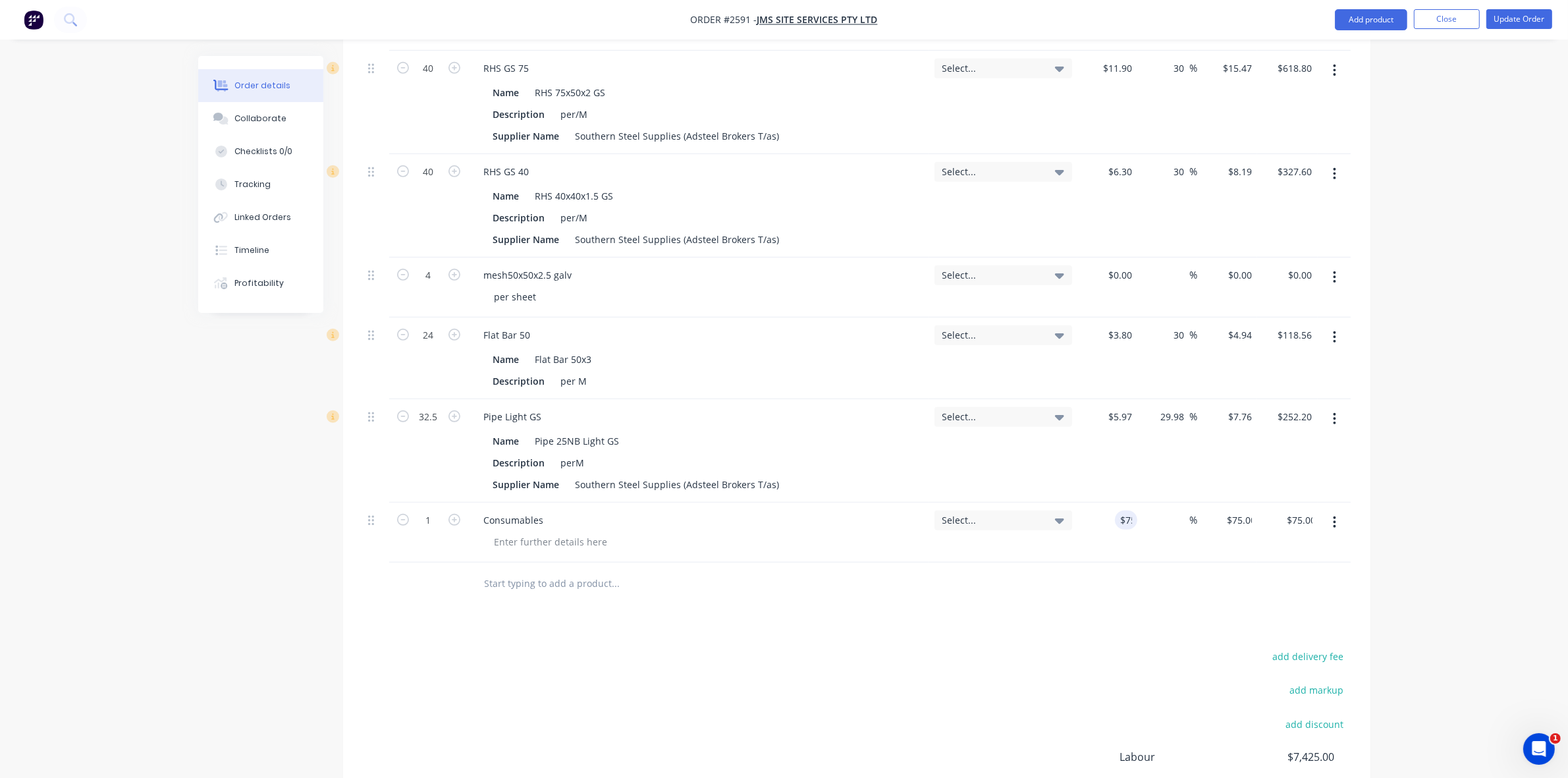
click at [1148, 596] on div "Products Show / Hide columns Add product Qty Tracking Category Cost Markup Pric…" at bounding box center [857, 317] width 1028 height 1208
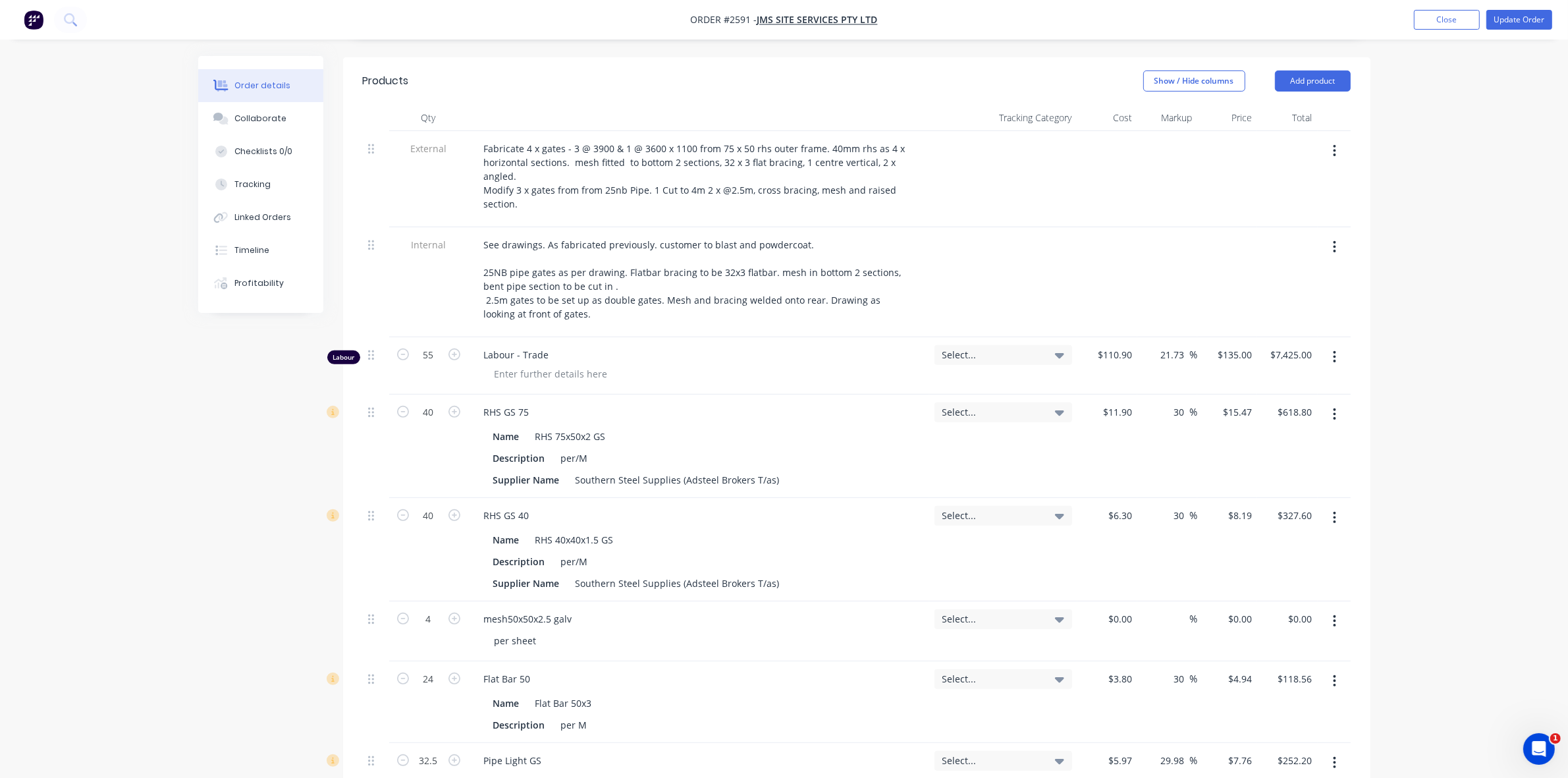
scroll to position [479, 0]
click at [1506, 14] on button "Update Order" at bounding box center [1519, 20] width 66 height 20
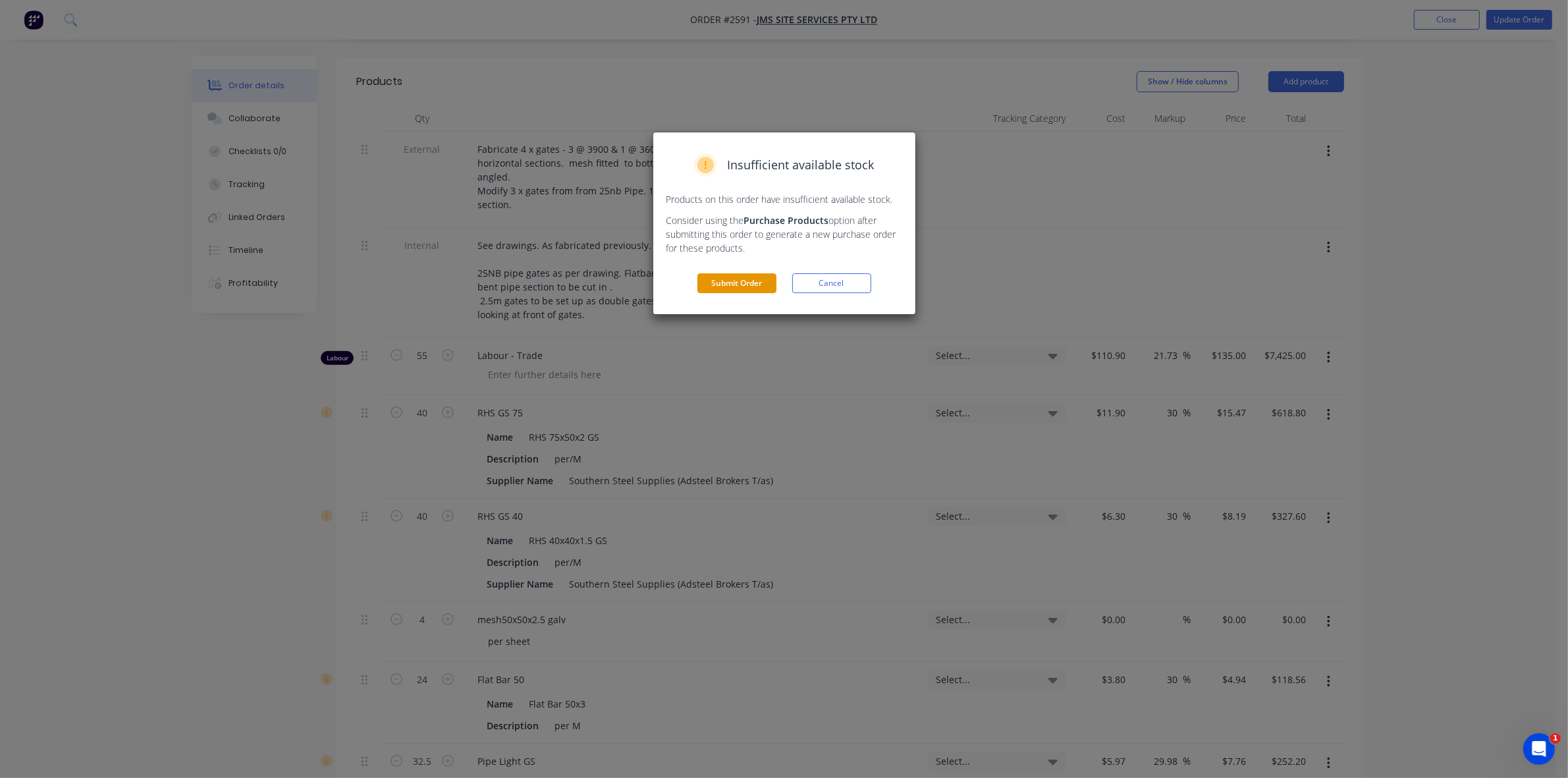
click at [747, 287] on button "Submit Order" at bounding box center [737, 283] width 79 height 20
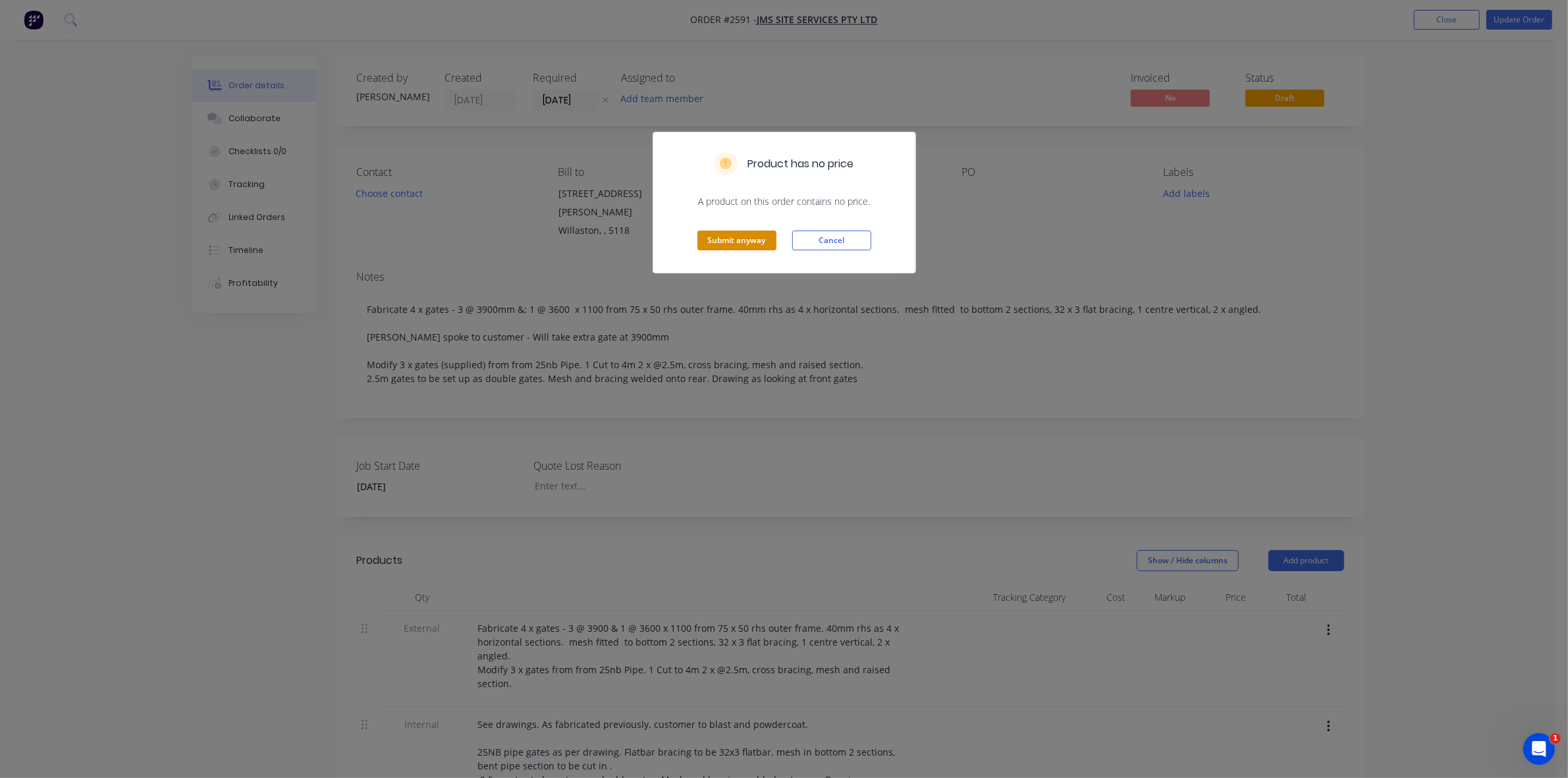
click at [741, 237] on button "Submit anyway" at bounding box center [737, 240] width 79 height 20
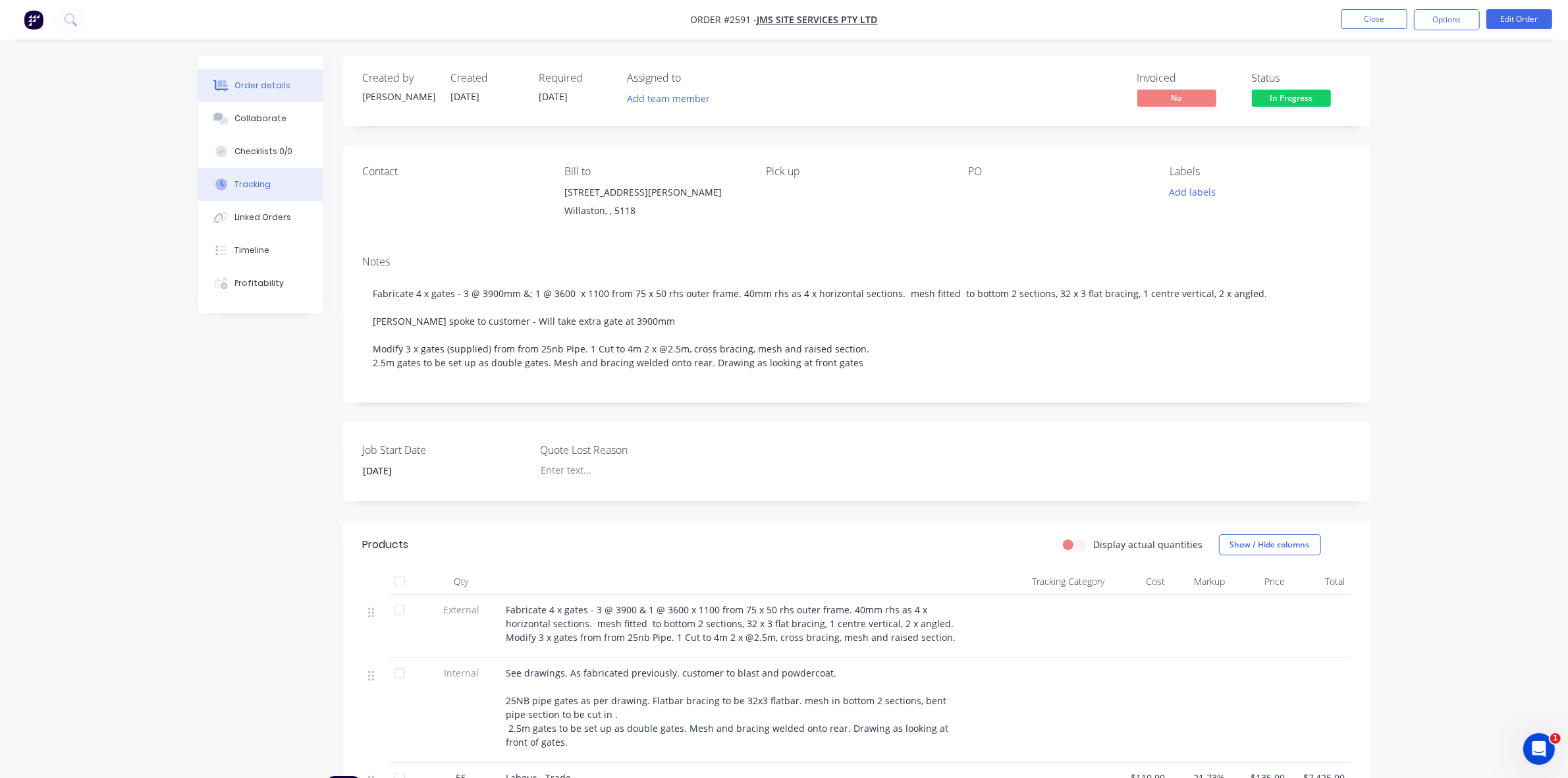
click at [264, 179] on div "Tracking" at bounding box center [253, 185] width 37 height 12
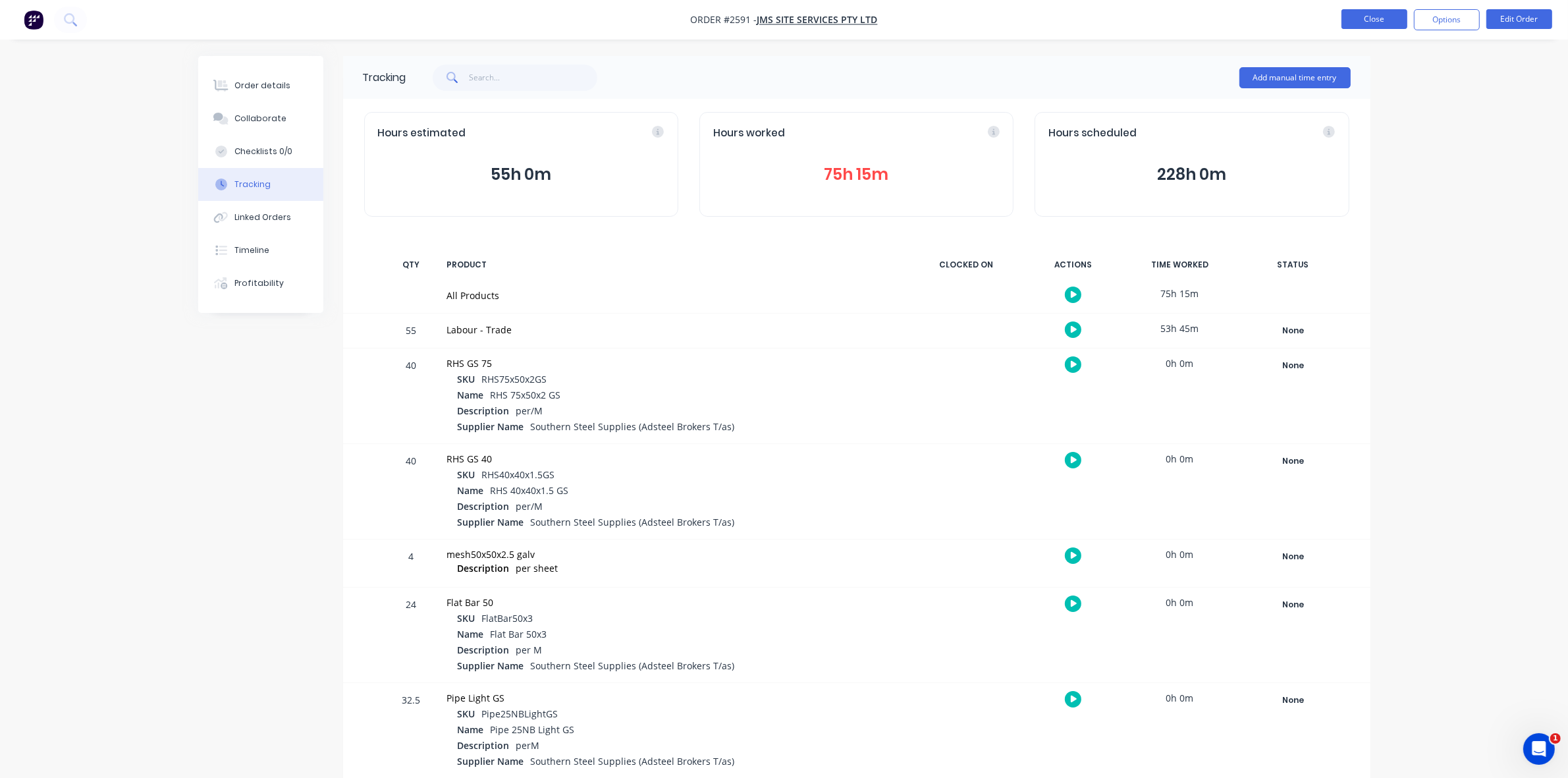
click at [1381, 20] on button "Close" at bounding box center [1374, 19] width 66 height 20
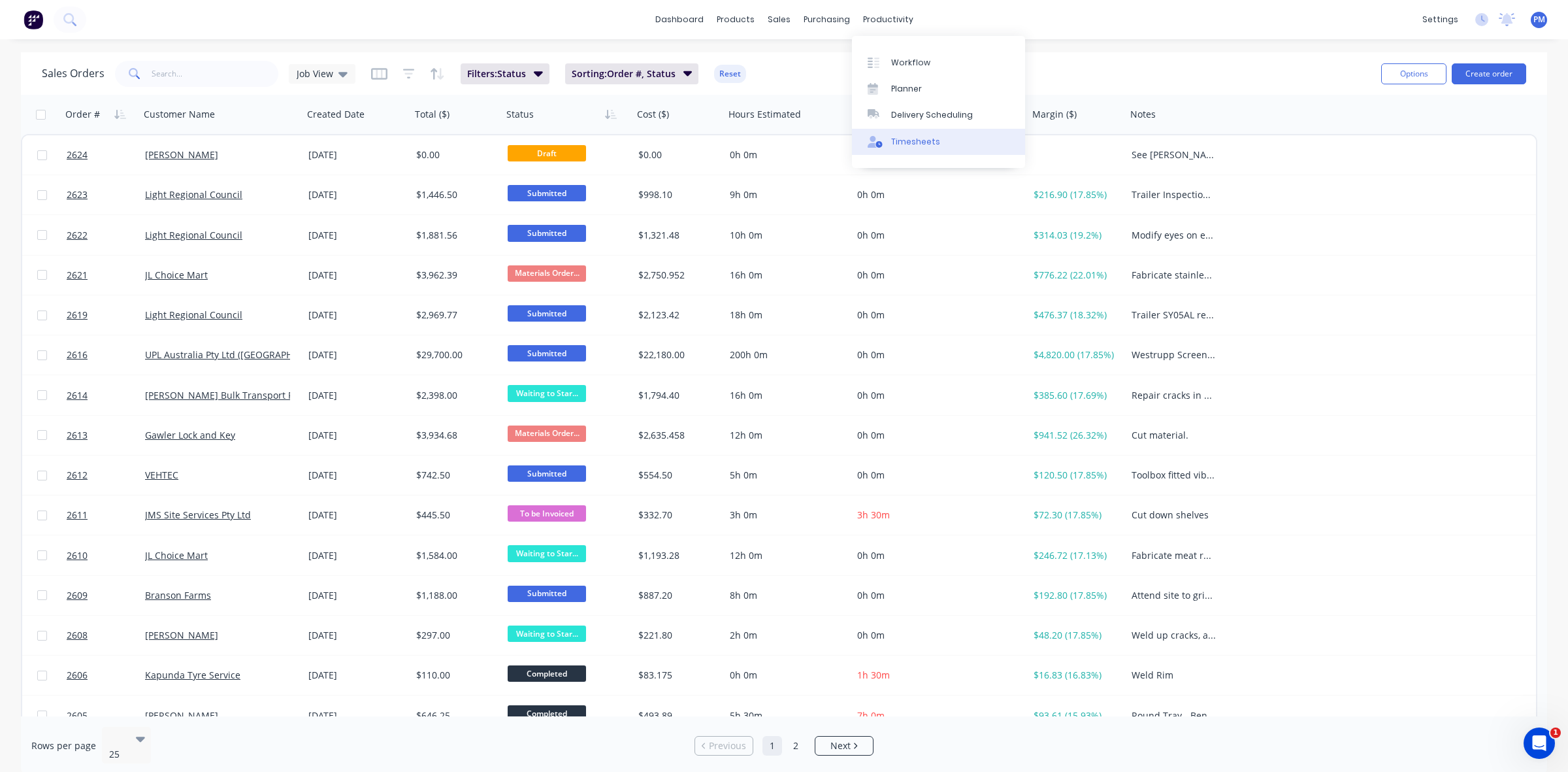
click at [911, 141] on div "Timesheets" at bounding box center [916, 142] width 49 height 12
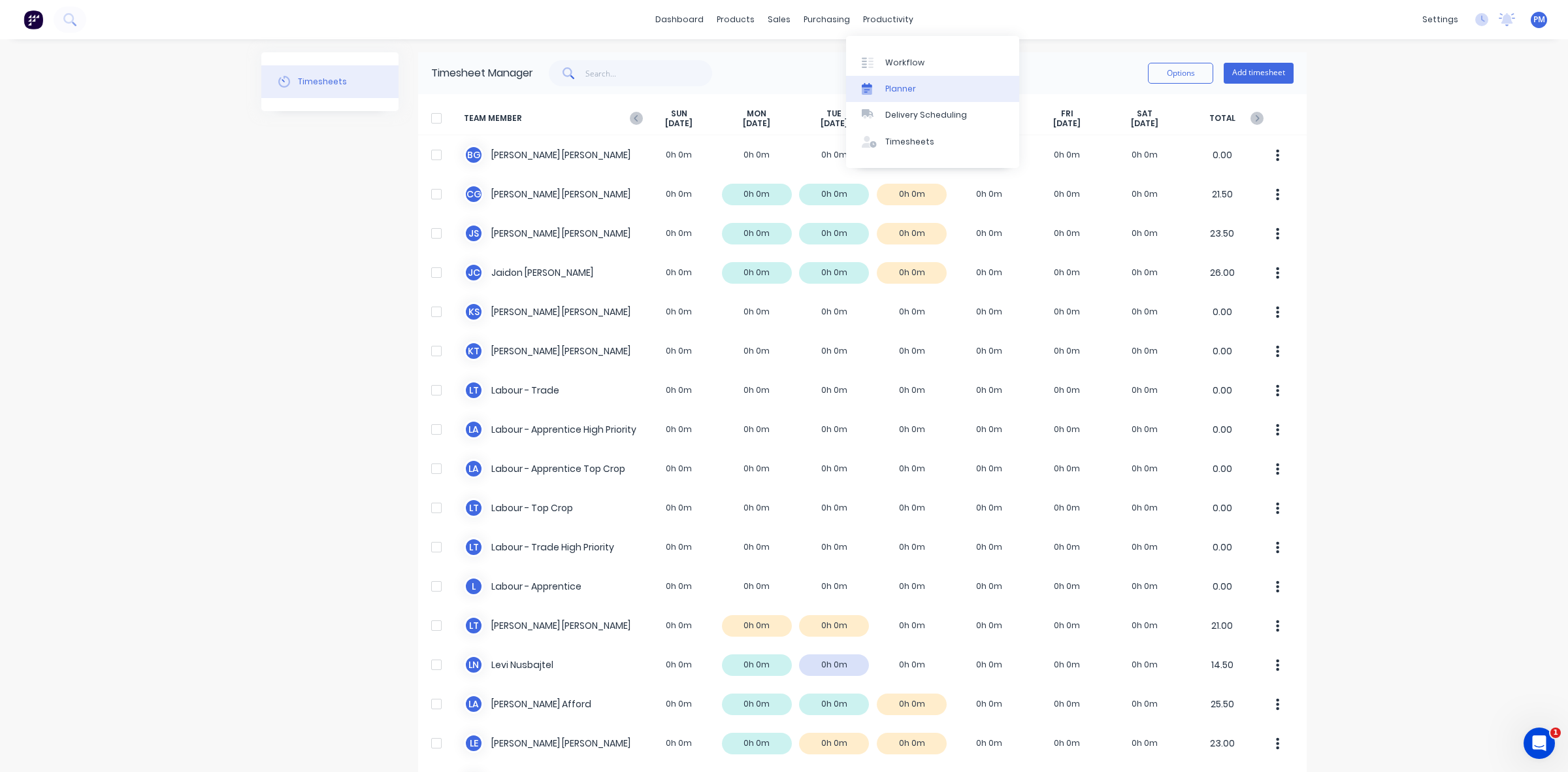
click at [892, 87] on div "Planner" at bounding box center [901, 89] width 31 height 12
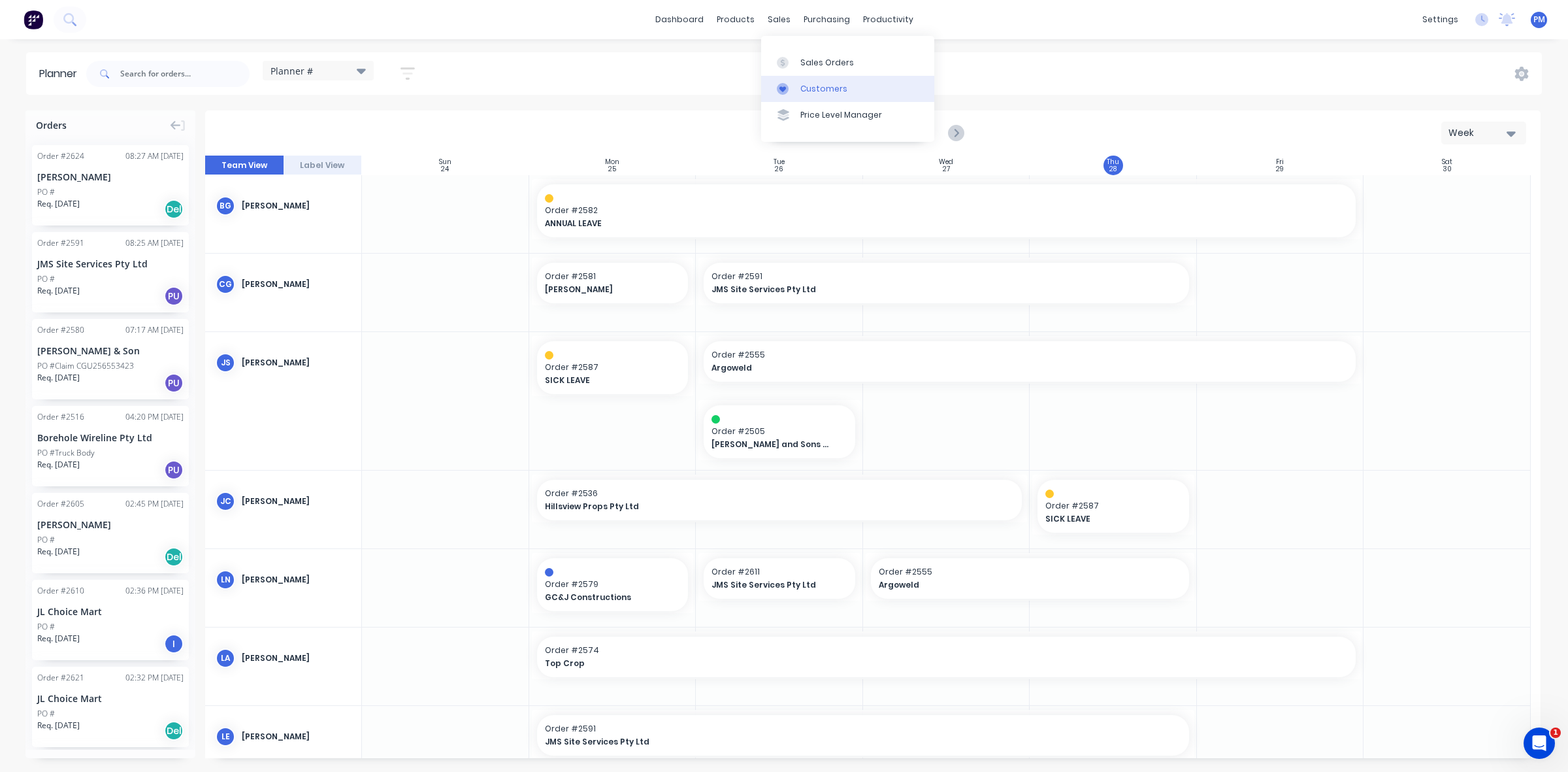
click at [812, 79] on link "Customers" at bounding box center [848, 89] width 173 height 26
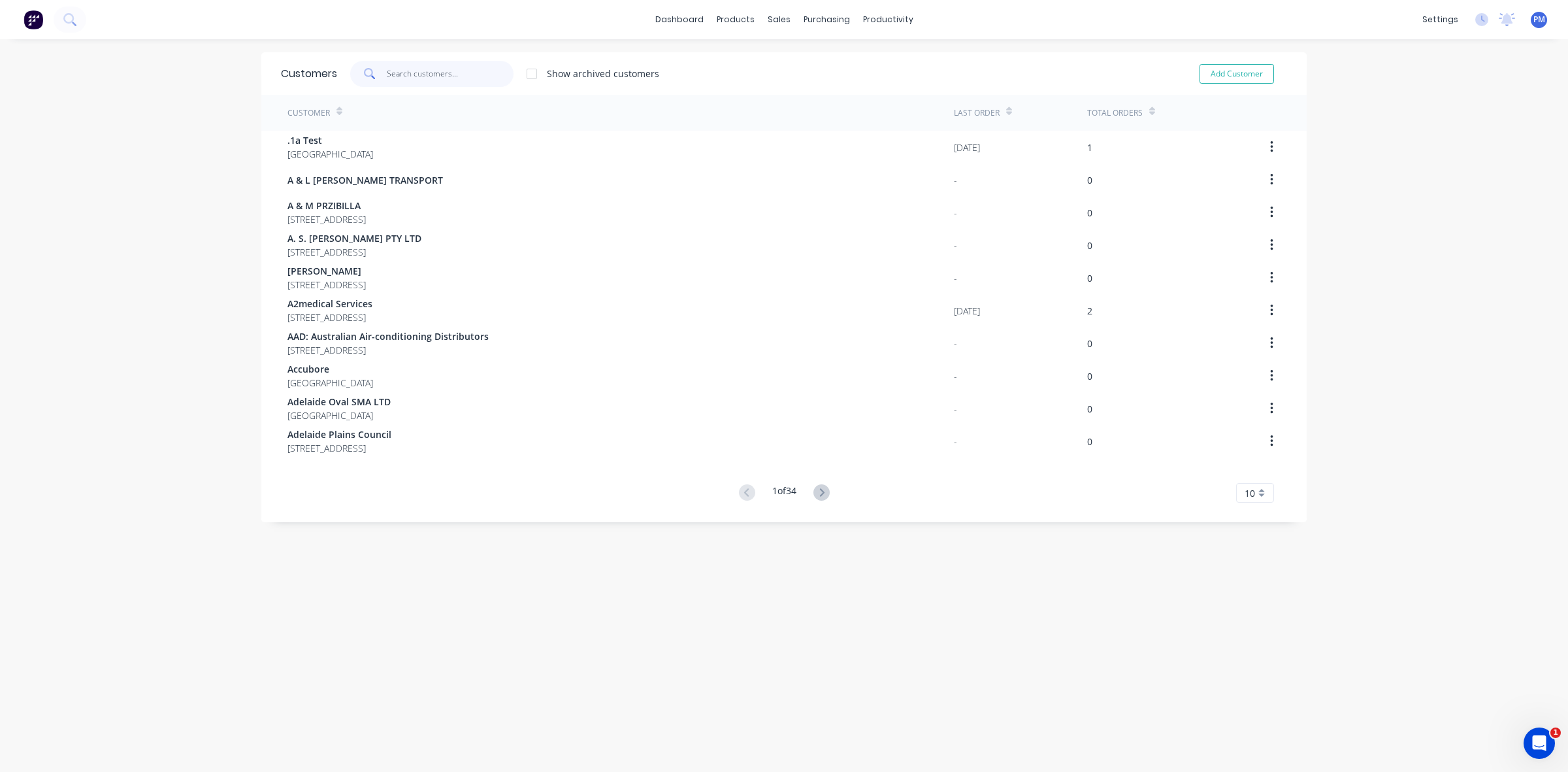
click at [417, 79] on input "text" at bounding box center [450, 74] width 127 height 26
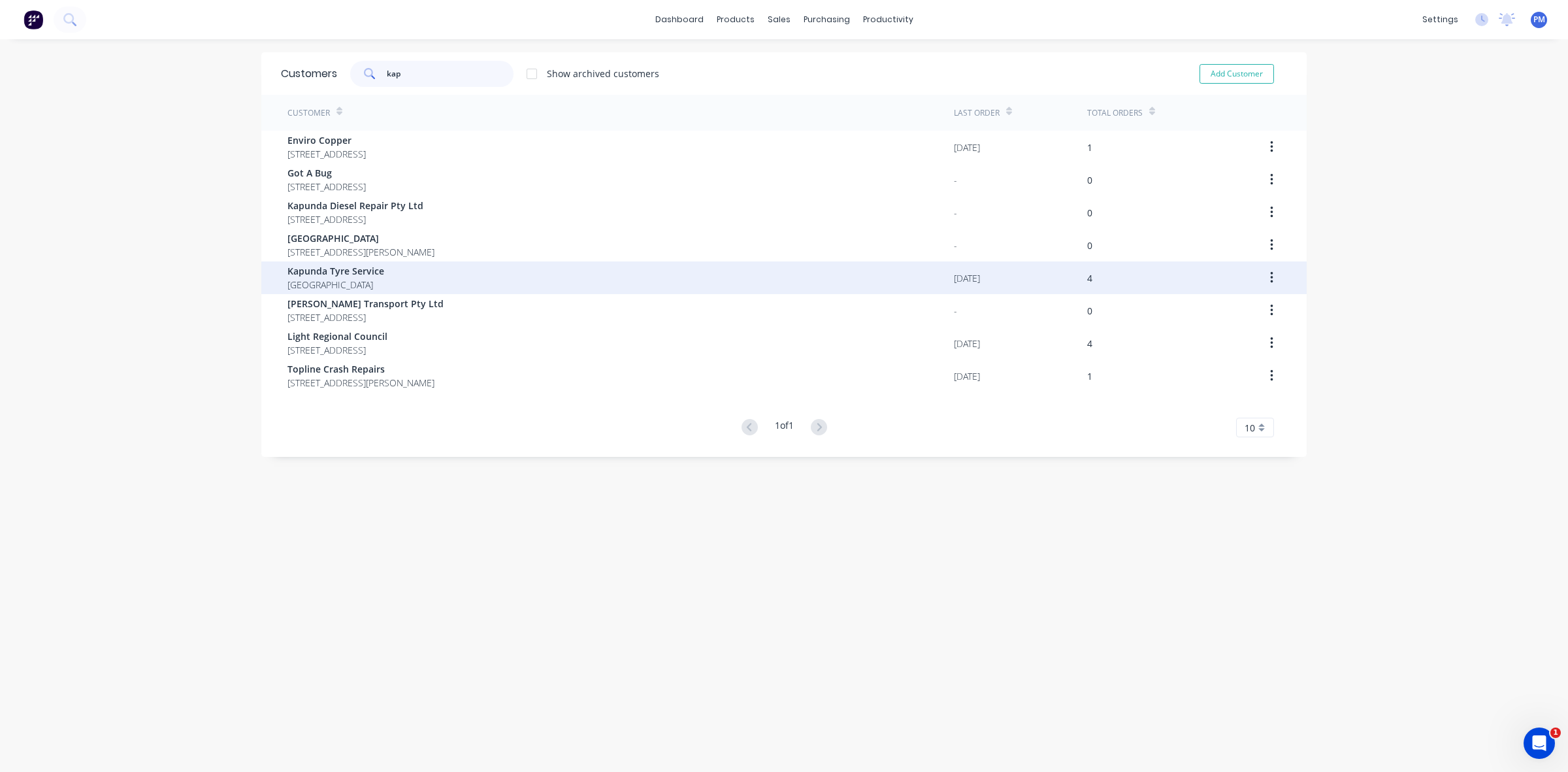
type input "kap"
click at [413, 281] on div "Kapunda Tyre Service [GEOGRAPHIC_DATA]" at bounding box center [621, 278] width 666 height 33
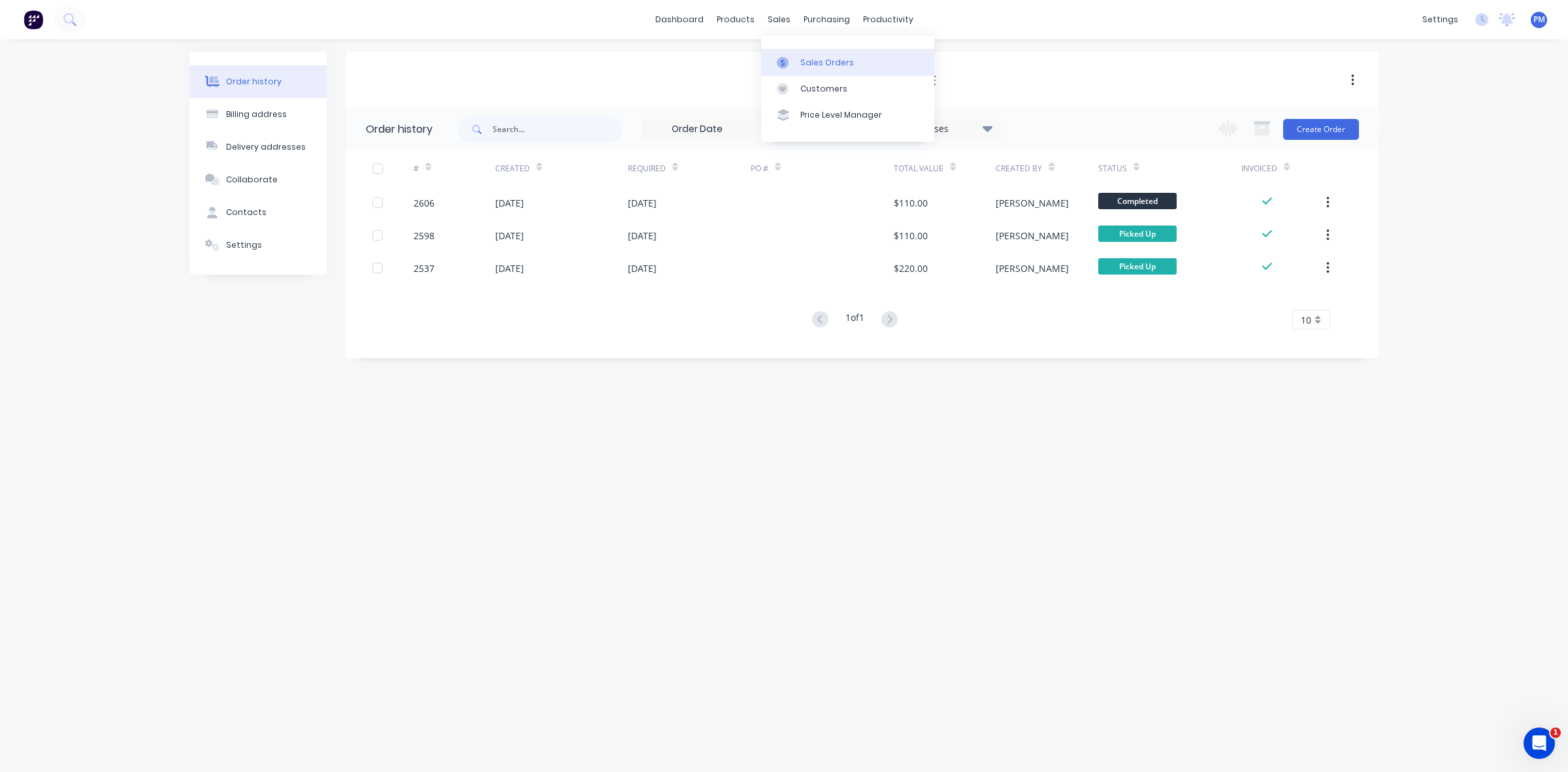
click at [808, 58] on div "Sales Orders" at bounding box center [827, 63] width 54 height 12
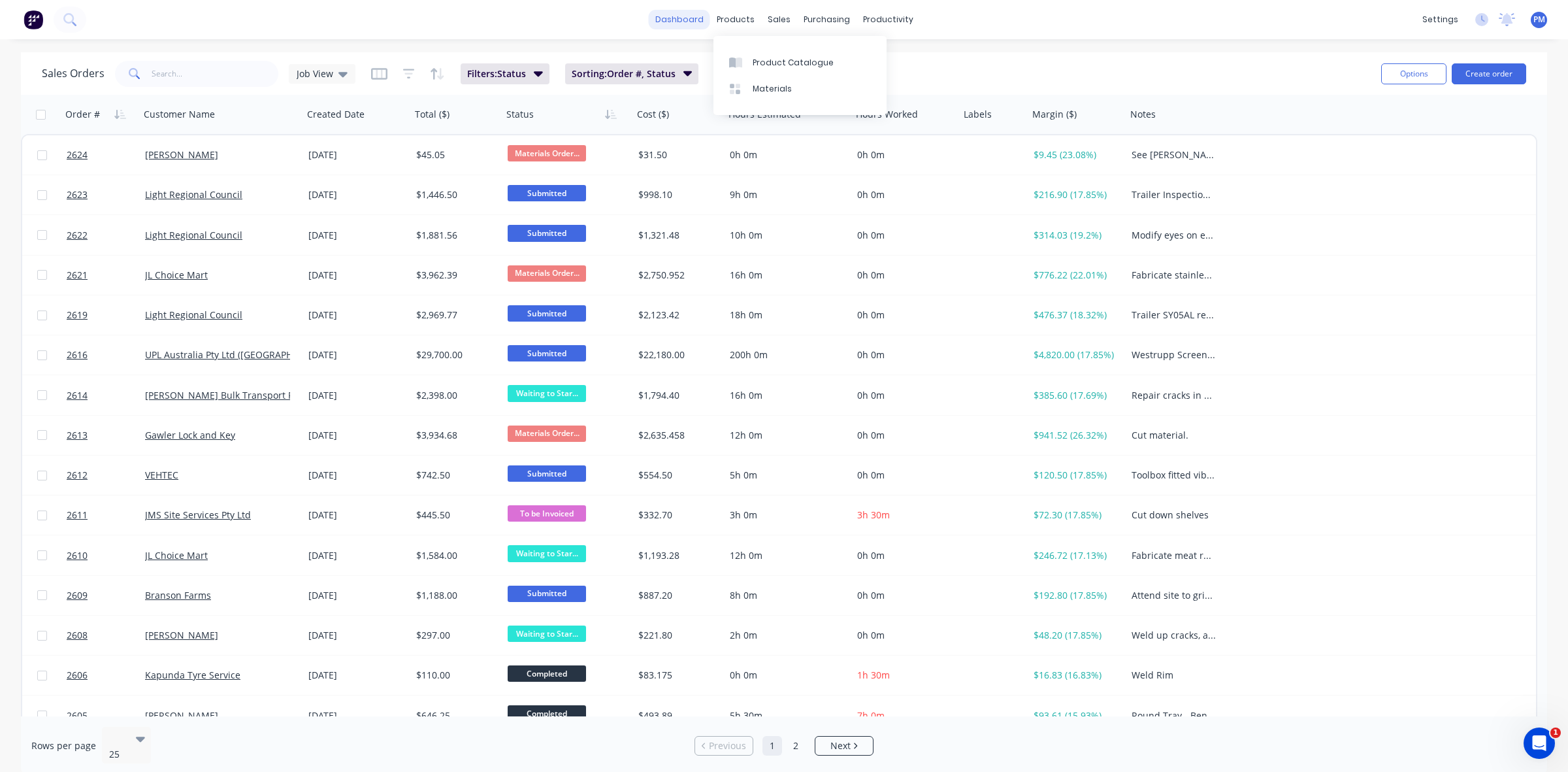
click at [693, 14] on link "dashboard" at bounding box center [680, 20] width 61 height 20
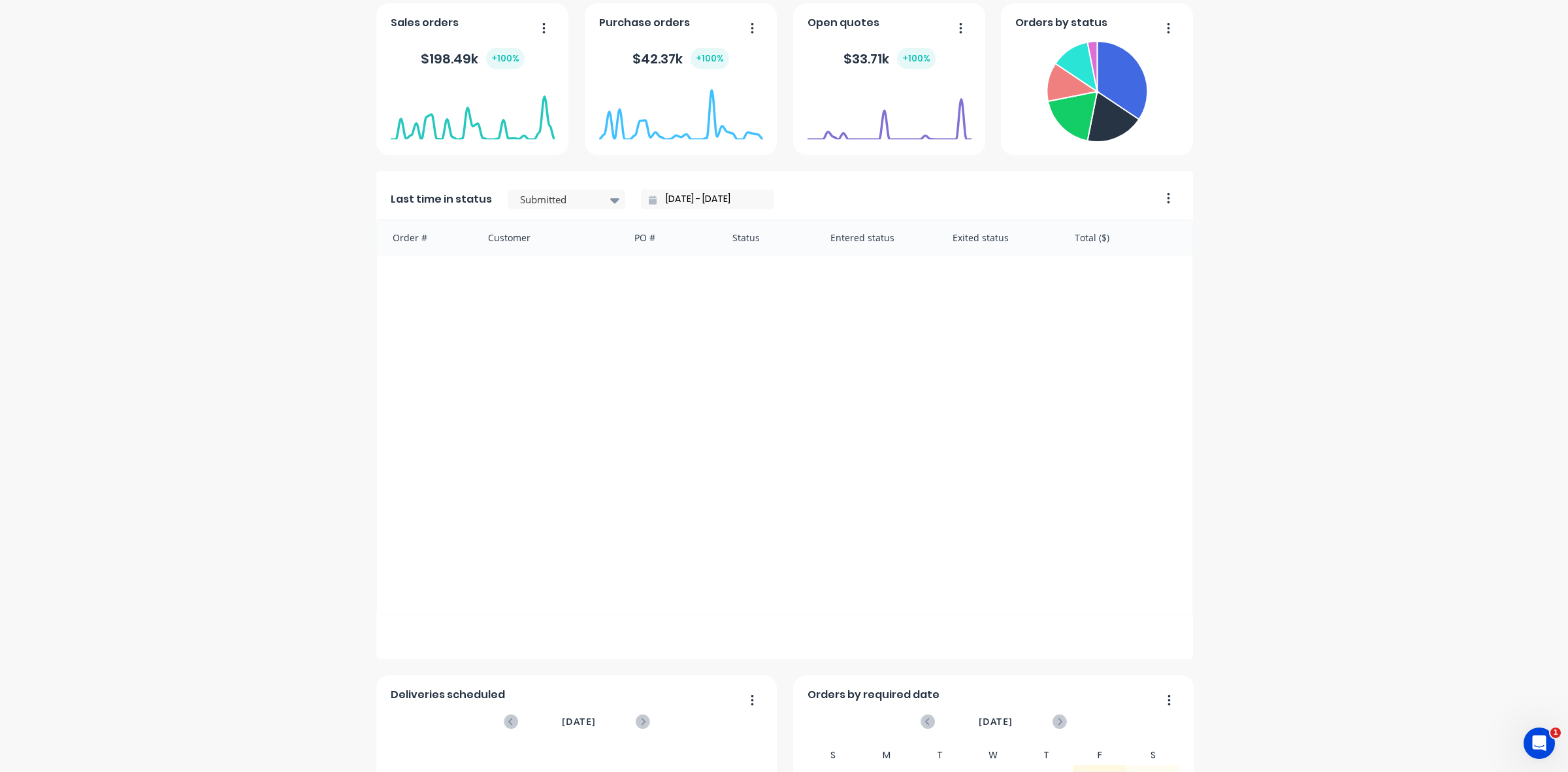
scroll to position [245, 0]
click at [600, 198] on div at bounding box center [681, 139] width 164 height 124
click at [601, 197] on div at bounding box center [681, 139] width 164 height 124
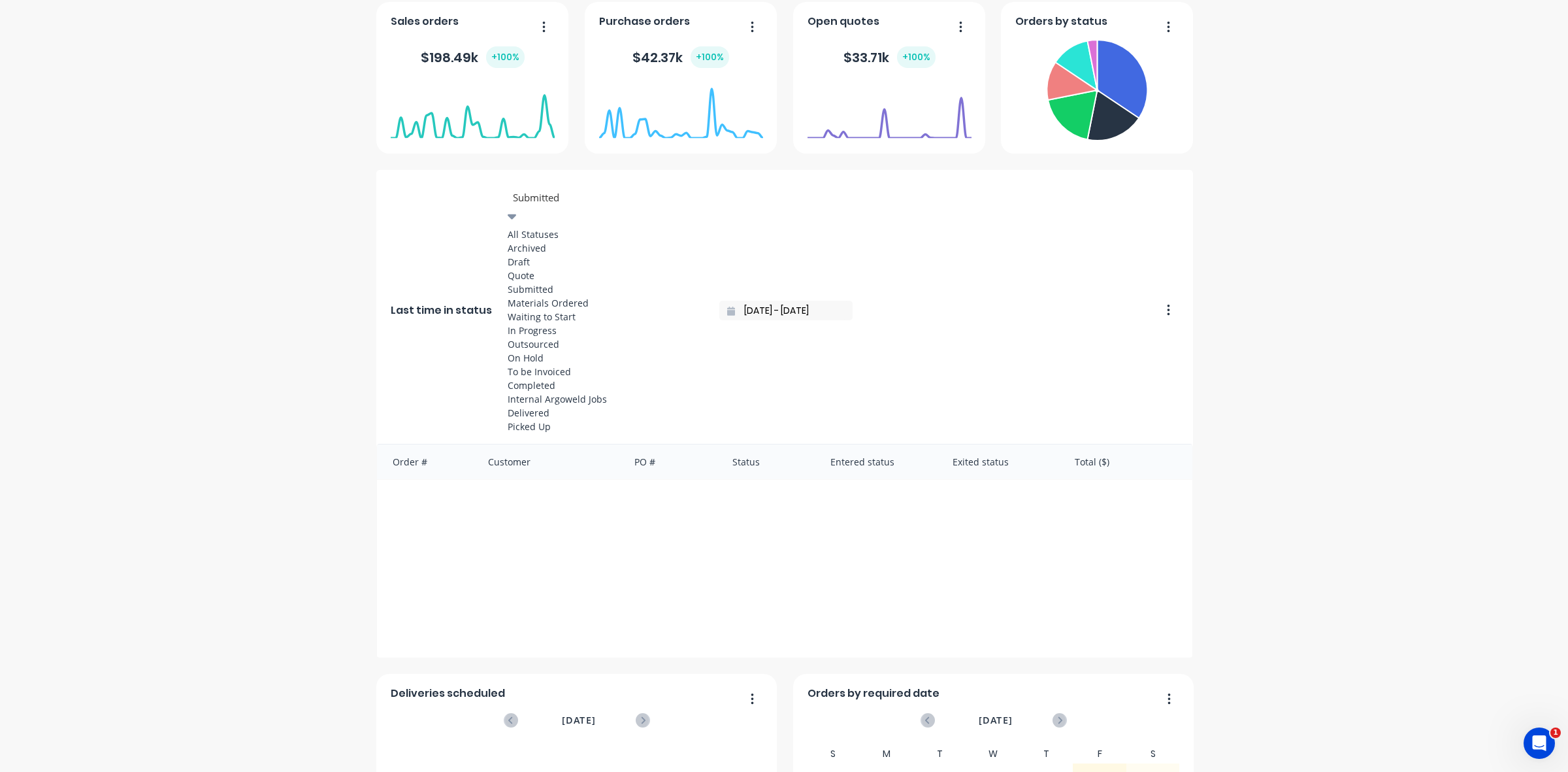
click at [530, 200] on div at bounding box center [605, 198] width 188 height 16
click at [534, 337] on div "In Progress" at bounding box center [606, 330] width 196 height 14
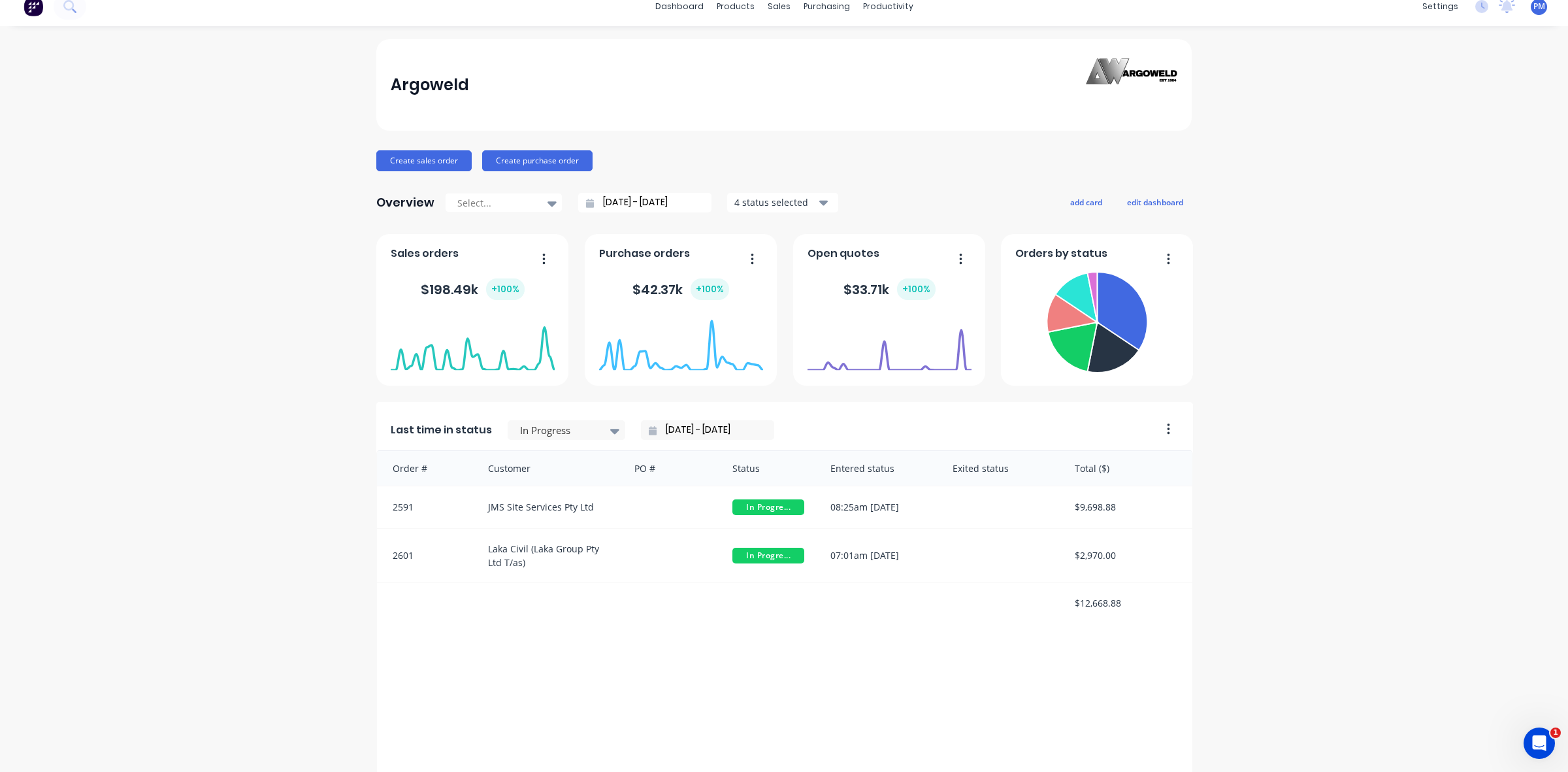
scroll to position [0, 0]
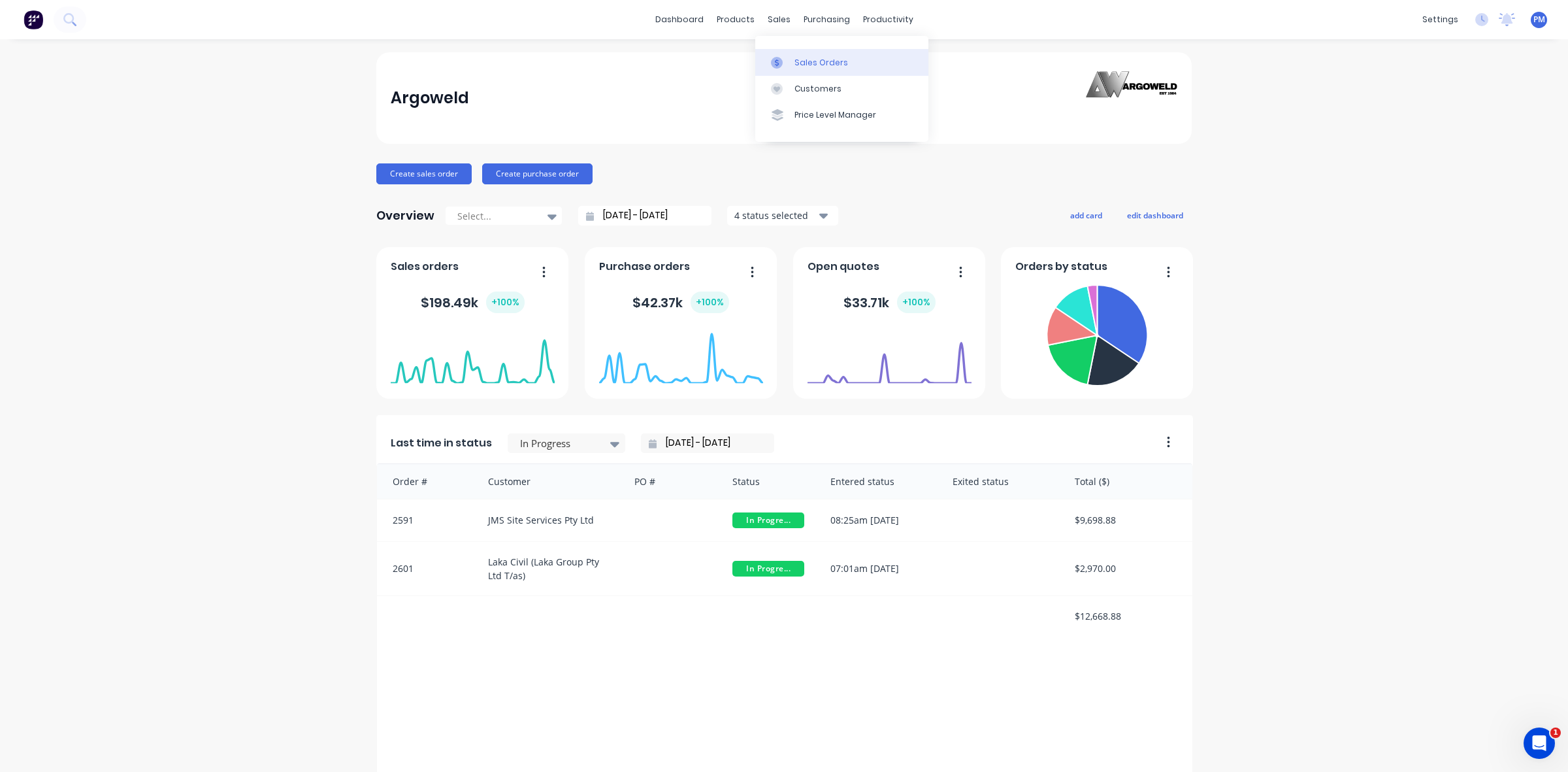
click at [811, 58] on div "Sales Orders" at bounding box center [821, 63] width 54 height 12
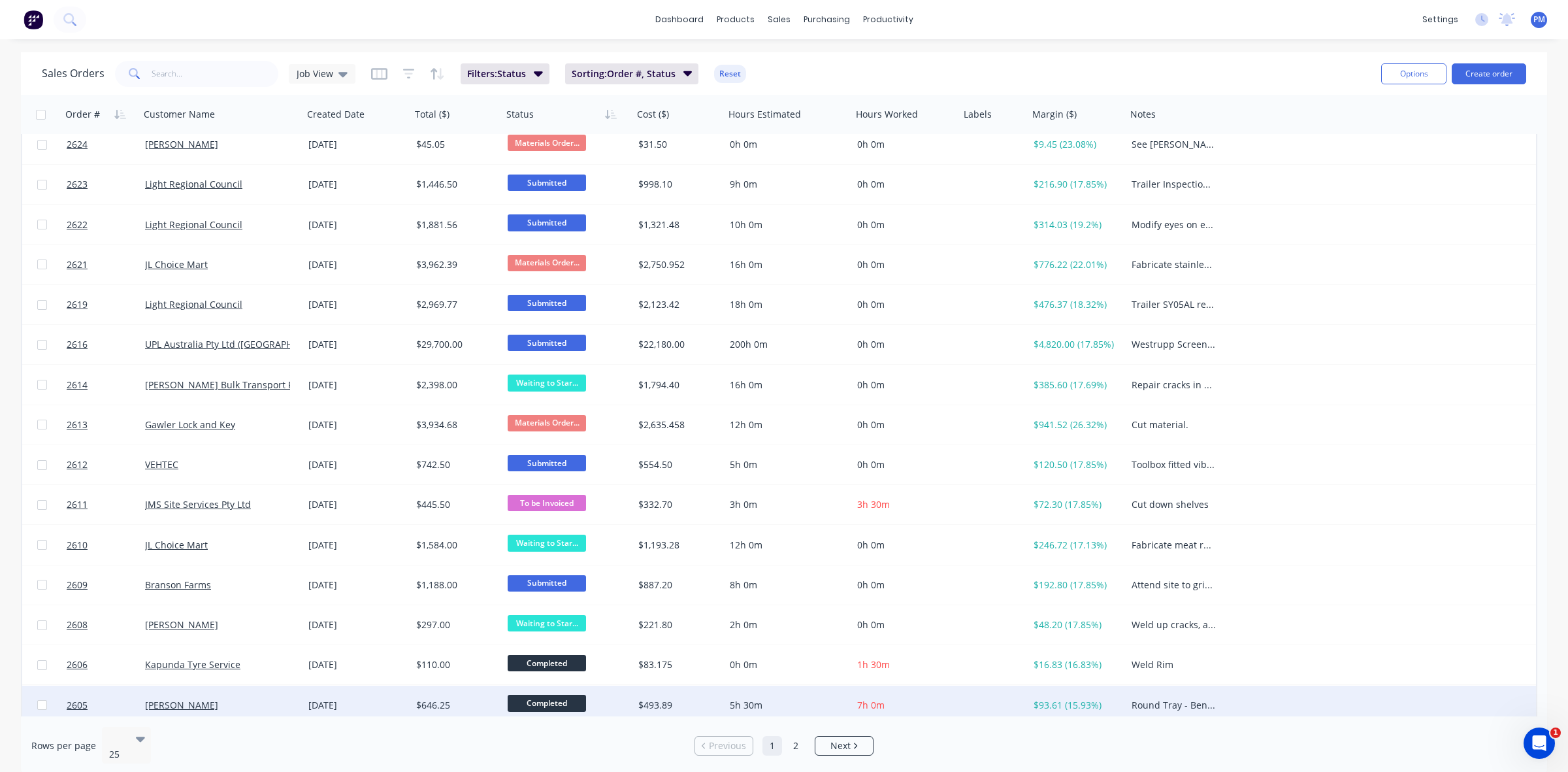
scroll to position [10, 0]
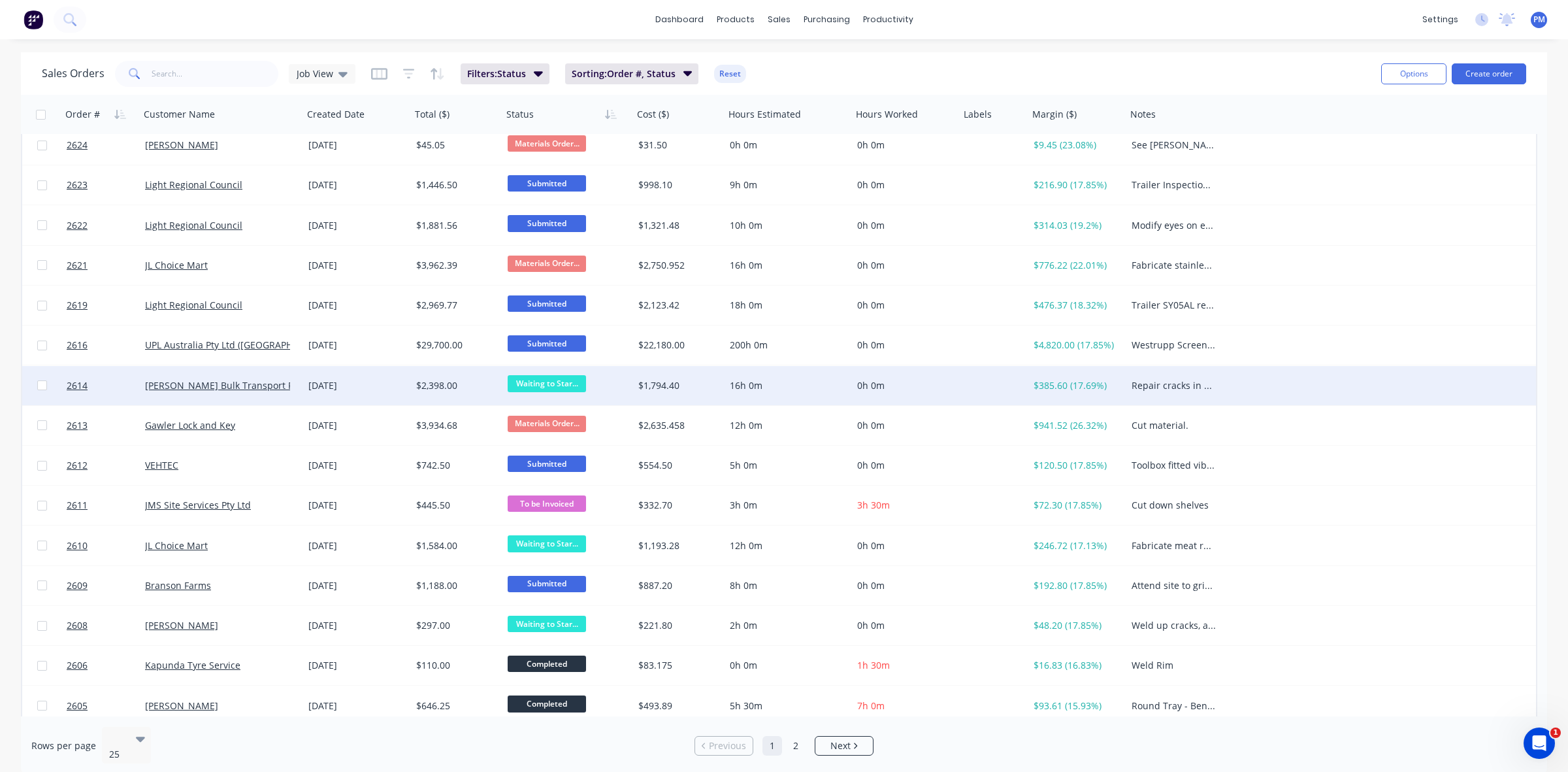
click at [530, 386] on span "Waiting to Star..." at bounding box center [547, 384] width 78 height 16
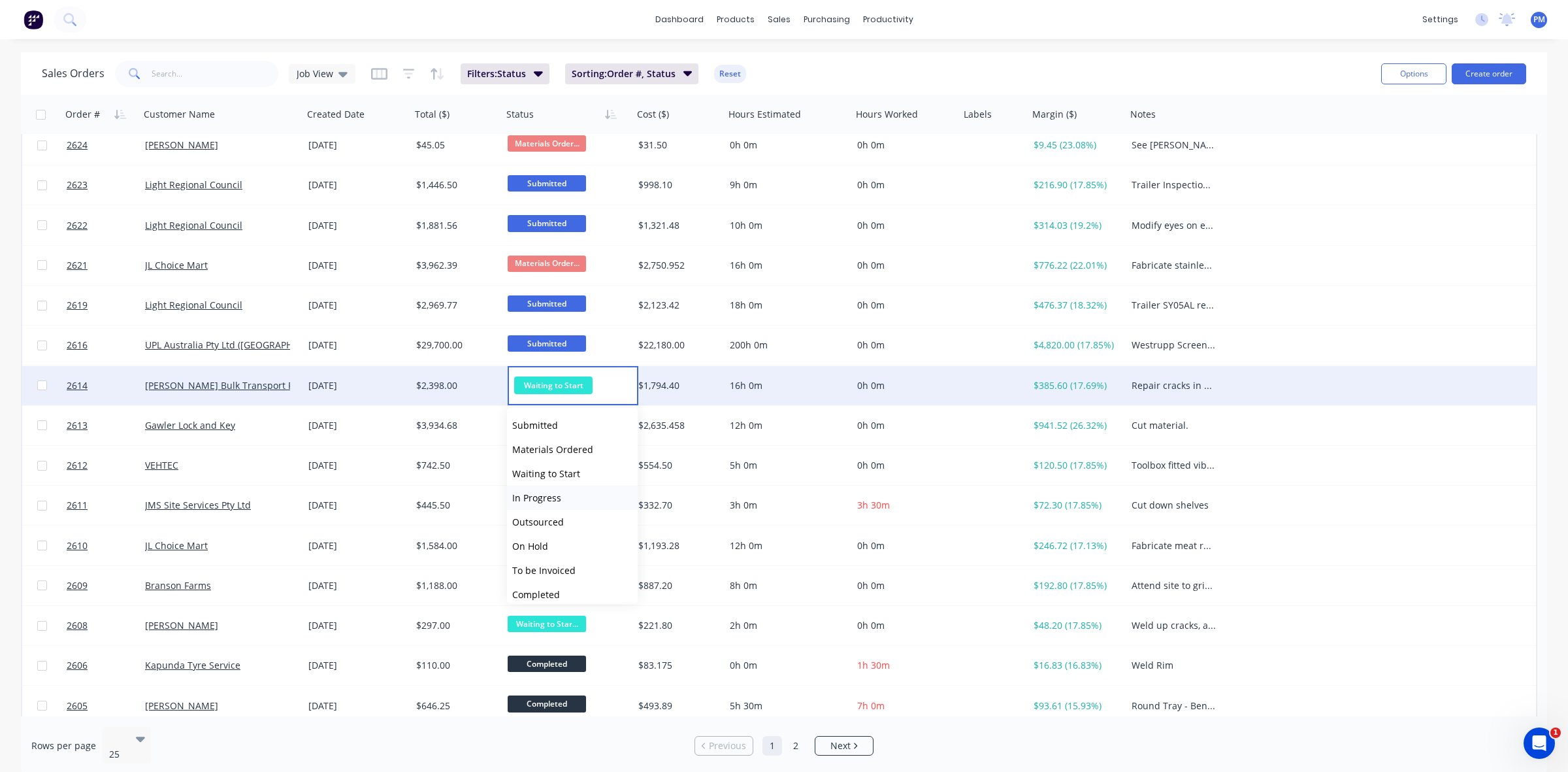
click at [544, 498] on span "In Progress" at bounding box center [536, 497] width 49 height 12
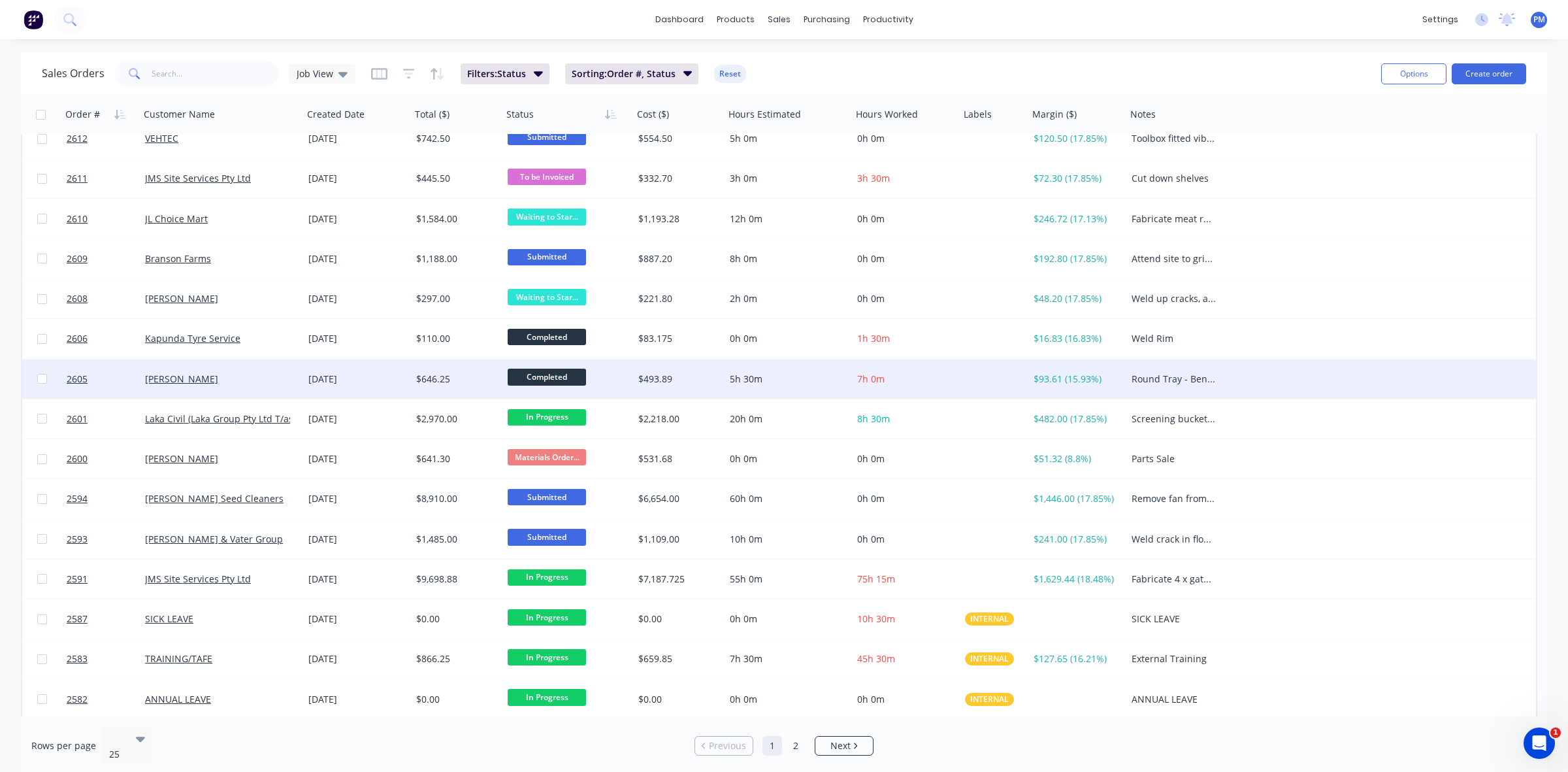
scroll to position [418, 0]
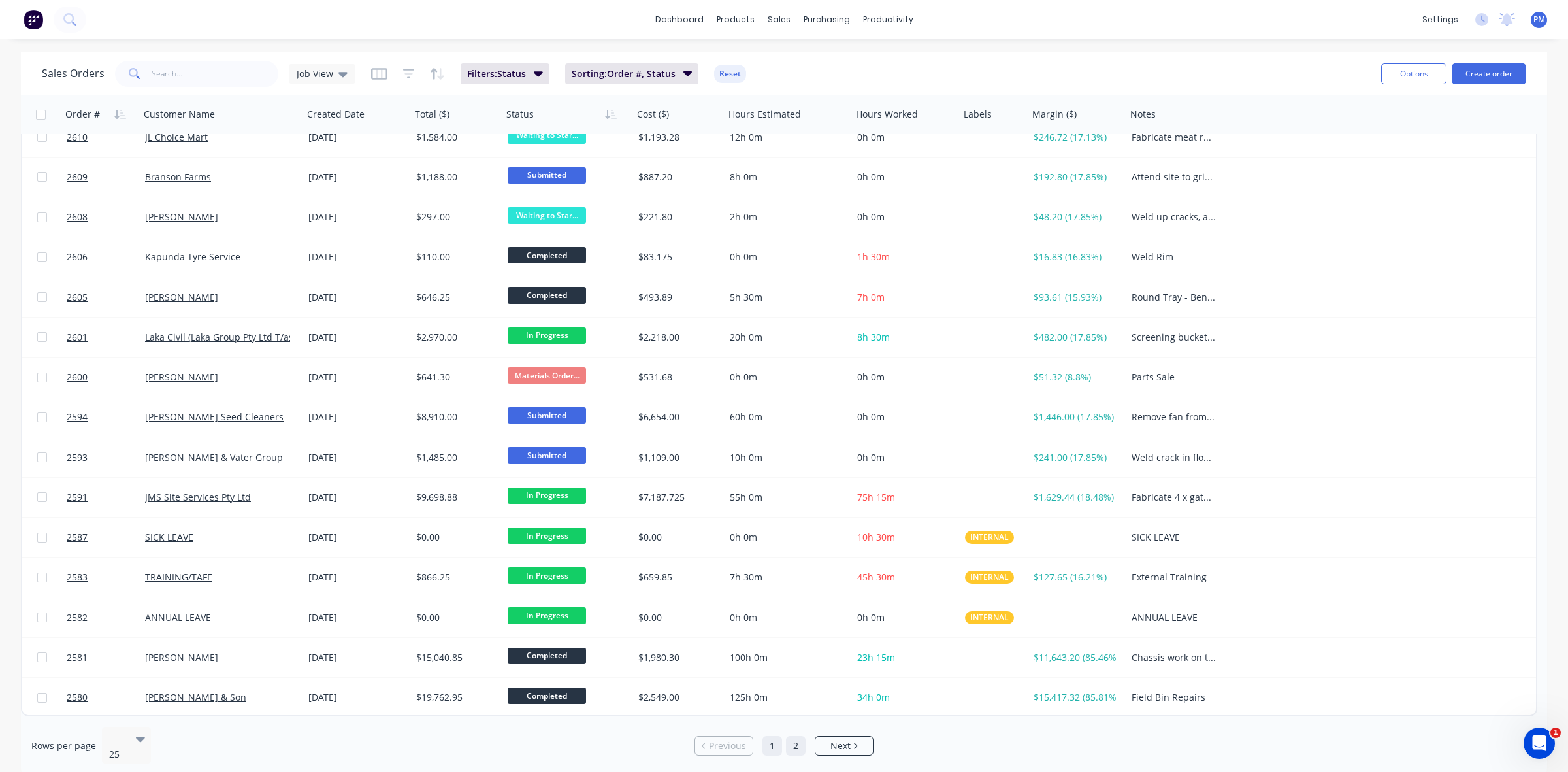
click at [798, 743] on link "2" at bounding box center [796, 746] width 20 height 20
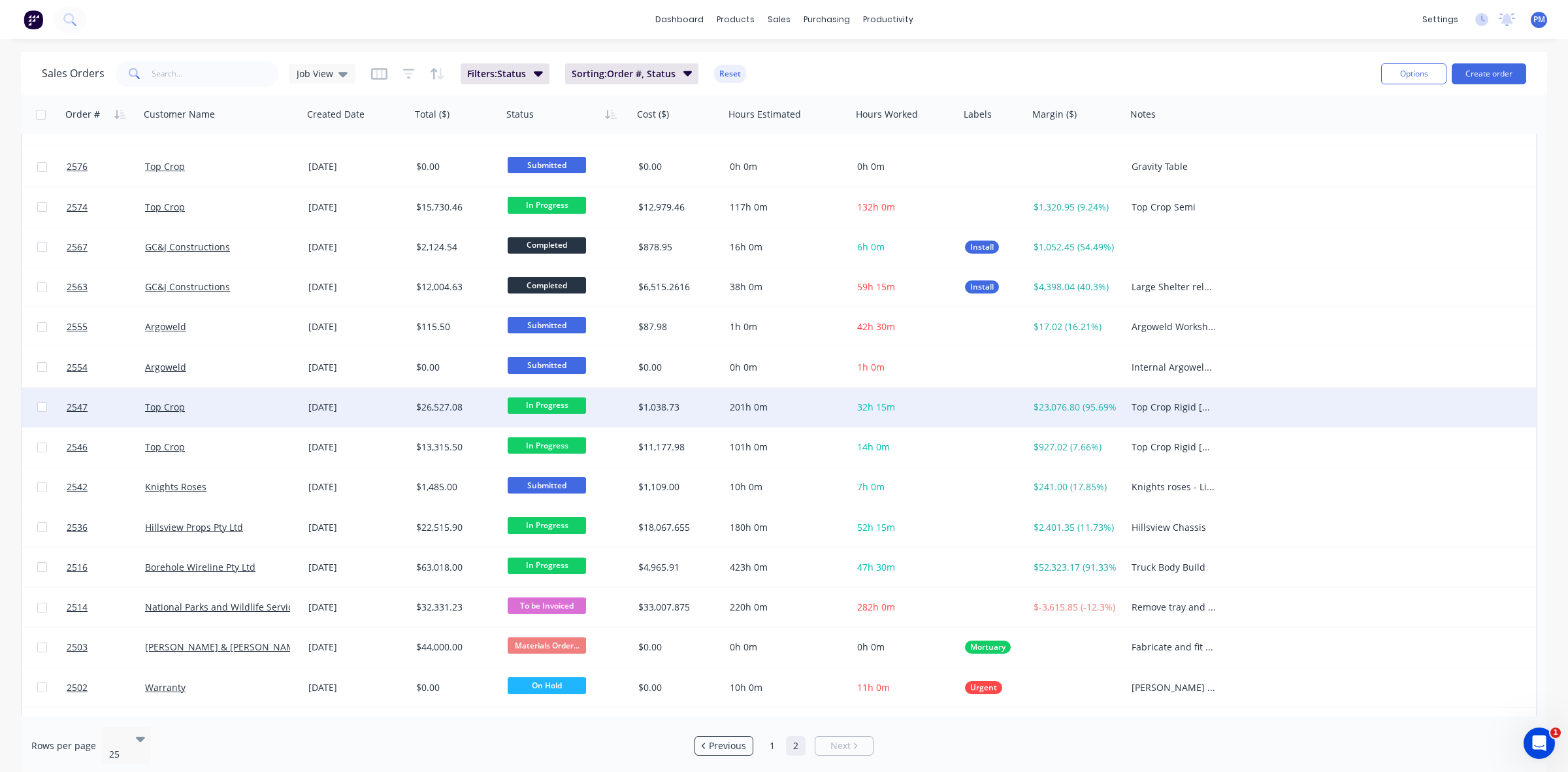
scroll to position [0, 0]
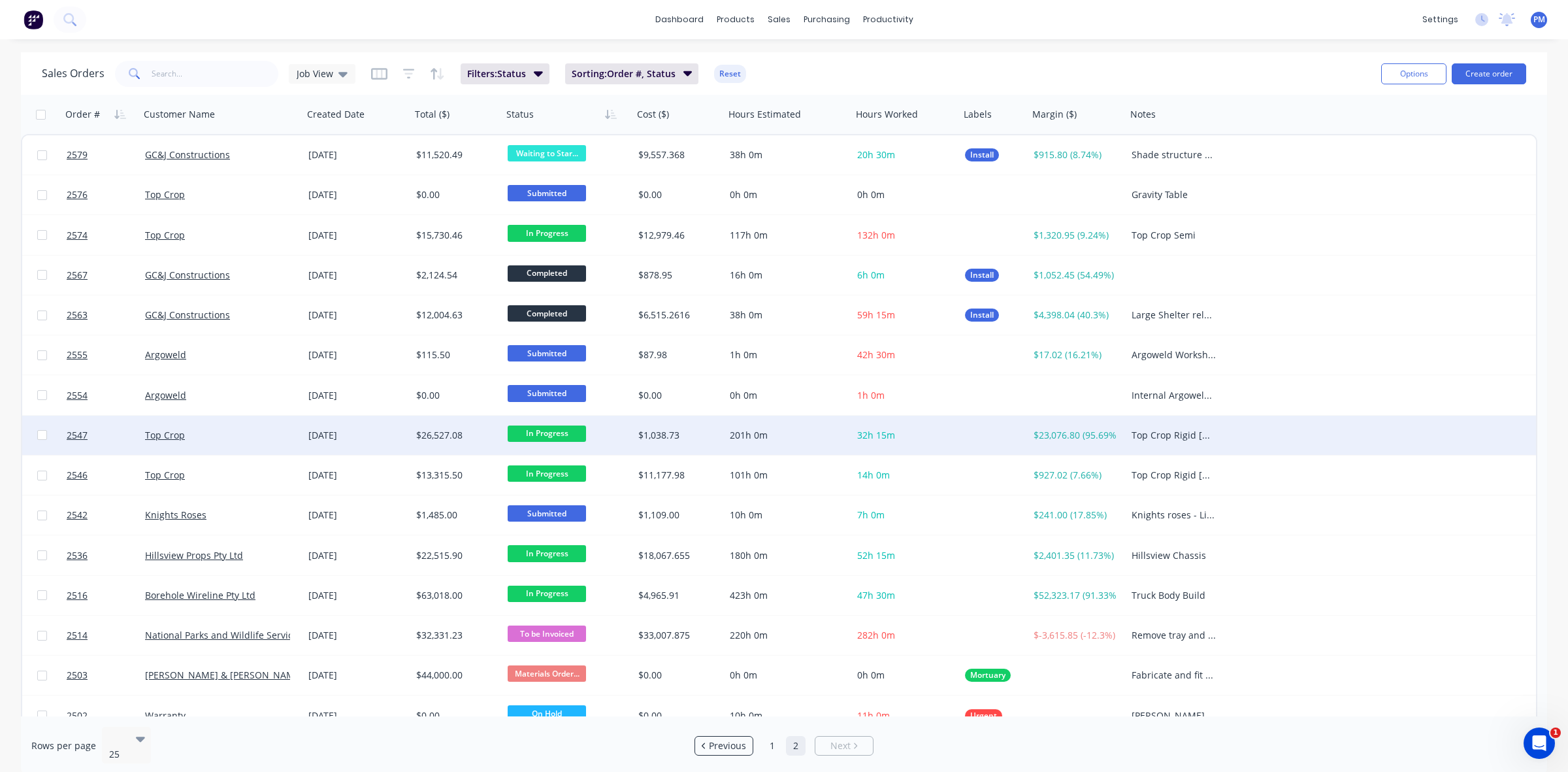
click at [230, 432] on div "Top Crop" at bounding box center [218, 435] width 145 height 13
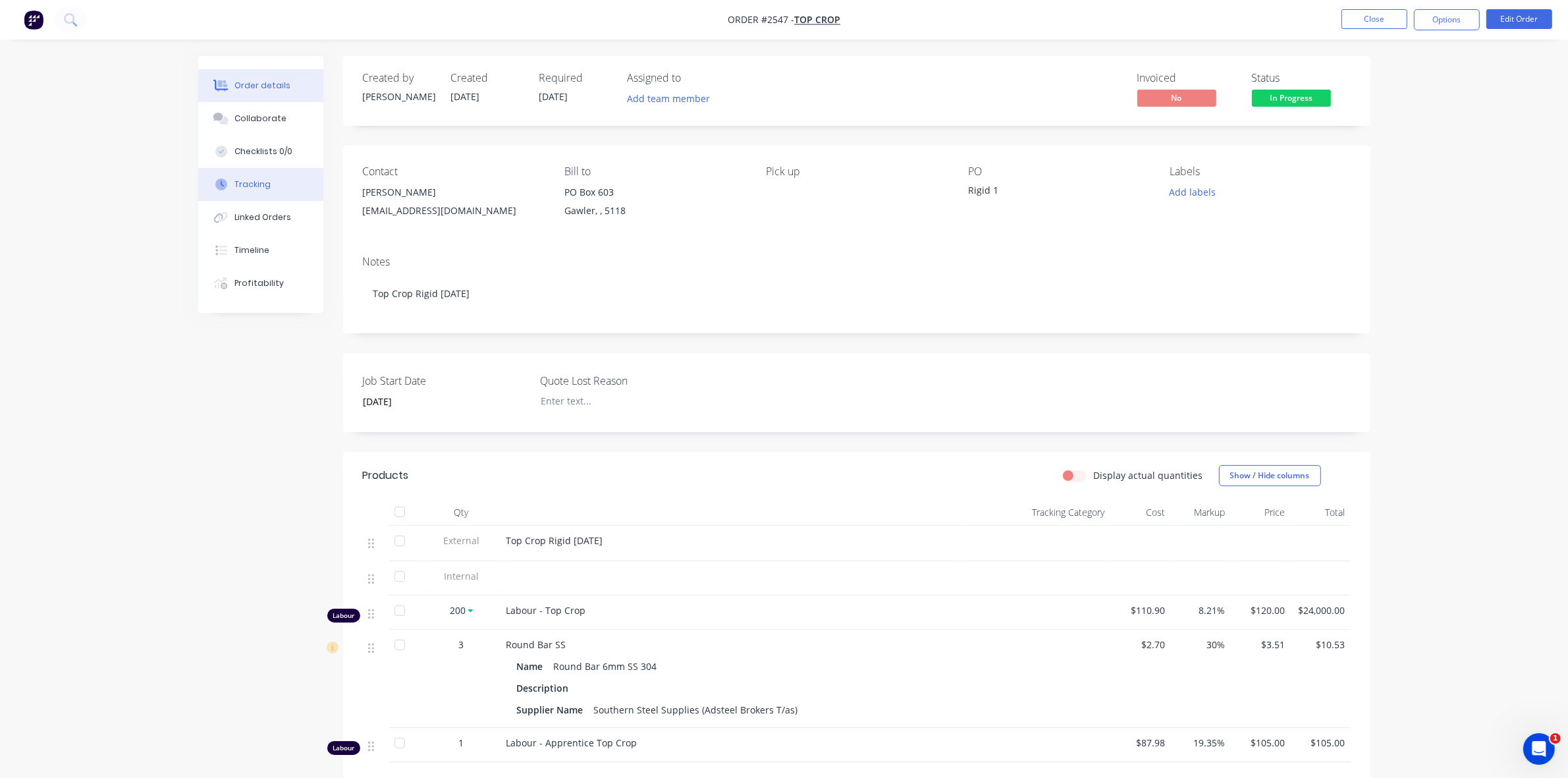
click at [252, 188] on div "Tracking" at bounding box center [253, 185] width 37 height 12
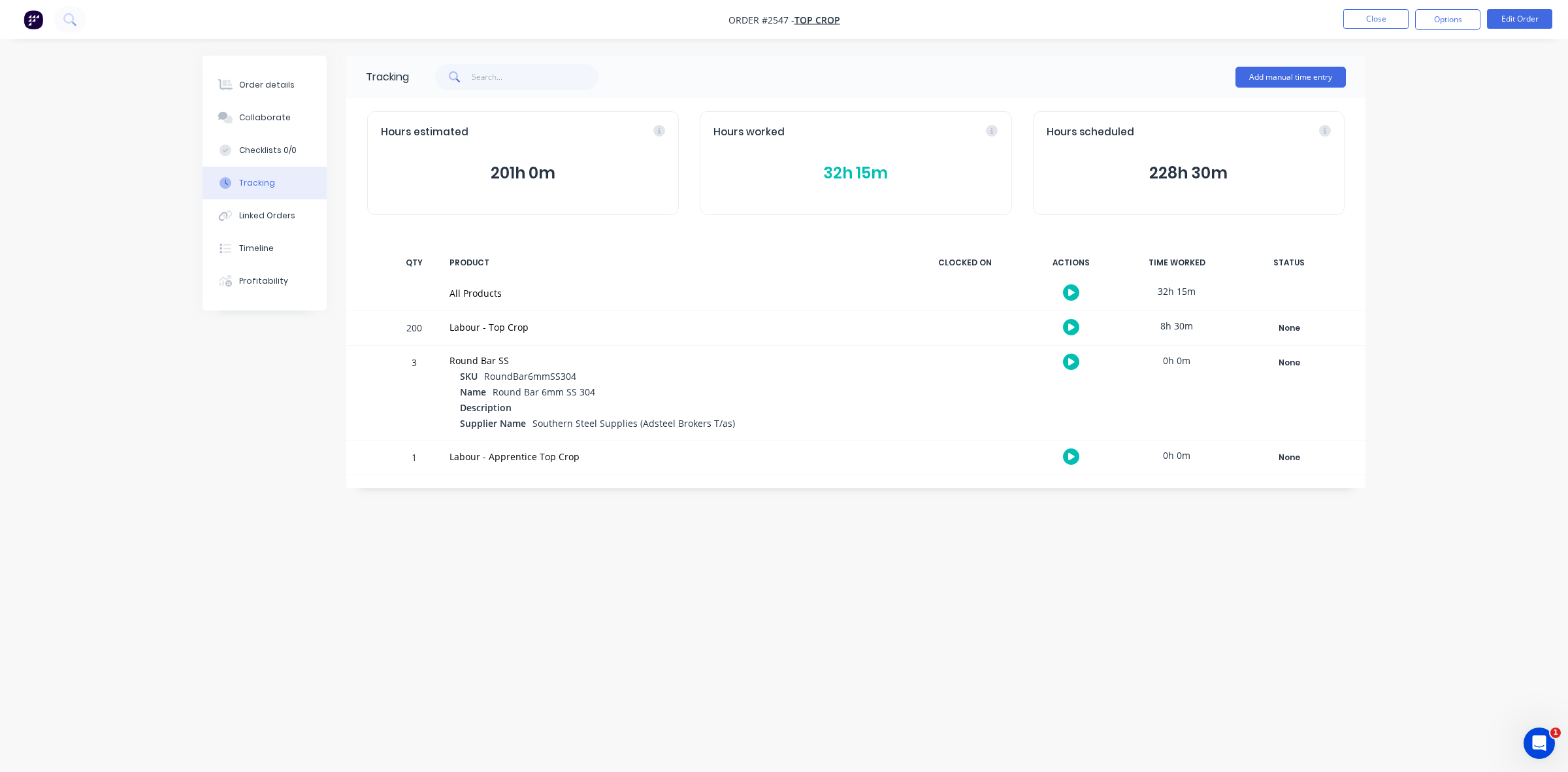
click at [262, 177] on div "Tracking" at bounding box center [257, 183] width 36 height 12
click at [841, 172] on button "32h 15m" at bounding box center [855, 173] width 285 height 25
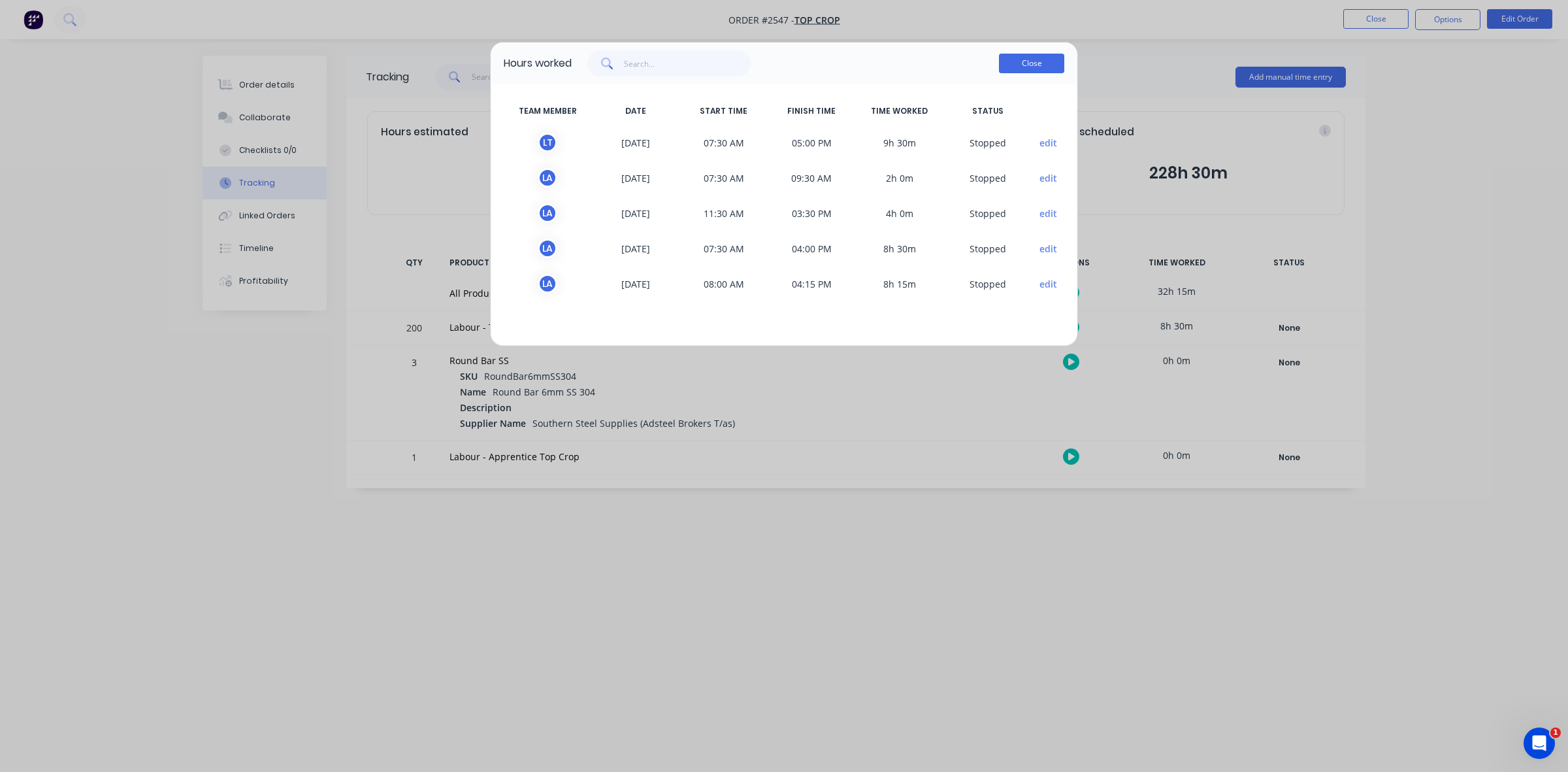
click at [1016, 61] on button "Close" at bounding box center [1031, 64] width 65 height 20
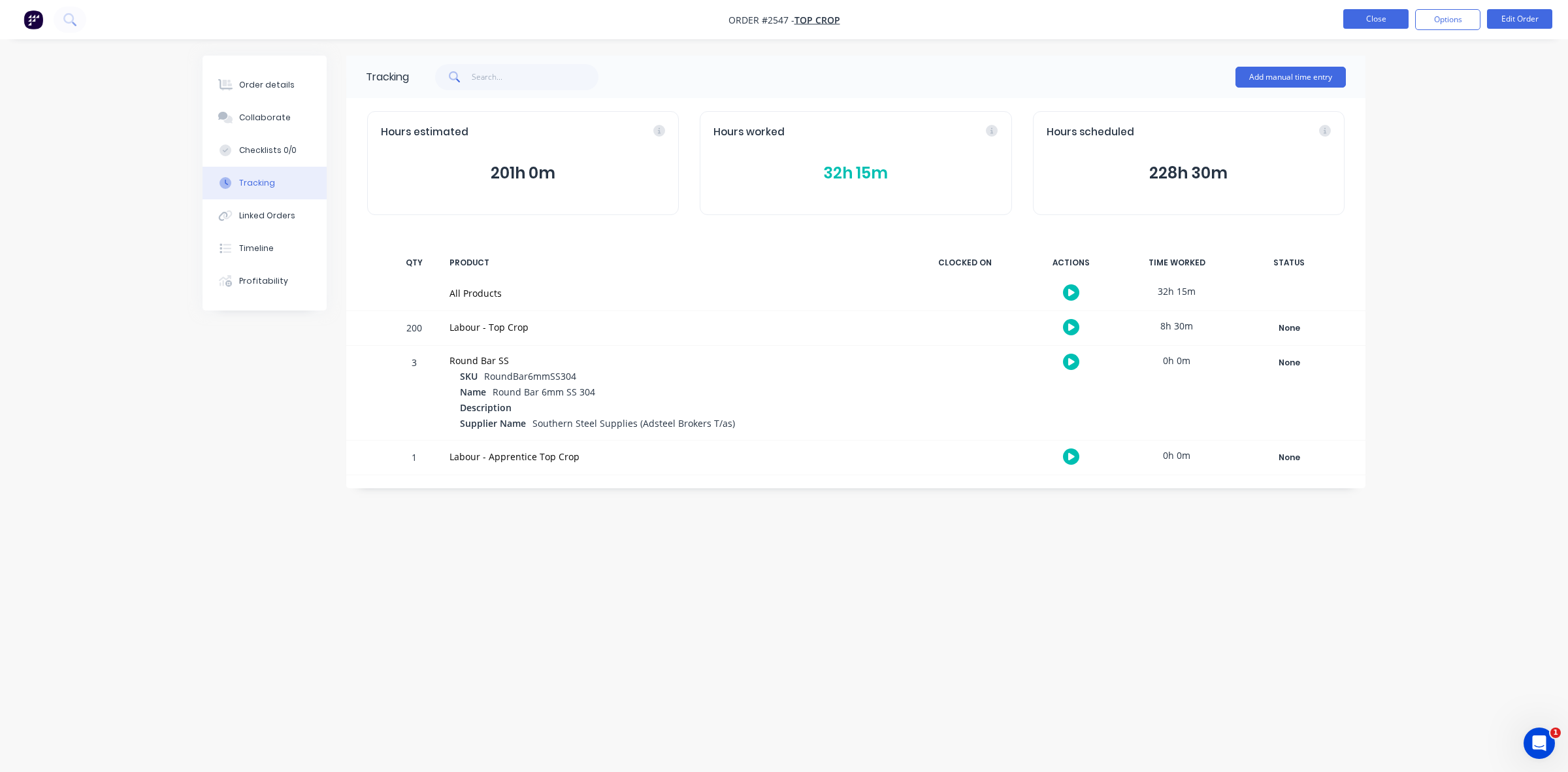
click at [1371, 24] on button "Close" at bounding box center [1376, 19] width 65 height 20
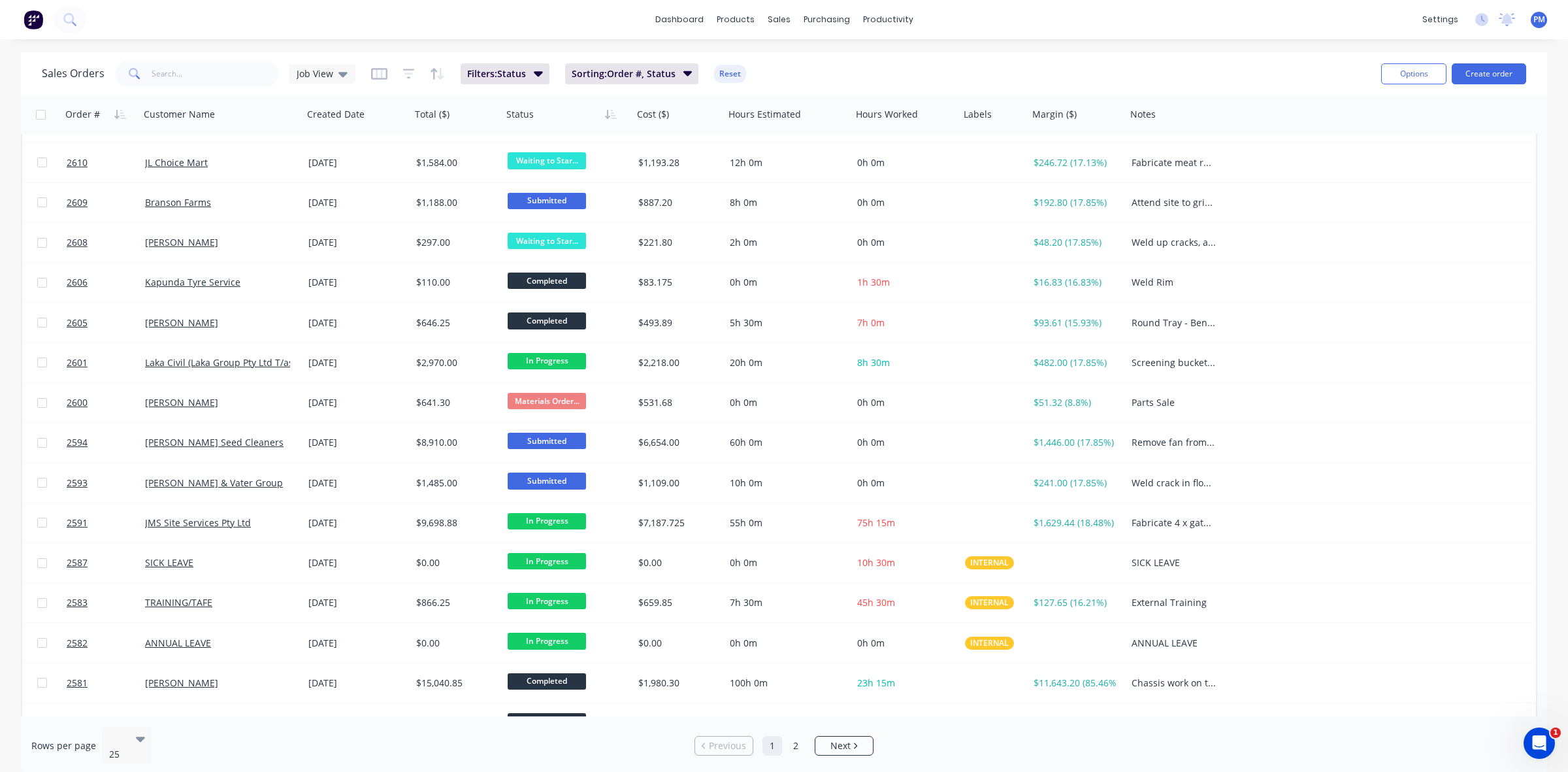
scroll to position [418, 0]
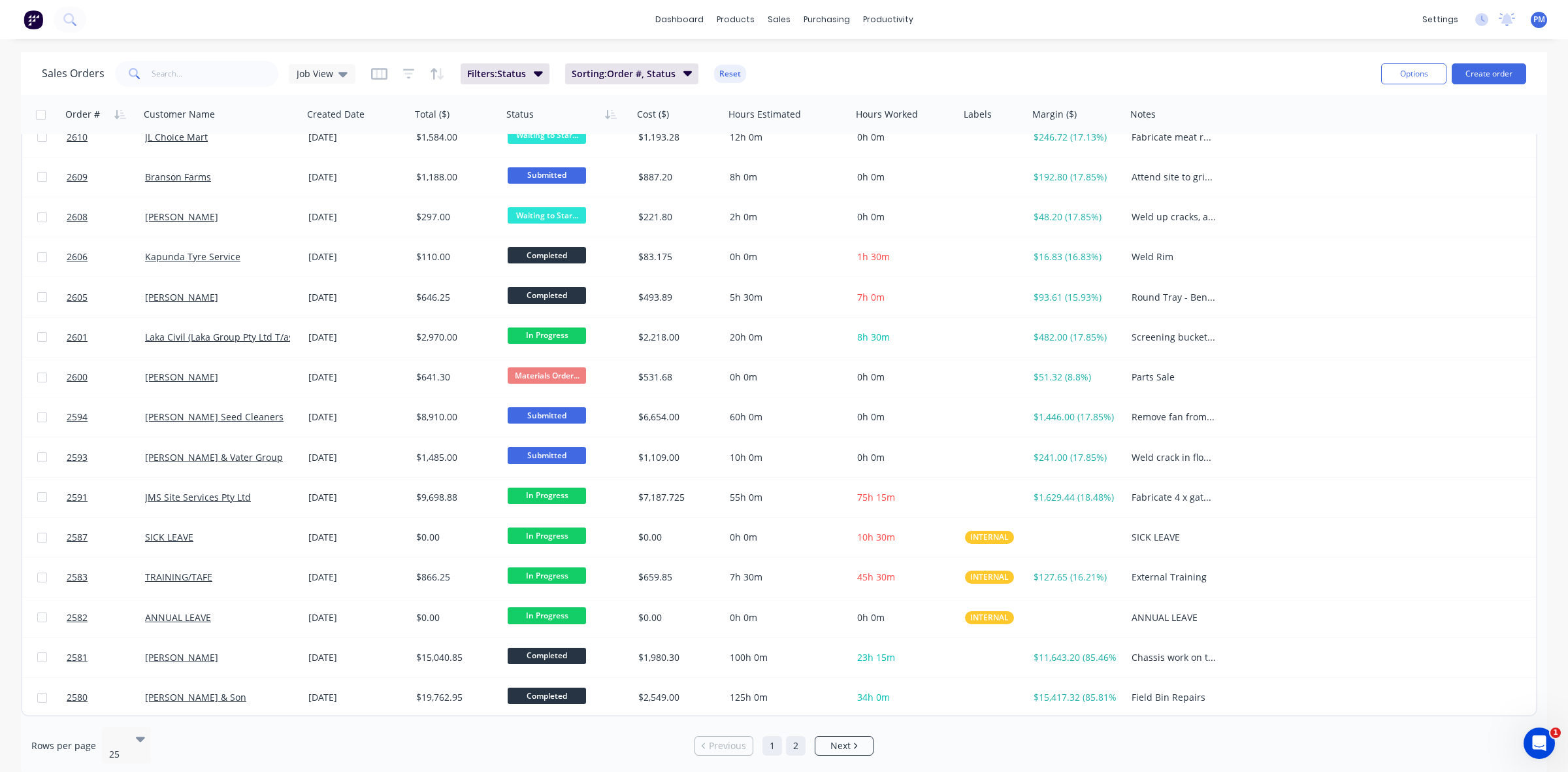
click at [801, 737] on link "2" at bounding box center [796, 746] width 20 height 20
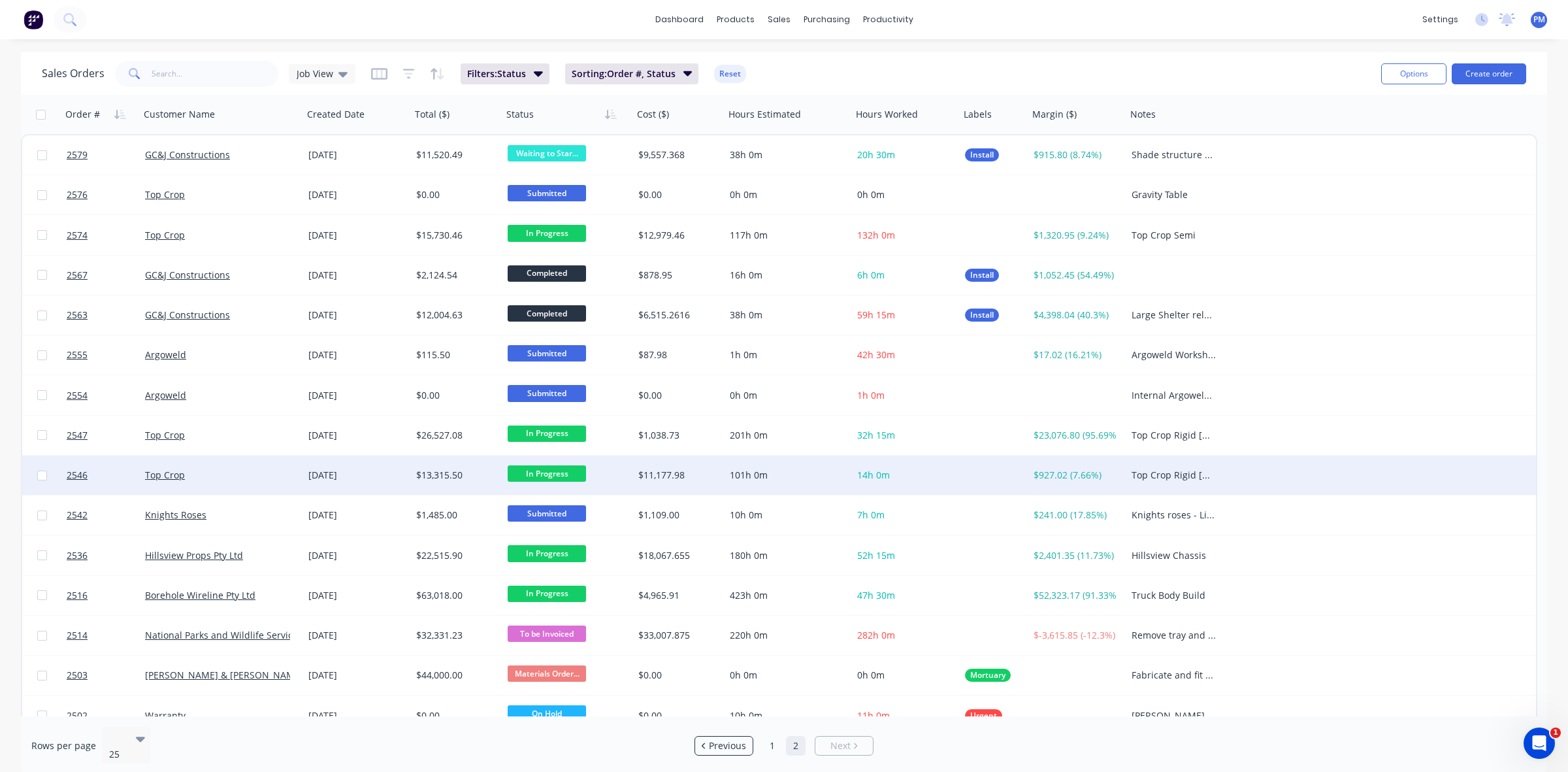
click at [233, 470] on div "Top Crop" at bounding box center [218, 475] width 145 height 13
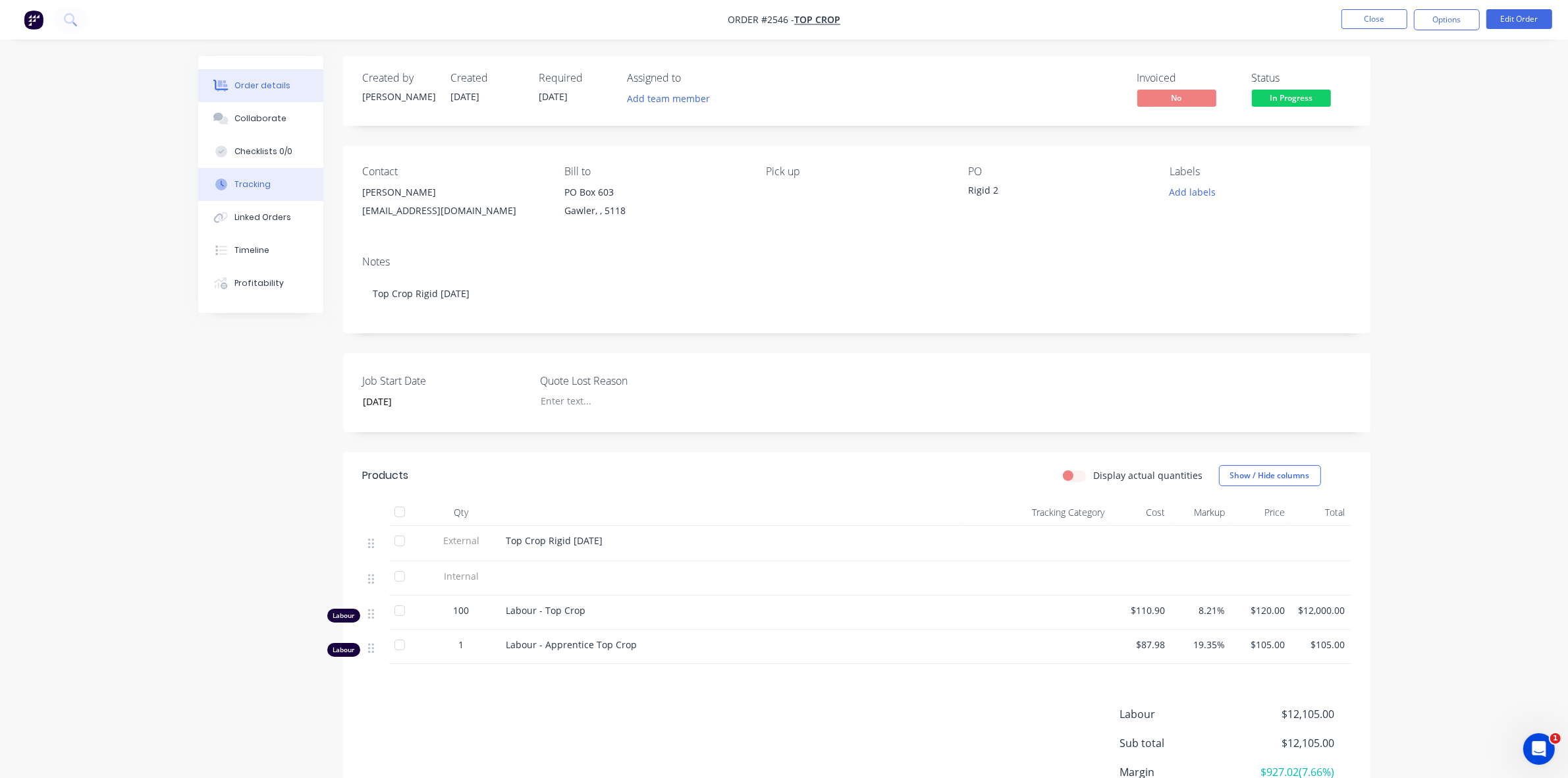
click at [254, 182] on div "Tracking" at bounding box center [253, 185] width 37 height 12
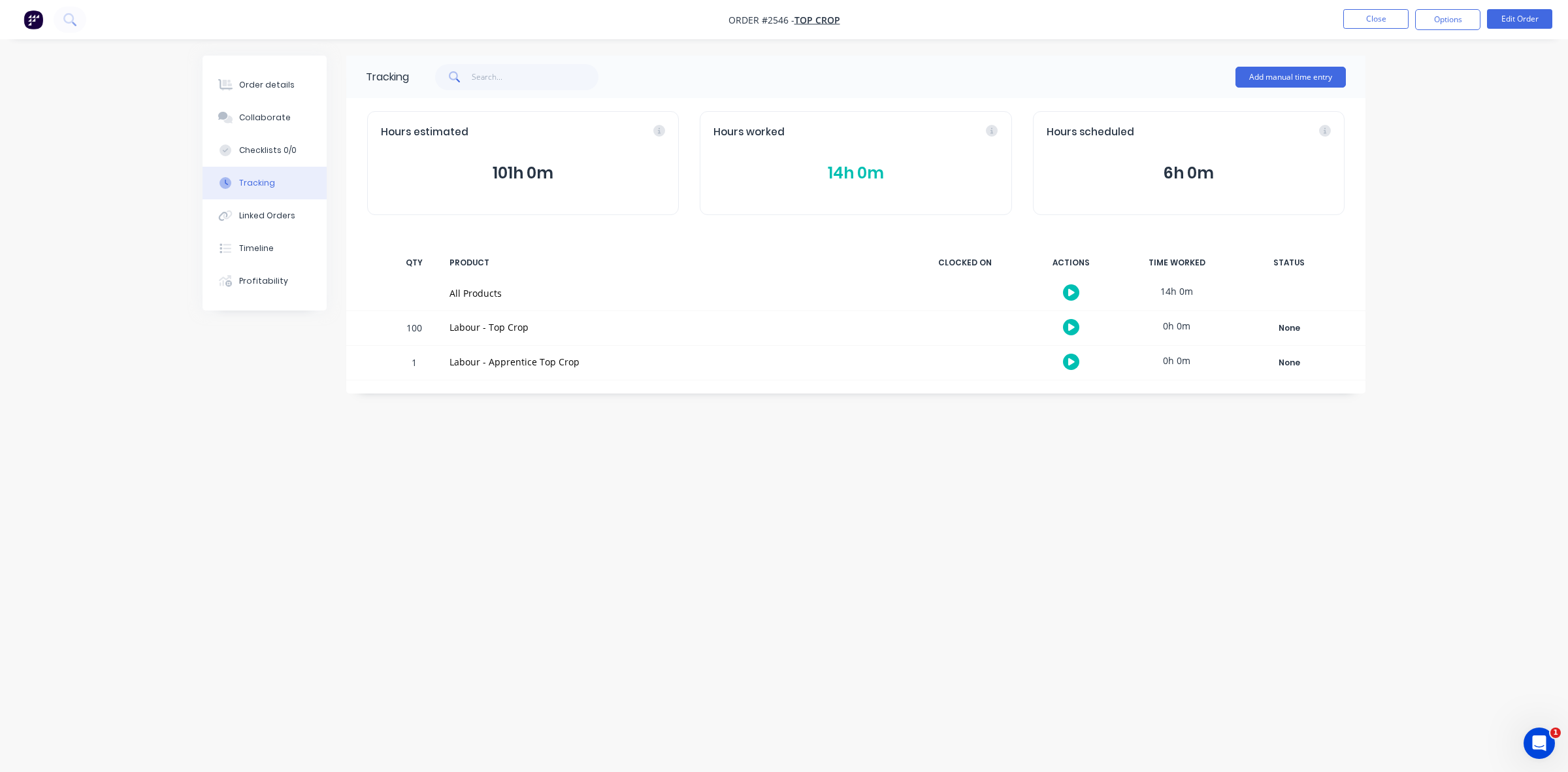
click at [864, 167] on button "14h 0m" at bounding box center [855, 173] width 285 height 25
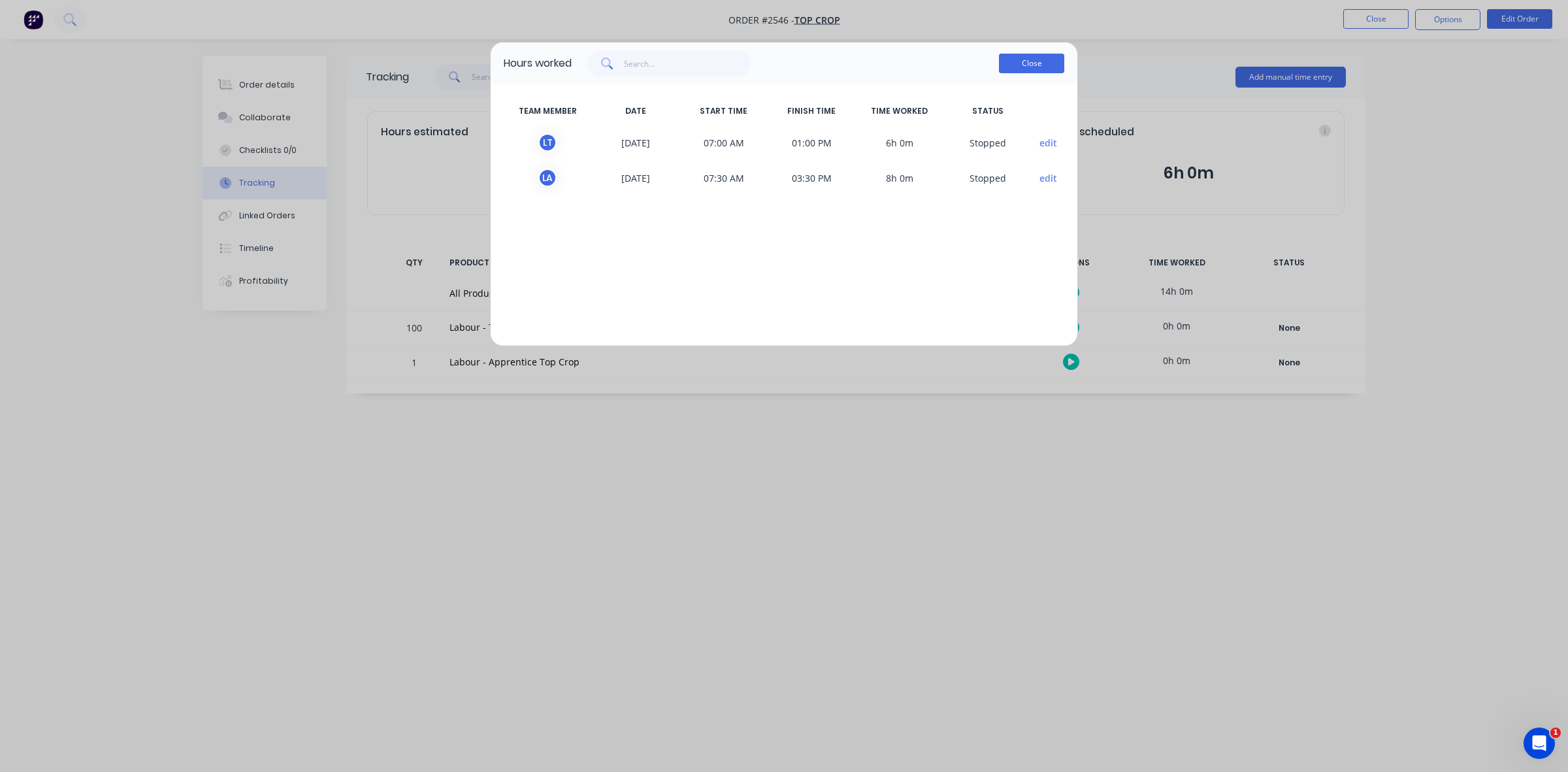
click at [1015, 59] on button "Close" at bounding box center [1031, 64] width 65 height 20
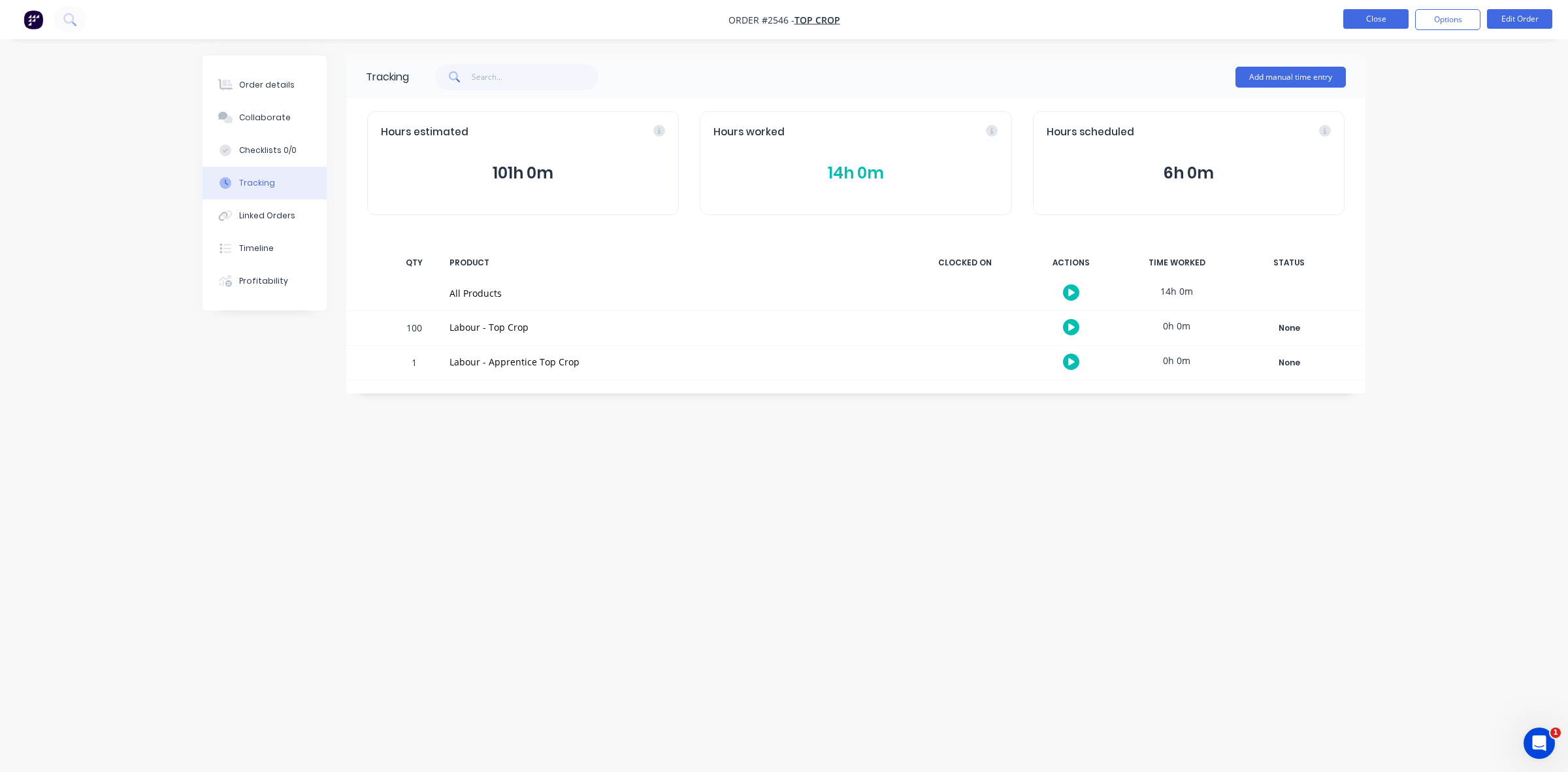
click at [1366, 26] on button "Close" at bounding box center [1376, 19] width 65 height 20
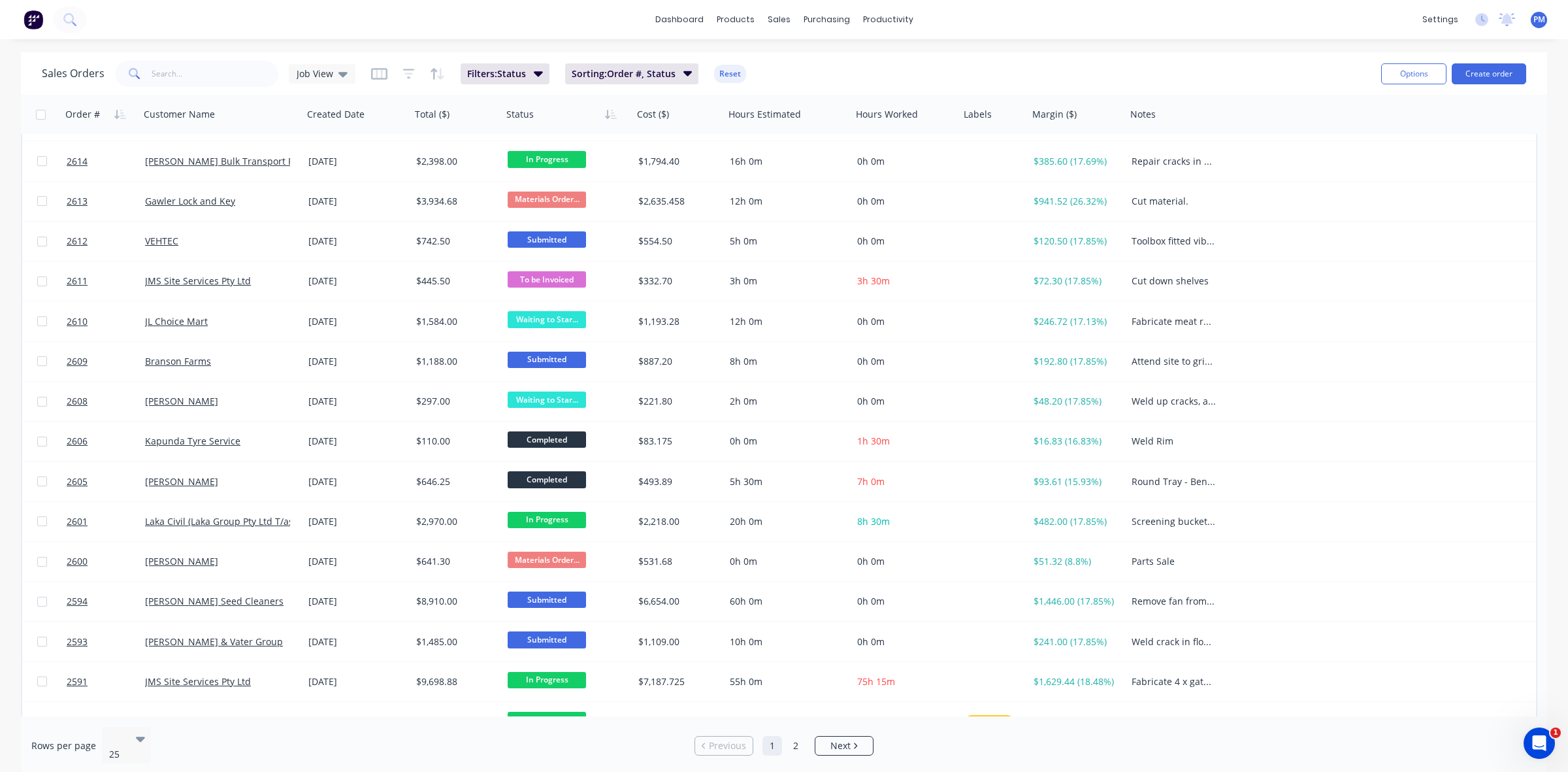
scroll to position [327, 0]
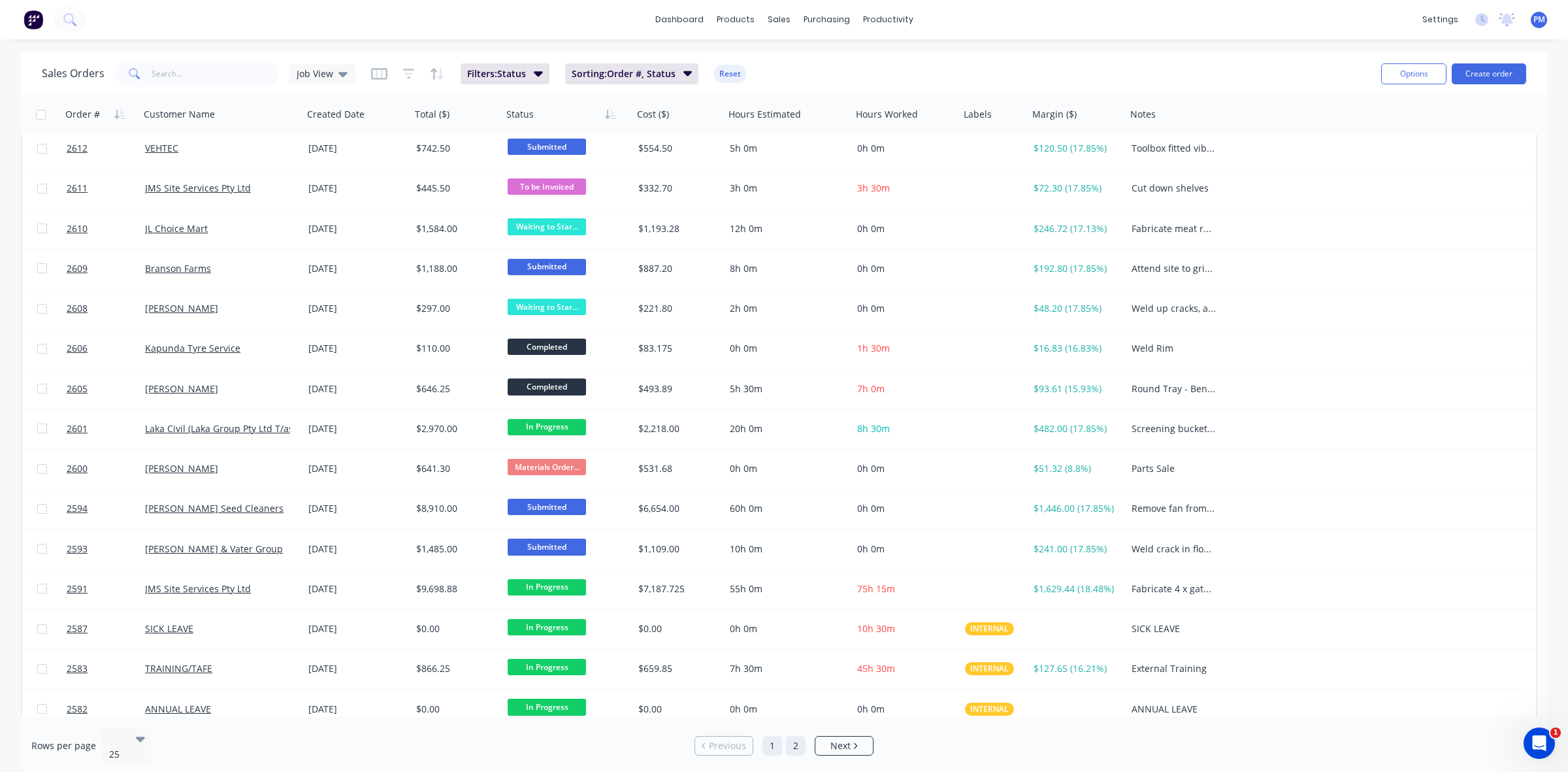
click at [798, 738] on link "2" at bounding box center [796, 746] width 20 height 20
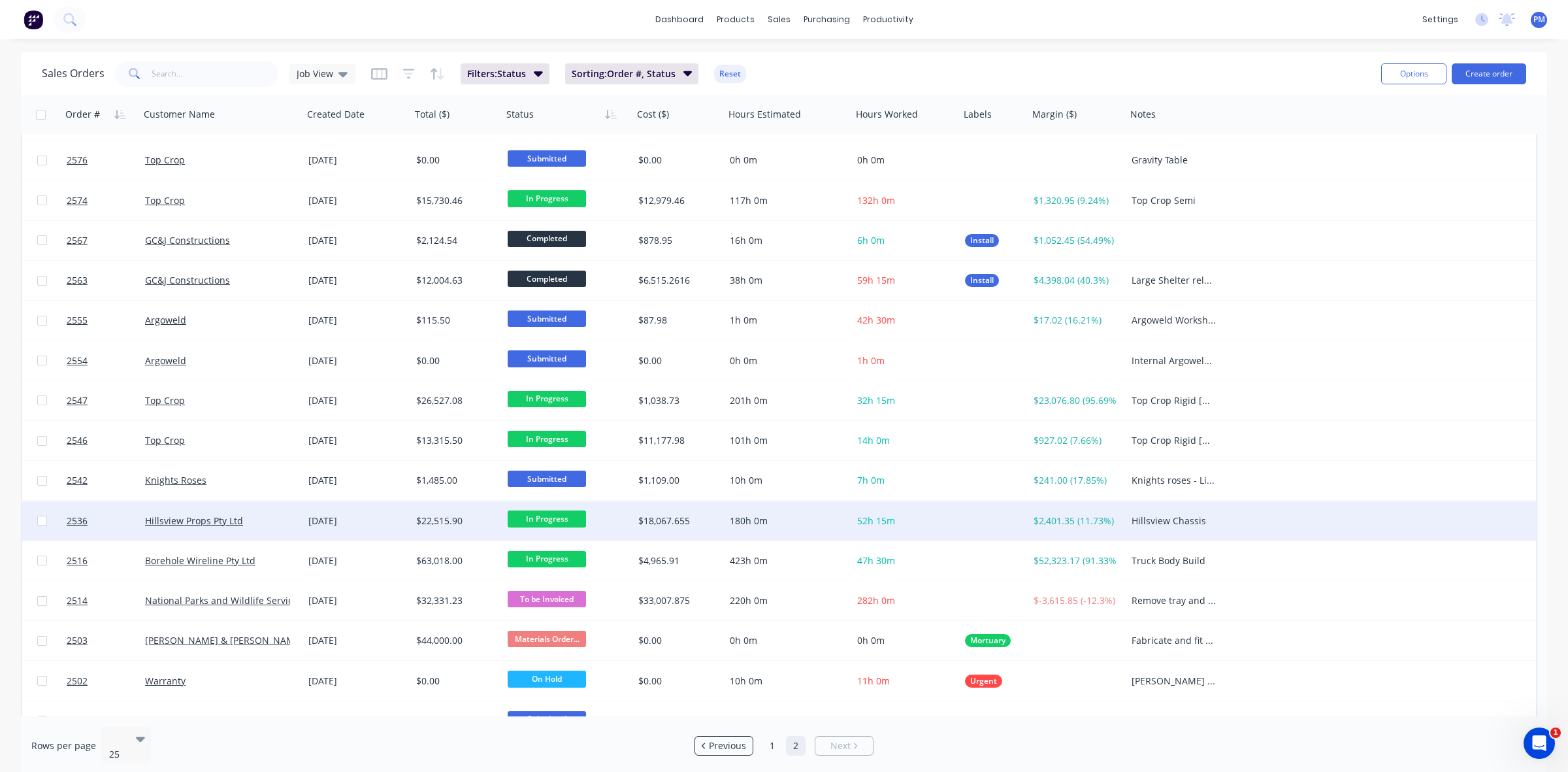
scroll to position [58, 0]
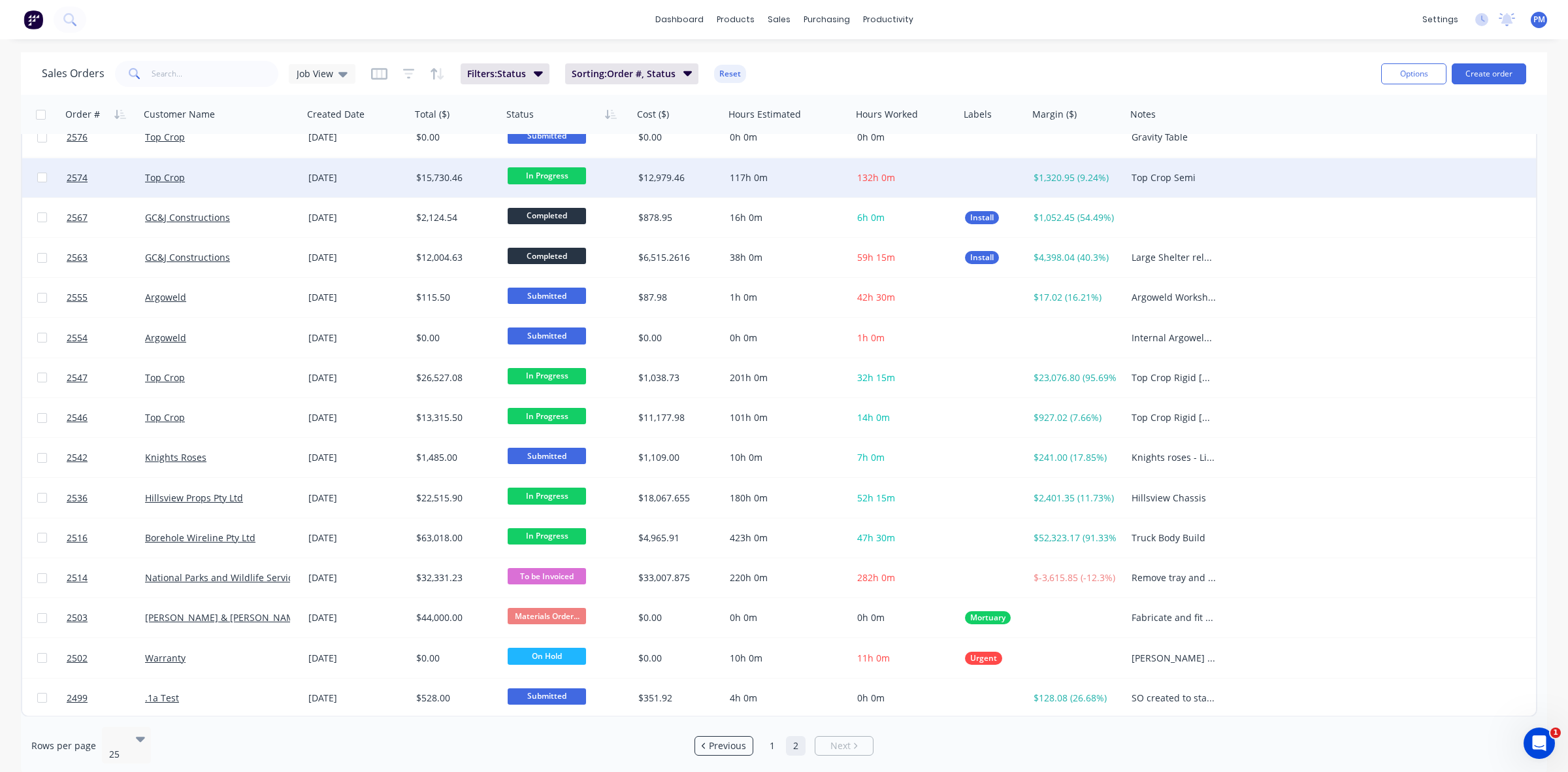
click at [248, 172] on div "Top Crop" at bounding box center [218, 178] width 145 height 13
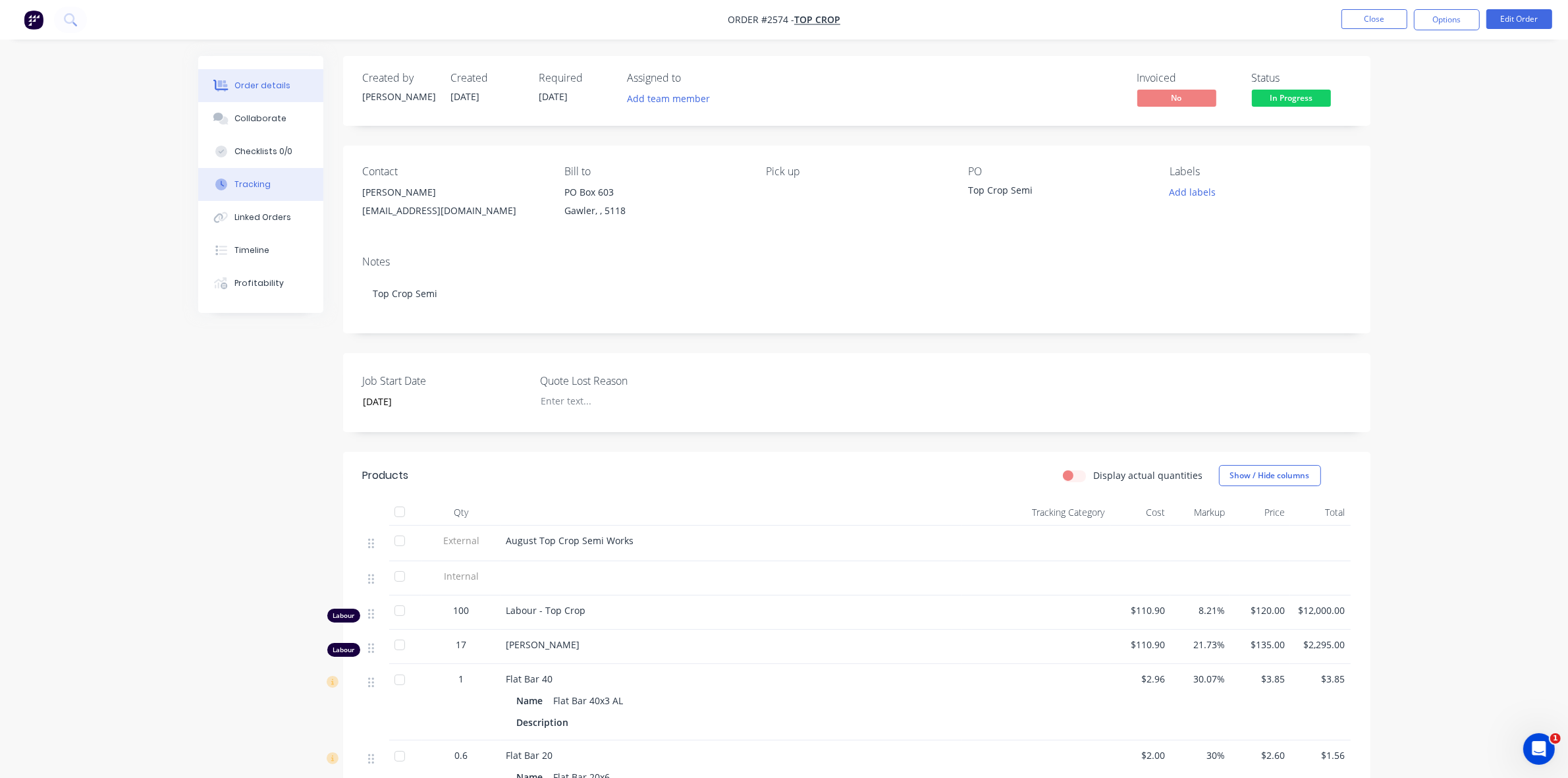
click at [251, 185] on div "Tracking" at bounding box center [253, 185] width 37 height 12
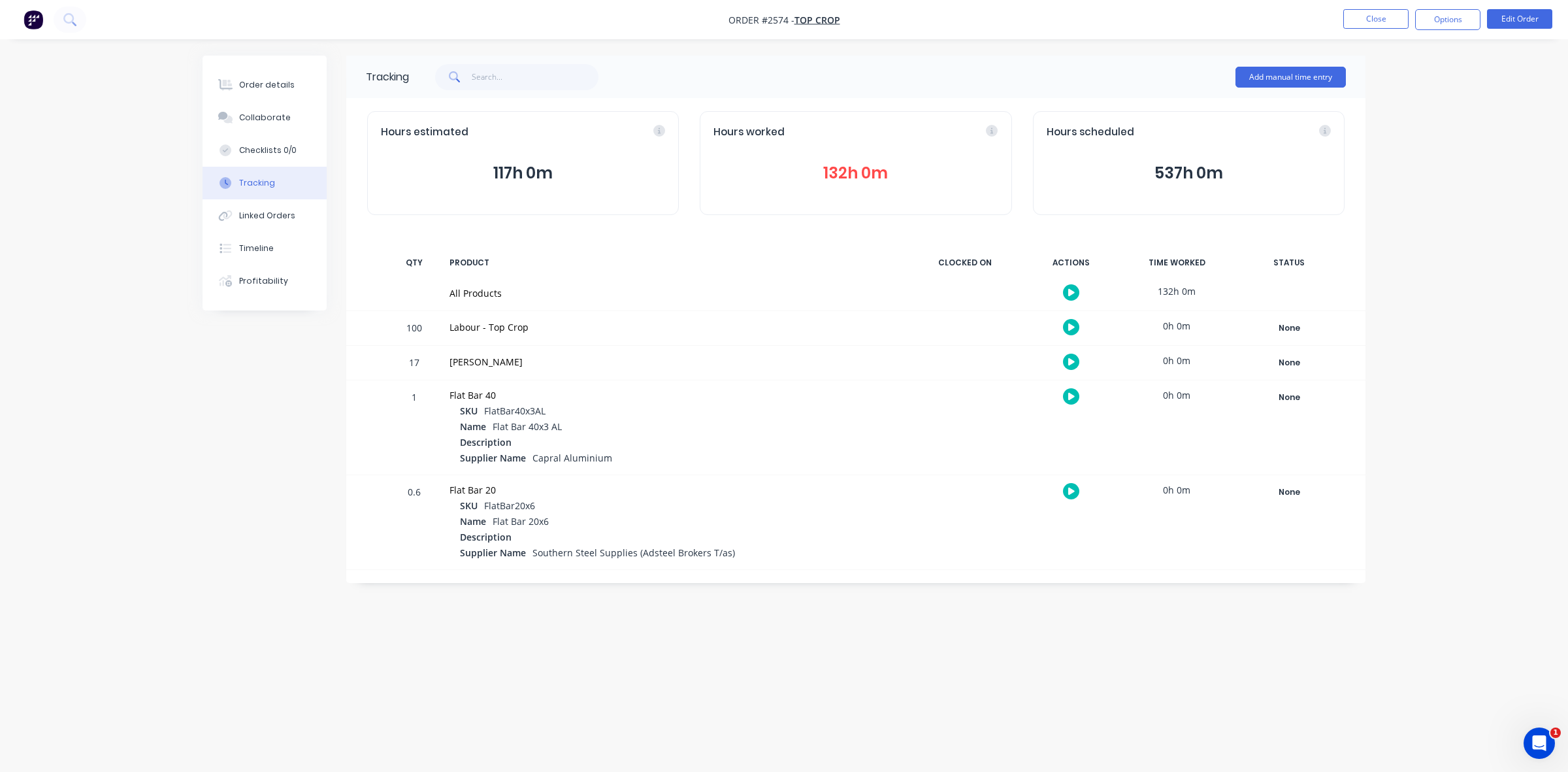
click at [854, 172] on button "132h 0m" at bounding box center [855, 173] width 285 height 25
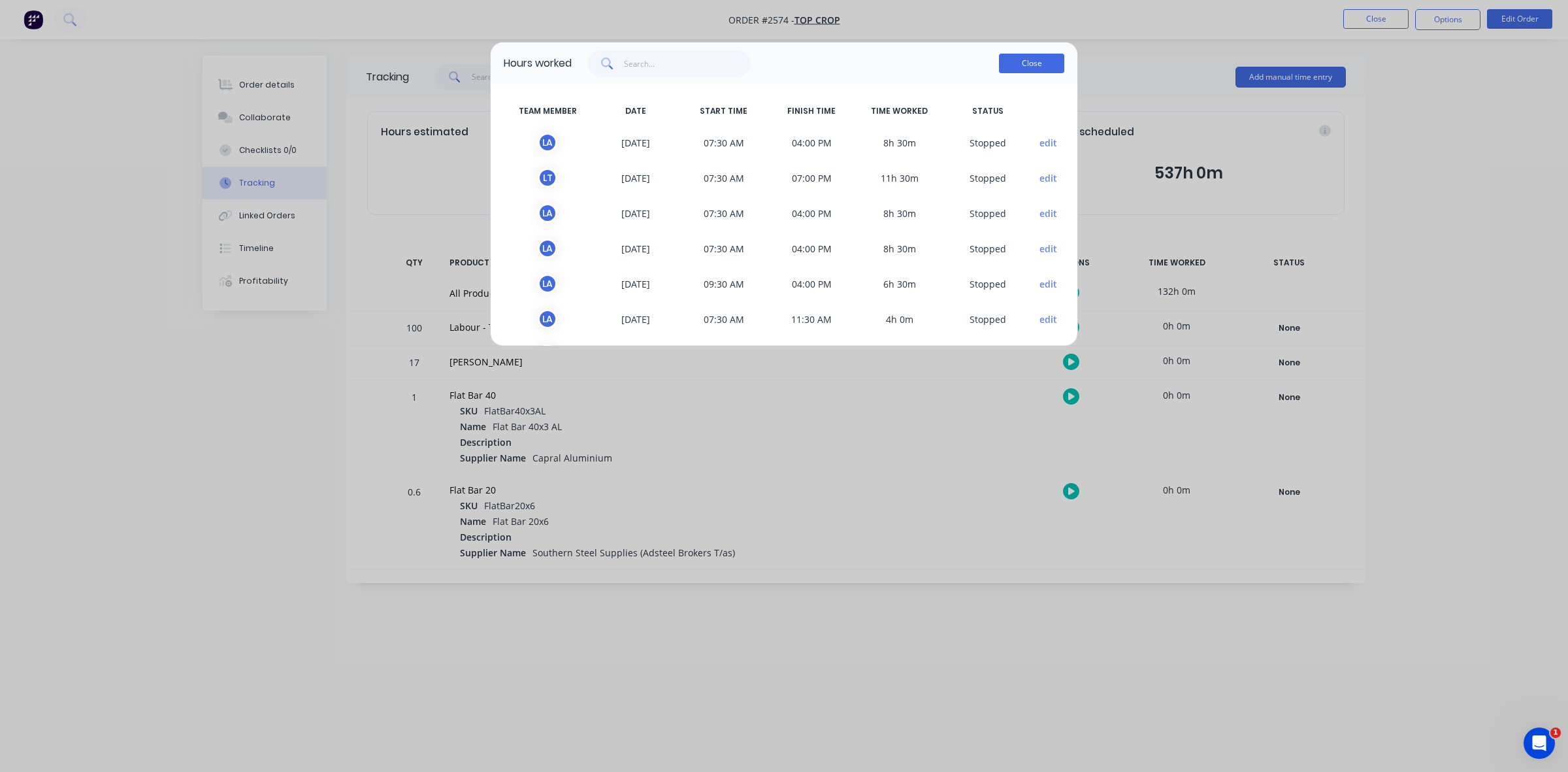
click at [1037, 55] on button "Close" at bounding box center [1031, 64] width 65 height 20
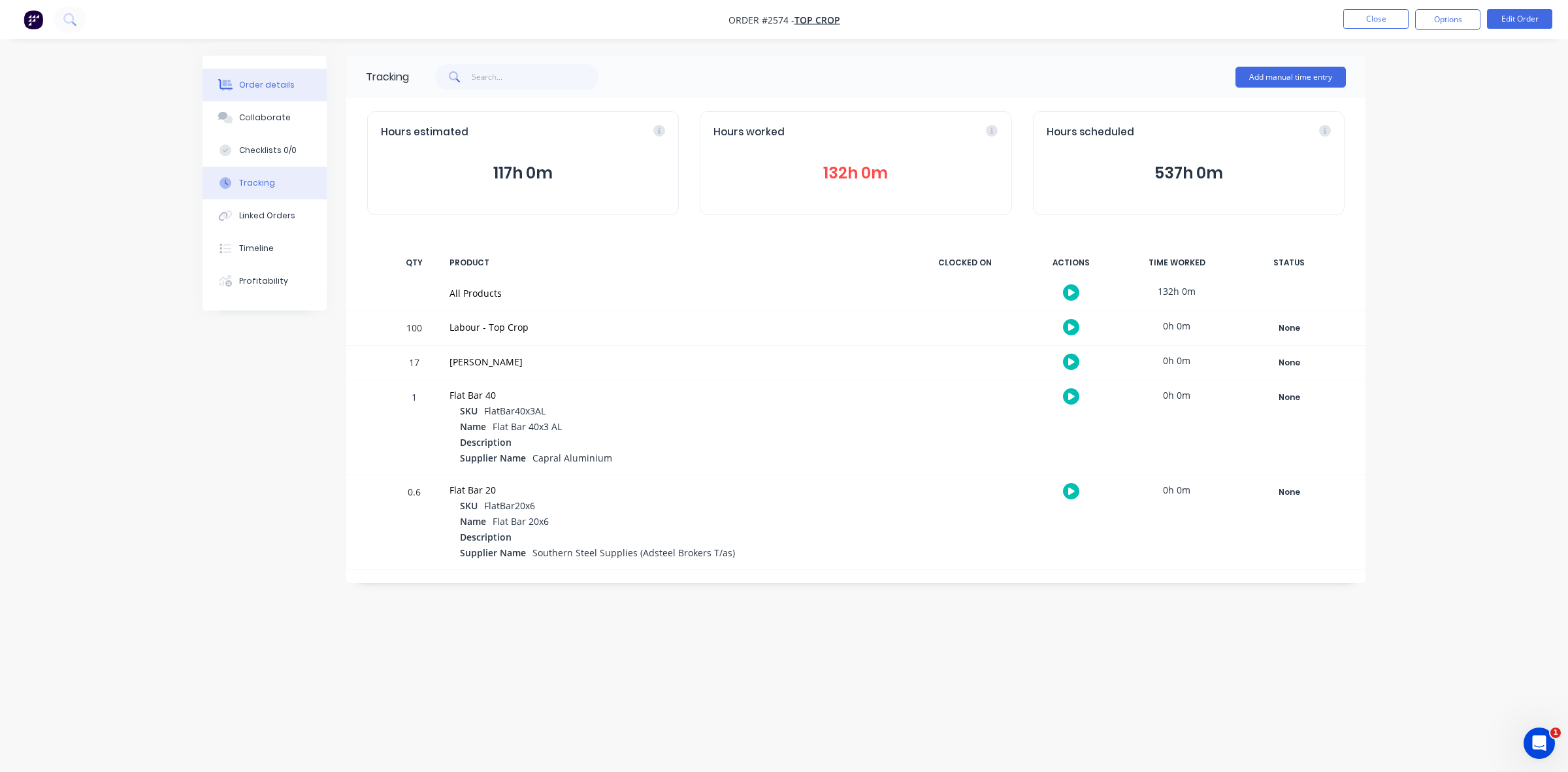
click at [285, 80] on div "Order details" at bounding box center [266, 85] width 55 height 12
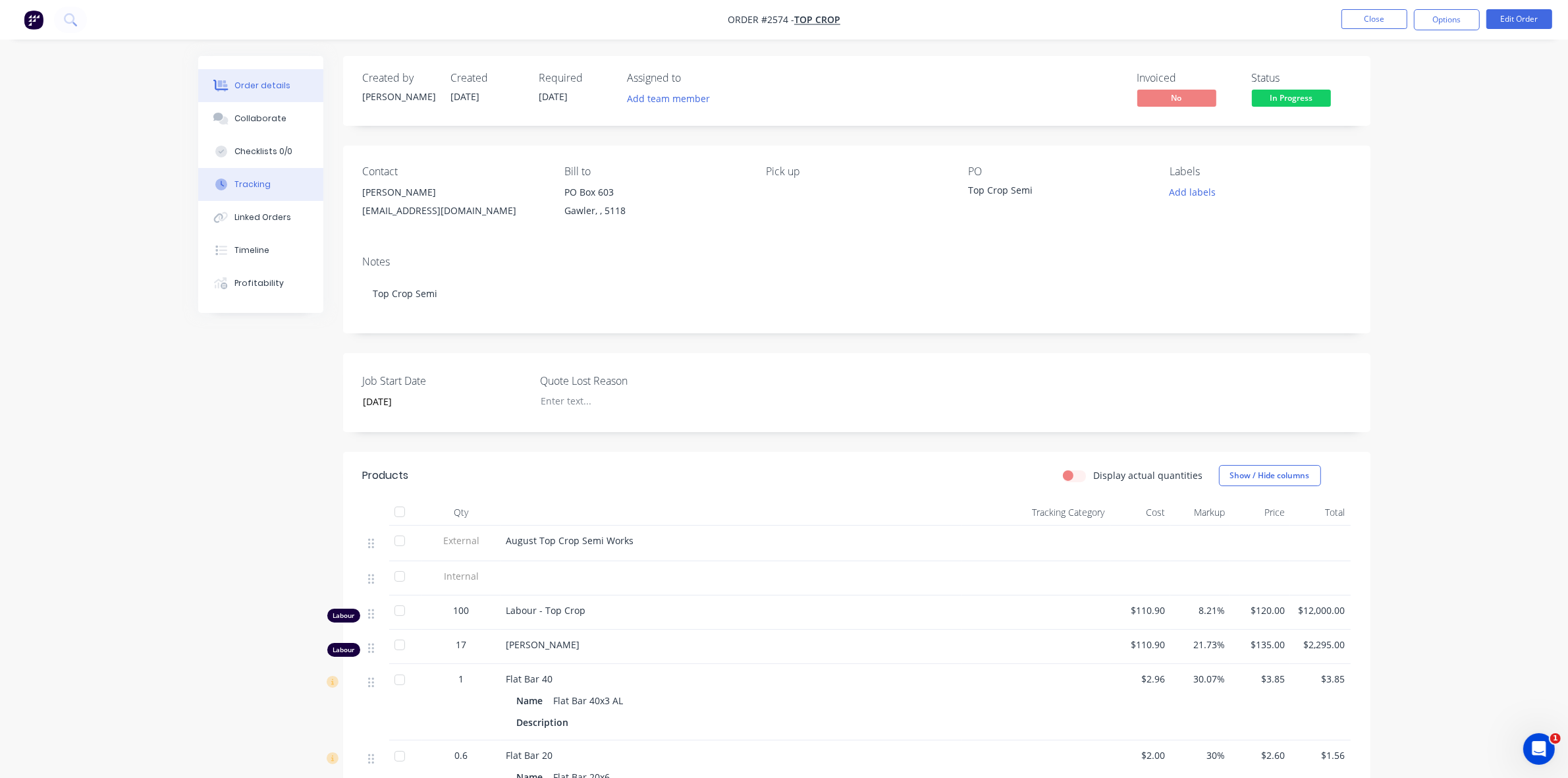
click at [250, 170] on div "Order details Collaborate Checklists 0/0 Tracking Linked Orders Timeline Profit…" at bounding box center [260, 184] width 126 height 257
click at [252, 179] on div "Tracking" at bounding box center [253, 185] width 37 height 12
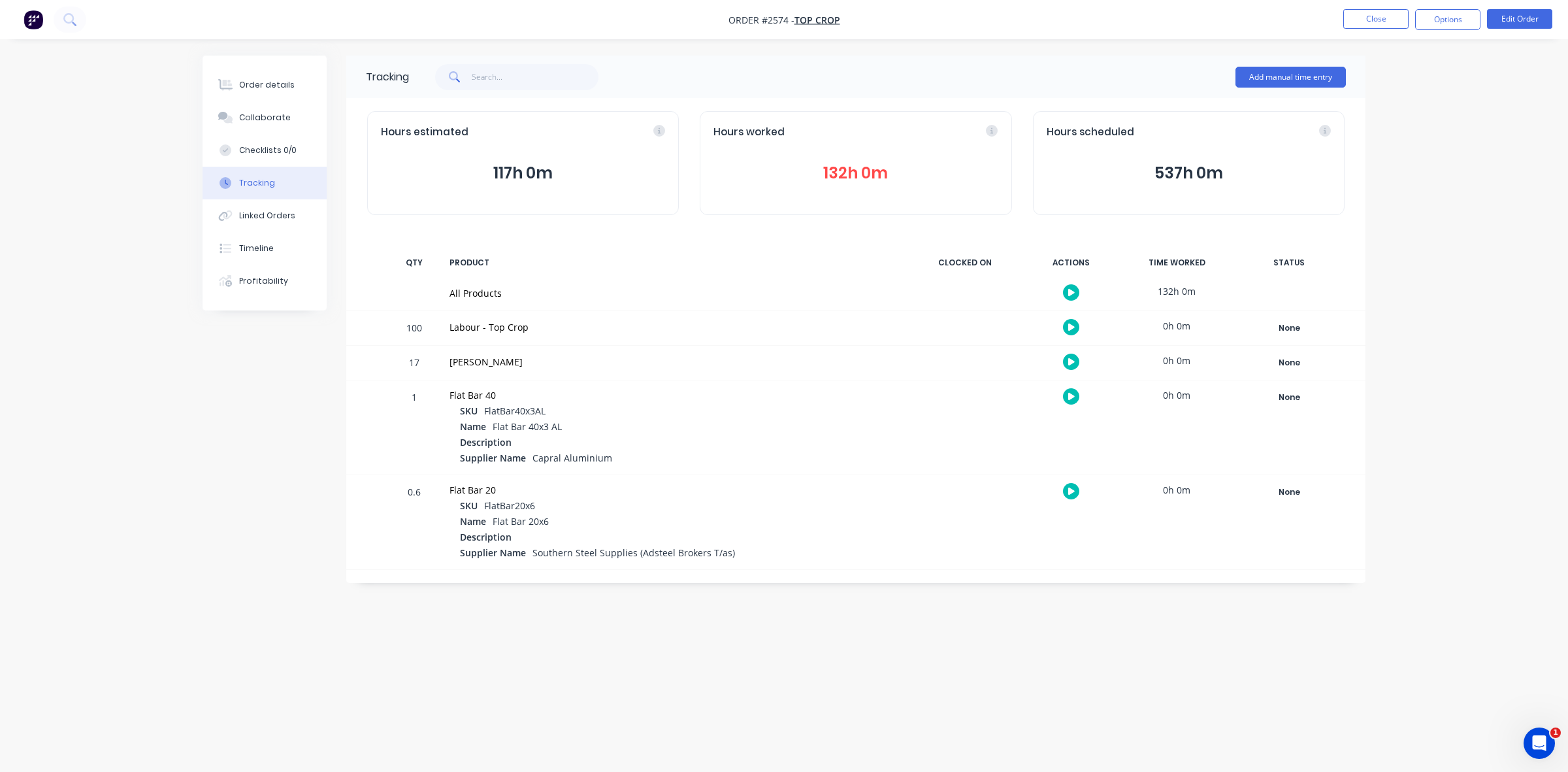
click at [851, 170] on button "132h 0m" at bounding box center [855, 173] width 285 height 25
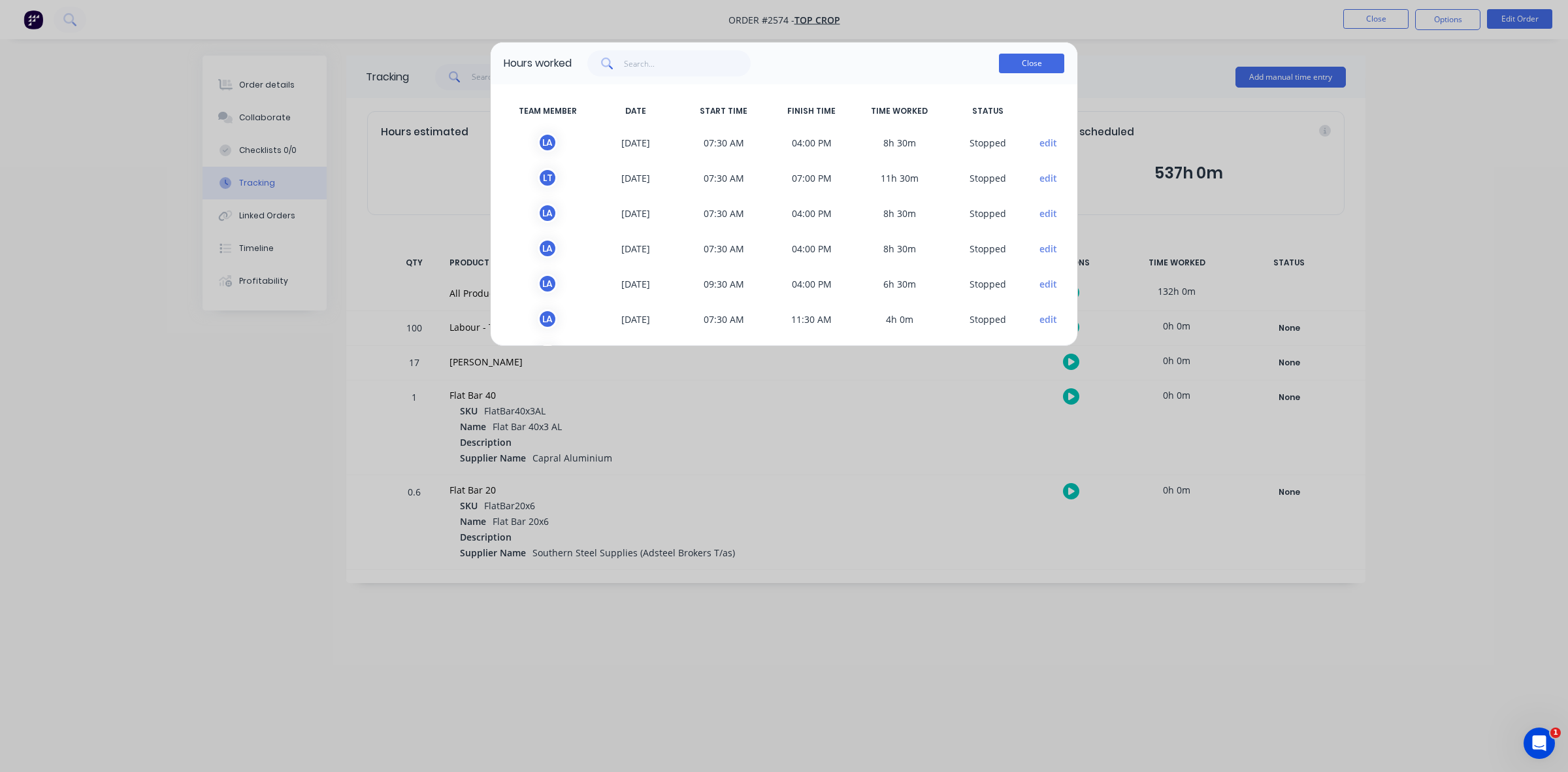
click at [1021, 59] on button "Close" at bounding box center [1031, 64] width 65 height 20
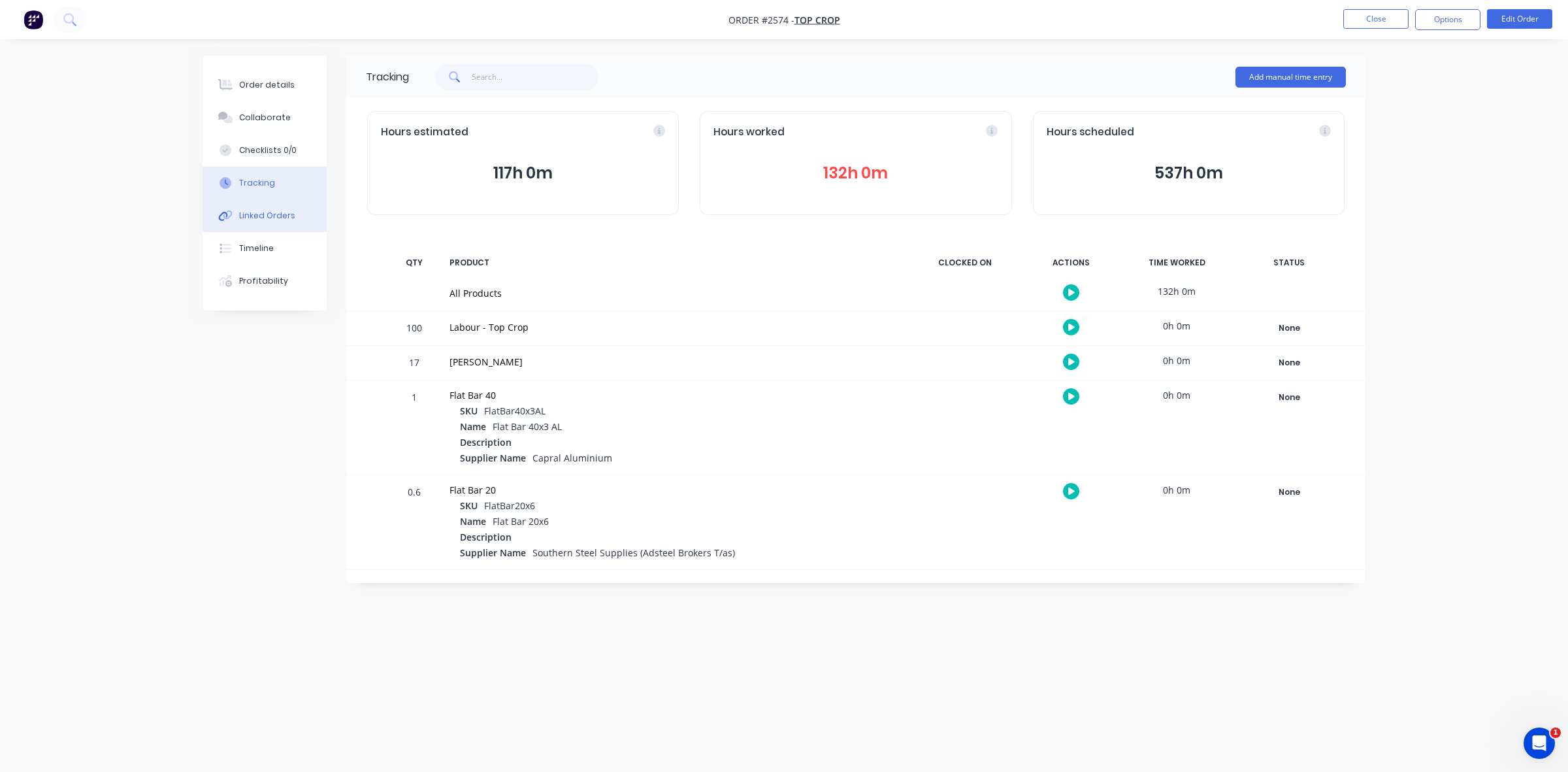
click at [257, 213] on div "Linked Orders" at bounding box center [267, 215] width 56 height 12
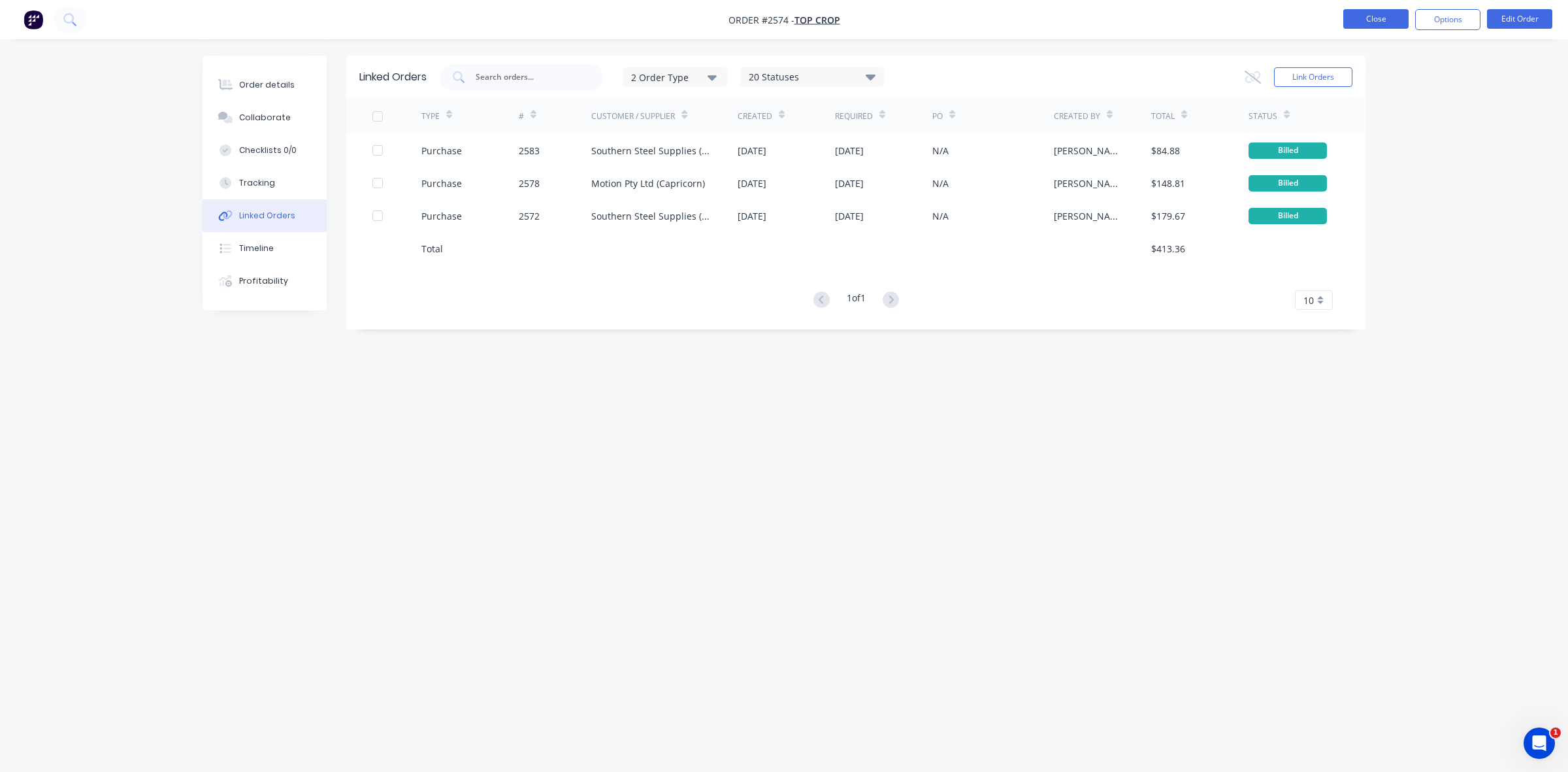
click at [1369, 17] on button "Close" at bounding box center [1376, 19] width 65 height 20
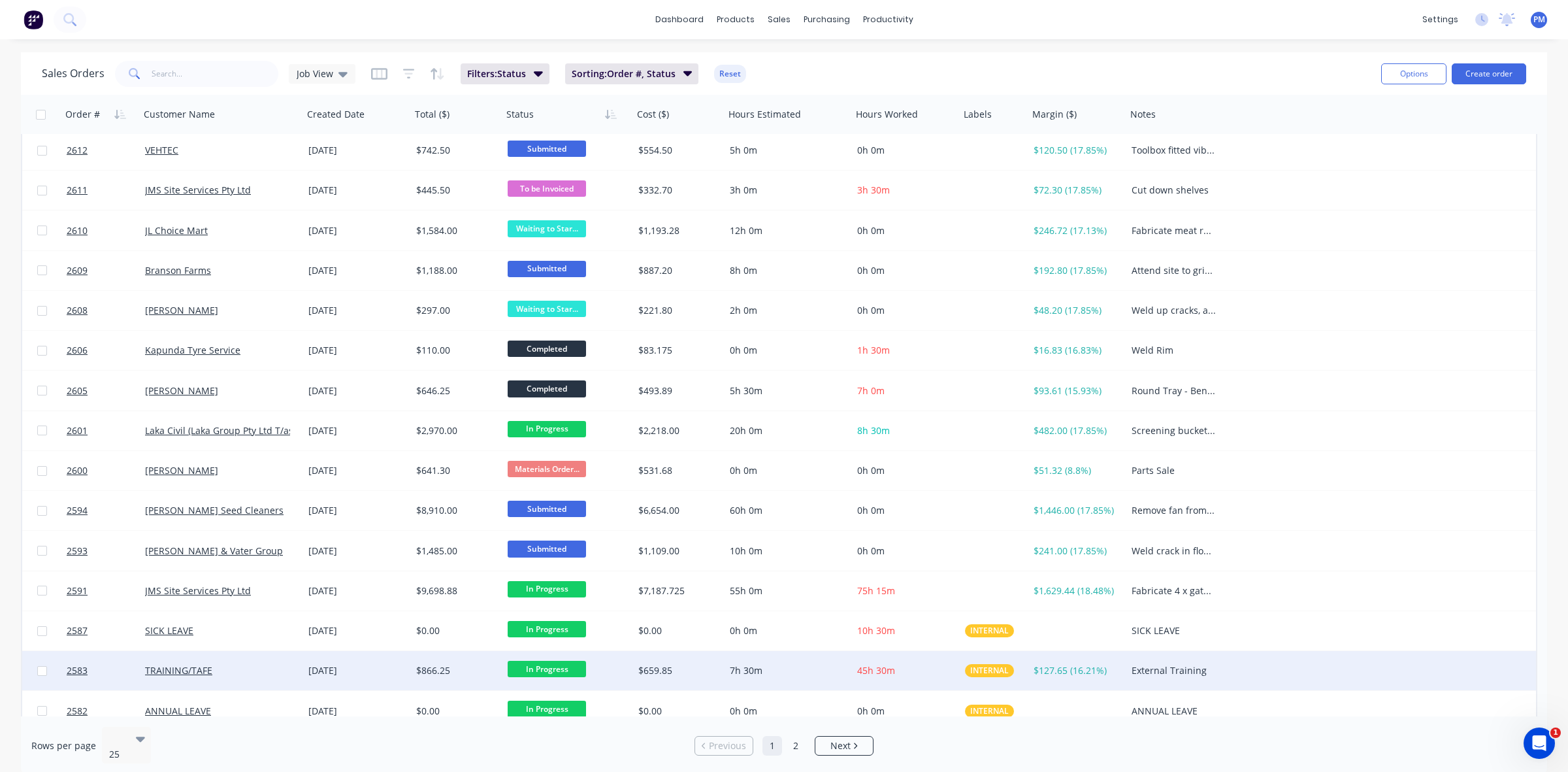
scroll to position [327, 0]
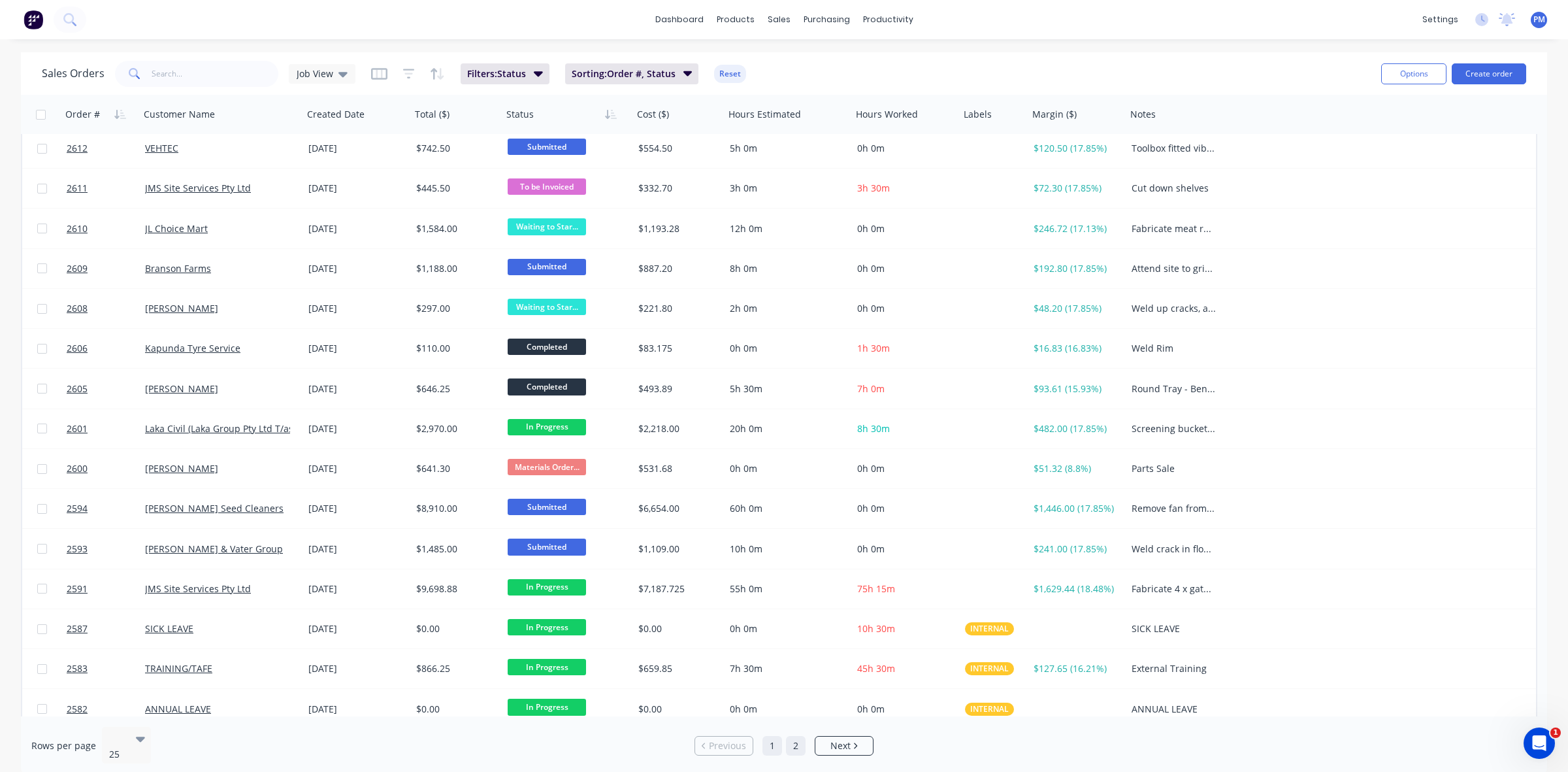
click at [789, 739] on link "2" at bounding box center [796, 746] width 20 height 20
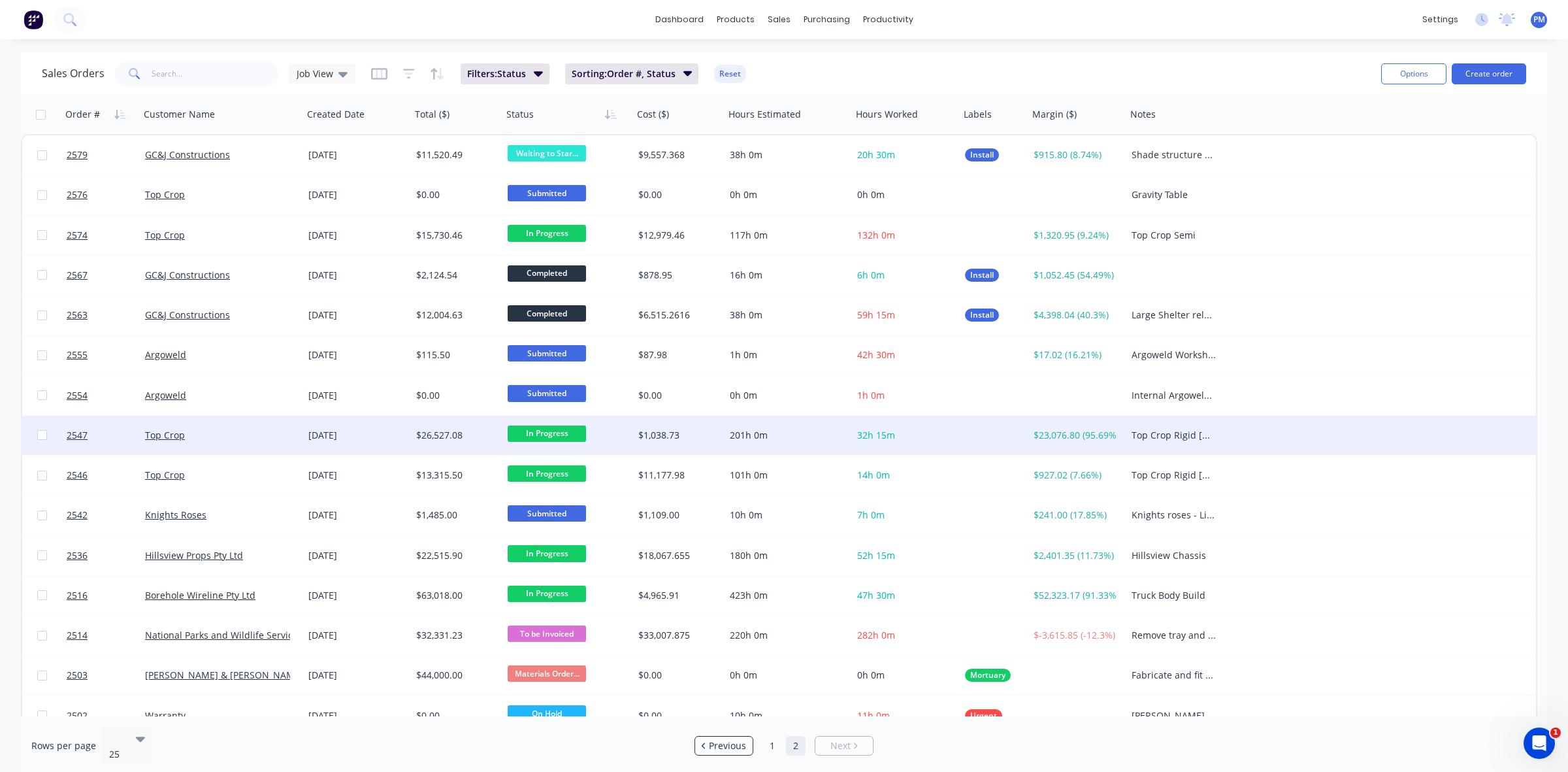
click at [253, 432] on div "Top Crop" at bounding box center [218, 435] width 145 height 13
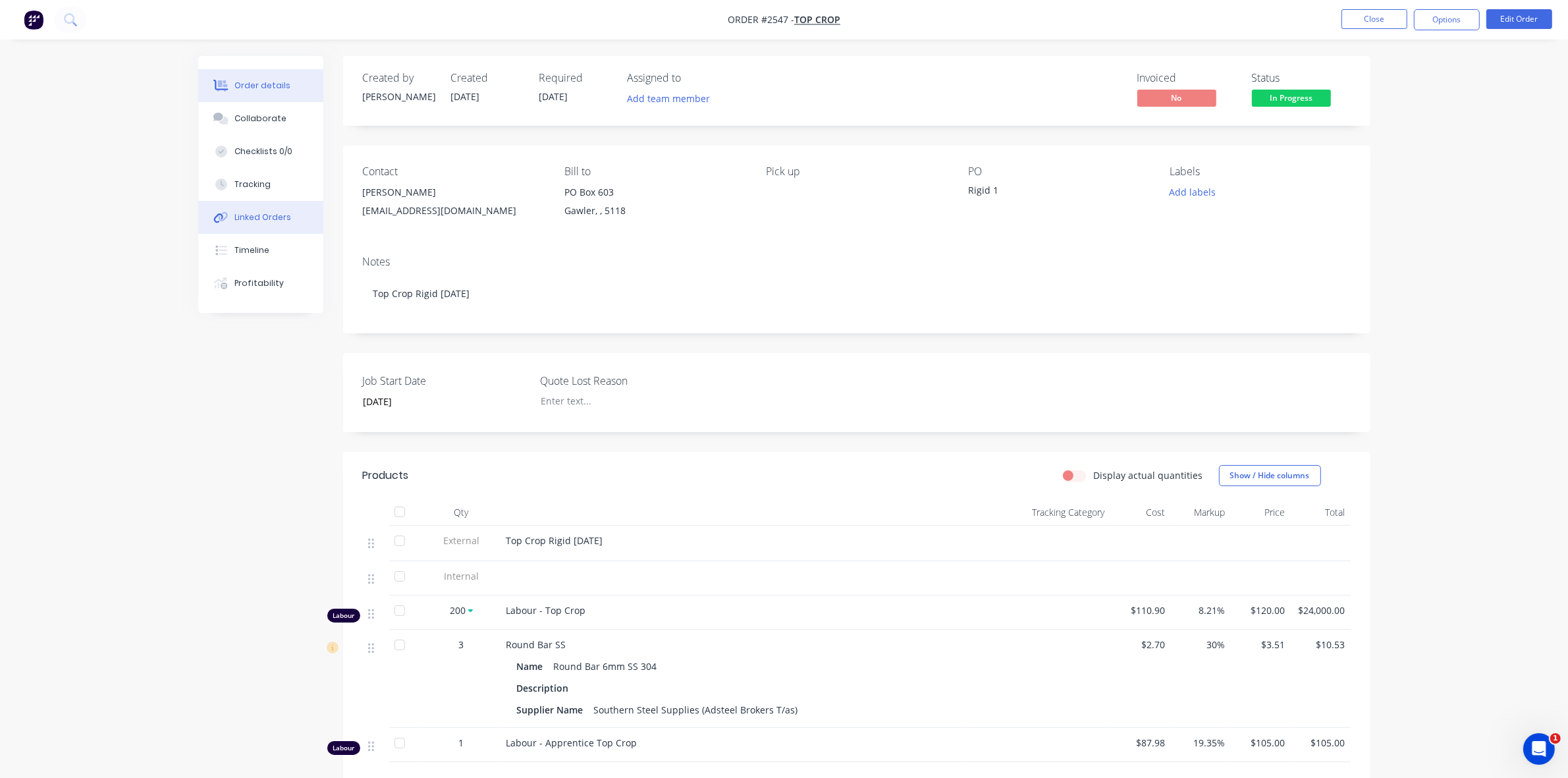
click at [259, 217] on div "Linked Orders" at bounding box center [263, 217] width 57 height 12
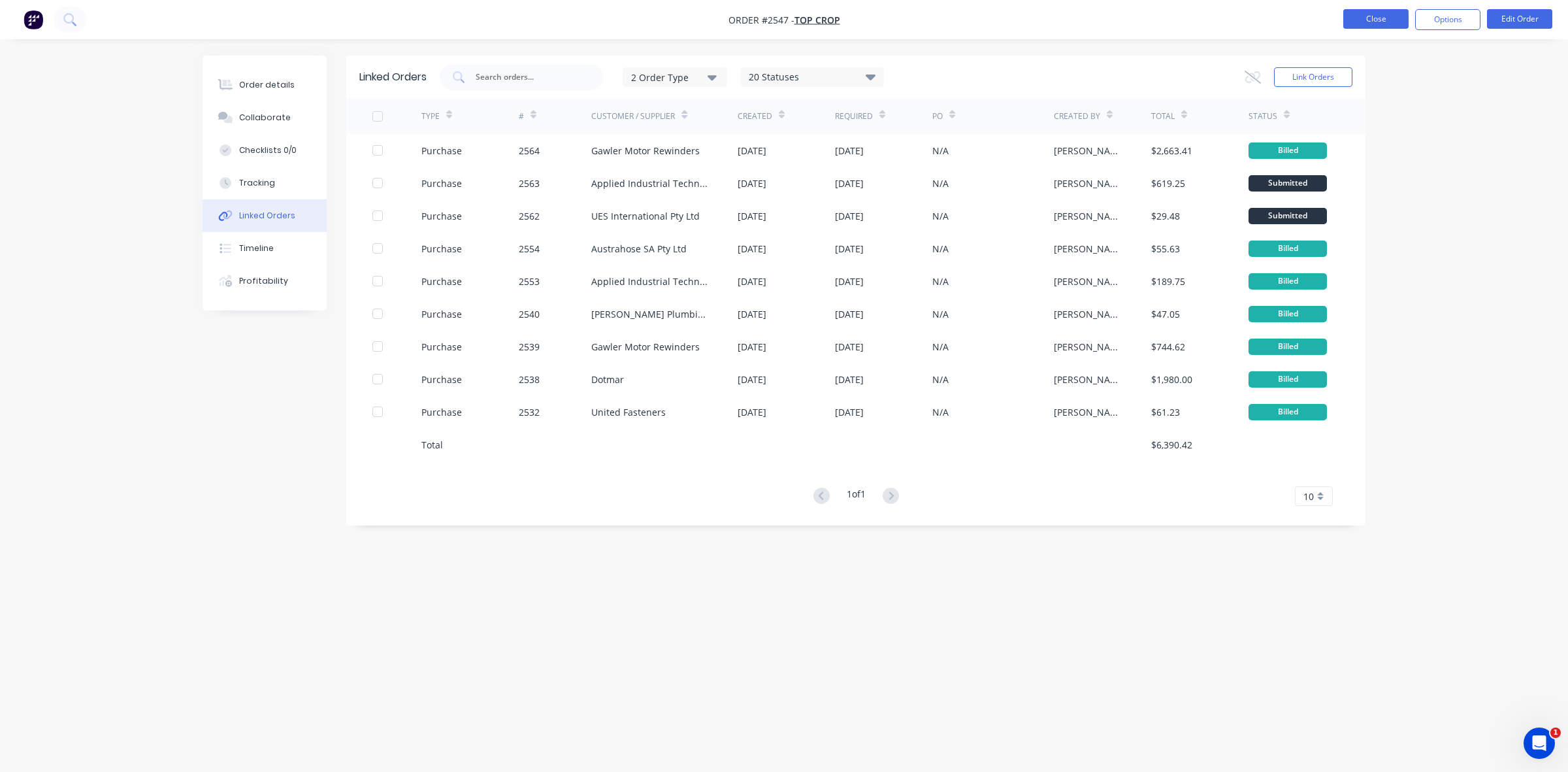
click at [1367, 20] on button "Close" at bounding box center [1376, 19] width 65 height 20
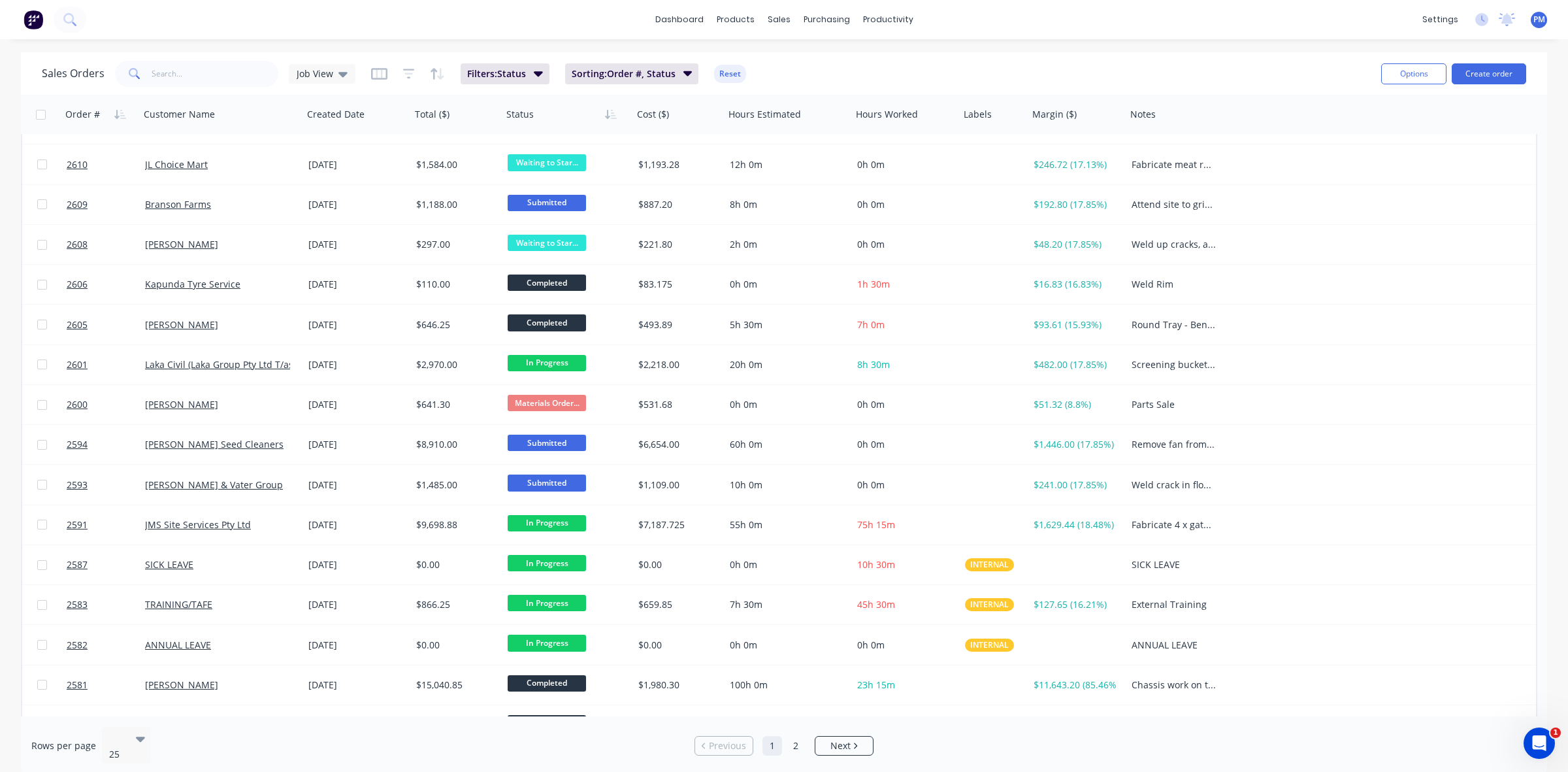
scroll to position [408, 0]
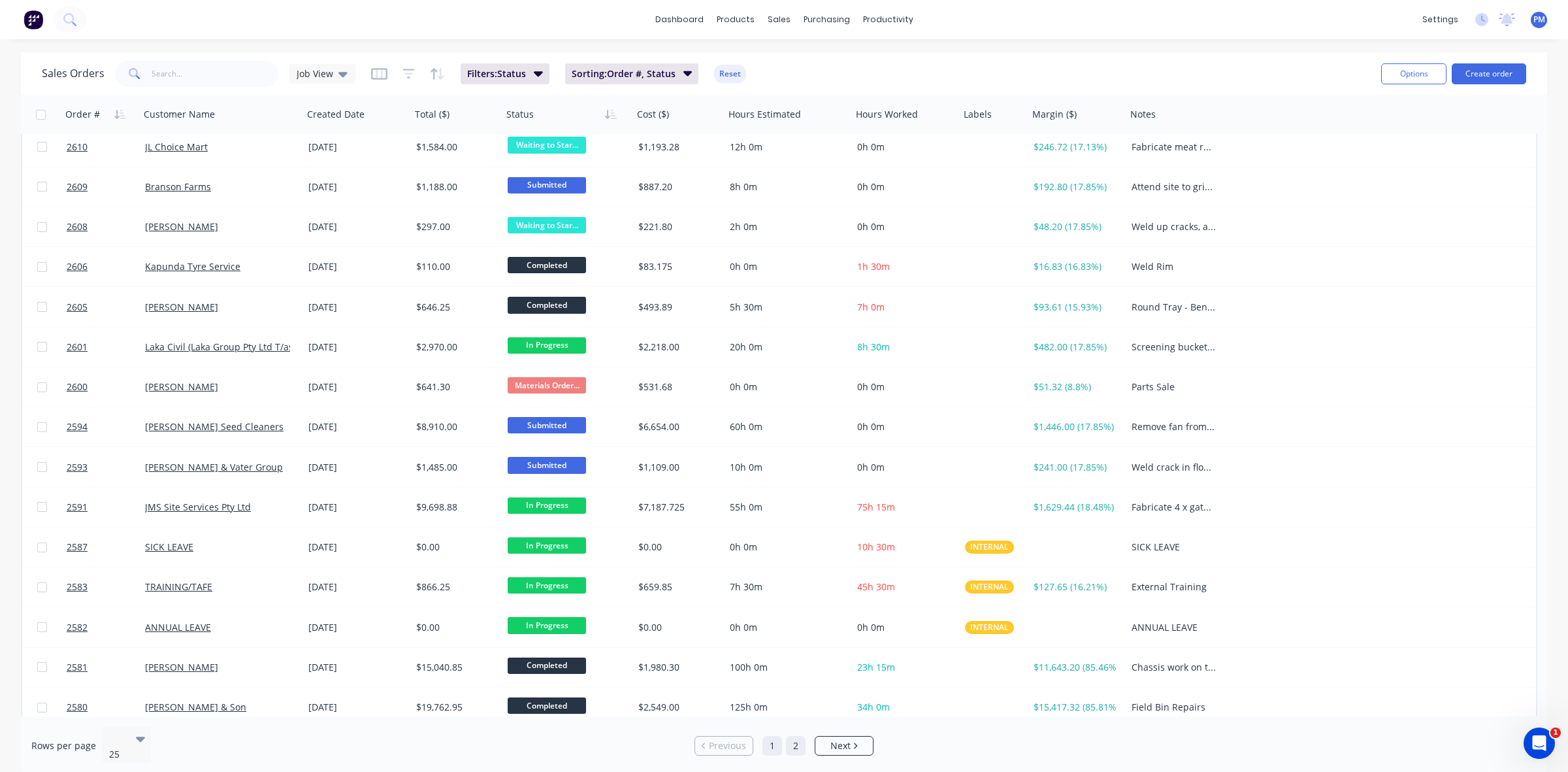
click at [798, 744] on link "2" at bounding box center [796, 746] width 20 height 20
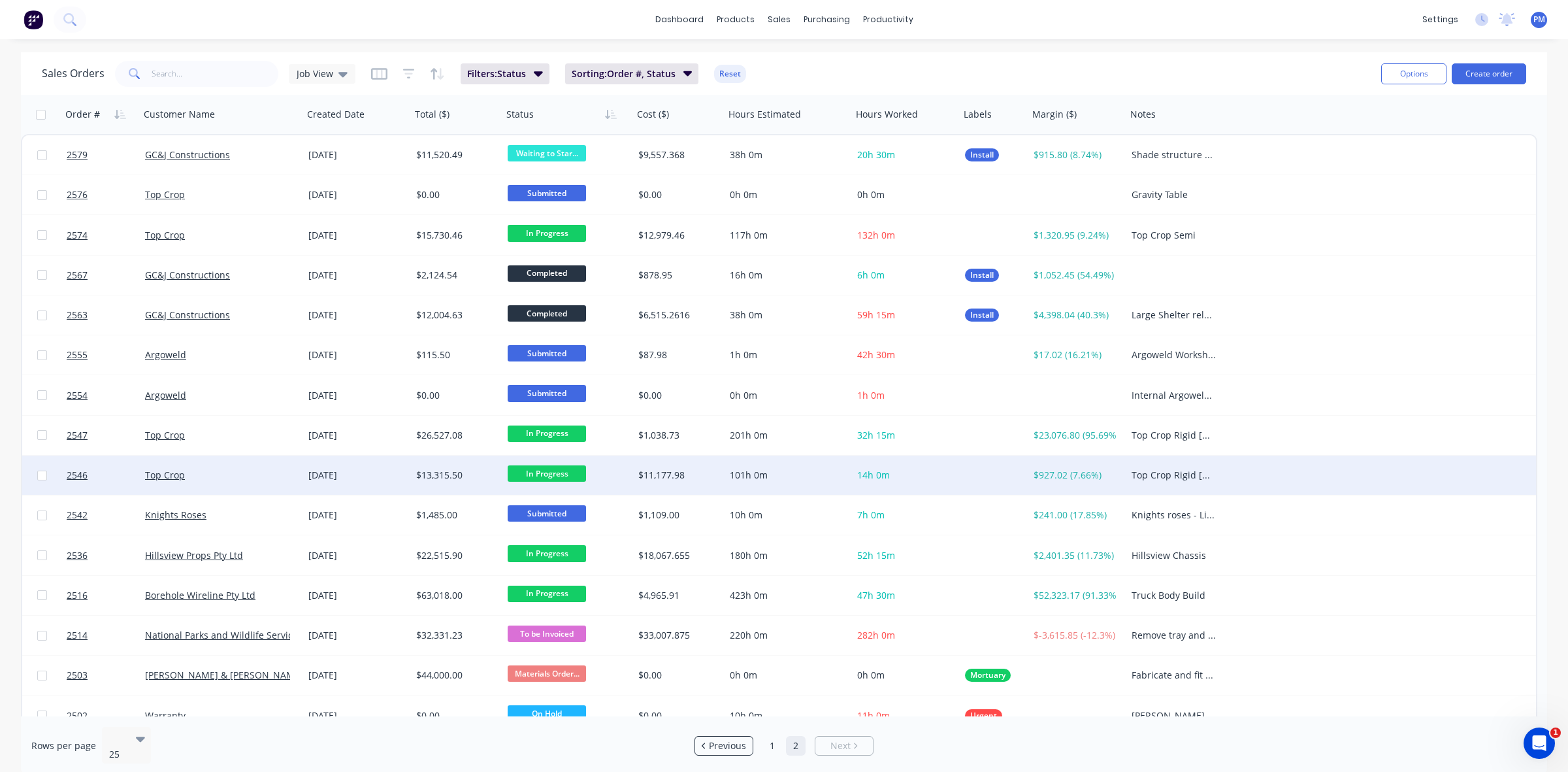
click at [272, 478] on div "Top Crop" at bounding box center [218, 475] width 145 height 13
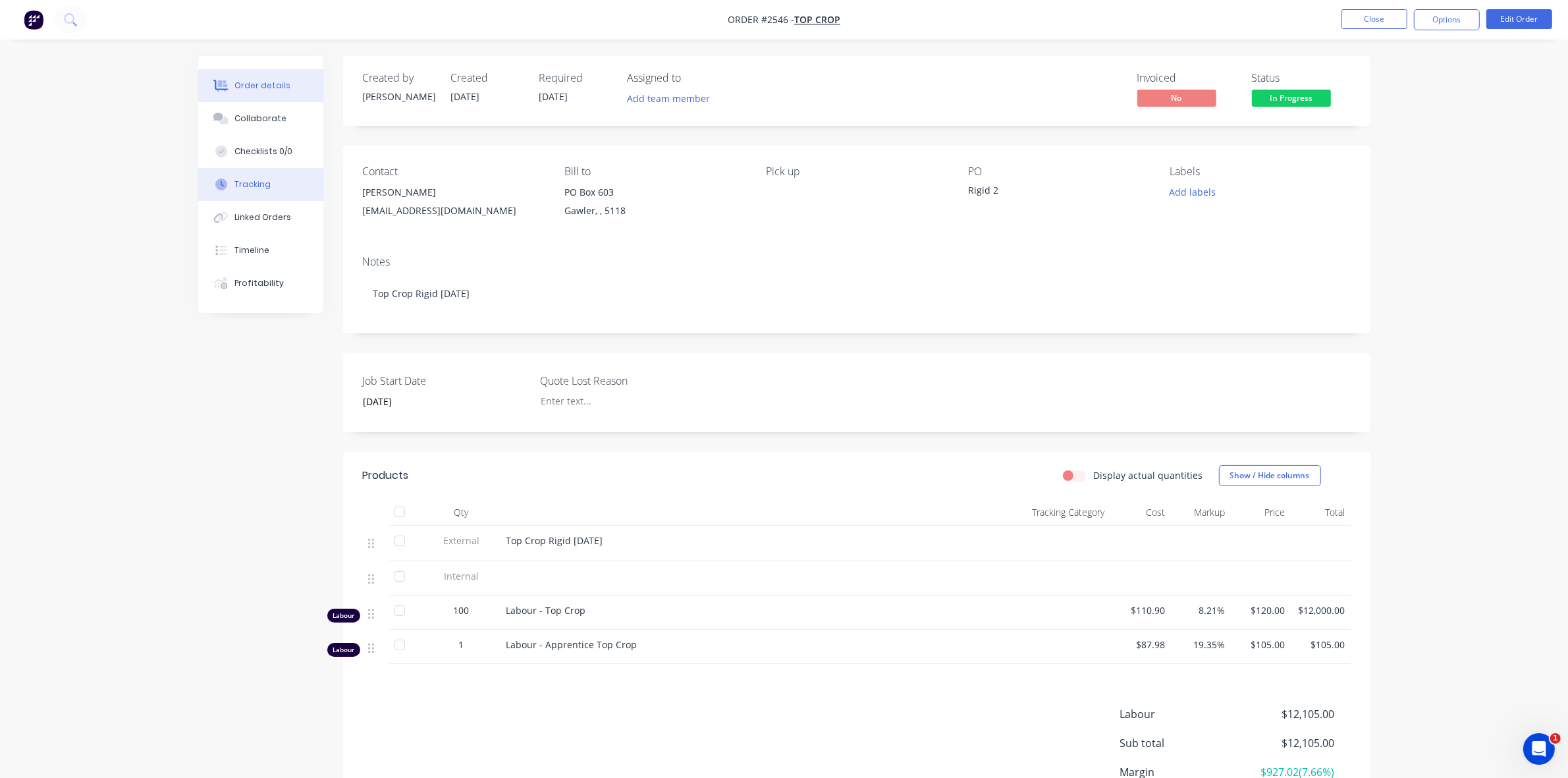
click at [271, 183] on button "Tracking" at bounding box center [260, 185] width 126 height 33
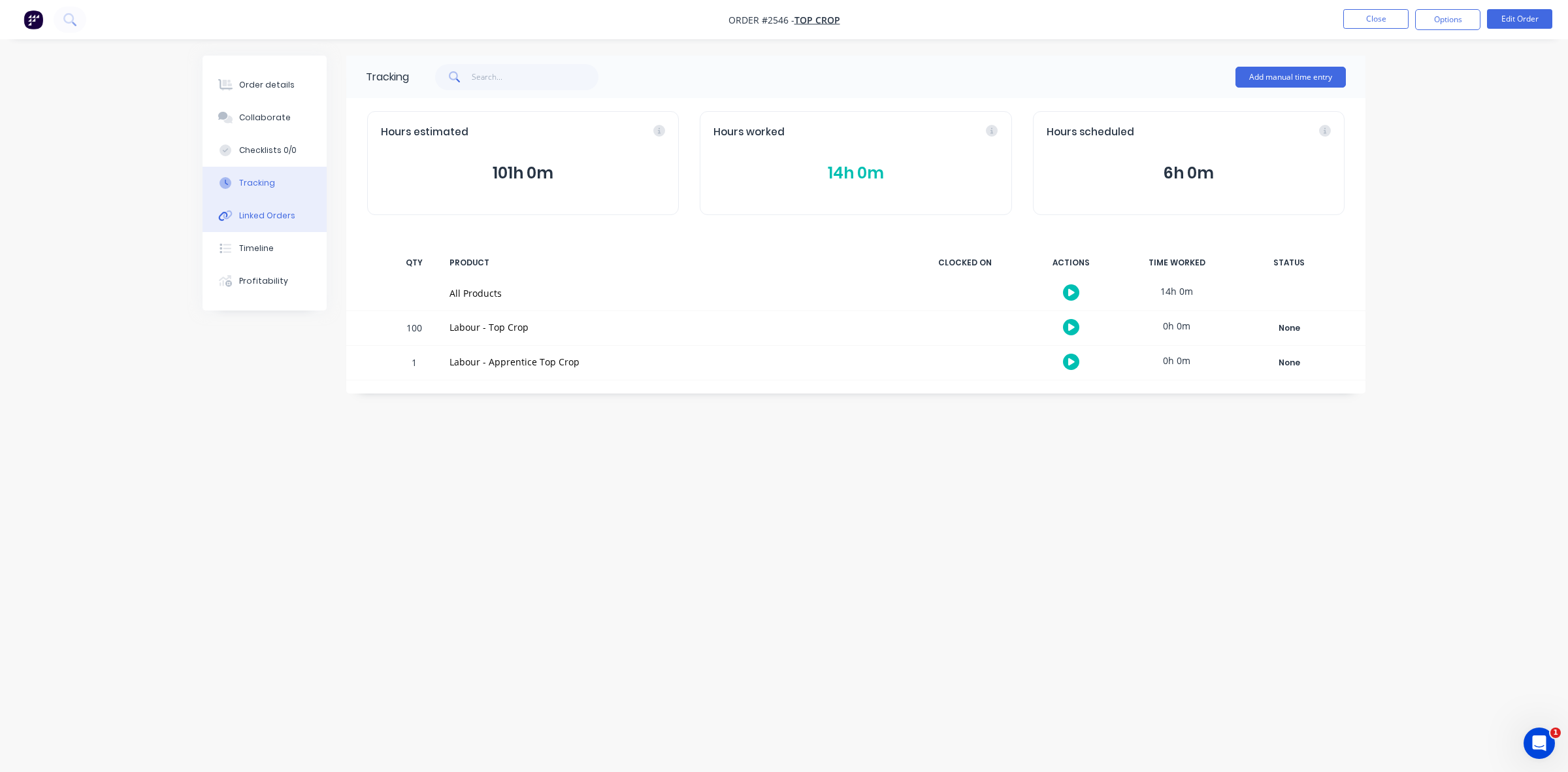
click at [261, 215] on div "Linked Orders" at bounding box center [267, 215] width 56 height 12
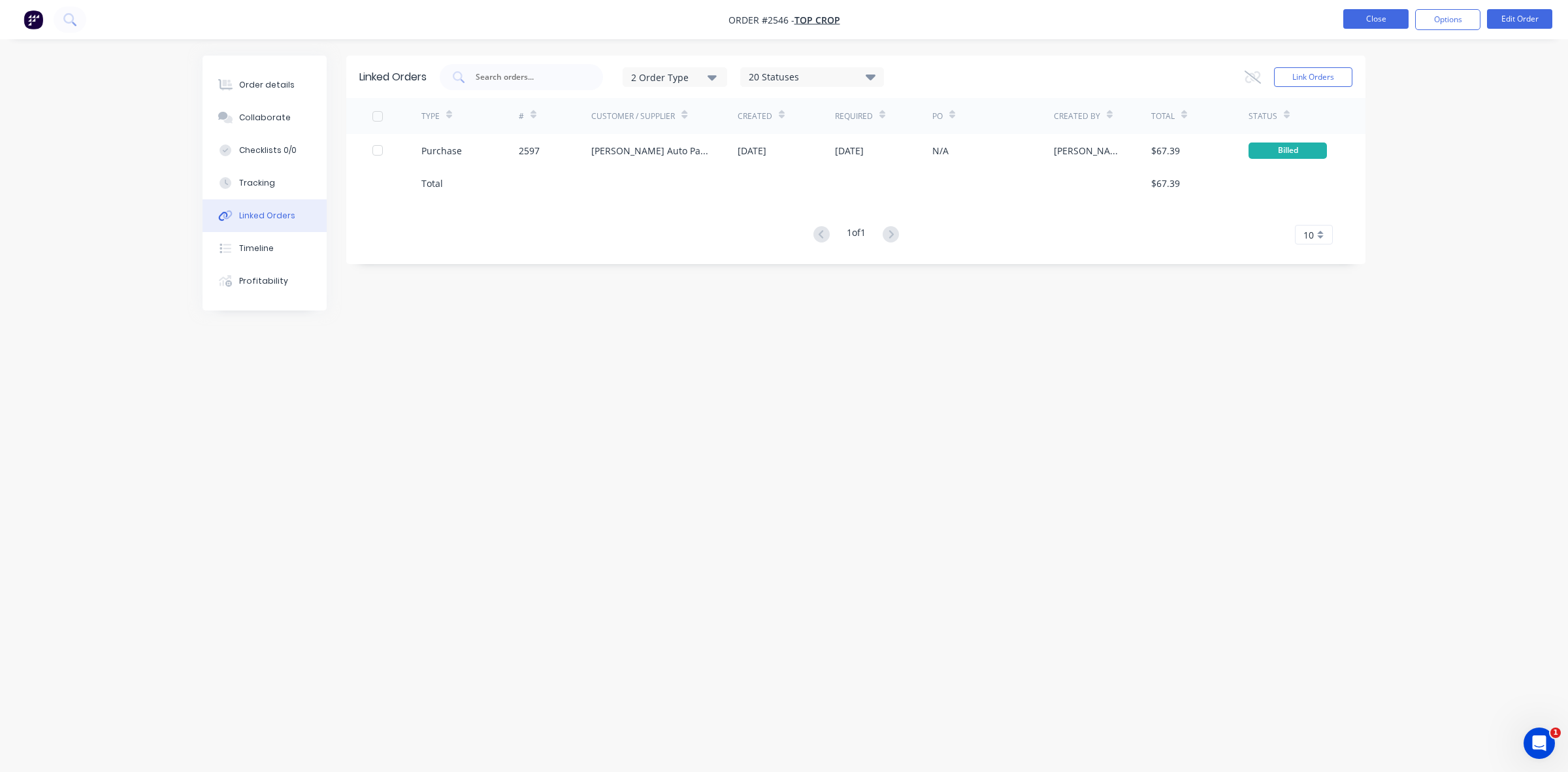
click at [1379, 18] on button "Close" at bounding box center [1376, 19] width 65 height 20
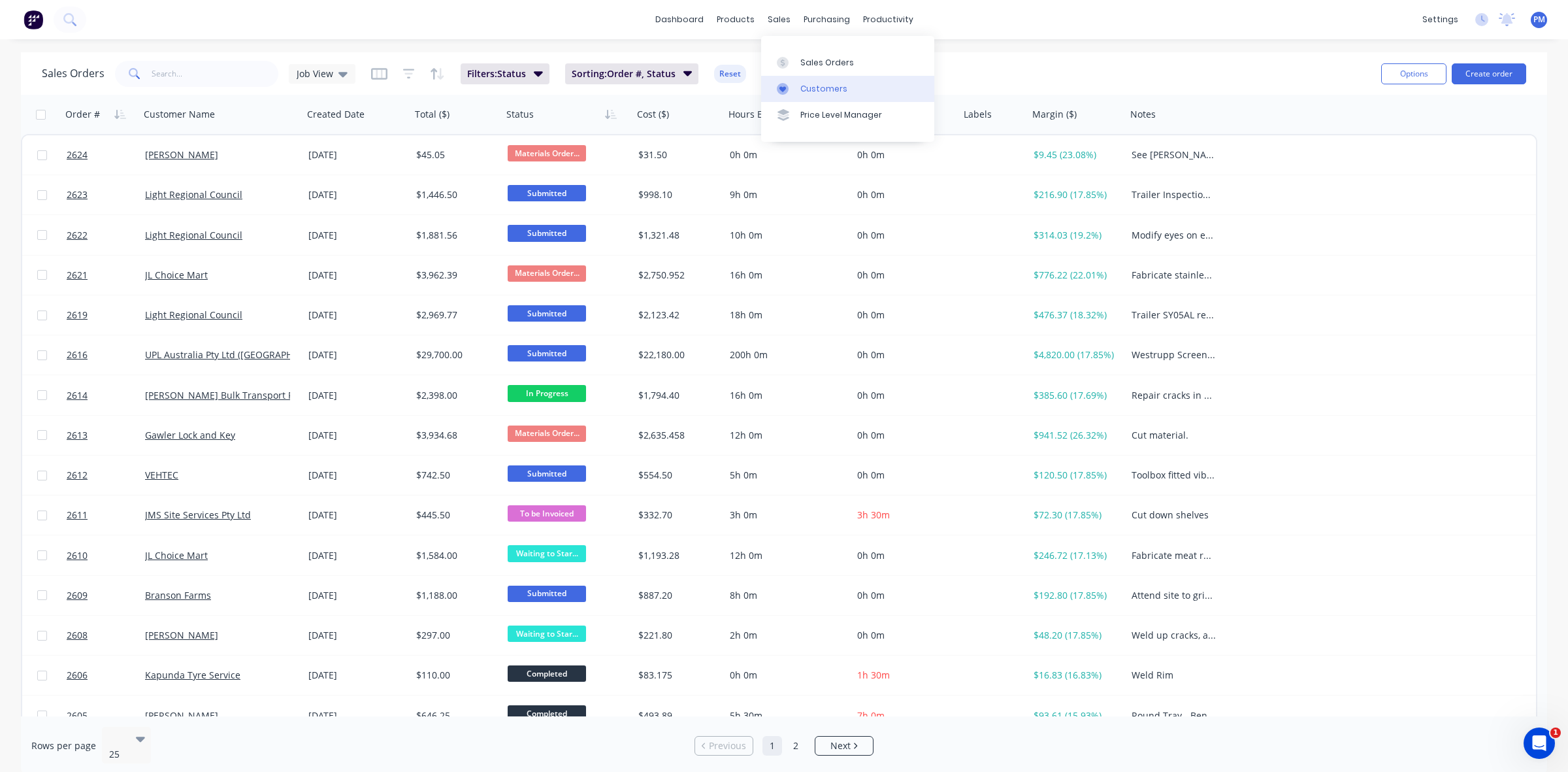
click at [824, 87] on div "Customers" at bounding box center [824, 89] width 47 height 12
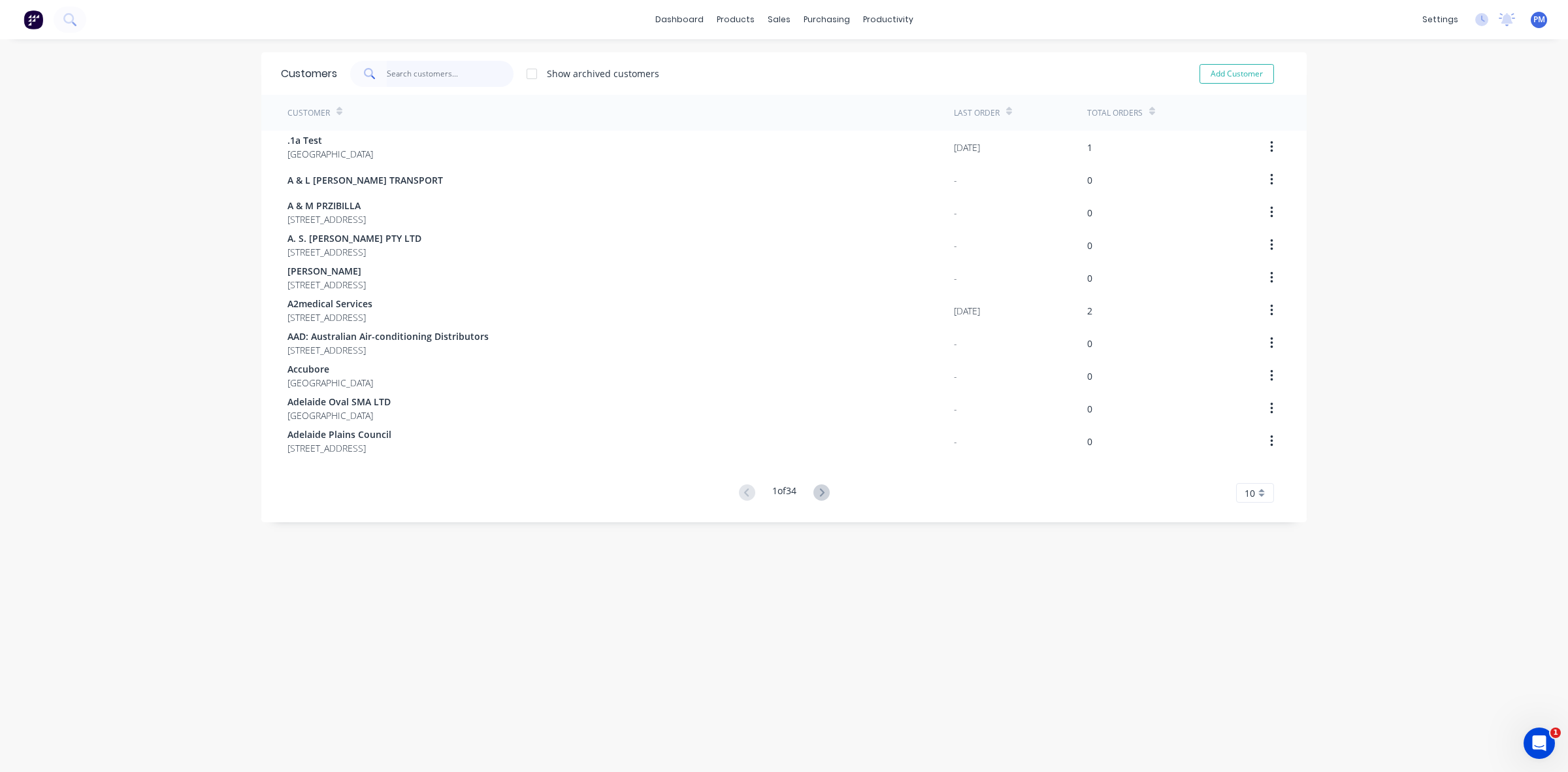
click at [387, 72] on input "text" at bounding box center [450, 74] width 127 height 26
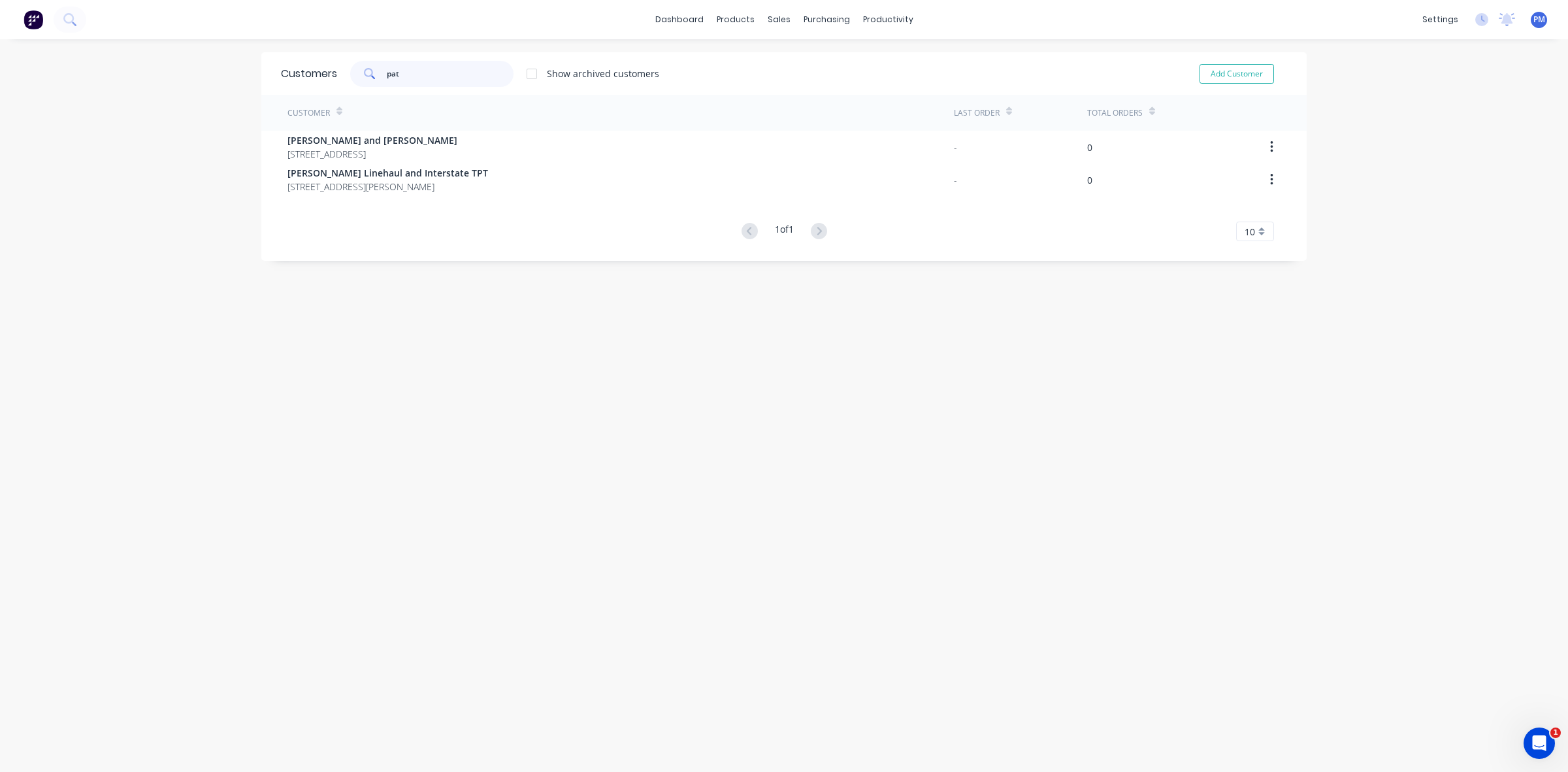
drag, startPoint x: 404, startPoint y: 71, endPoint x: 373, endPoint y: 71, distance: 31.0
click at [373, 71] on div "pat" at bounding box center [432, 74] width 163 height 26
drag, startPoint x: 409, startPoint y: 72, endPoint x: 370, endPoint y: 72, distance: 39.0
click at [370, 72] on div "Pat" at bounding box center [432, 74] width 163 height 26
type input "Nooly"
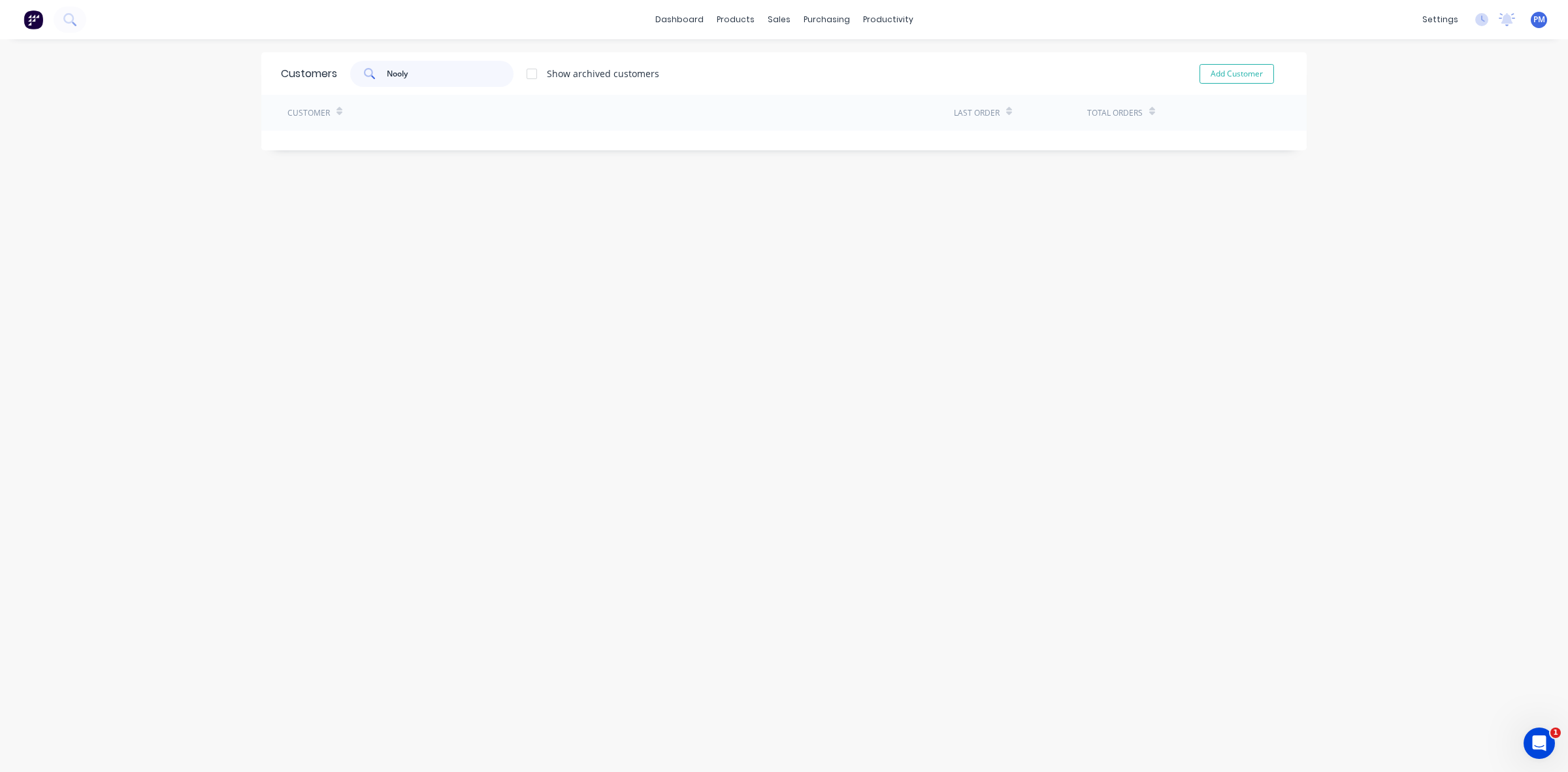
drag, startPoint x: 409, startPoint y: 73, endPoint x: 378, endPoint y: 75, distance: 31.1
click at [378, 75] on div "Nooly" at bounding box center [432, 74] width 163 height 26
drag, startPoint x: 407, startPoint y: 72, endPoint x: 367, endPoint y: 68, distance: 40.2
click at [367, 68] on div "dooly" at bounding box center [432, 74] width 163 height 26
type input "neyle"
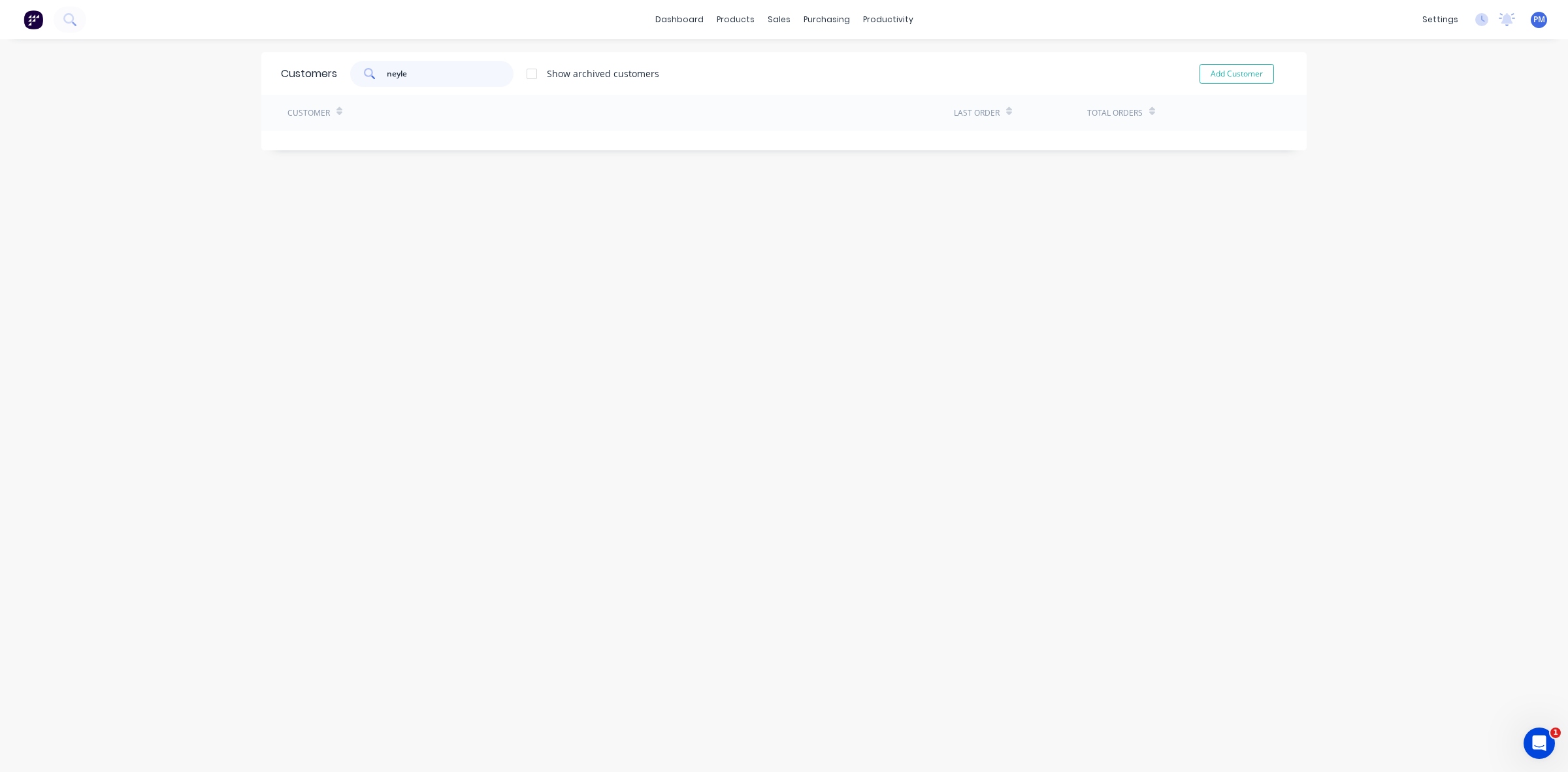
drag, startPoint x: 405, startPoint y: 73, endPoint x: 370, endPoint y: 71, distance: 35.1
click at [370, 71] on div "neyle" at bounding box center [432, 74] width 163 height 26
type input "eudunda"
click at [364, 75] on icon at bounding box center [370, 73] width 12 height 12
drag, startPoint x: 420, startPoint y: 71, endPoint x: 376, endPoint y: 68, distance: 44.1
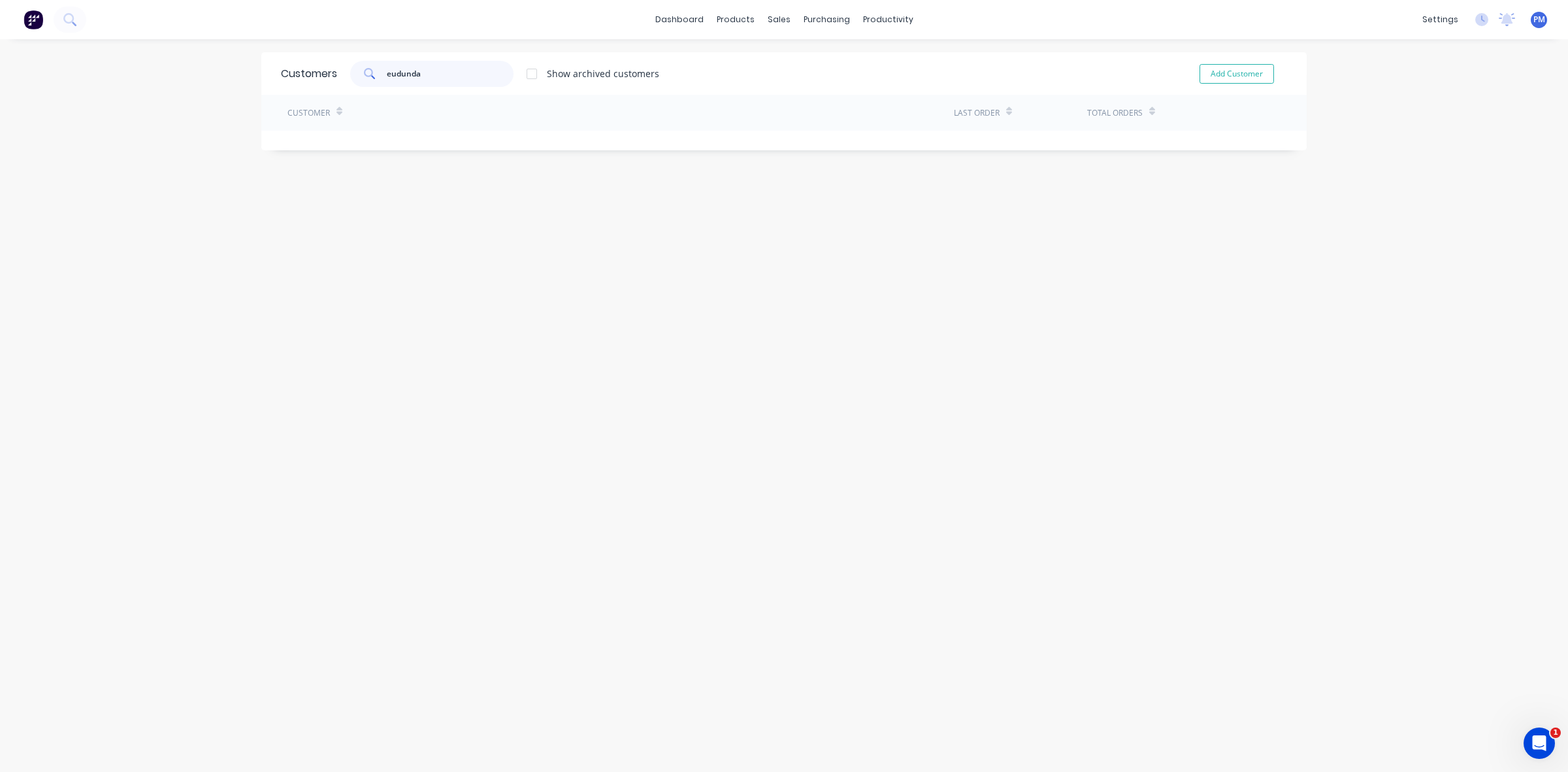
click at [376, 68] on div "eudunda" at bounding box center [432, 74] width 163 height 26
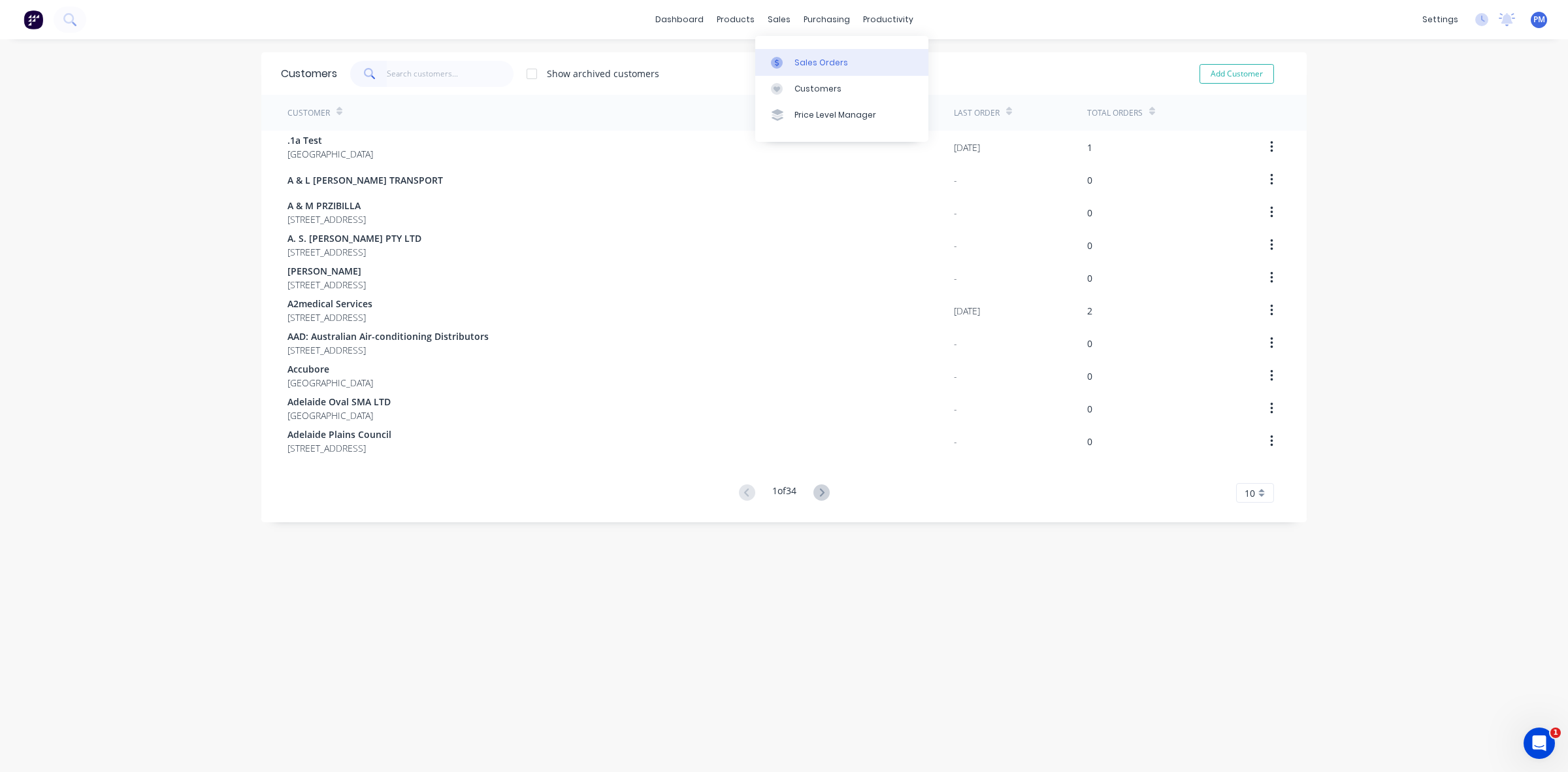
click at [808, 59] on div "Sales Orders" at bounding box center [821, 63] width 54 height 12
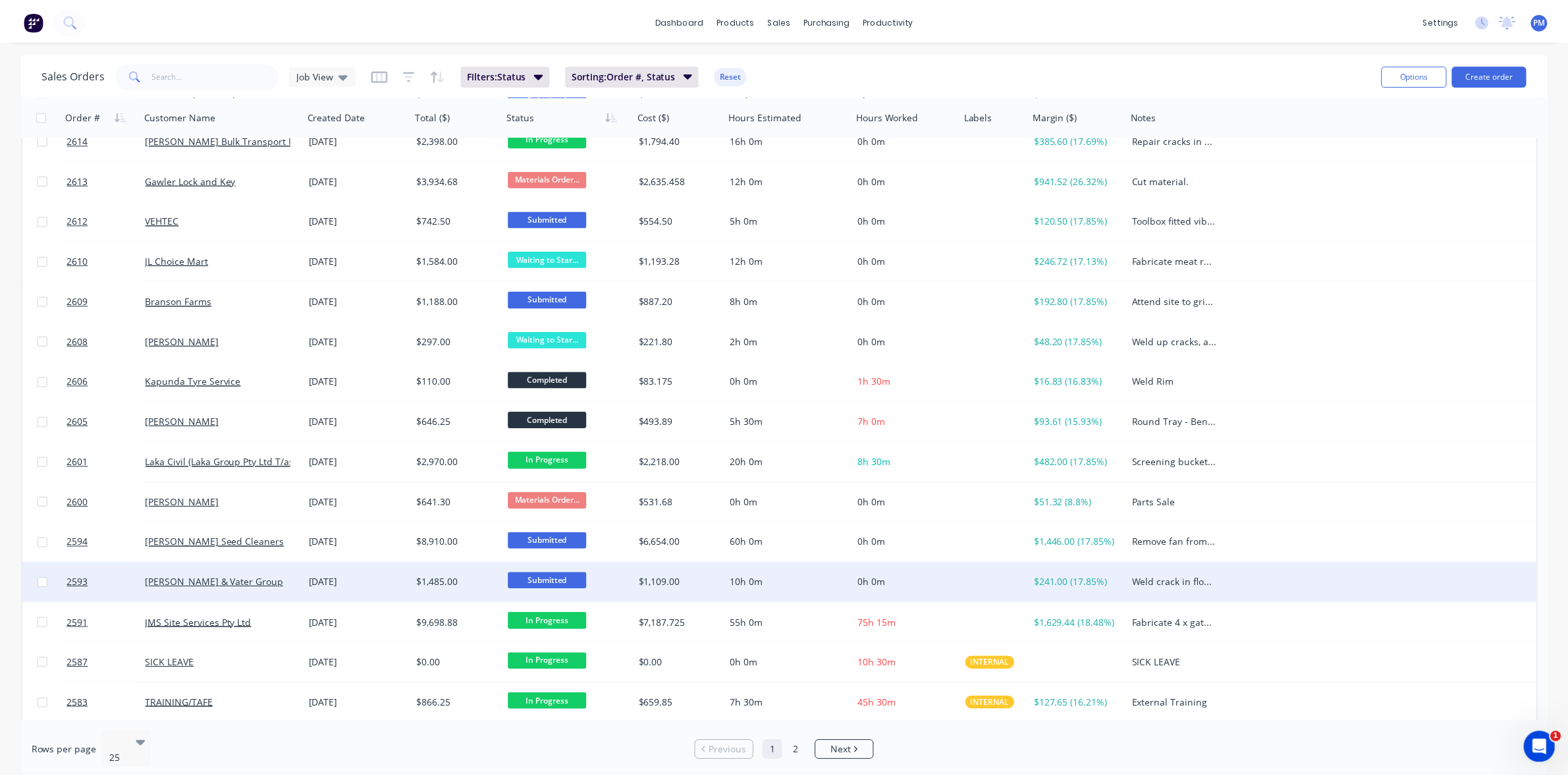
scroll to position [257, 0]
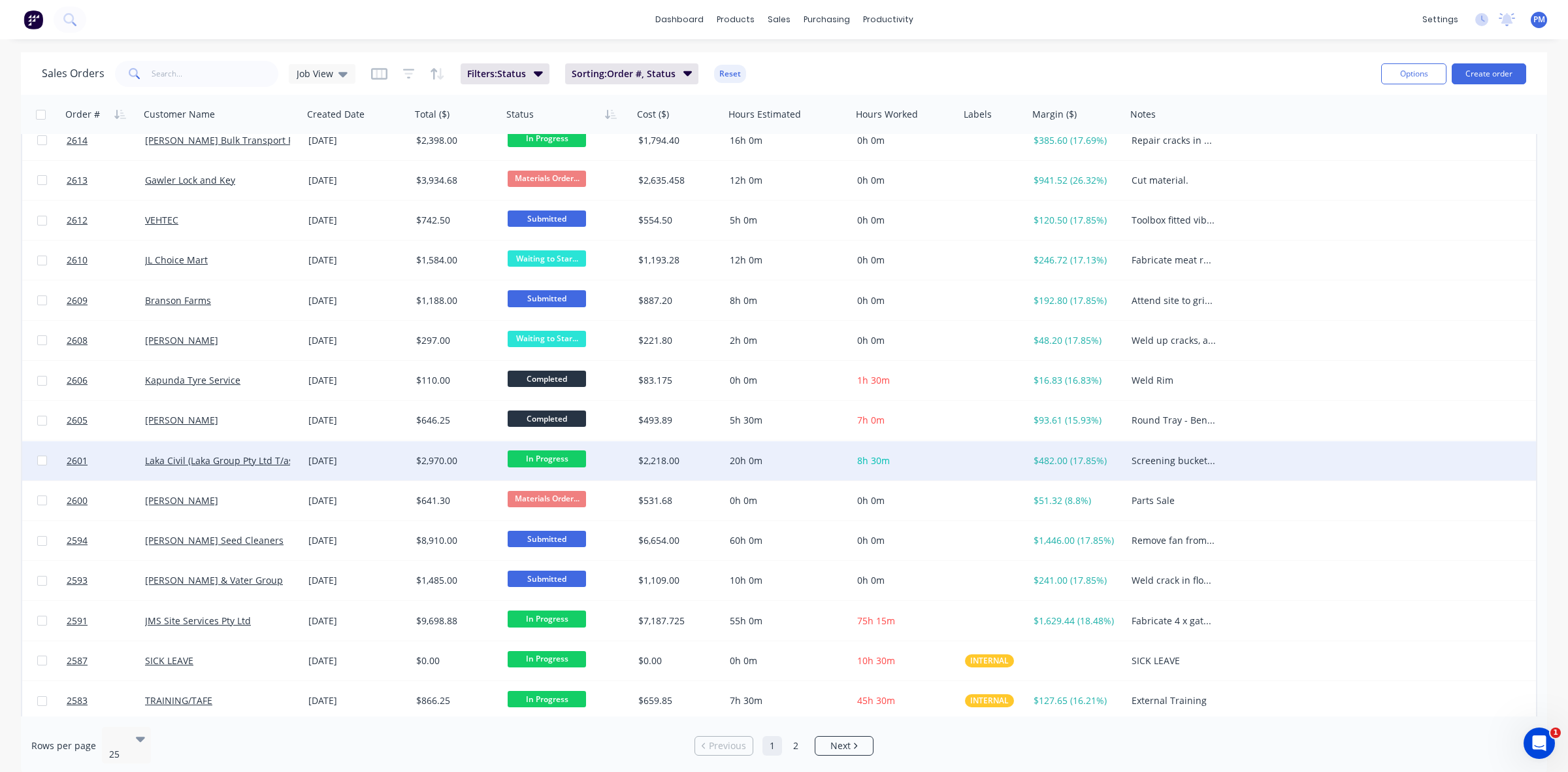
click at [390, 463] on div "[DATE]" at bounding box center [357, 461] width 97 height 13
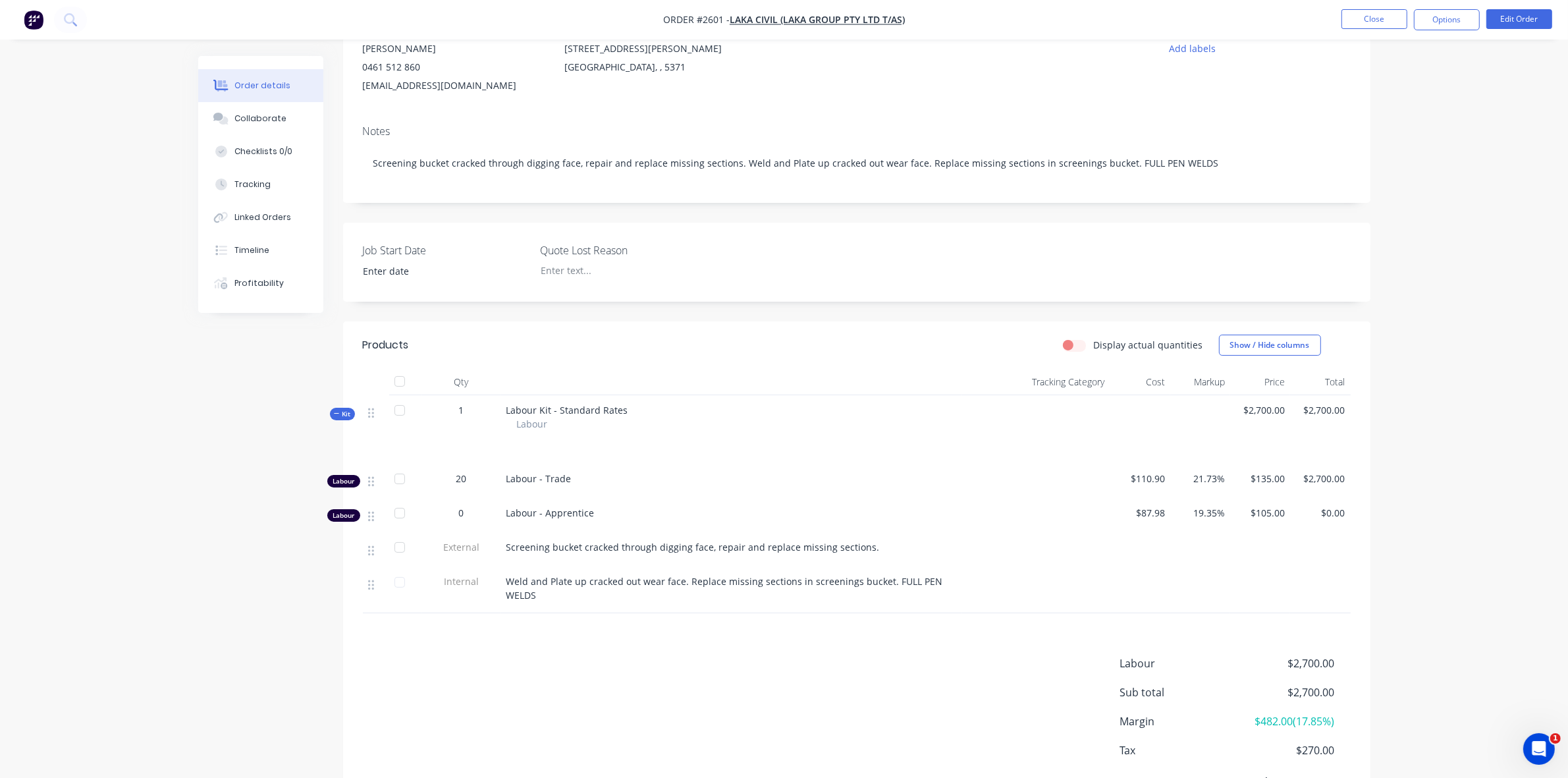
scroll to position [230, 0]
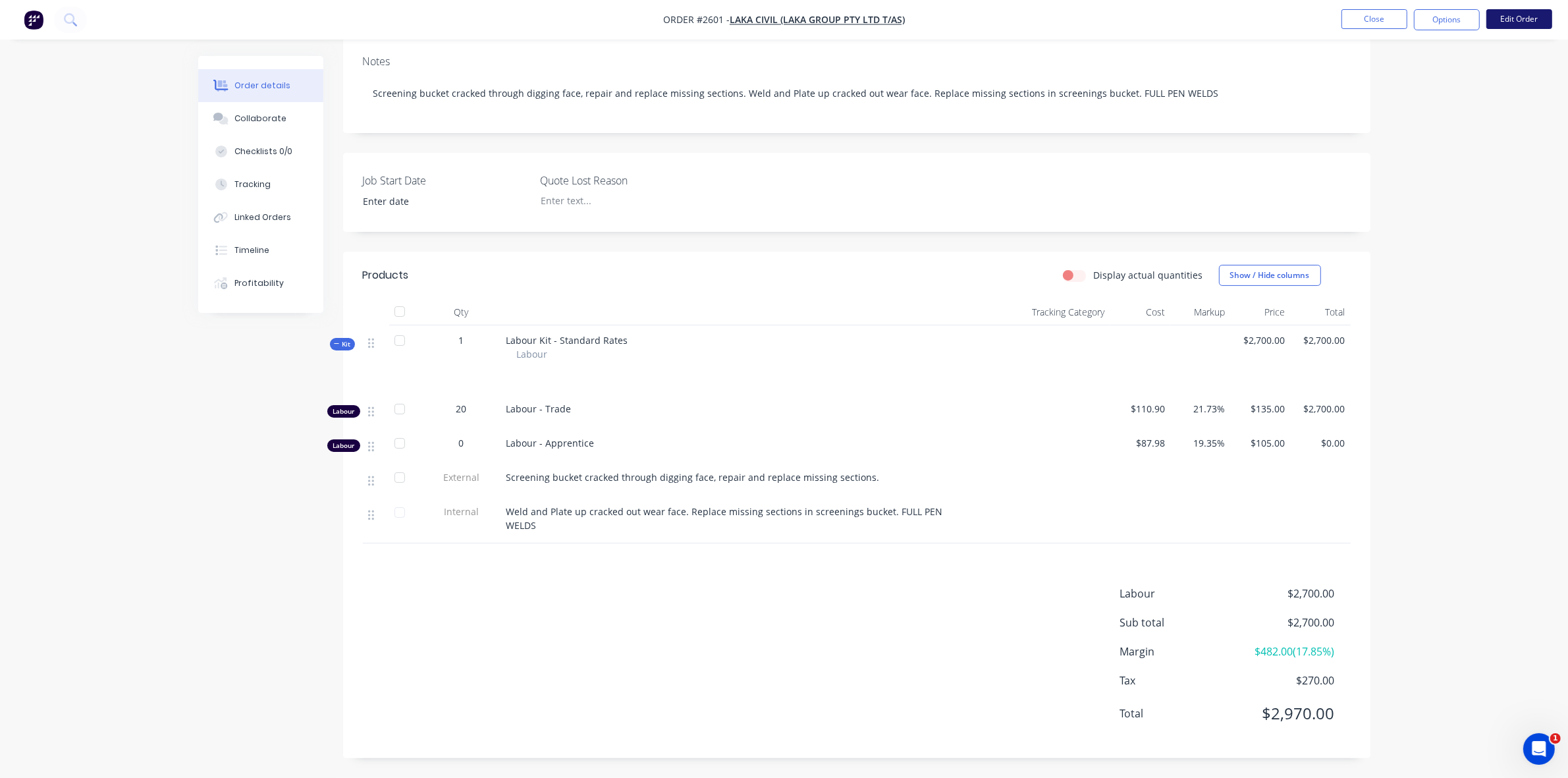
click at [1521, 21] on button "Edit Order" at bounding box center [1519, 19] width 66 height 20
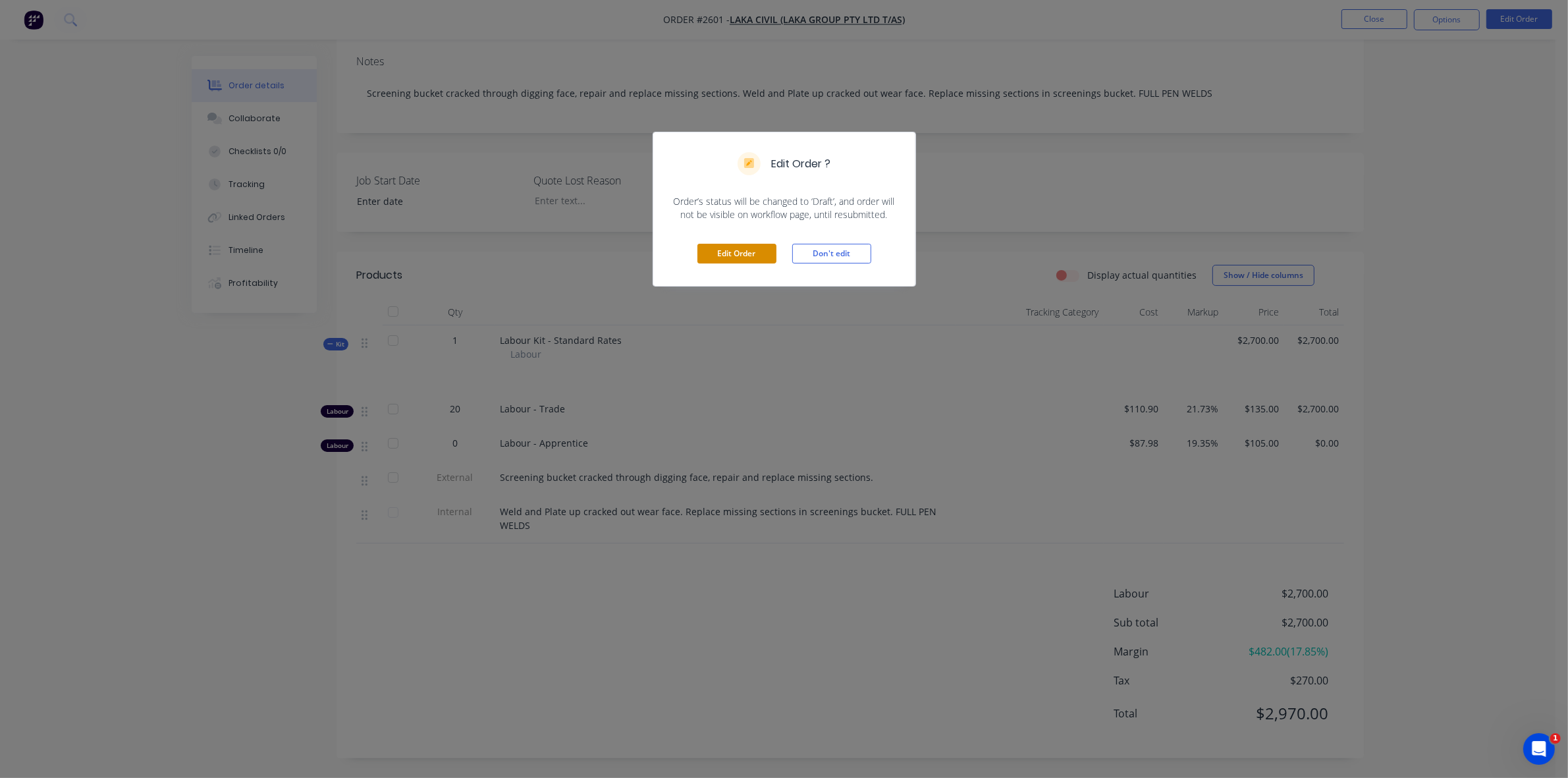
click at [758, 255] on button "Edit Order" at bounding box center [737, 254] width 79 height 20
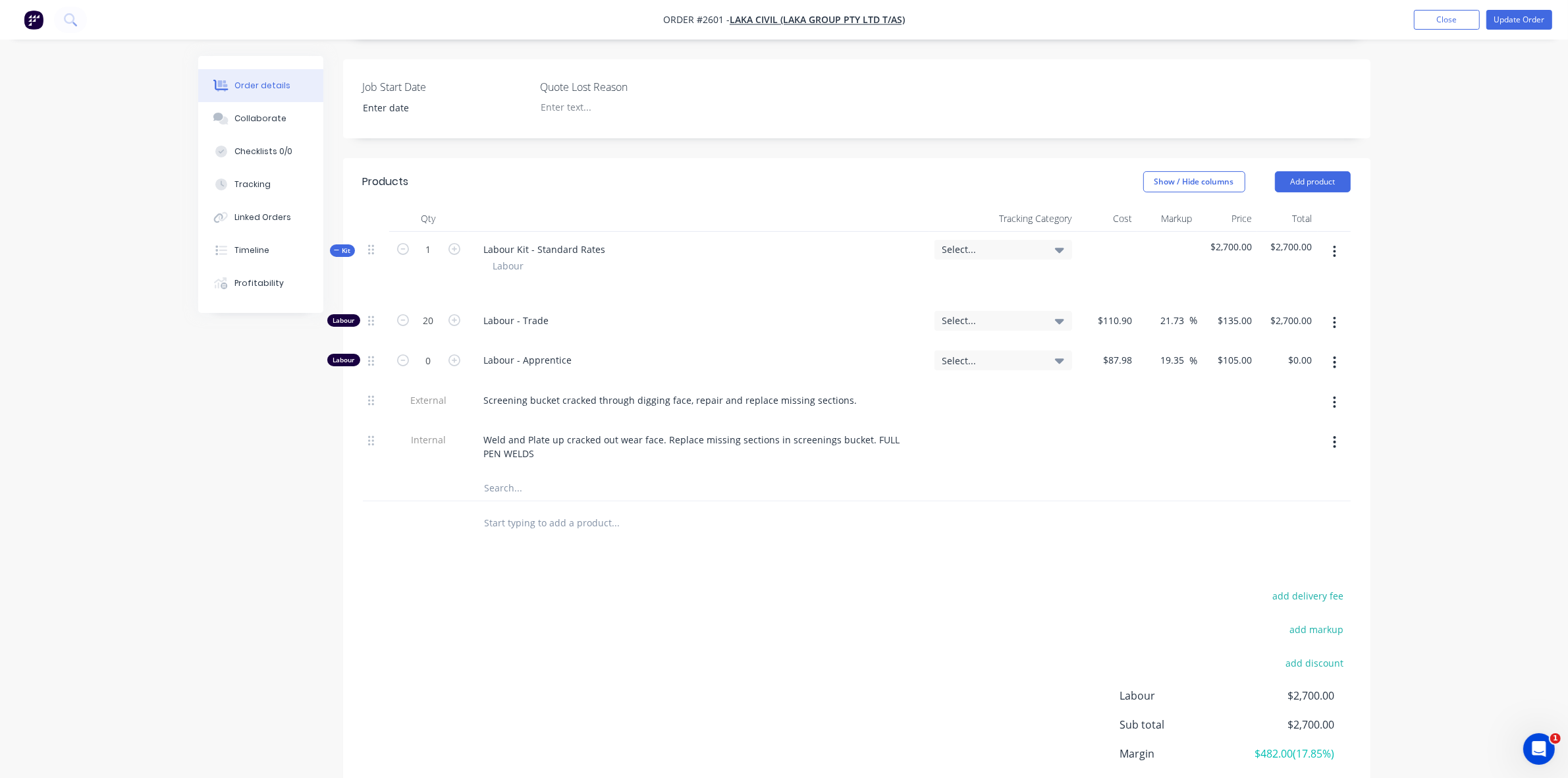
scroll to position [329, 0]
click at [1315, 176] on button "Add product" at bounding box center [1313, 180] width 76 height 21
click at [1273, 238] on div "Basic product" at bounding box center [1289, 239] width 101 height 19
click at [517, 511] on div at bounding box center [529, 517] width 110 height 19
click at [1117, 517] on div "$0.00" at bounding box center [1119, 517] width 36 height 19
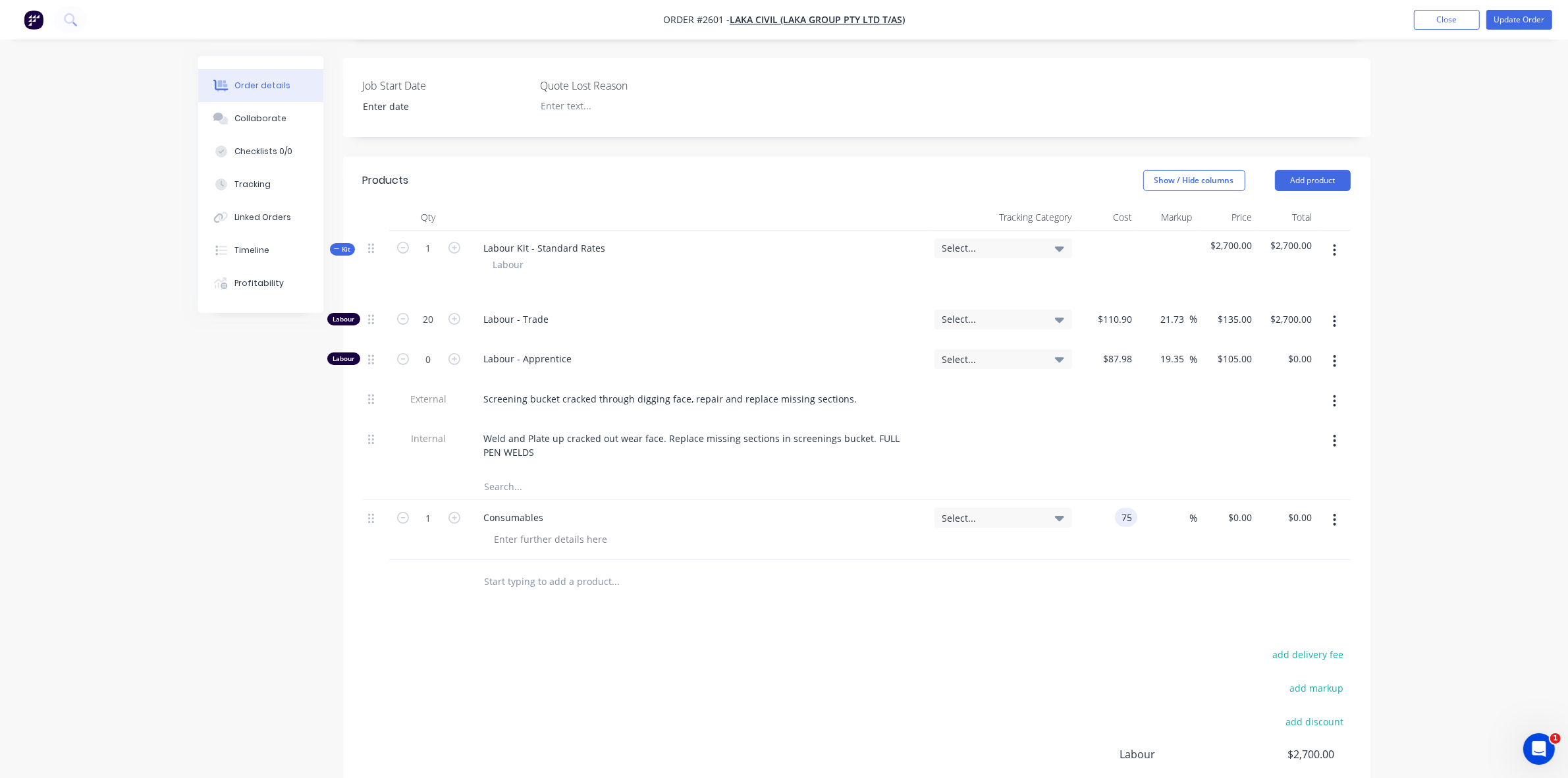
drag, startPoint x: 1133, startPoint y: 515, endPoint x: 1122, endPoint y: 515, distance: 11.0
click at [1122, 515] on input "75" at bounding box center [1129, 517] width 17 height 19
type input "$50.00"
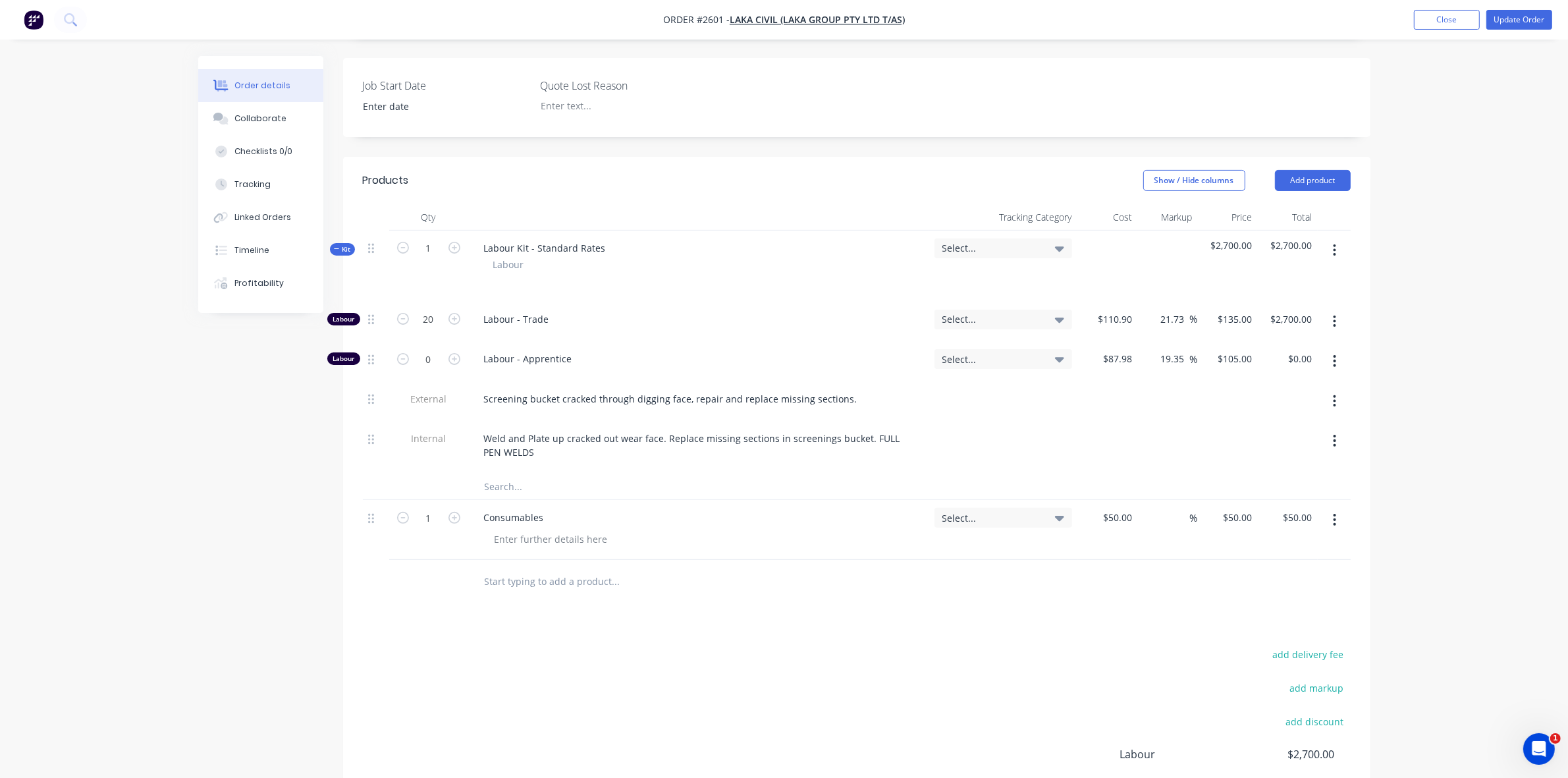
click at [836, 584] on div at bounding box center [671, 581] width 395 height 27
click at [1521, 21] on button "Update Order" at bounding box center [1519, 20] width 66 height 20
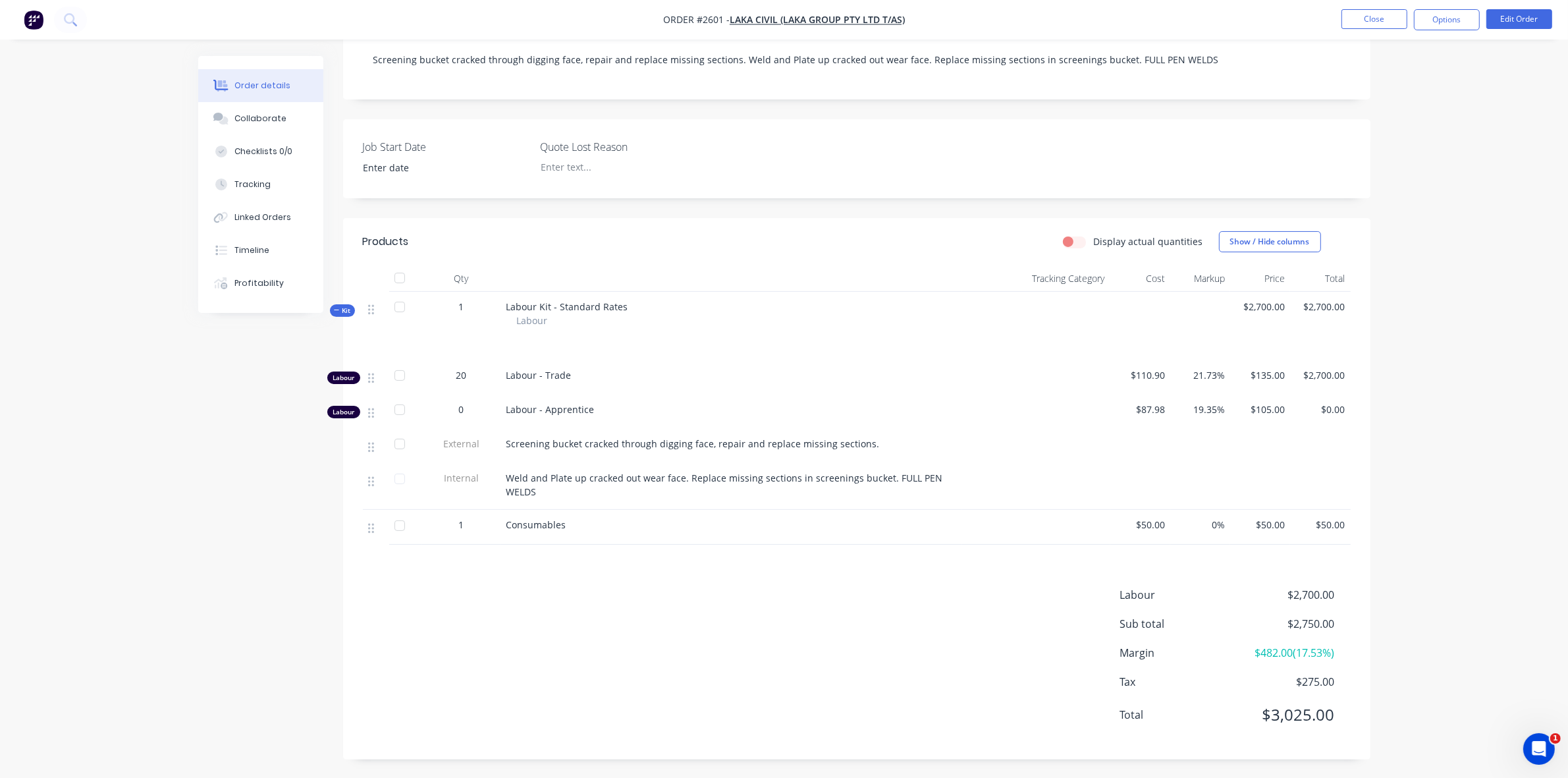
scroll to position [265, 0]
click at [262, 185] on div "Tracking" at bounding box center [253, 185] width 37 height 12
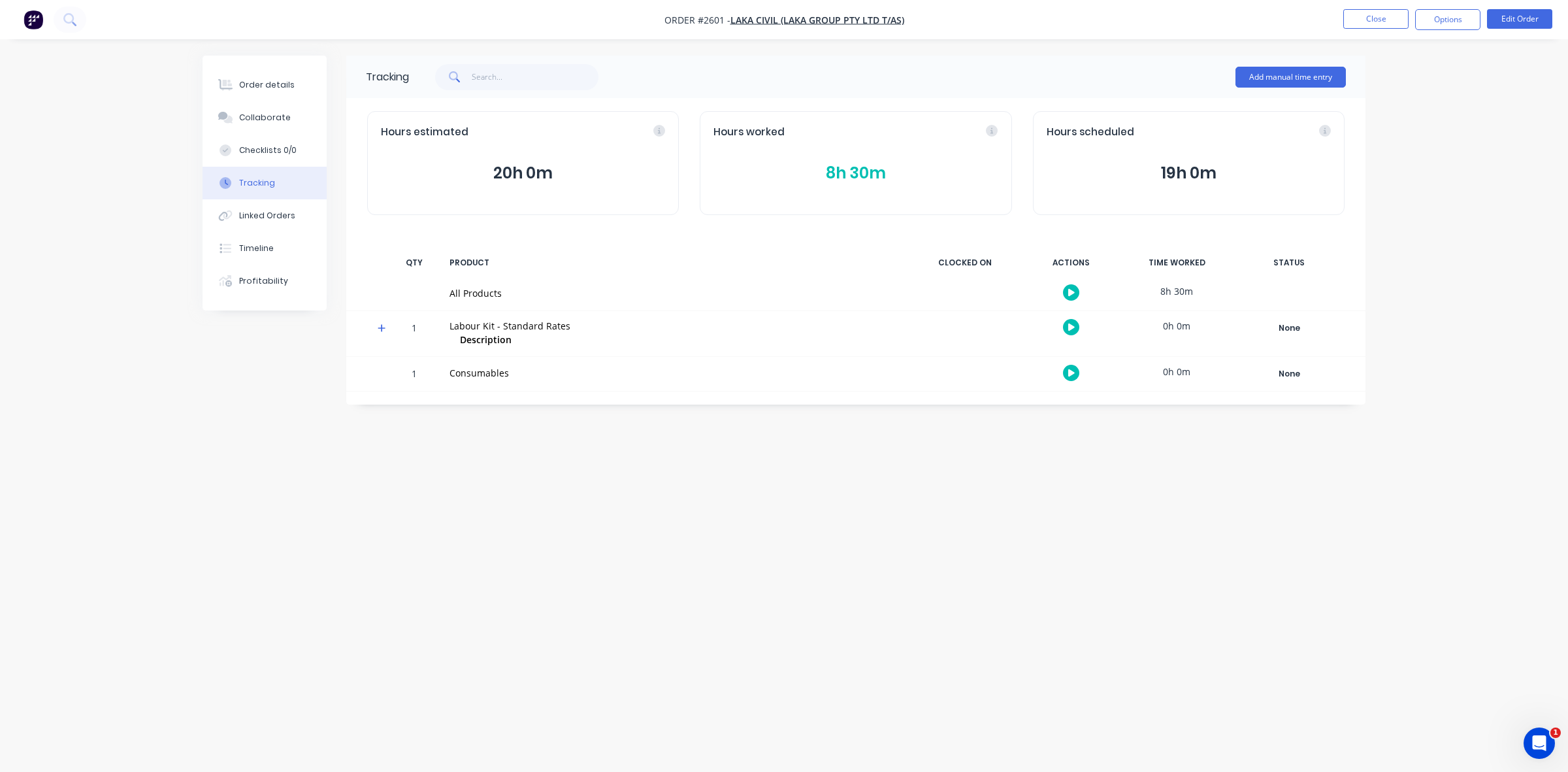
click at [836, 170] on button "8h 30m" at bounding box center [855, 173] width 285 height 25
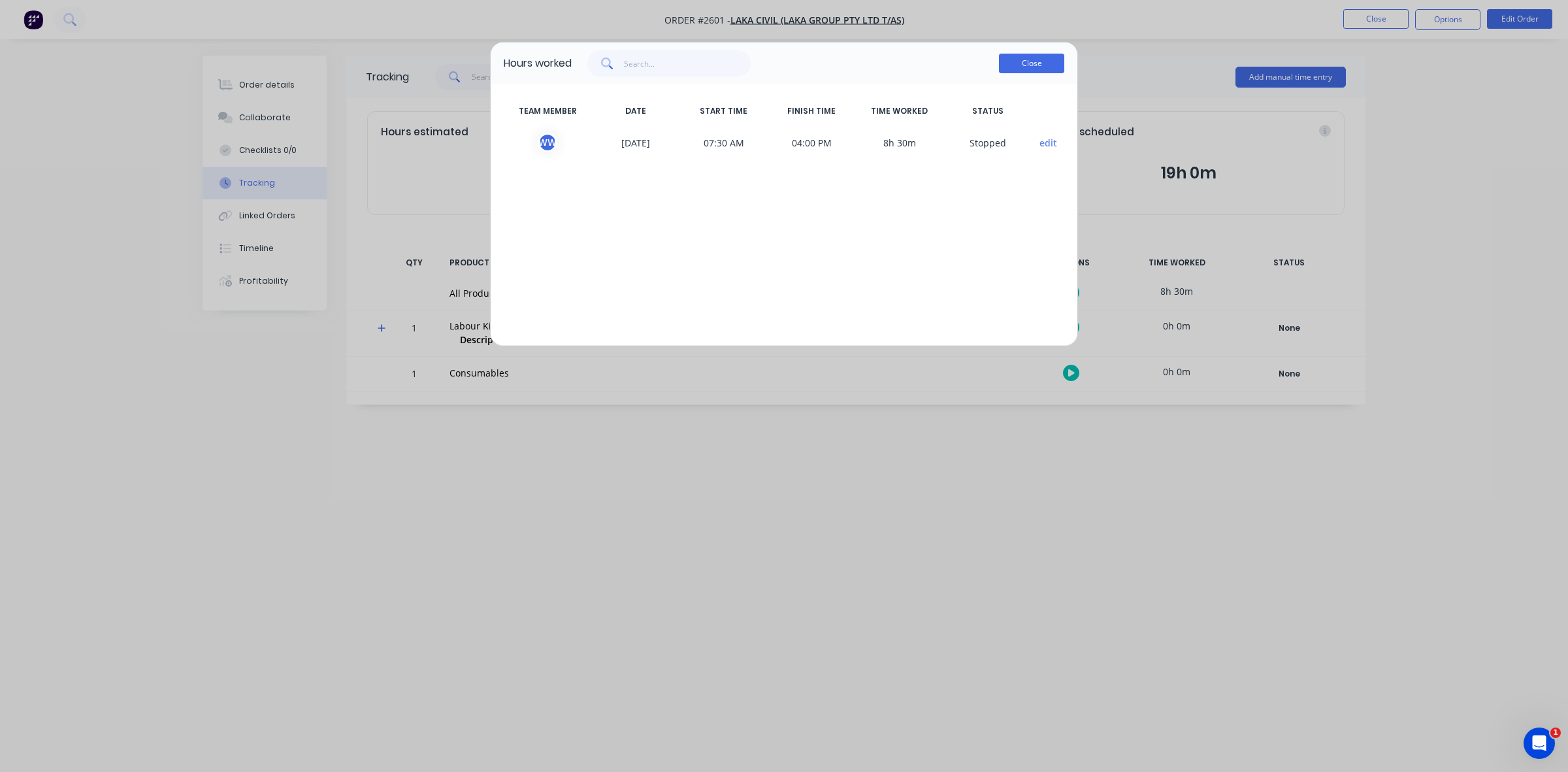
click at [1043, 65] on button "Close" at bounding box center [1031, 64] width 65 height 20
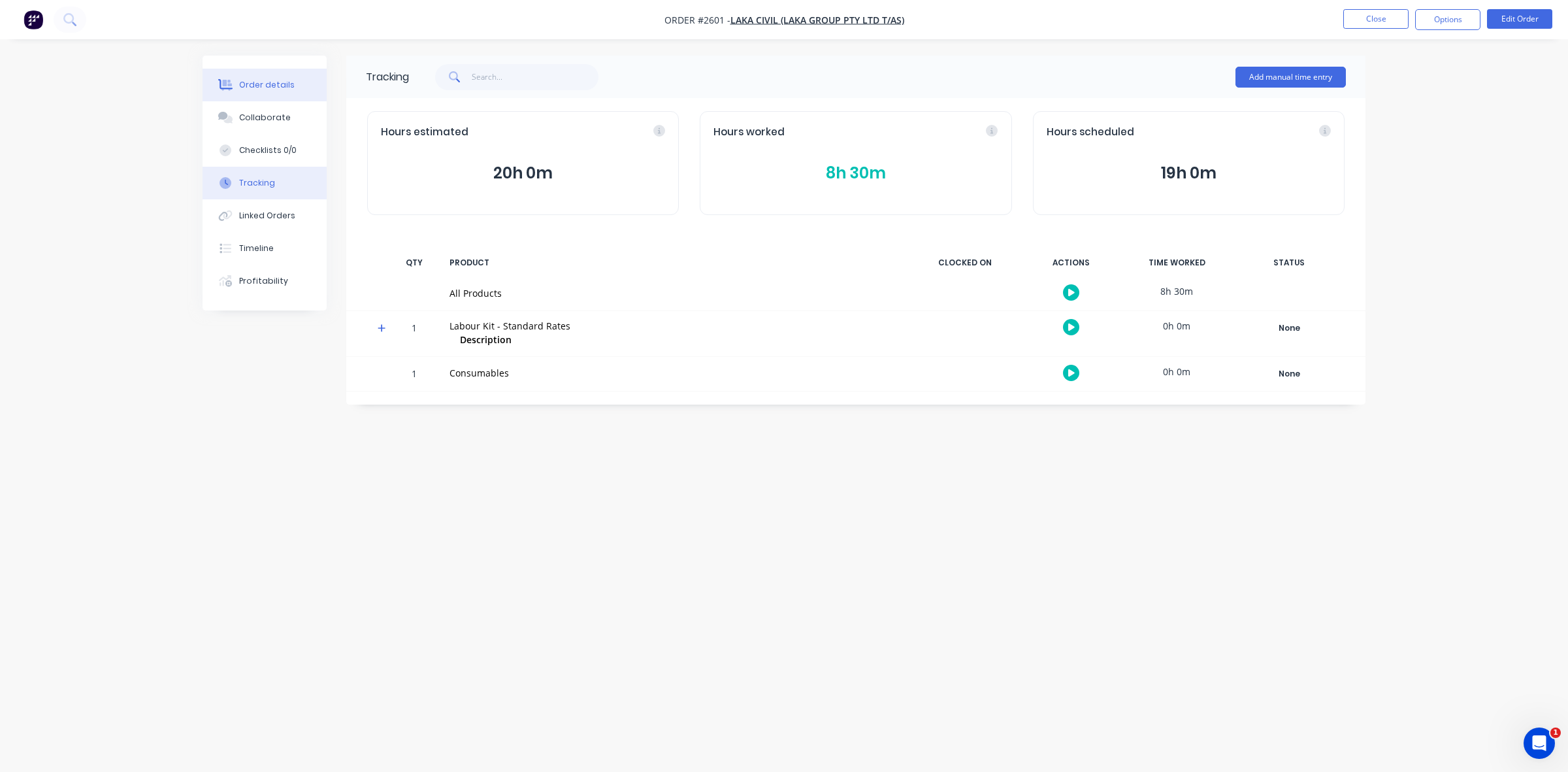
click at [266, 73] on button "Order details" at bounding box center [265, 85] width 125 height 33
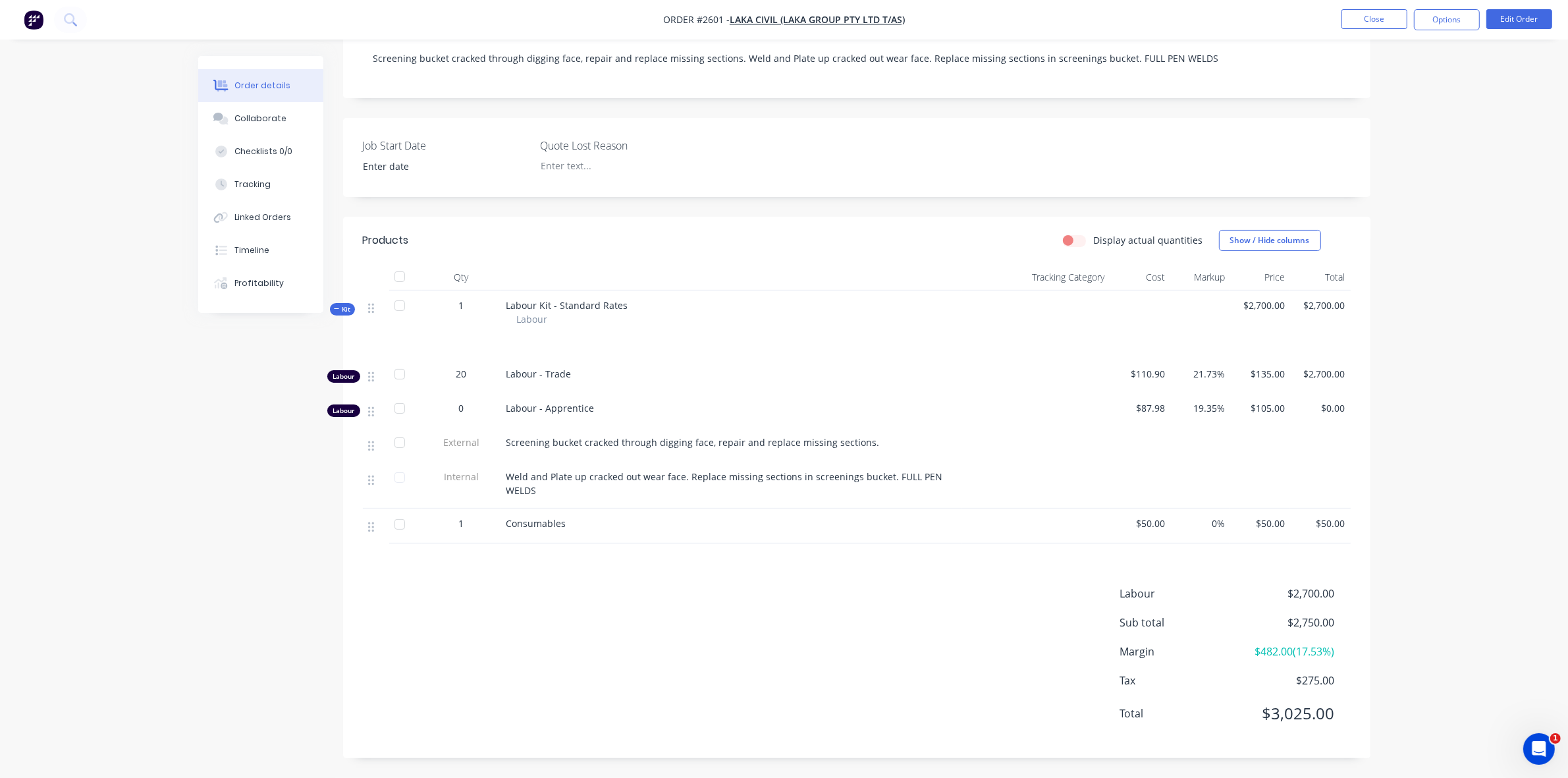
scroll to position [265, 0]
click at [262, 217] on div "Linked Orders" at bounding box center [263, 217] width 57 height 12
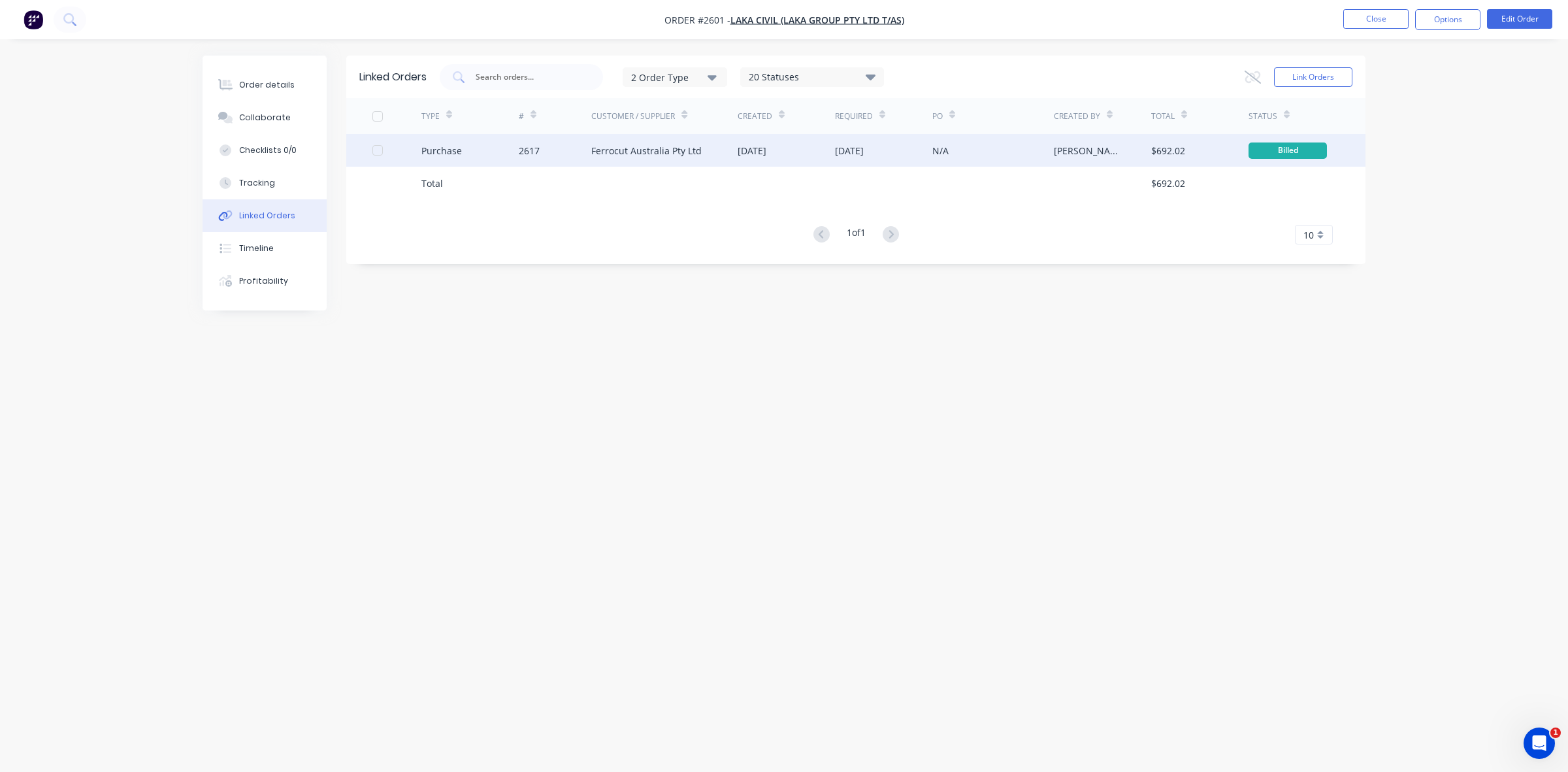
click at [558, 153] on div "2617" at bounding box center [555, 150] width 73 height 33
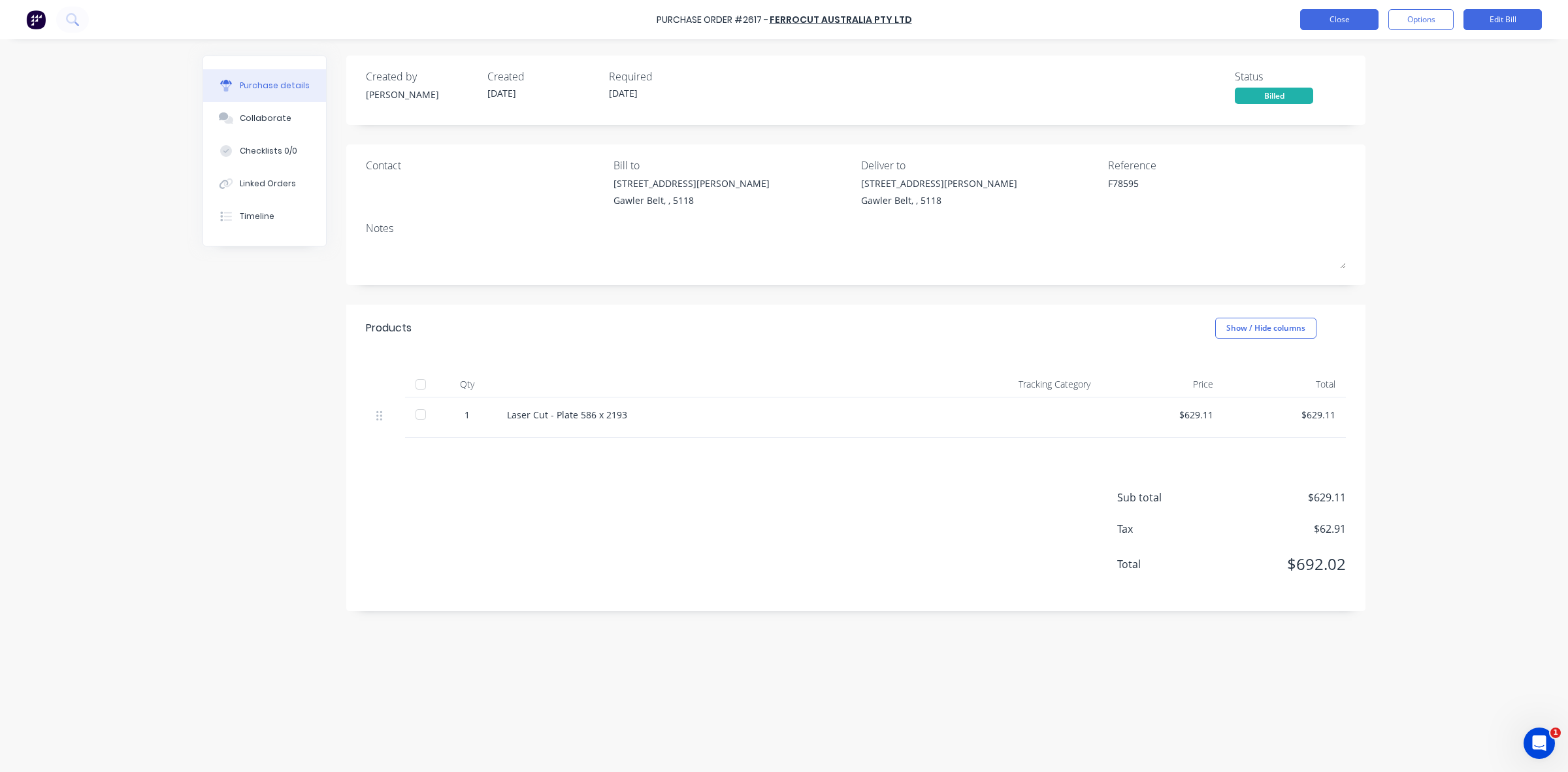
click at [1332, 23] on button "Close" at bounding box center [1340, 19] width 78 height 21
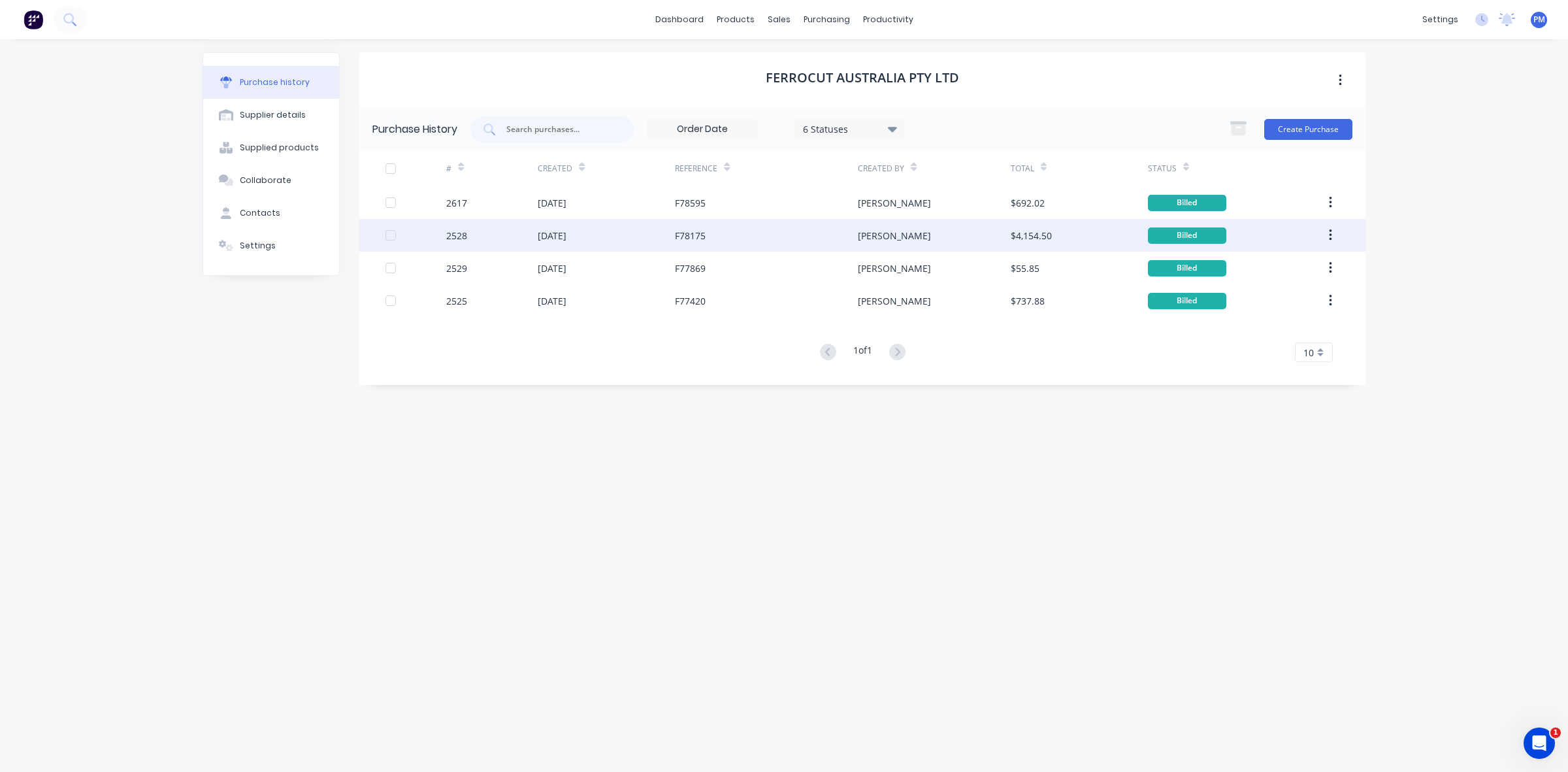
click at [638, 244] on div "[DATE]" at bounding box center [606, 235] width 137 height 33
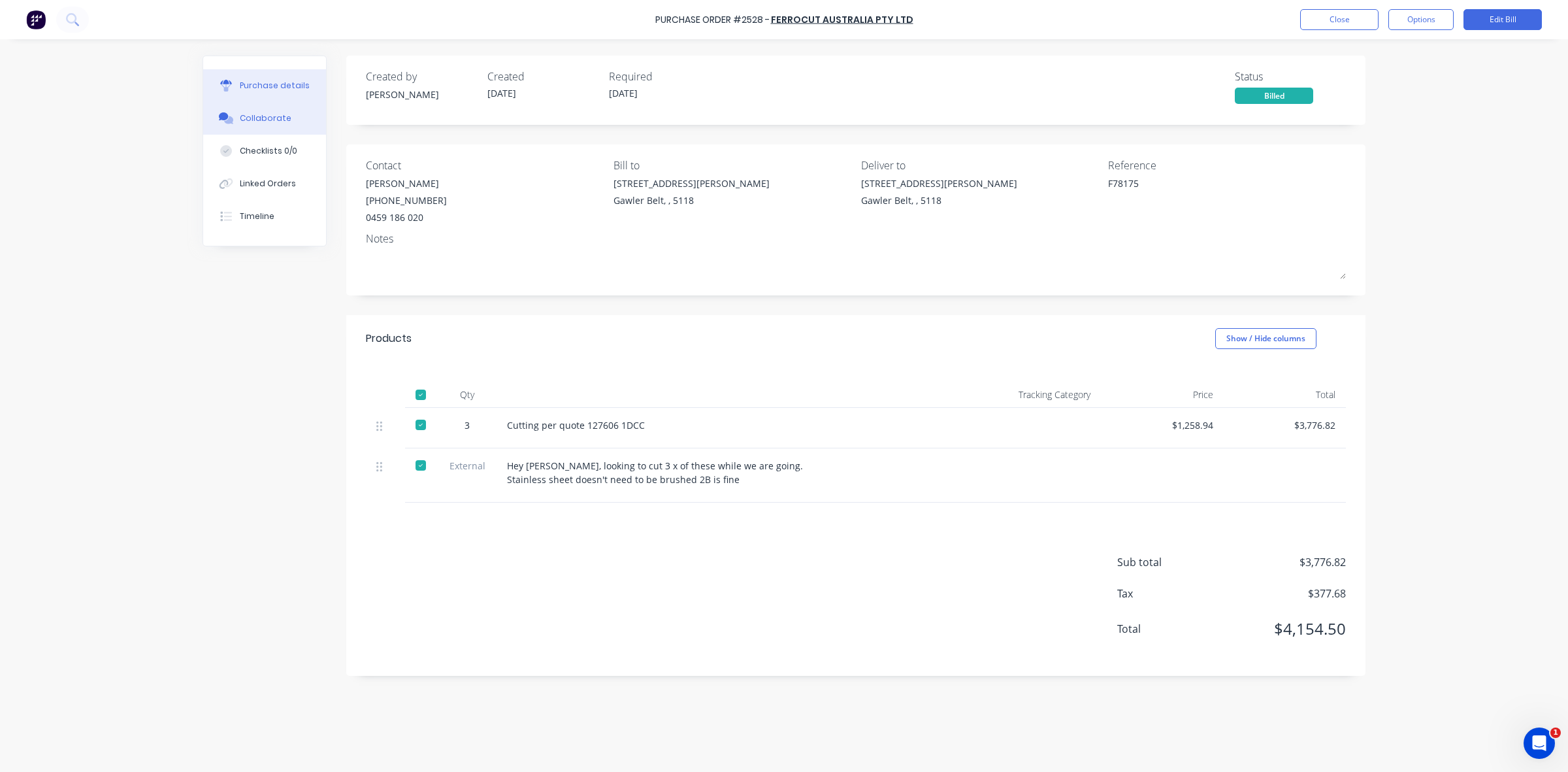
click at [247, 110] on button "Collaborate" at bounding box center [264, 119] width 123 height 33
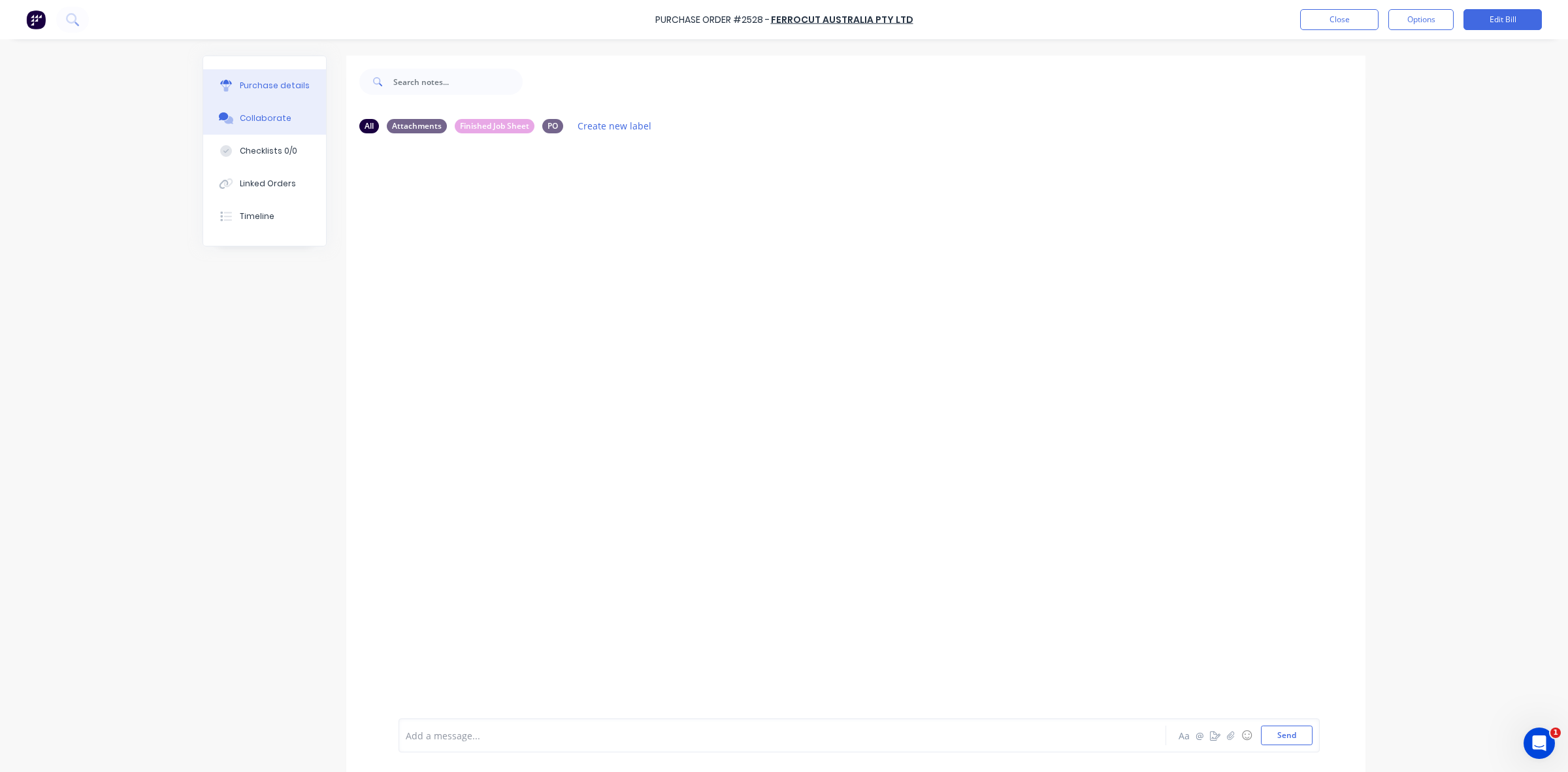
click at [272, 87] on div "Purchase details" at bounding box center [275, 86] width 70 height 12
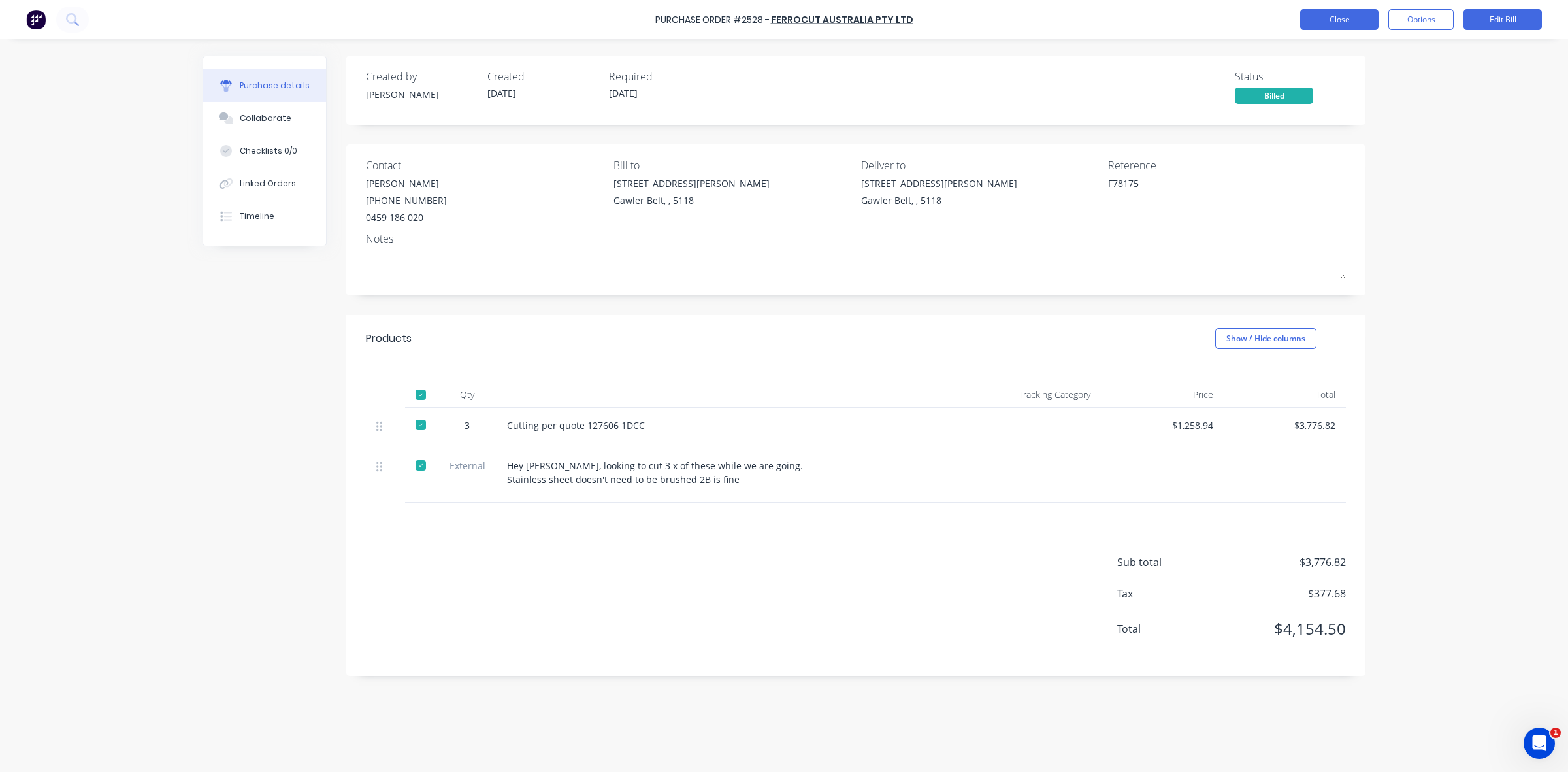
click at [1335, 21] on button "Close" at bounding box center [1340, 19] width 78 height 21
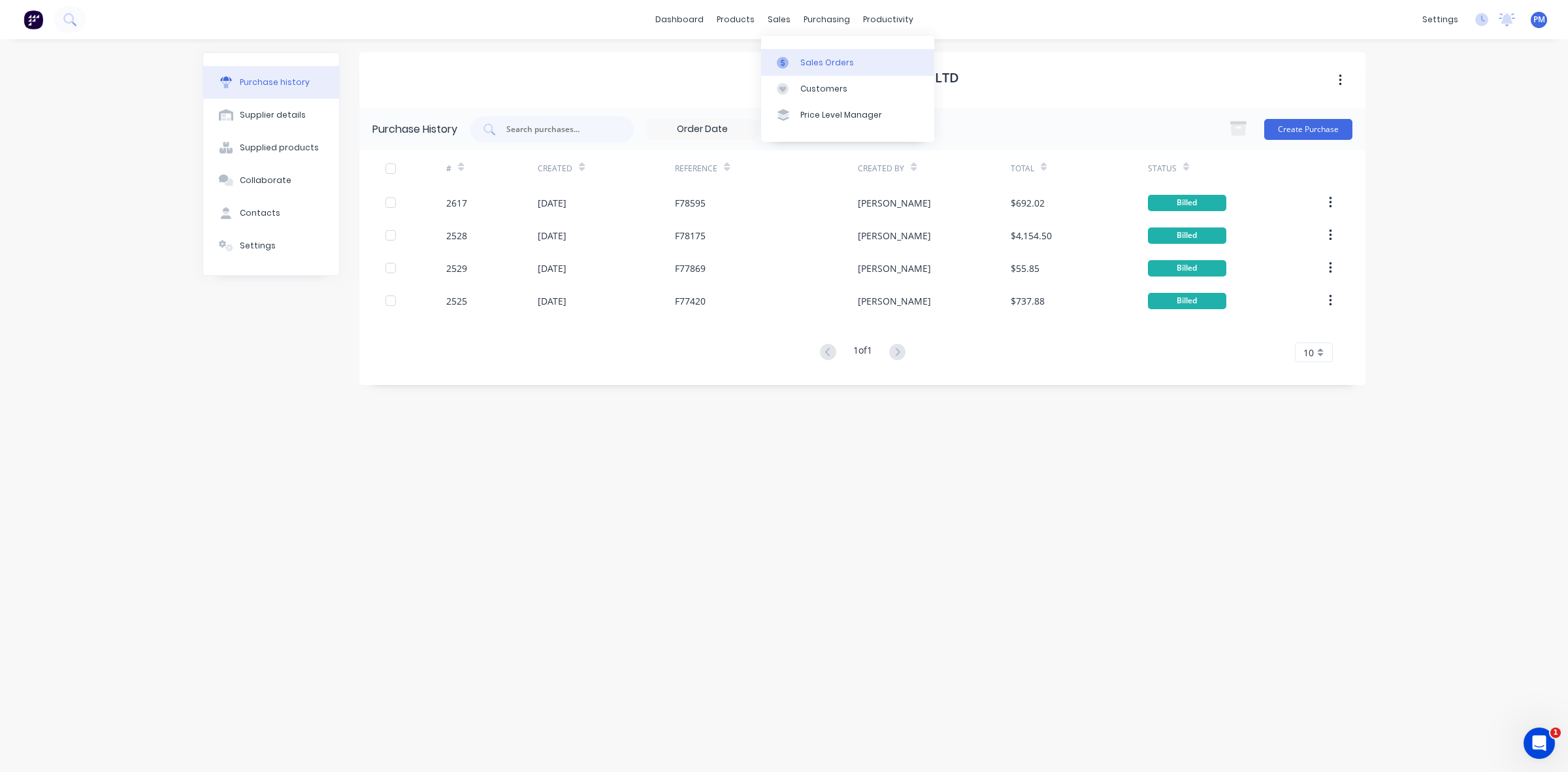
click at [815, 59] on div "Sales Orders" at bounding box center [827, 63] width 54 height 12
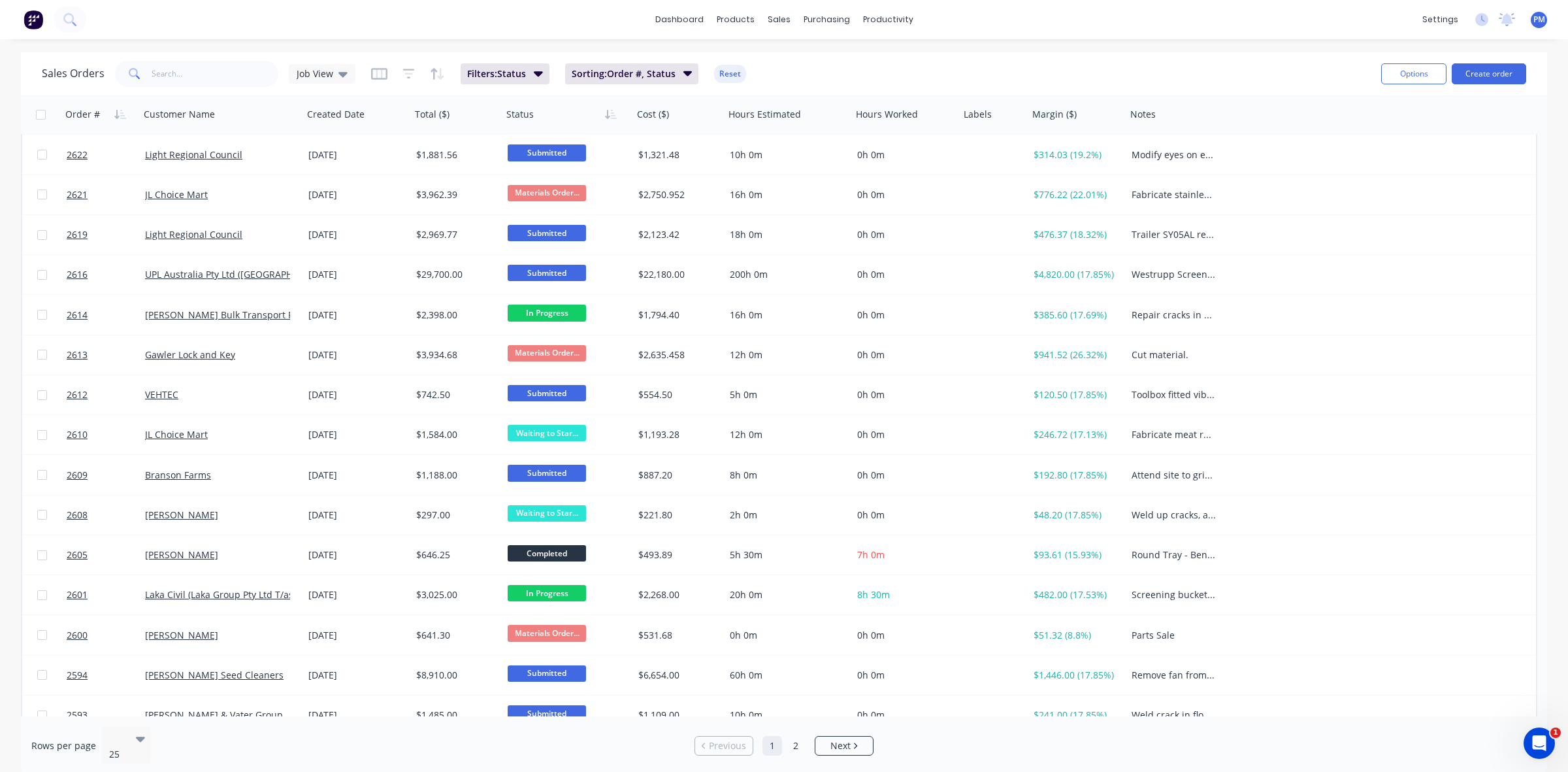
scroll to position [82, 0]
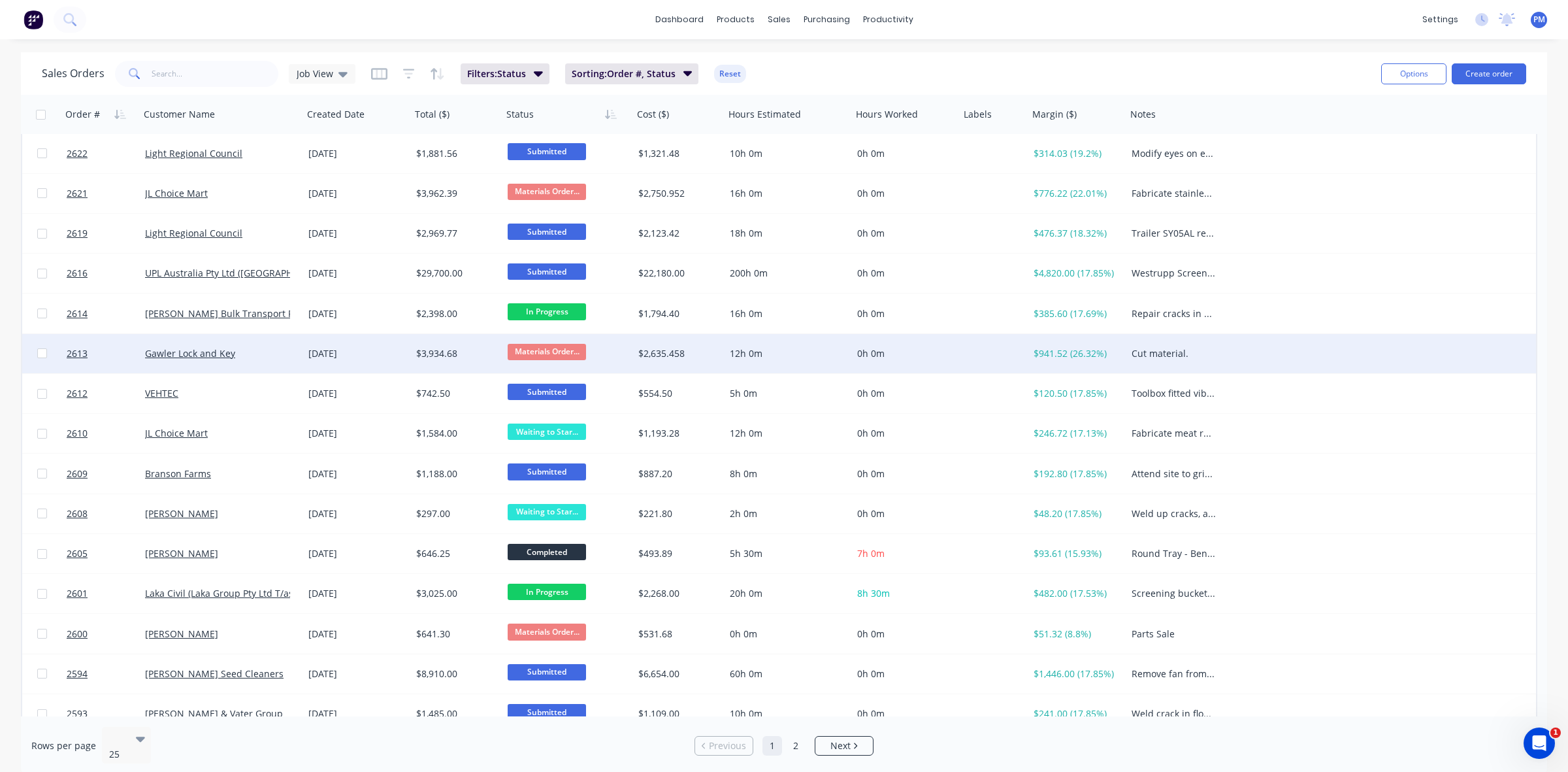
click at [269, 351] on div "Gawler Lock and Key" at bounding box center [218, 354] width 145 height 13
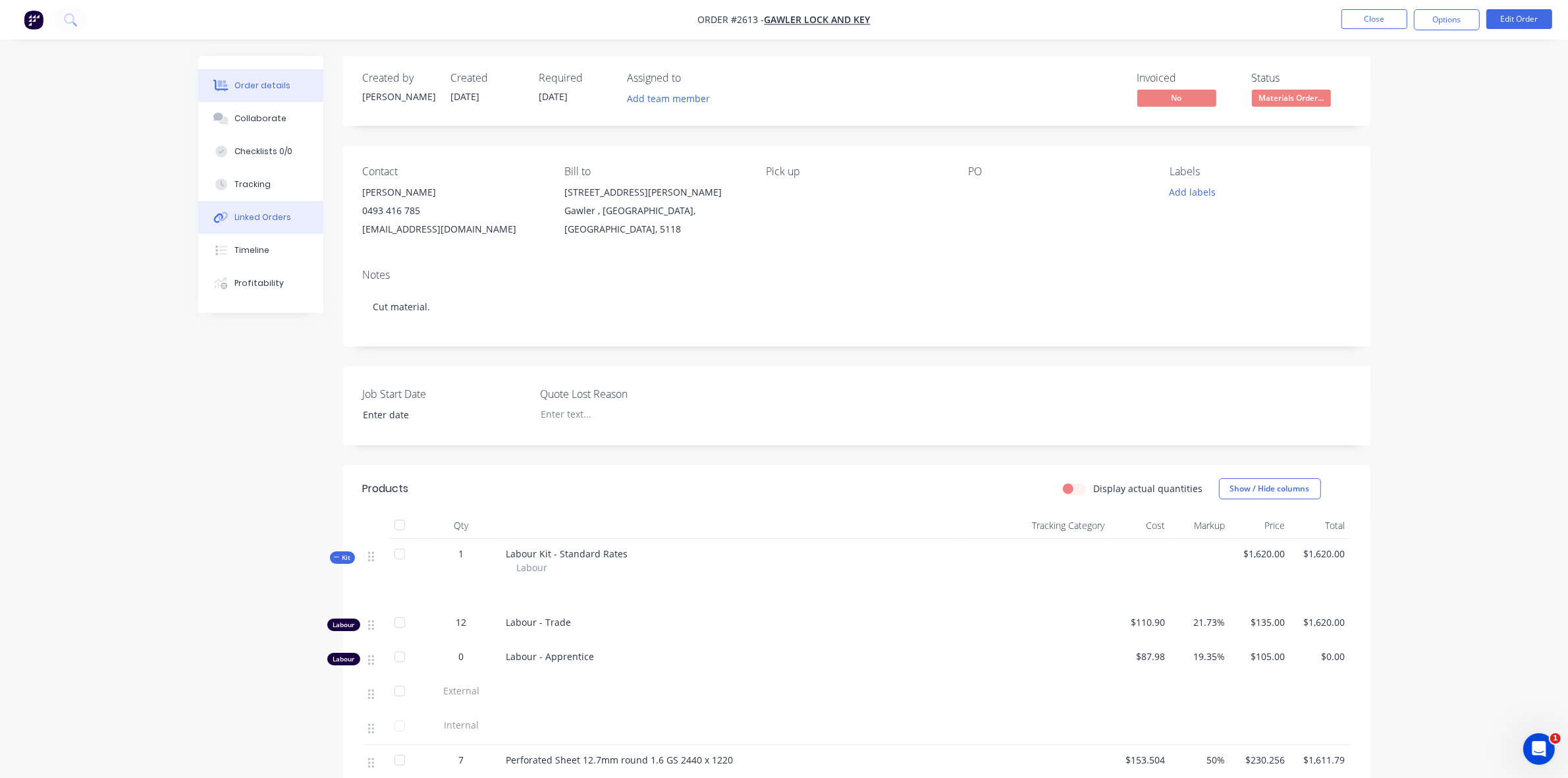
click at [262, 216] on div "Linked Orders" at bounding box center [263, 217] width 57 height 12
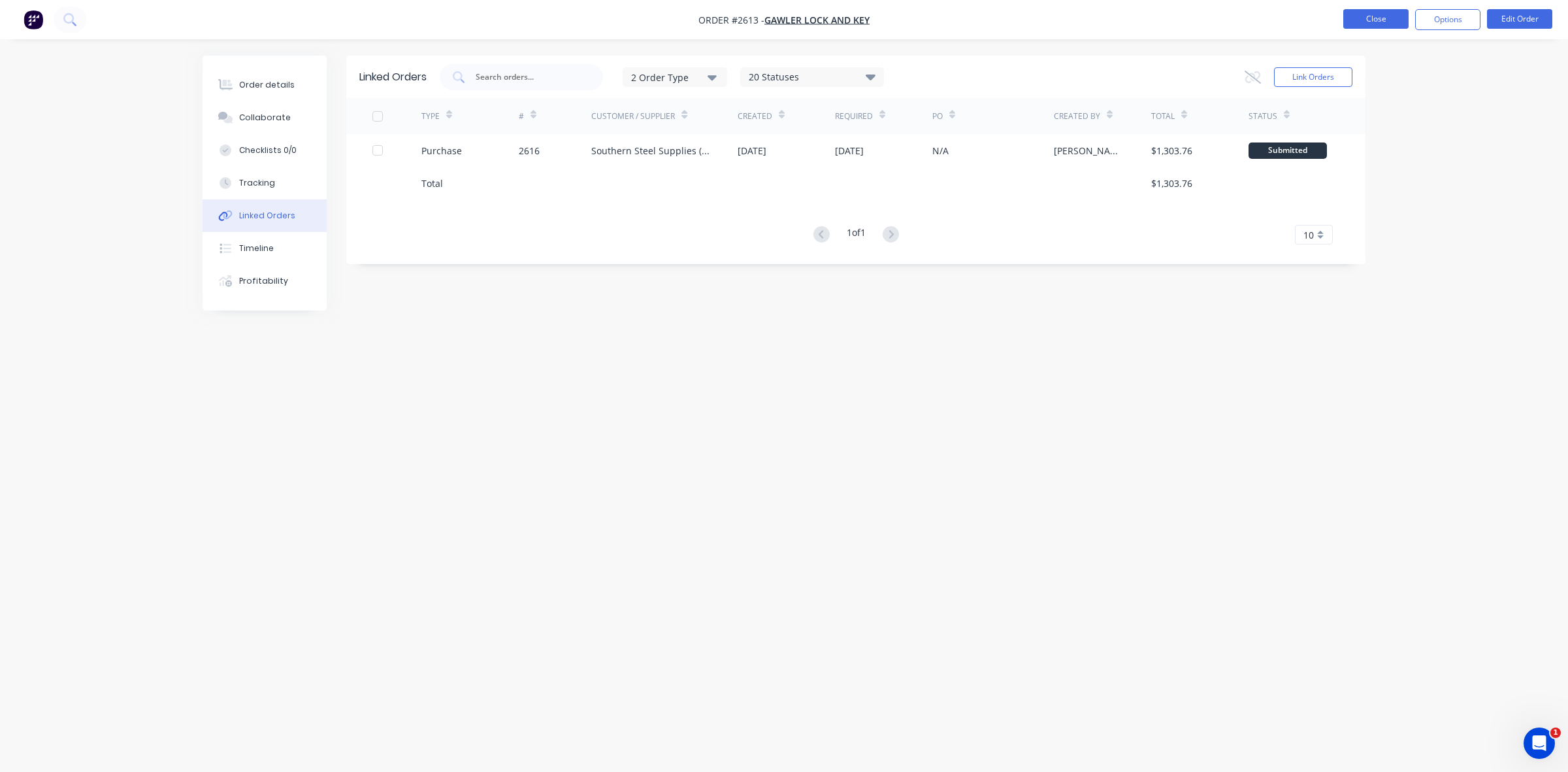
click at [1366, 21] on button "Close" at bounding box center [1376, 19] width 65 height 20
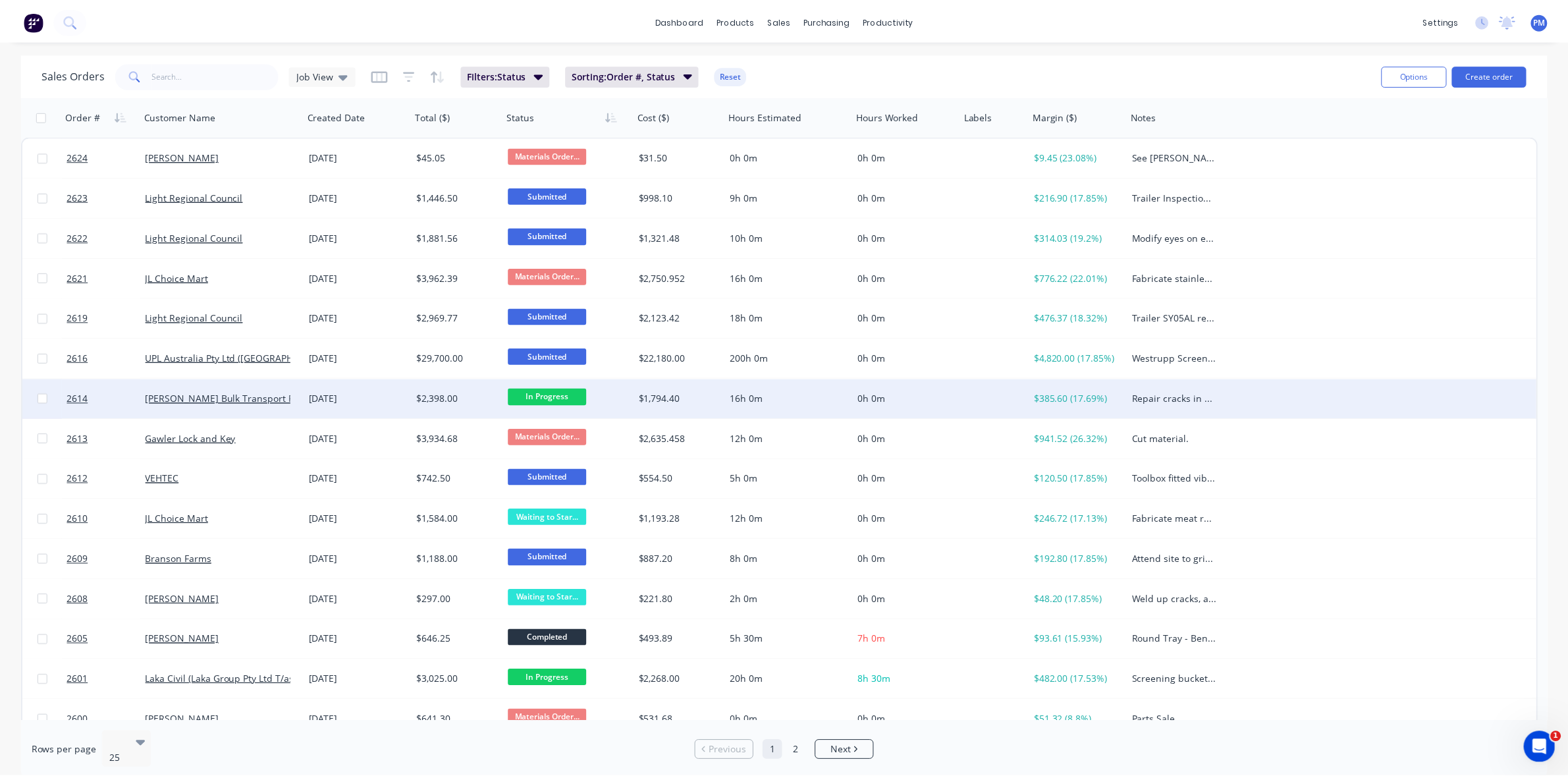
scroll to position [82, 0]
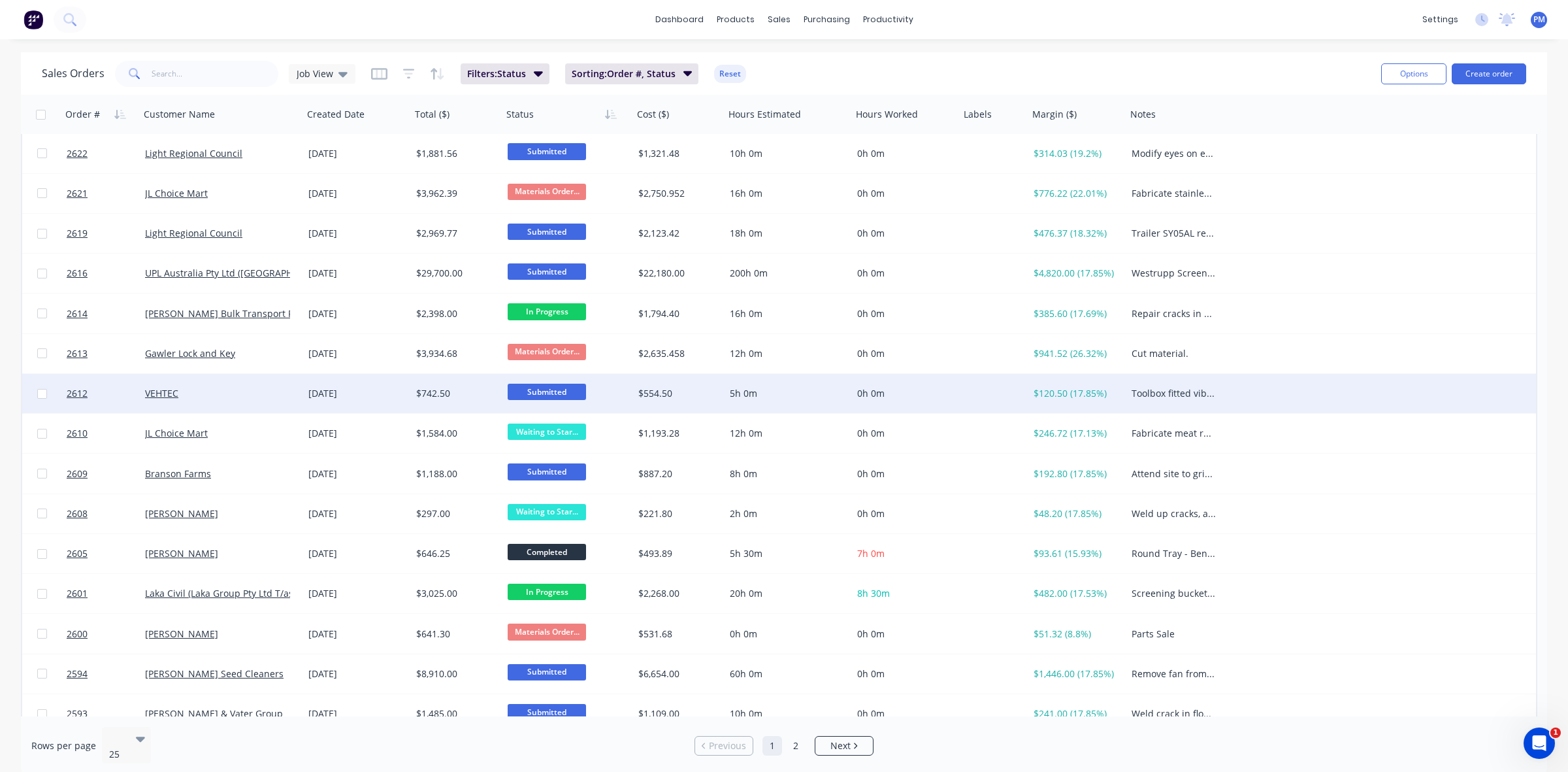
click at [239, 396] on div "VEHTEC" at bounding box center [218, 393] width 145 height 13
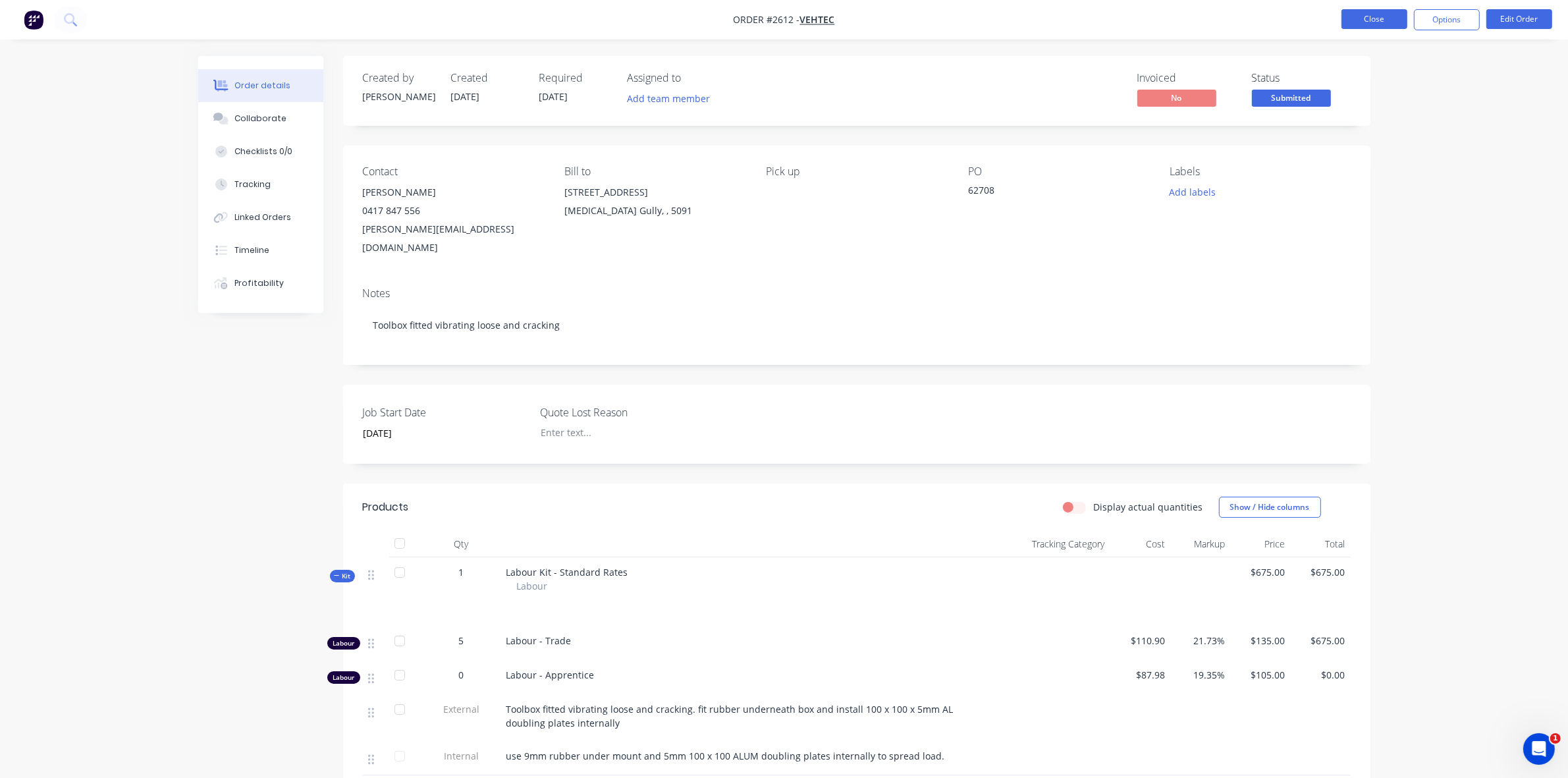
click at [1374, 17] on button "Close" at bounding box center [1374, 19] width 66 height 20
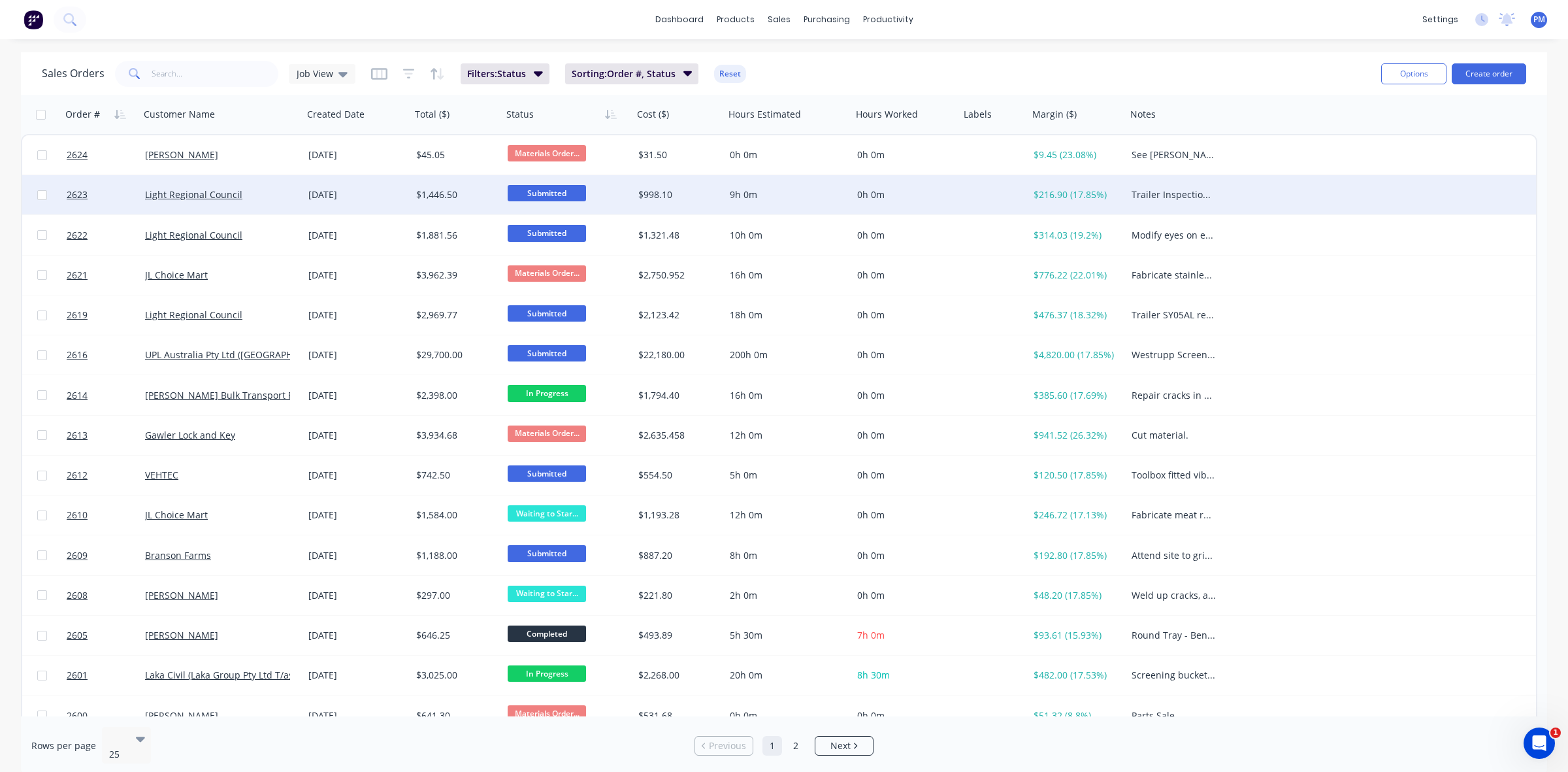
click at [281, 196] on div "Light Regional Council" at bounding box center [218, 195] width 145 height 13
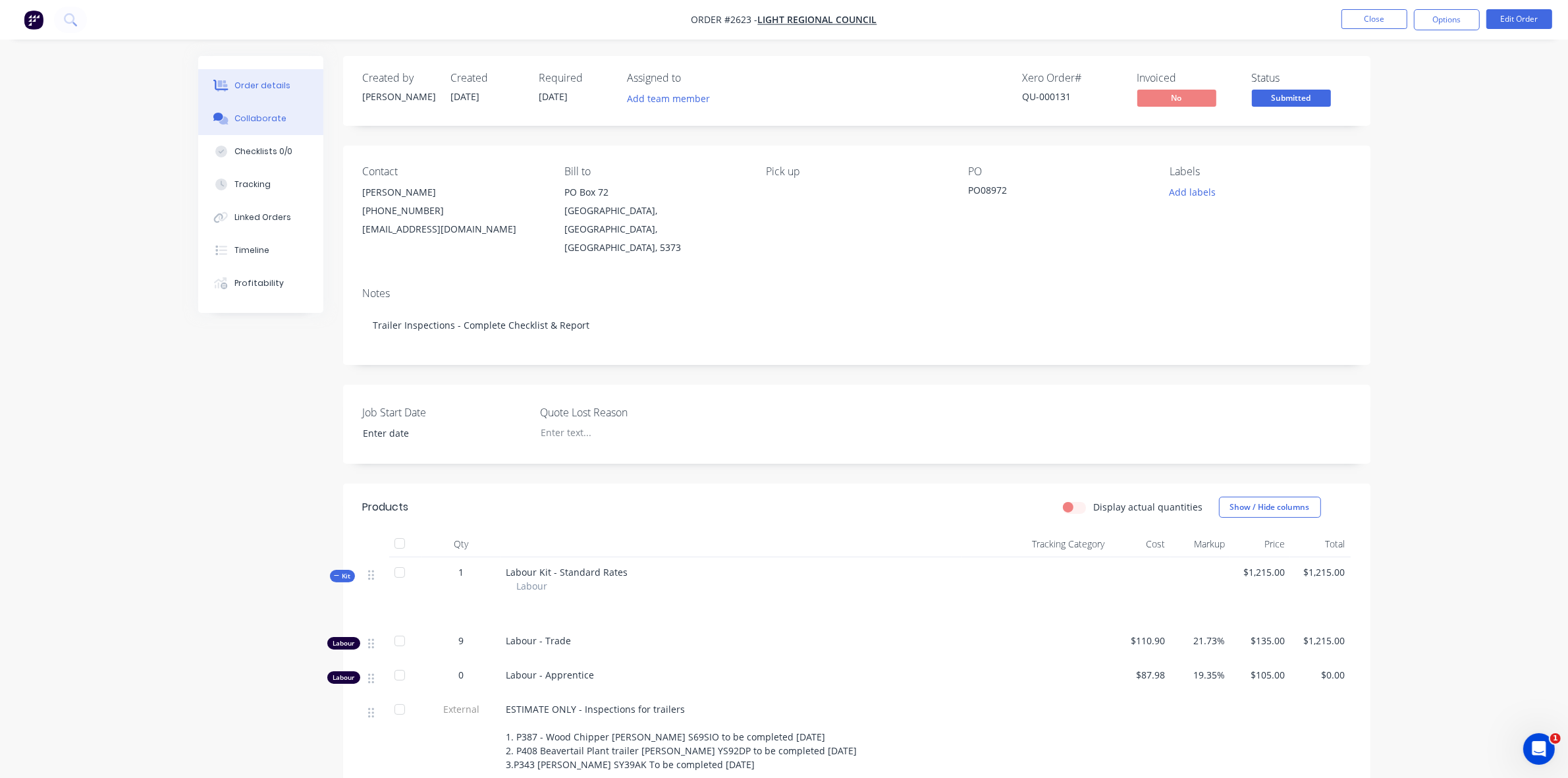
click at [246, 117] on div "Collaborate" at bounding box center [260, 118] width 52 height 12
